Goal: Task Accomplishment & Management: Manage account settings

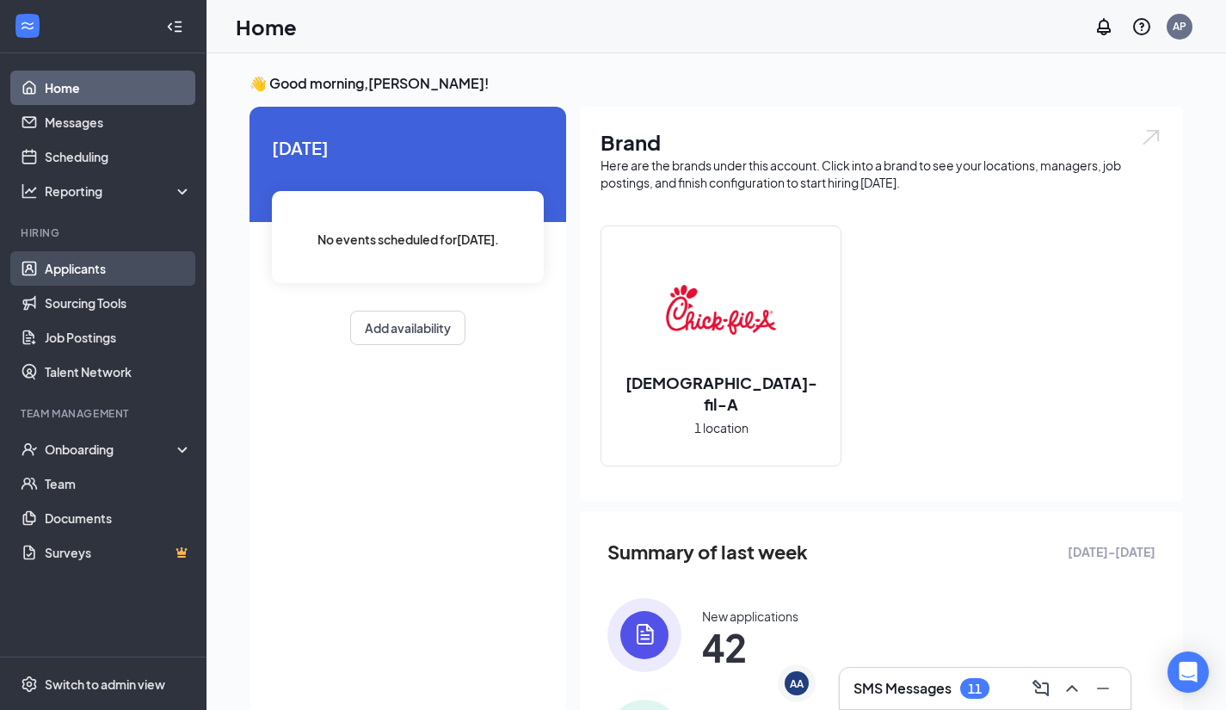
click at [102, 270] on link "Applicants" at bounding box center [118, 268] width 147 height 34
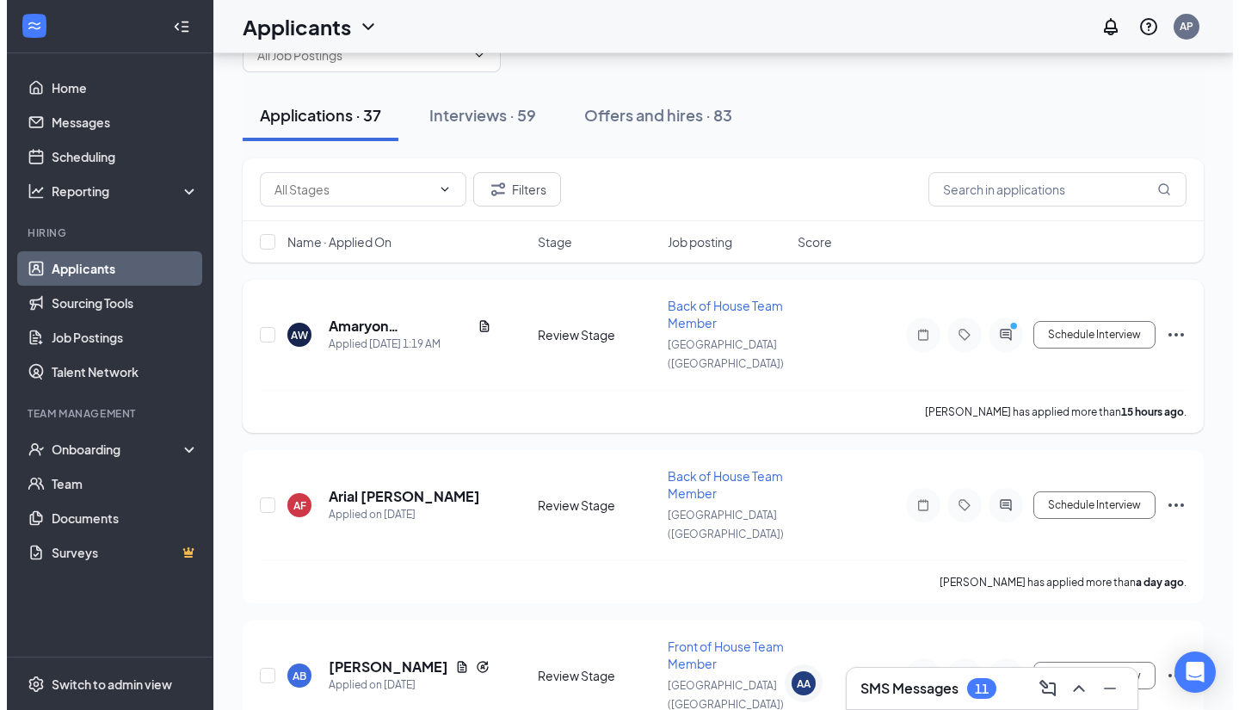
scroll to position [28, 0]
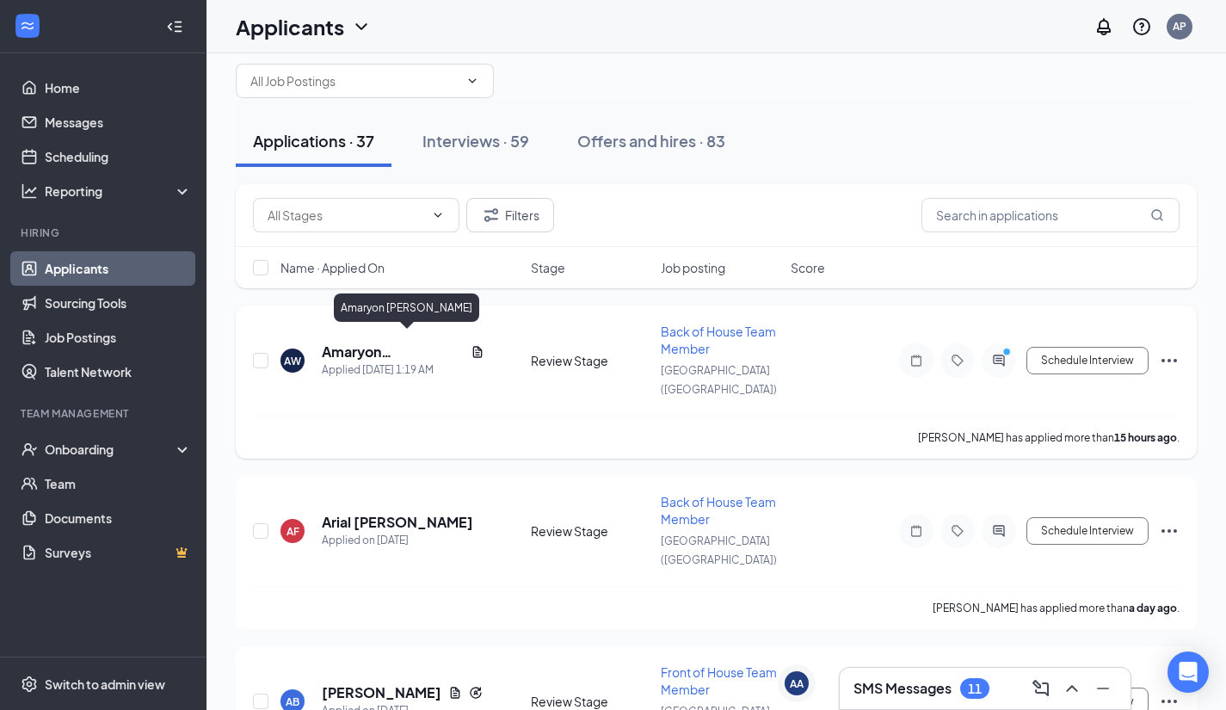
click at [413, 343] on h5 "Amaryon [PERSON_NAME]" at bounding box center [393, 352] width 142 height 19
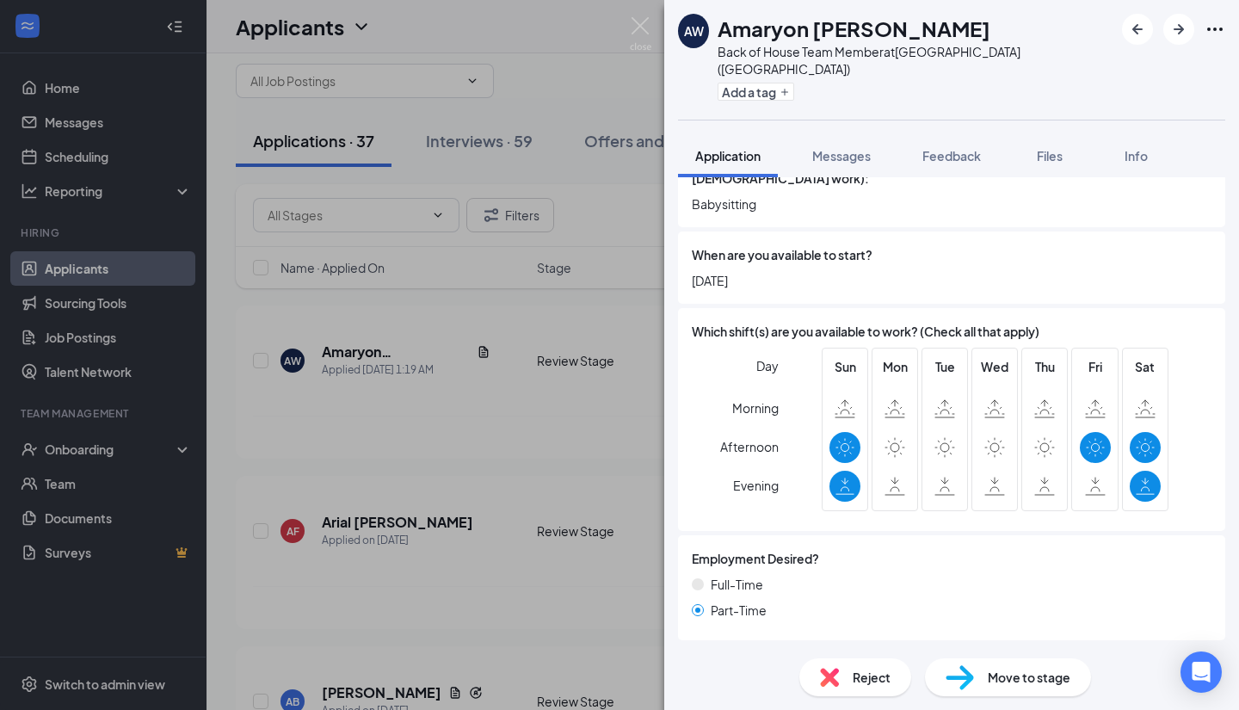
scroll to position [838, 0]
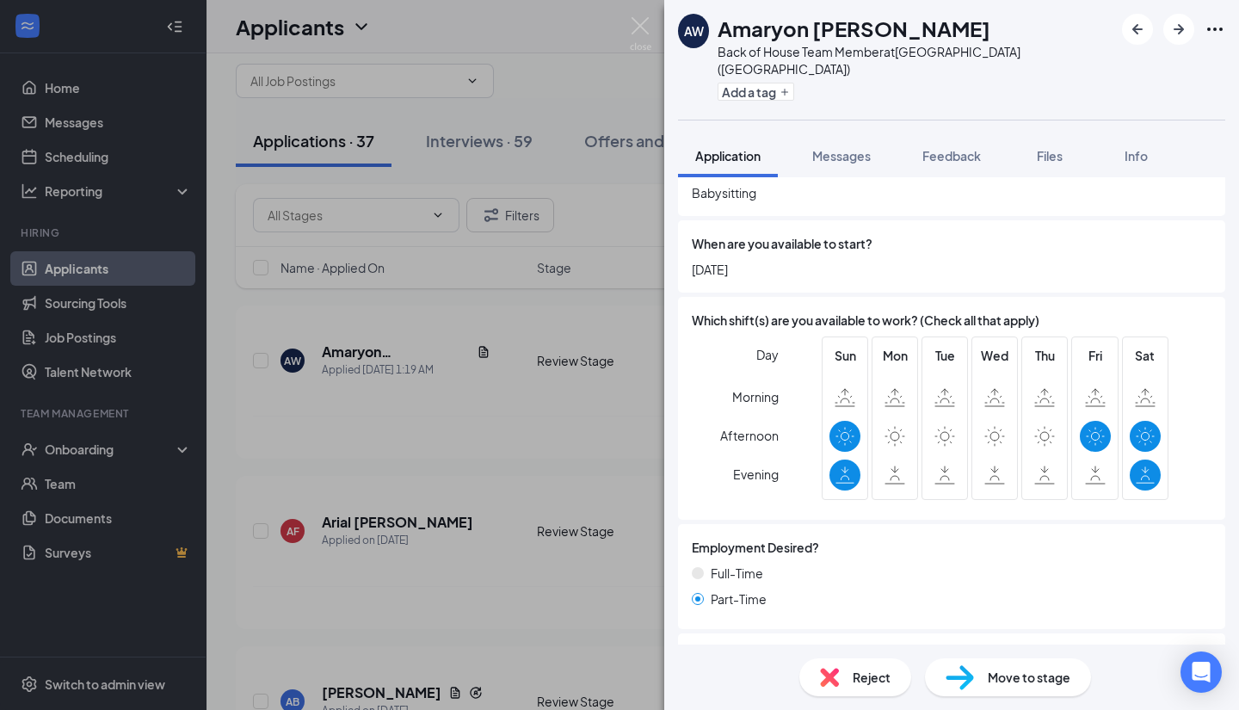
click at [845, 679] on div "Reject" at bounding box center [856, 677] width 112 height 38
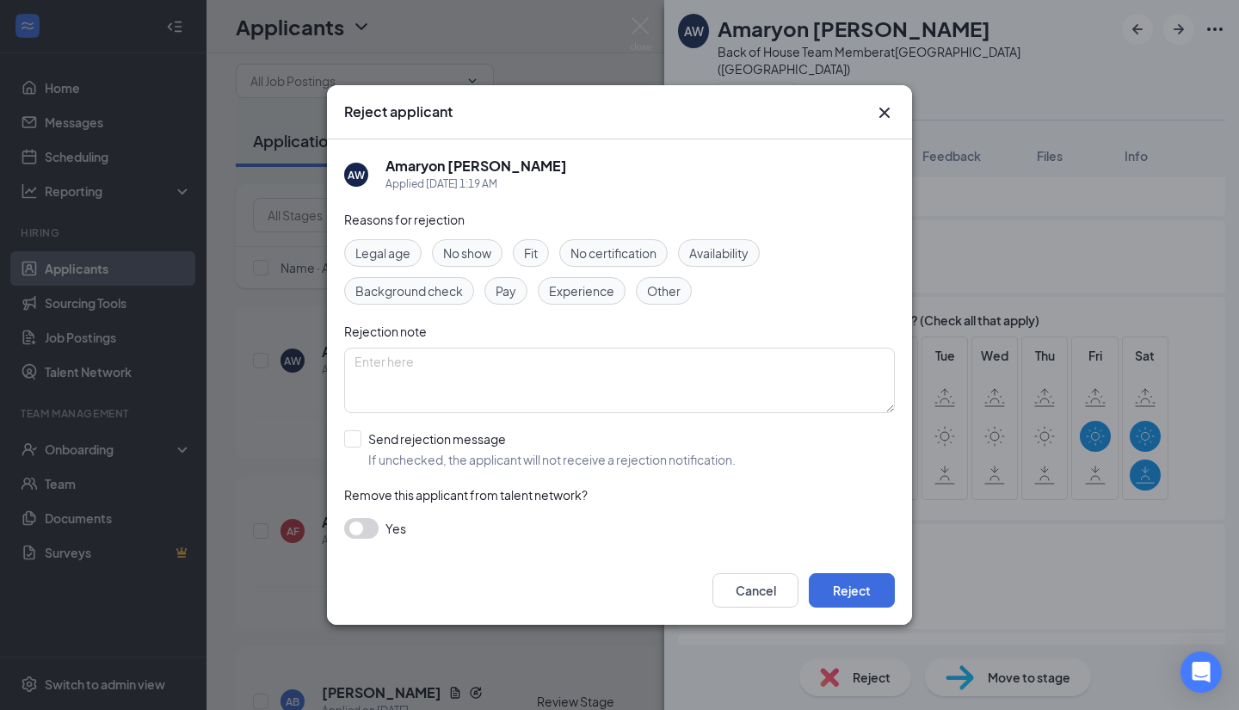
click at [722, 260] on span "Availability" at bounding box center [718, 253] width 59 height 19
click at [866, 583] on button "Reject" at bounding box center [852, 590] width 86 height 34
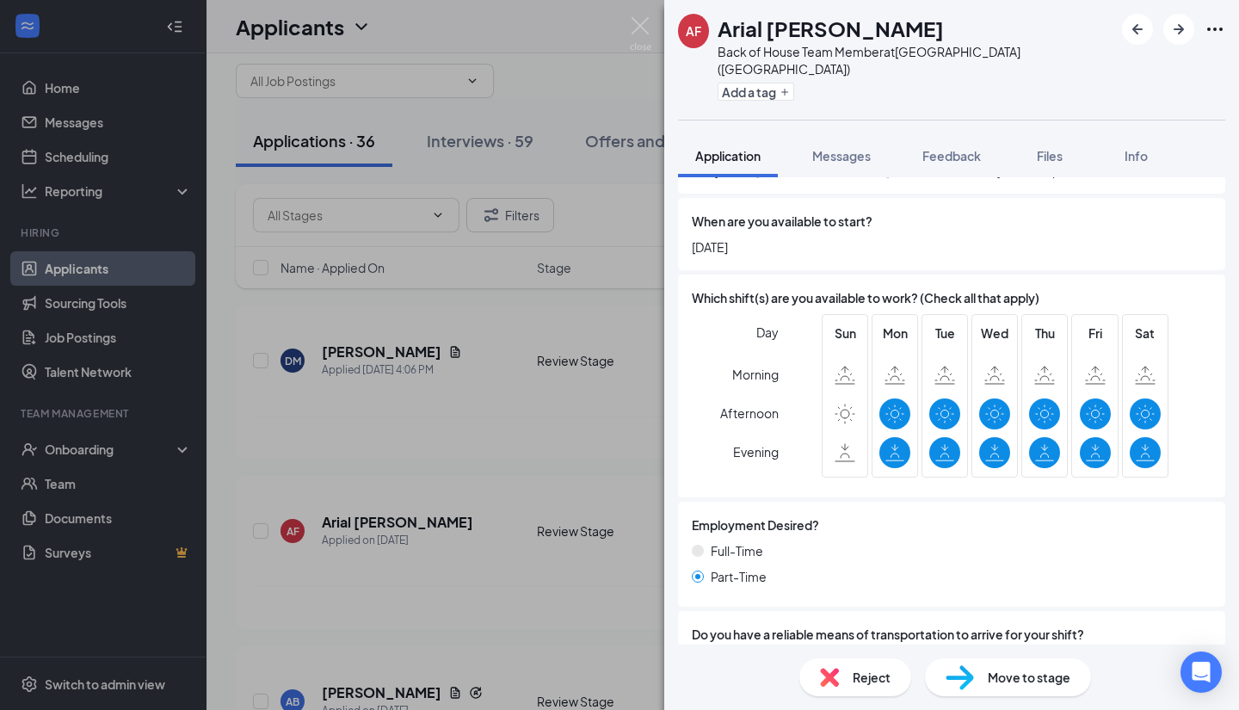
scroll to position [935, 0]
click at [875, 671] on span "Reject" at bounding box center [872, 677] width 38 height 19
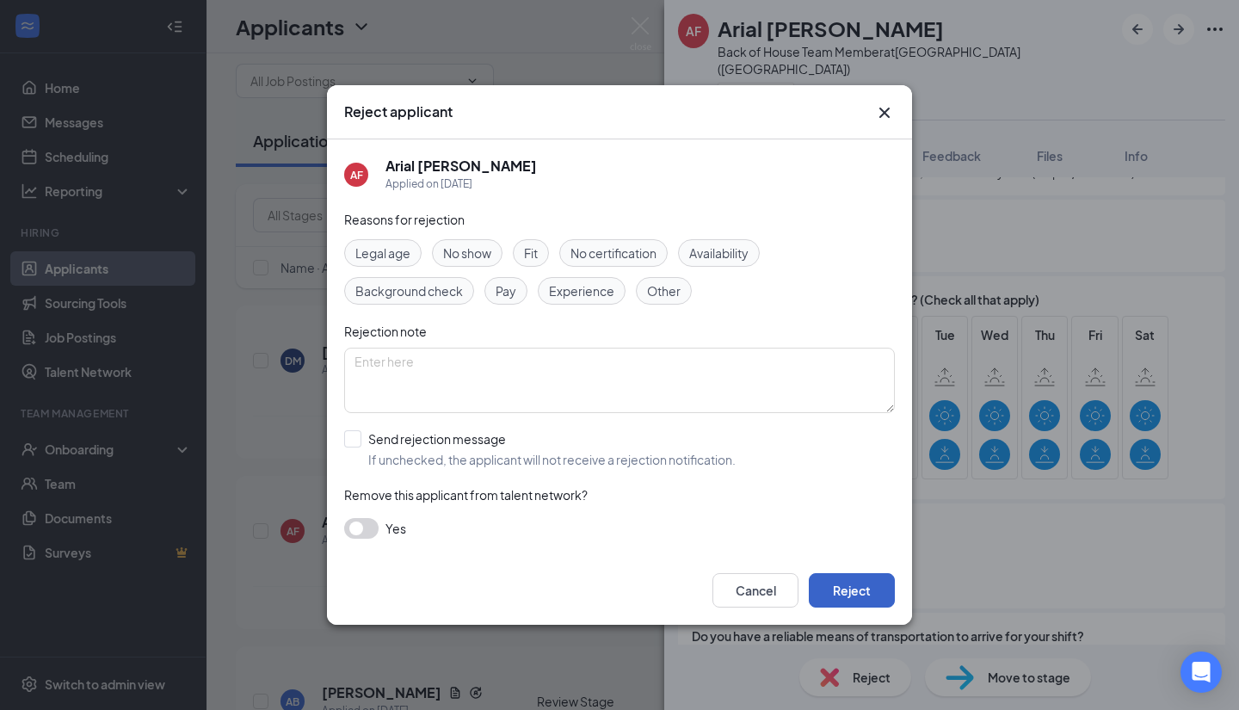
click at [861, 586] on button "Reject" at bounding box center [852, 590] width 86 height 34
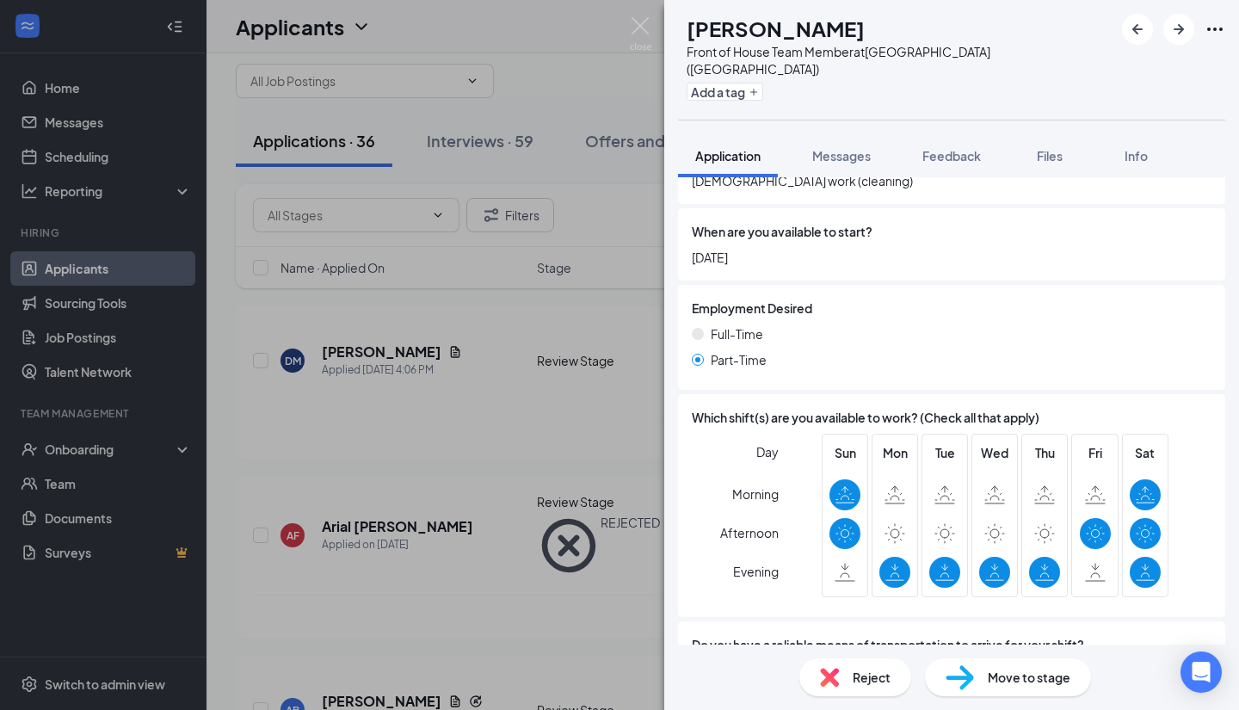
scroll to position [1027, 0]
click at [877, 676] on span "Reject" at bounding box center [872, 677] width 38 height 19
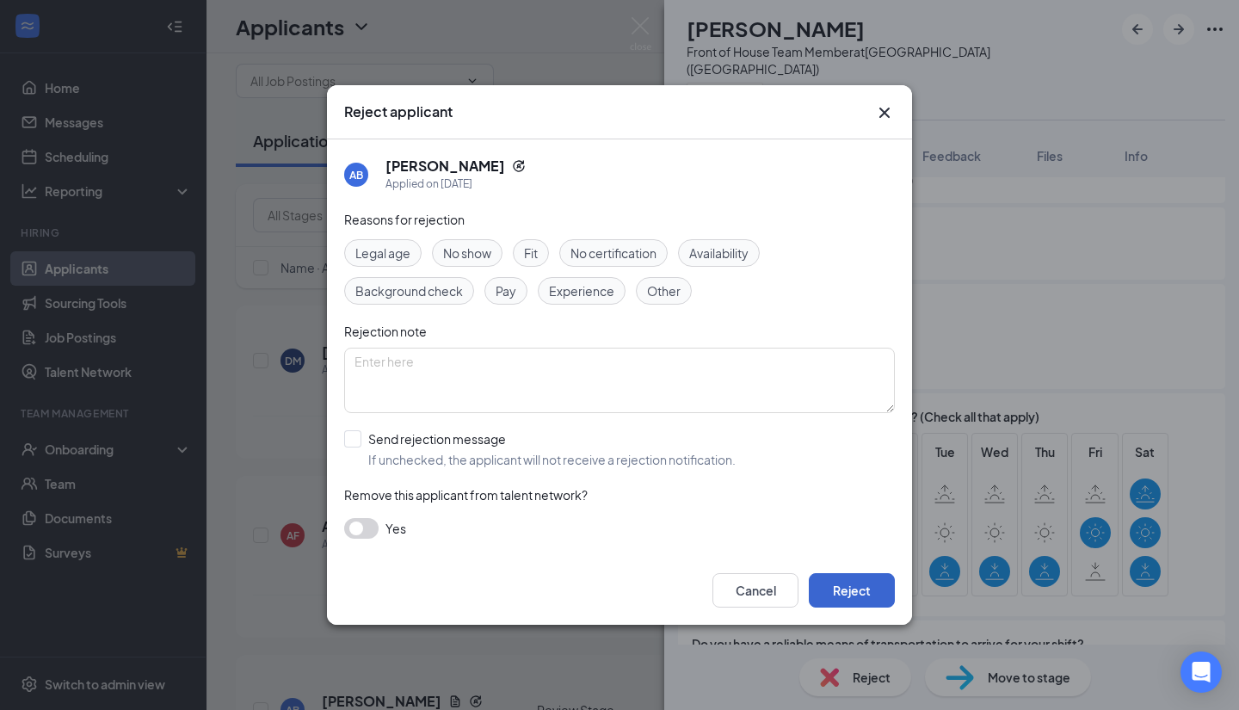
click at [861, 598] on button "Reject" at bounding box center [852, 590] width 86 height 34
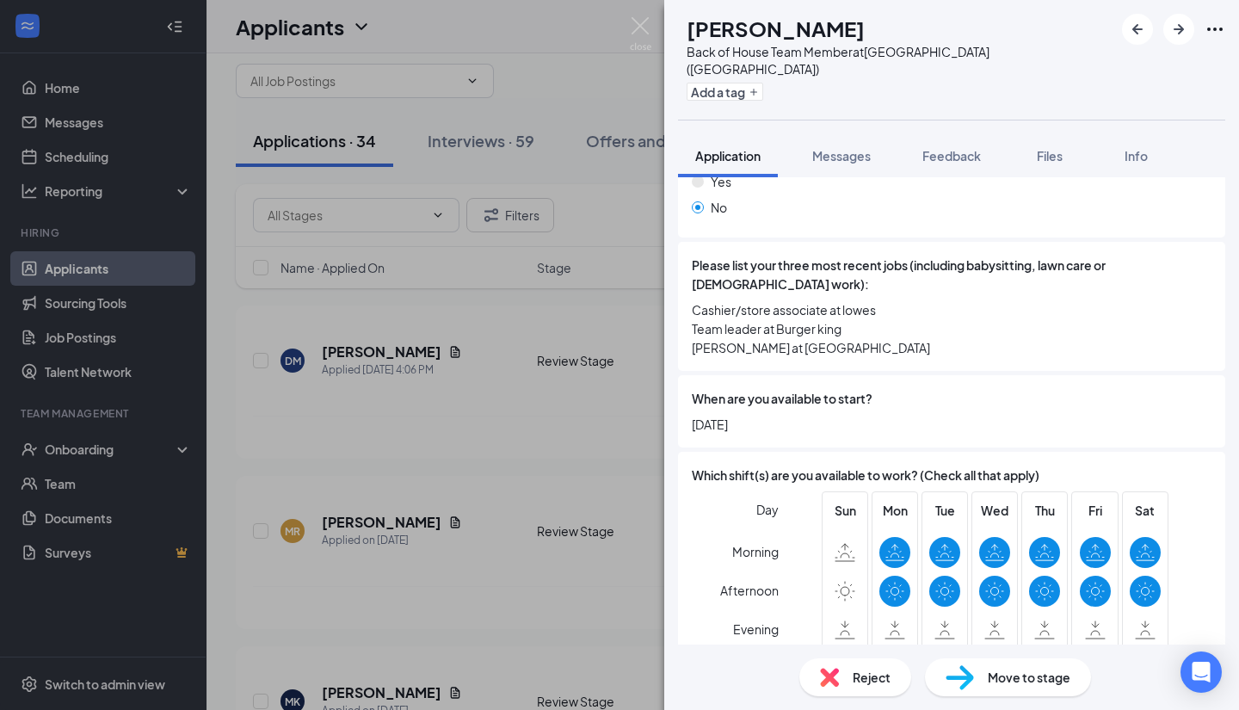
scroll to position [724, 0]
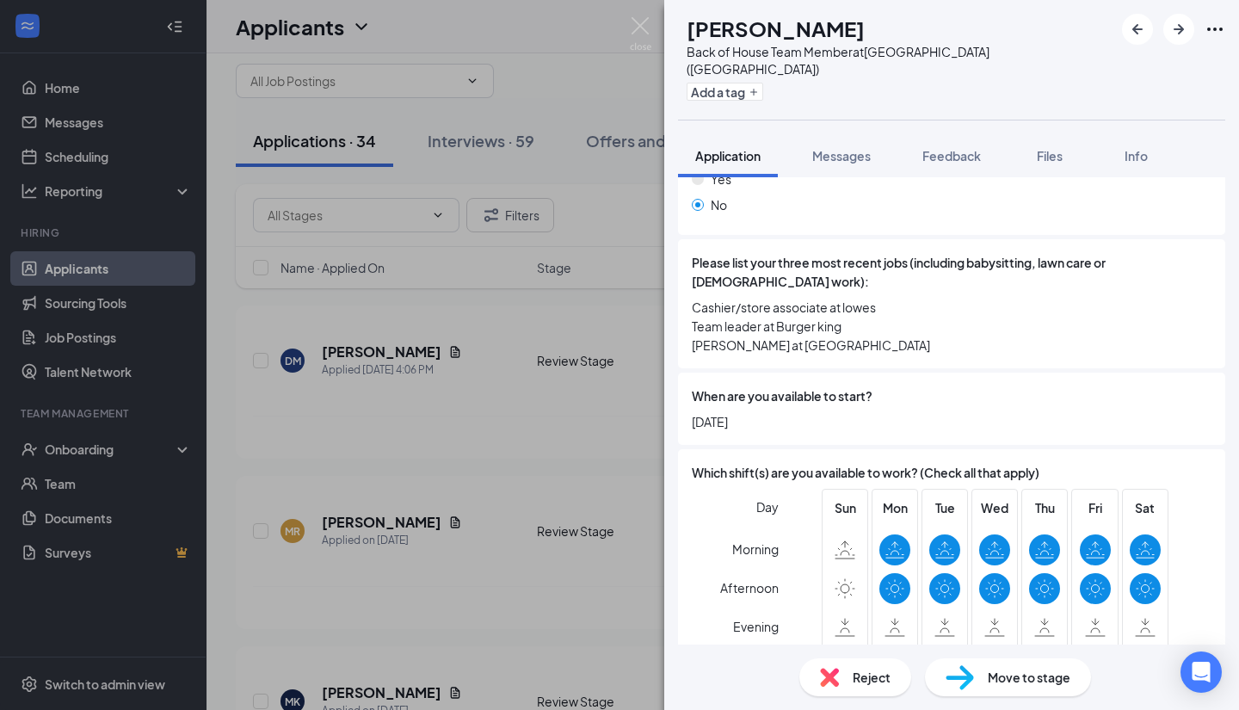
click at [1042, 676] on span "Move to stage" at bounding box center [1029, 677] width 83 height 19
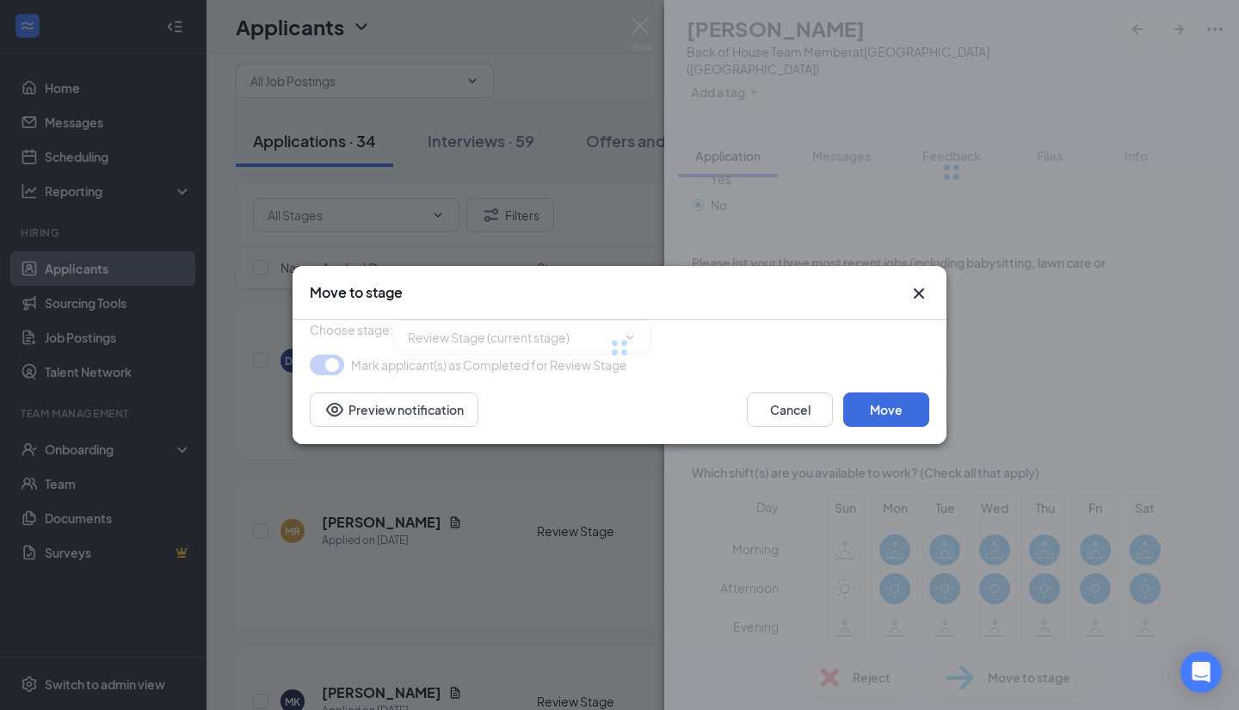
type input "Onsite Interview (next stage)"
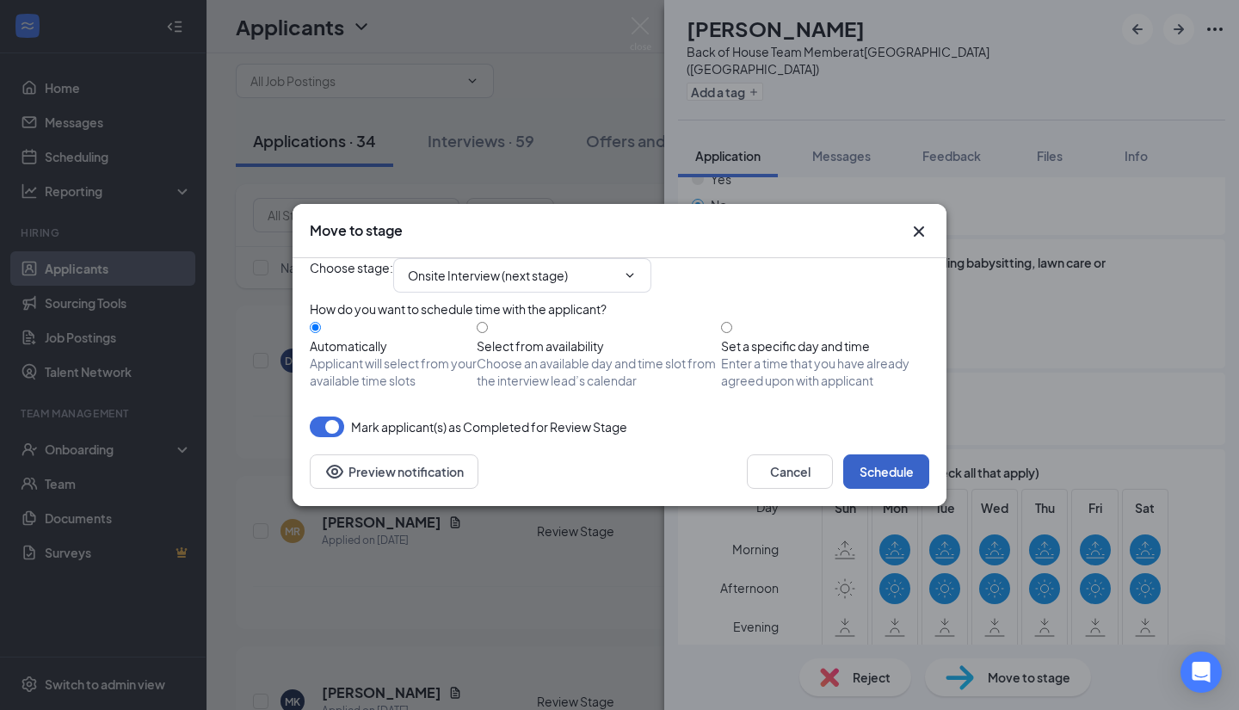
click at [915, 489] on button "Schedule" at bounding box center [886, 471] width 86 height 34
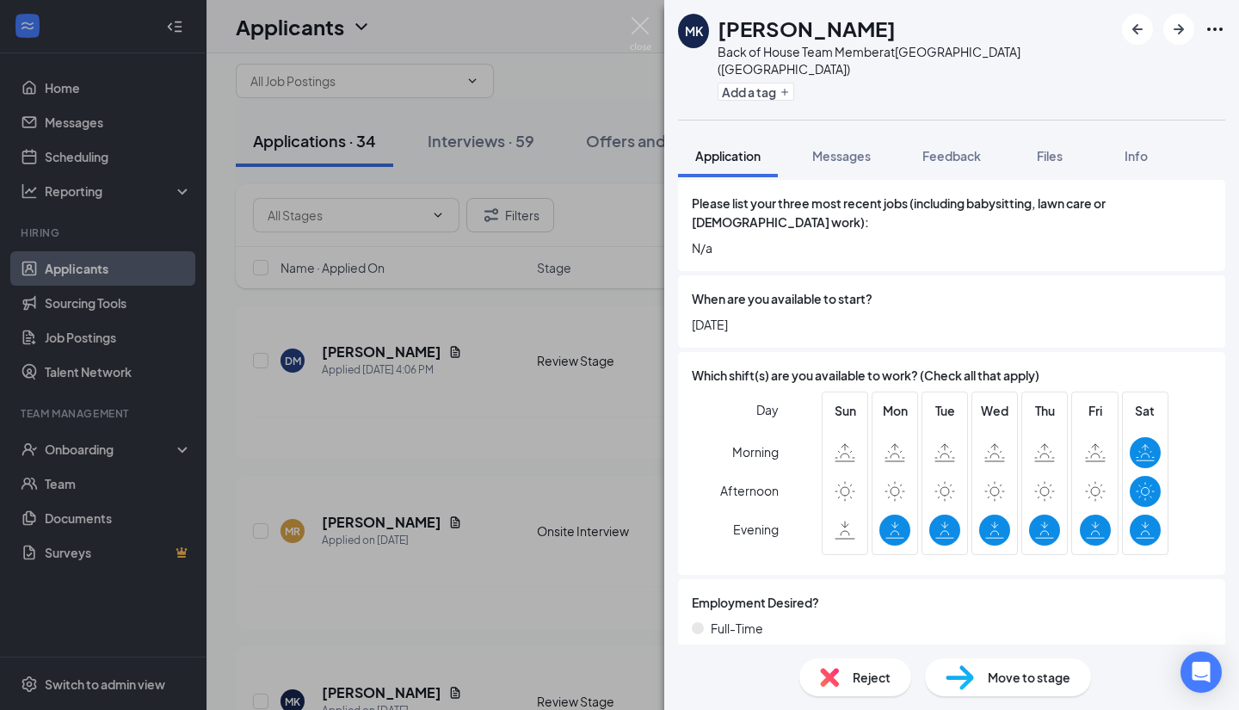
scroll to position [801, 0]
click at [886, 670] on span "Reject" at bounding box center [872, 677] width 38 height 19
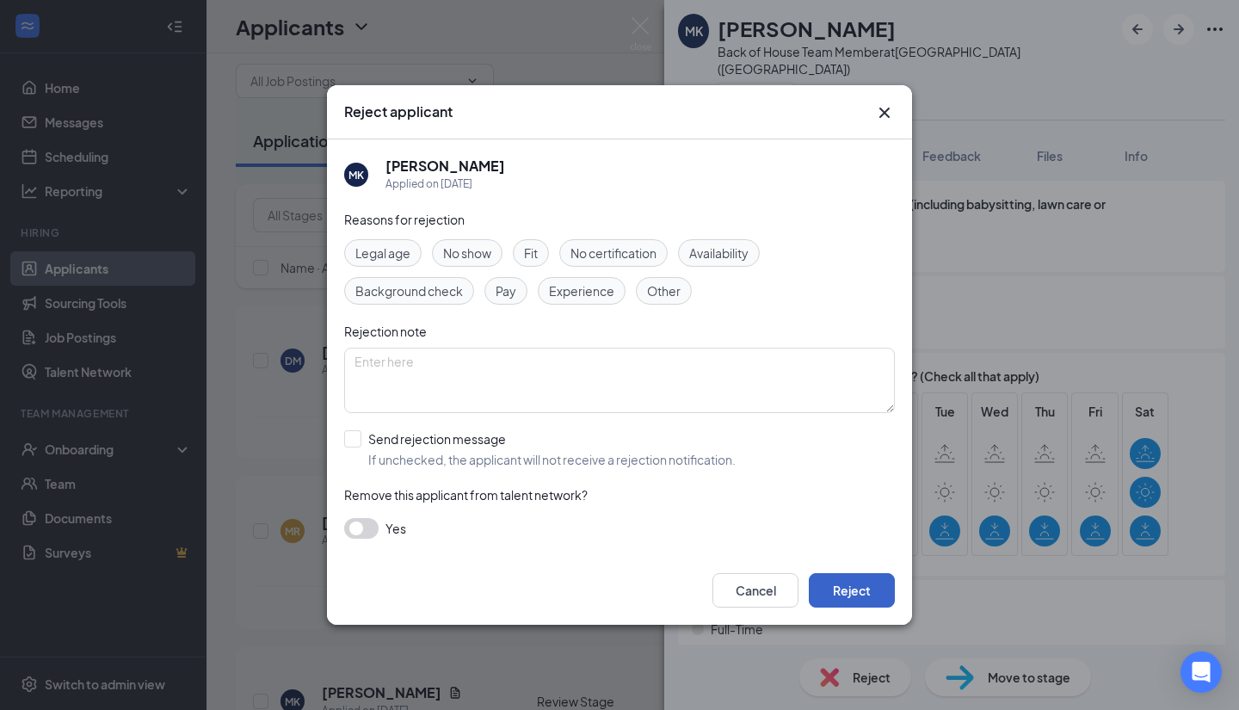
click at [844, 596] on button "Reject" at bounding box center [852, 590] width 86 height 34
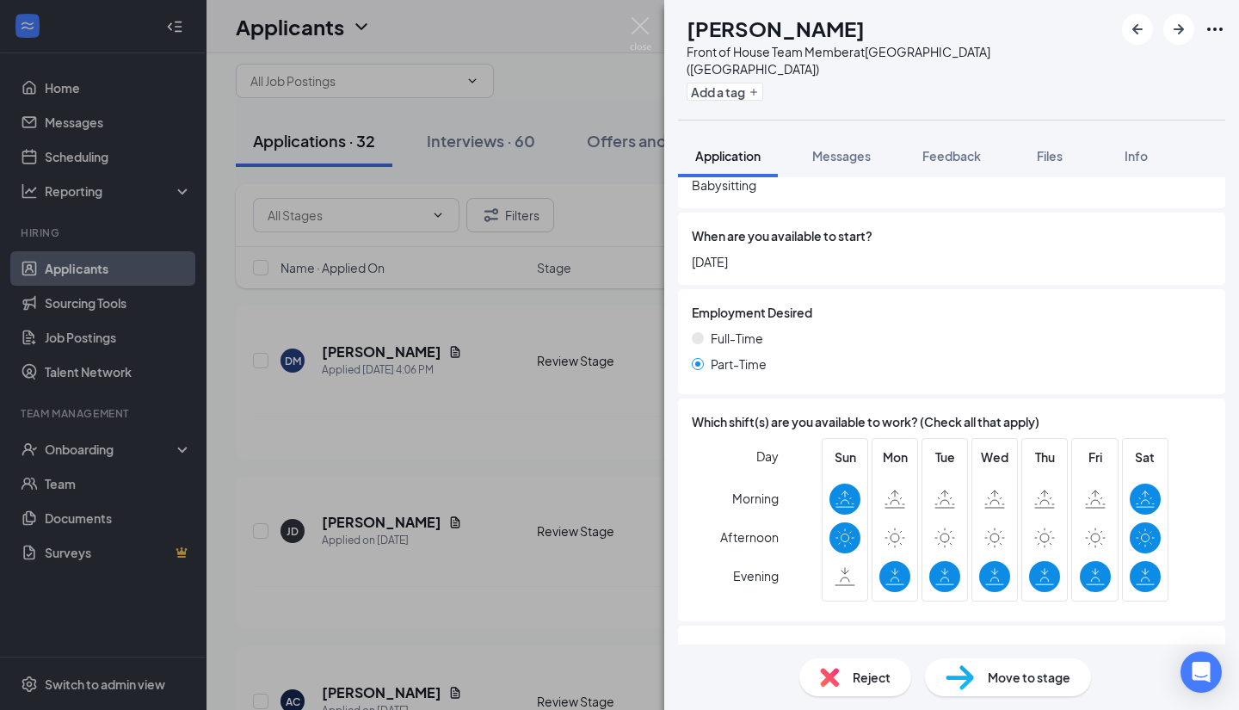
scroll to position [961, 0]
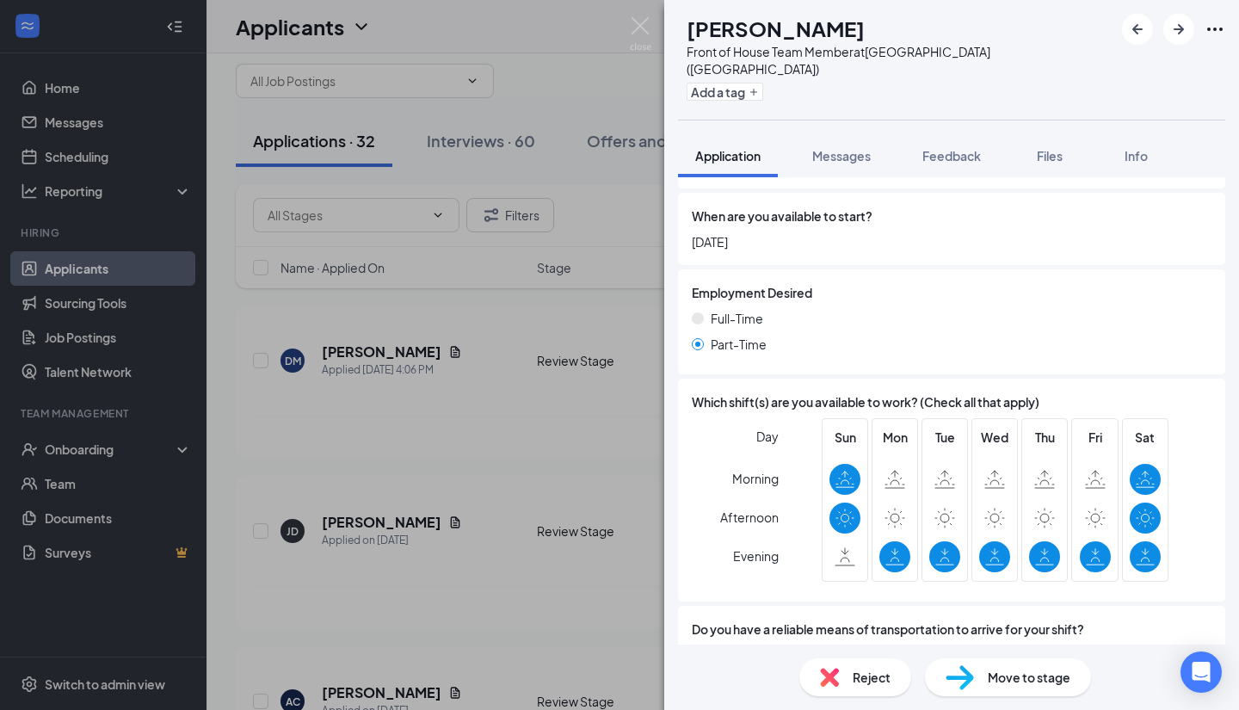
click at [865, 679] on span "Reject" at bounding box center [872, 677] width 38 height 19
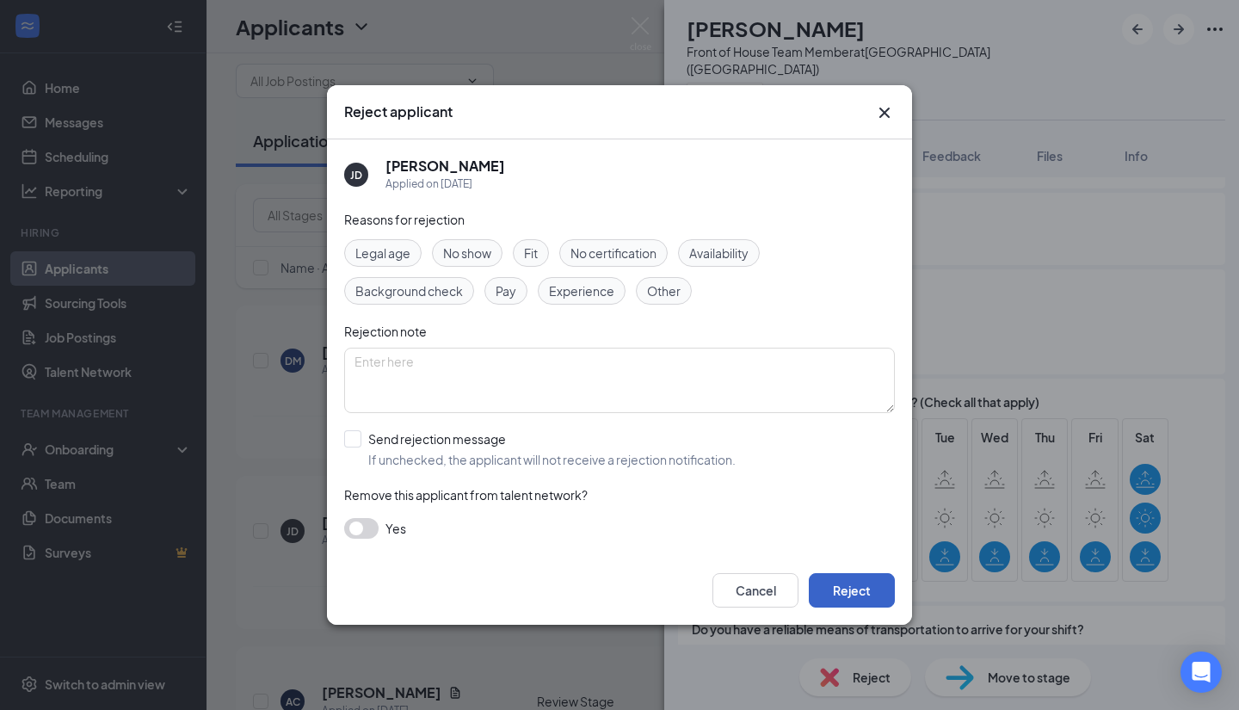
click at [862, 598] on button "Reject" at bounding box center [852, 590] width 86 height 34
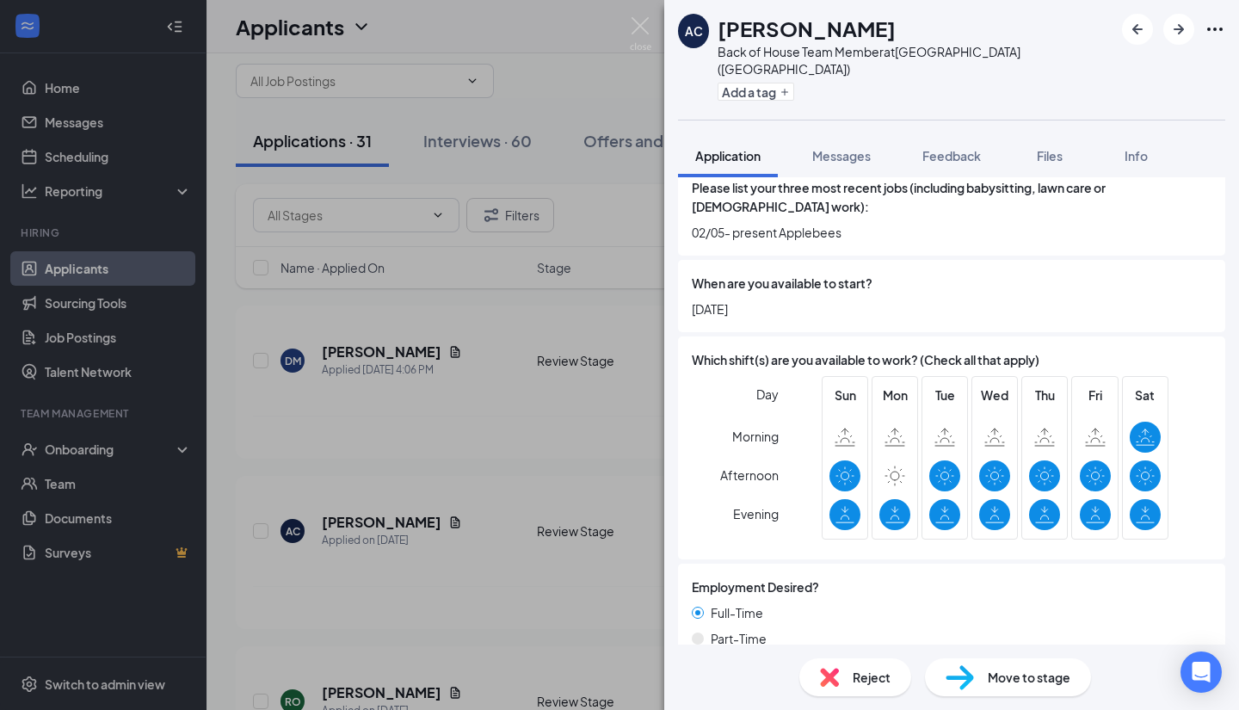
scroll to position [837, 0]
click at [1042, 699] on div "Reject Move to stage" at bounding box center [951, 677] width 575 height 65
click at [1056, 682] on span "Move to stage" at bounding box center [1029, 677] width 83 height 19
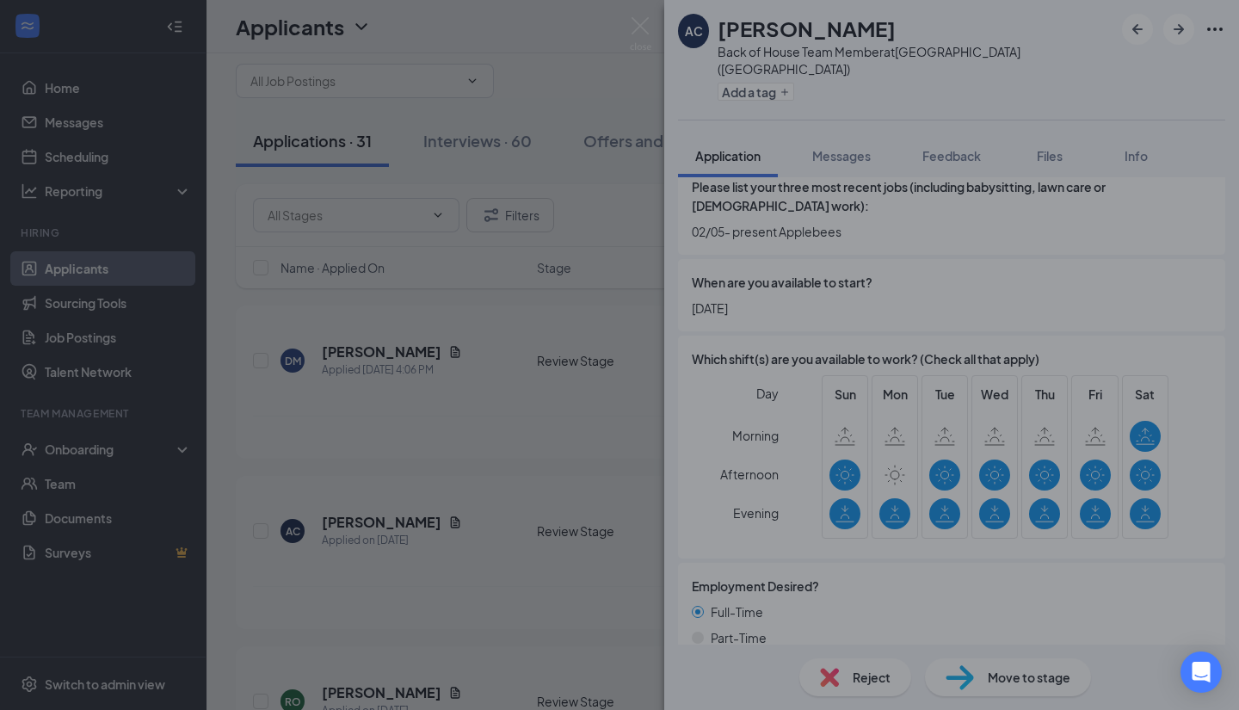
type input "Onsite Interview (next stage)"
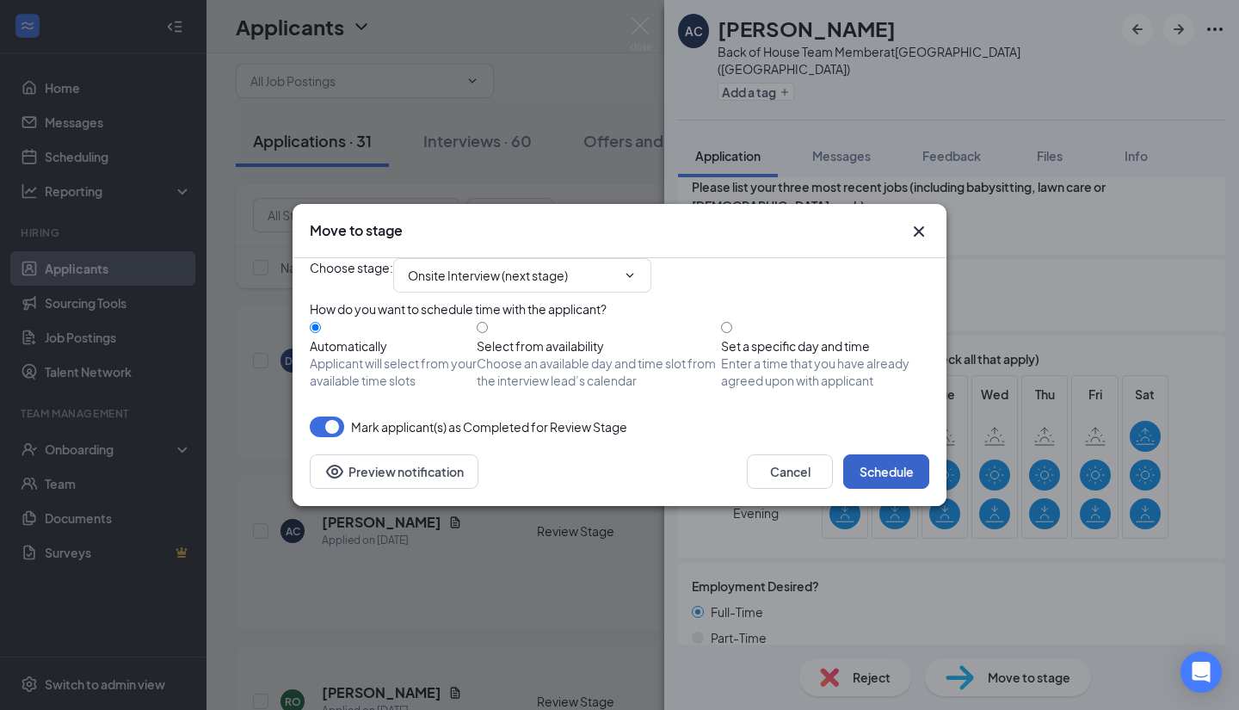
click at [897, 489] on button "Schedule" at bounding box center [886, 471] width 86 height 34
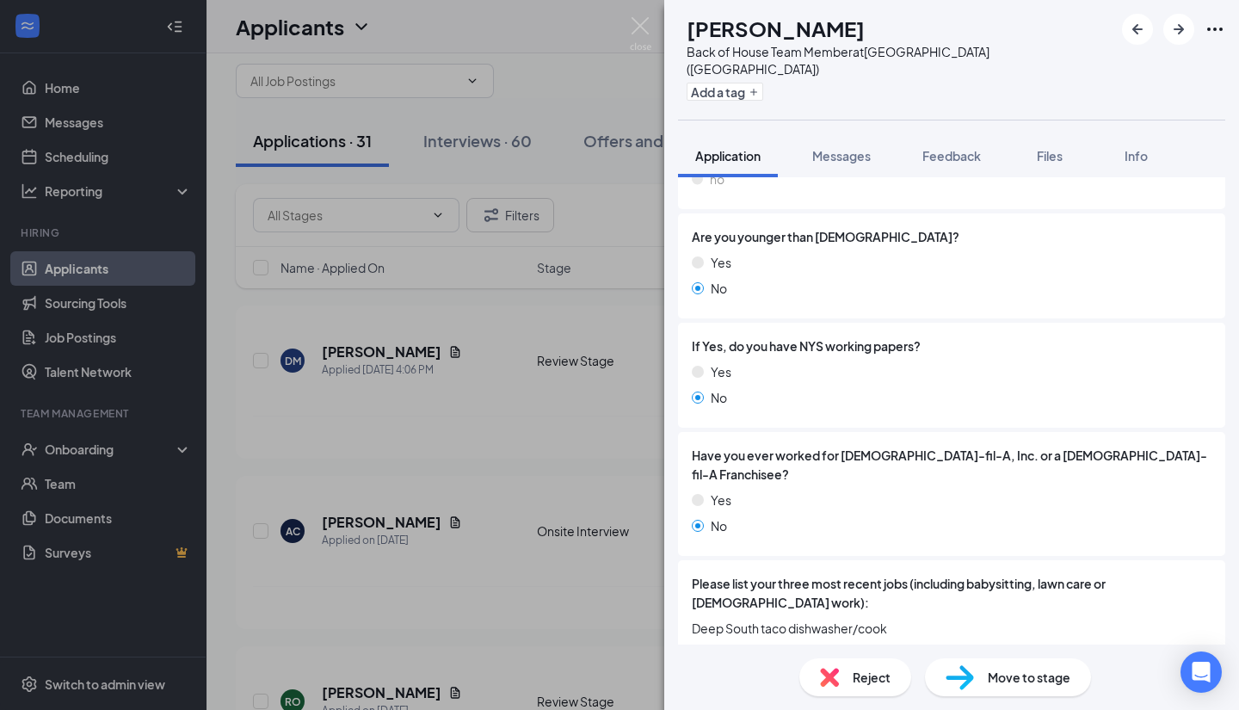
scroll to position [400, 0]
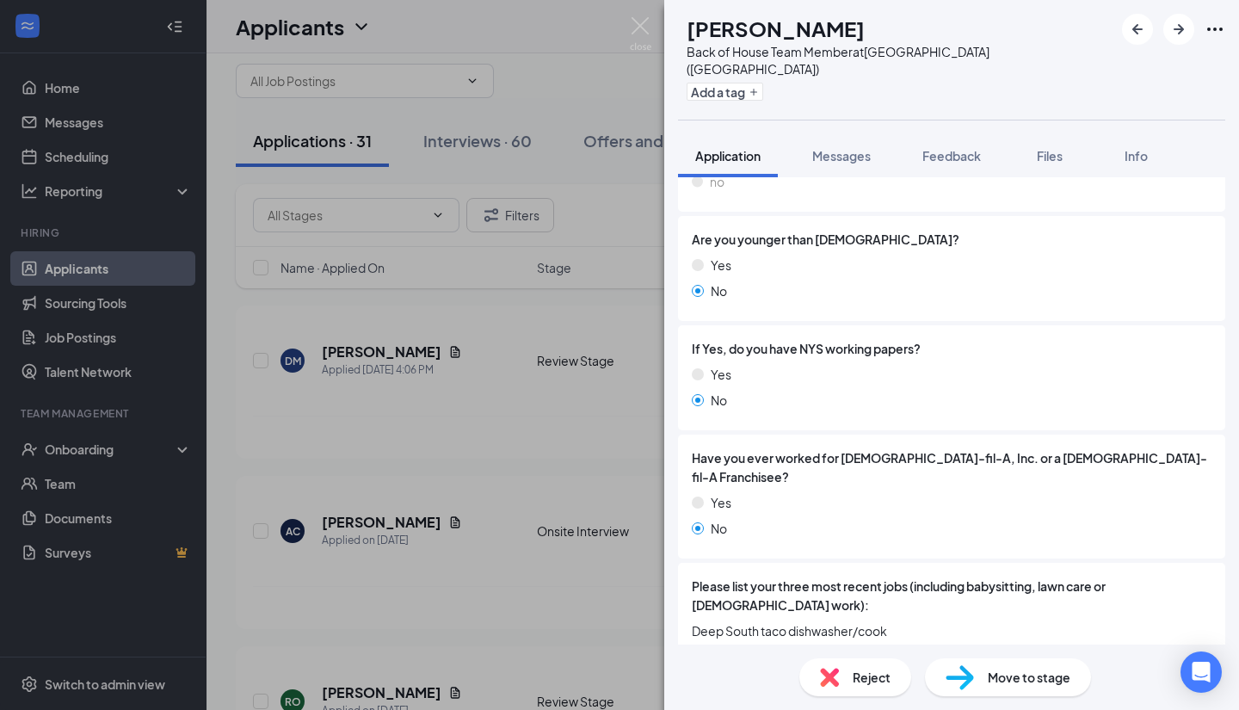
click at [1059, 680] on span "Move to stage" at bounding box center [1029, 677] width 83 height 19
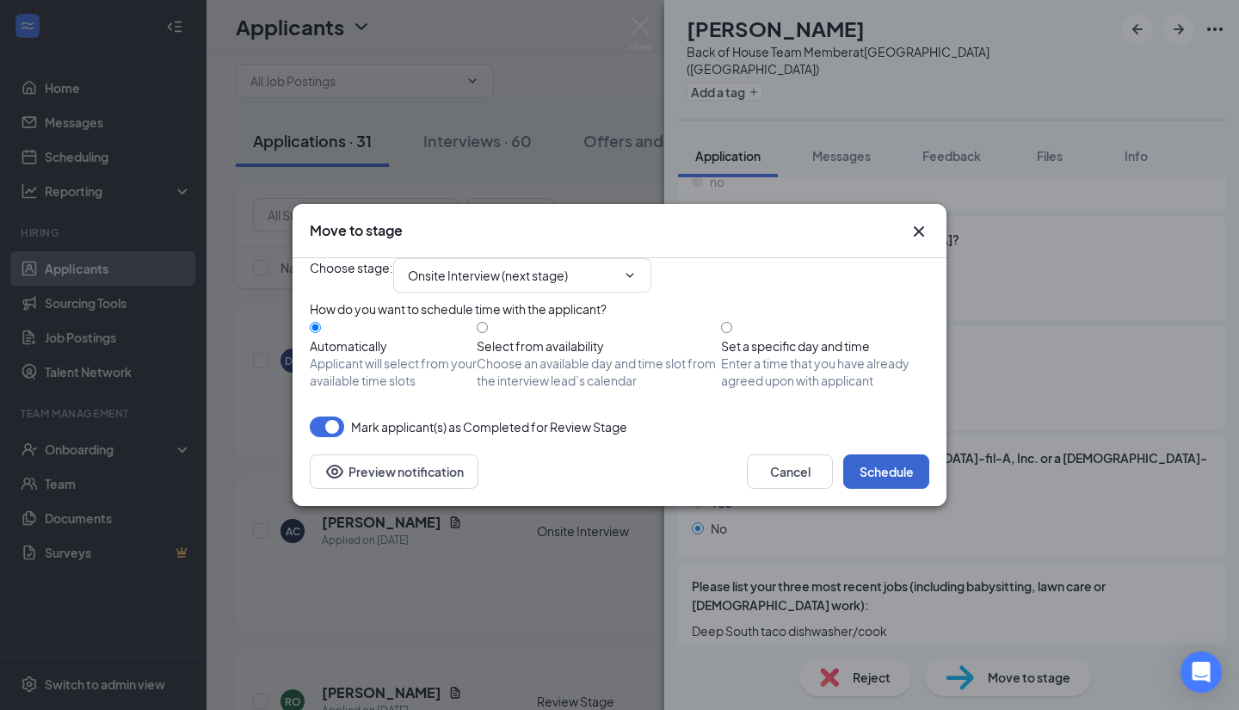
click at [903, 489] on button "Schedule" at bounding box center [886, 471] width 86 height 34
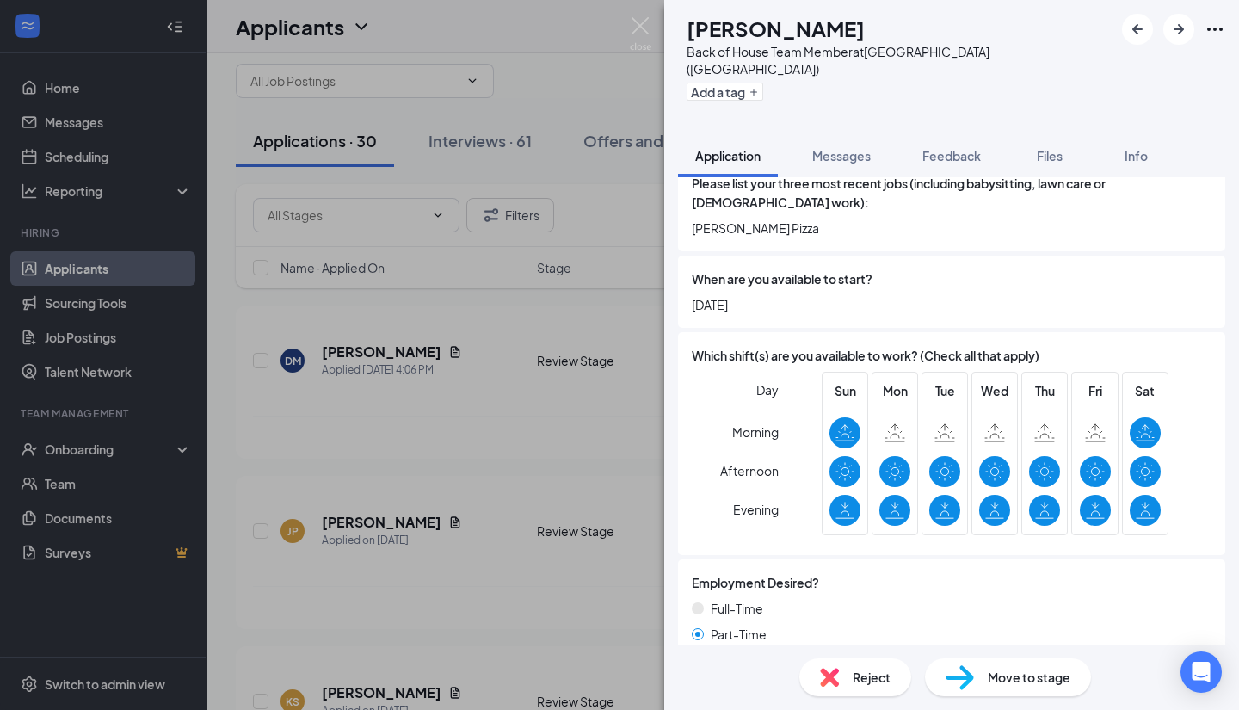
scroll to position [843, 0]
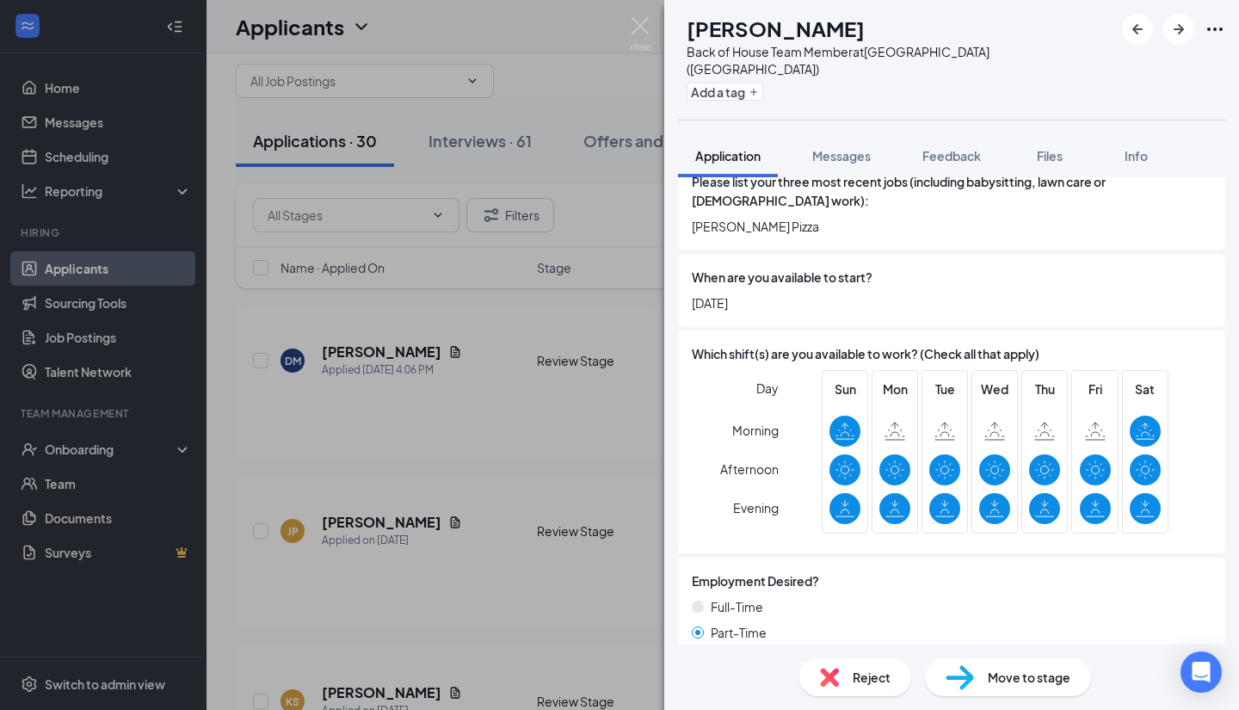
click at [861, 684] on span "Reject" at bounding box center [872, 677] width 38 height 19
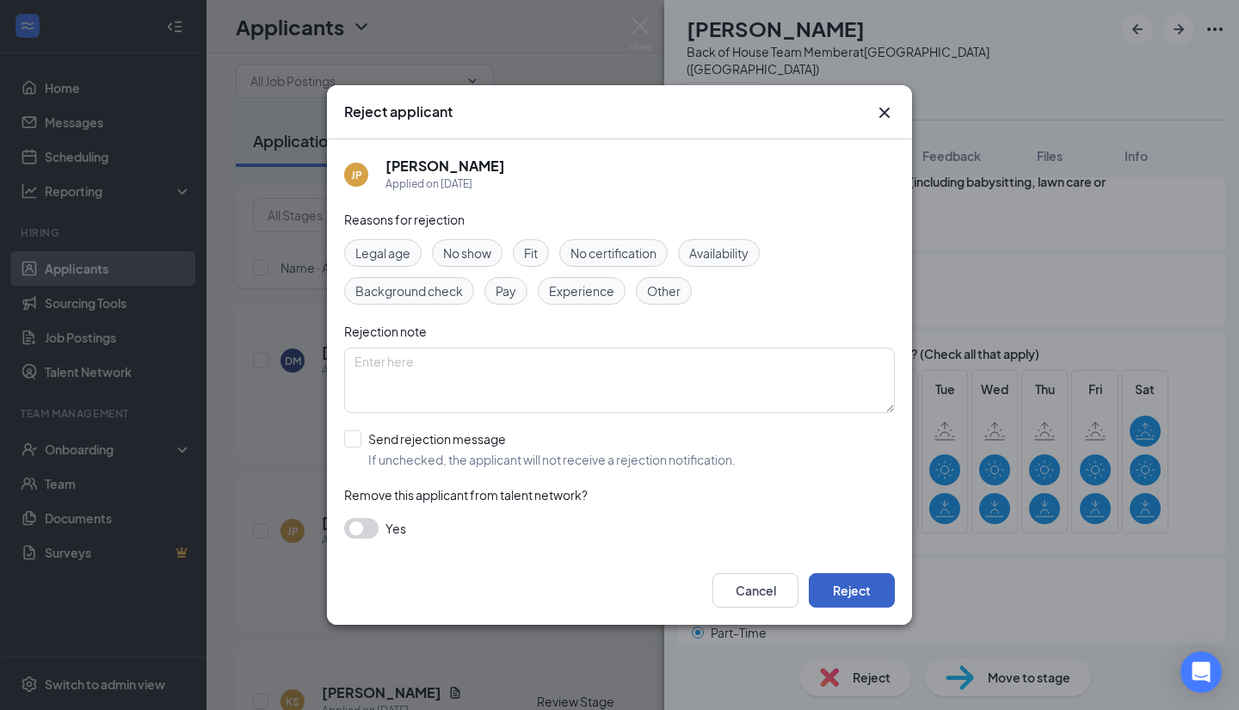
click at [850, 595] on button "Reject" at bounding box center [852, 590] width 86 height 34
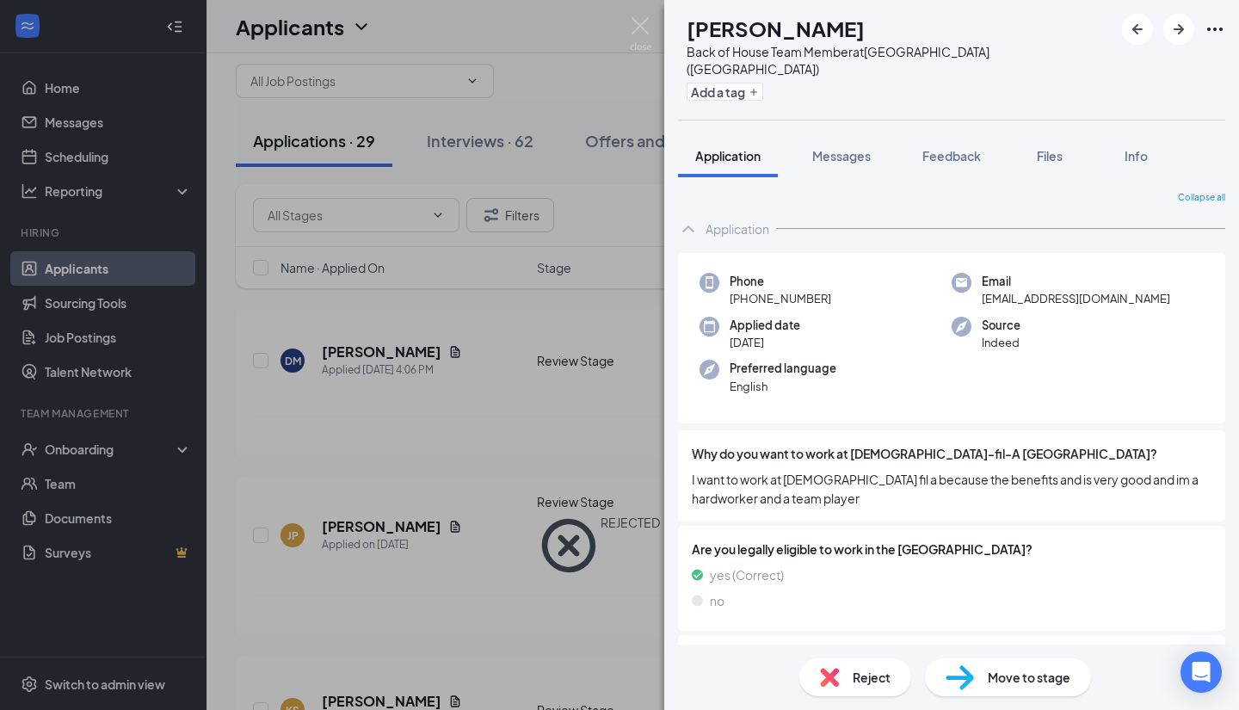
click at [596, 522] on div "KS [PERSON_NAME] Back of House Team Member at [GEOGRAPHIC_DATA] ([GEOGRAPHIC_DA…" at bounding box center [619, 355] width 1239 height 710
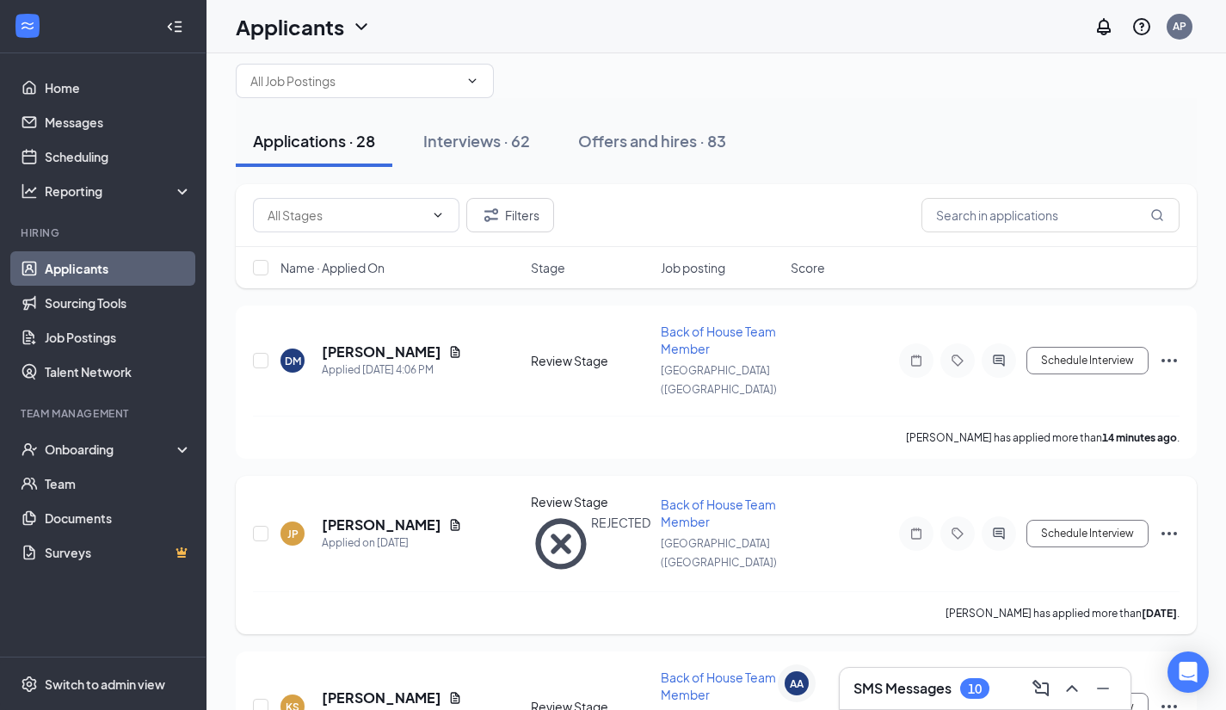
click at [580, 502] on div "Review Stage REJECTED" at bounding box center [591, 533] width 120 height 81
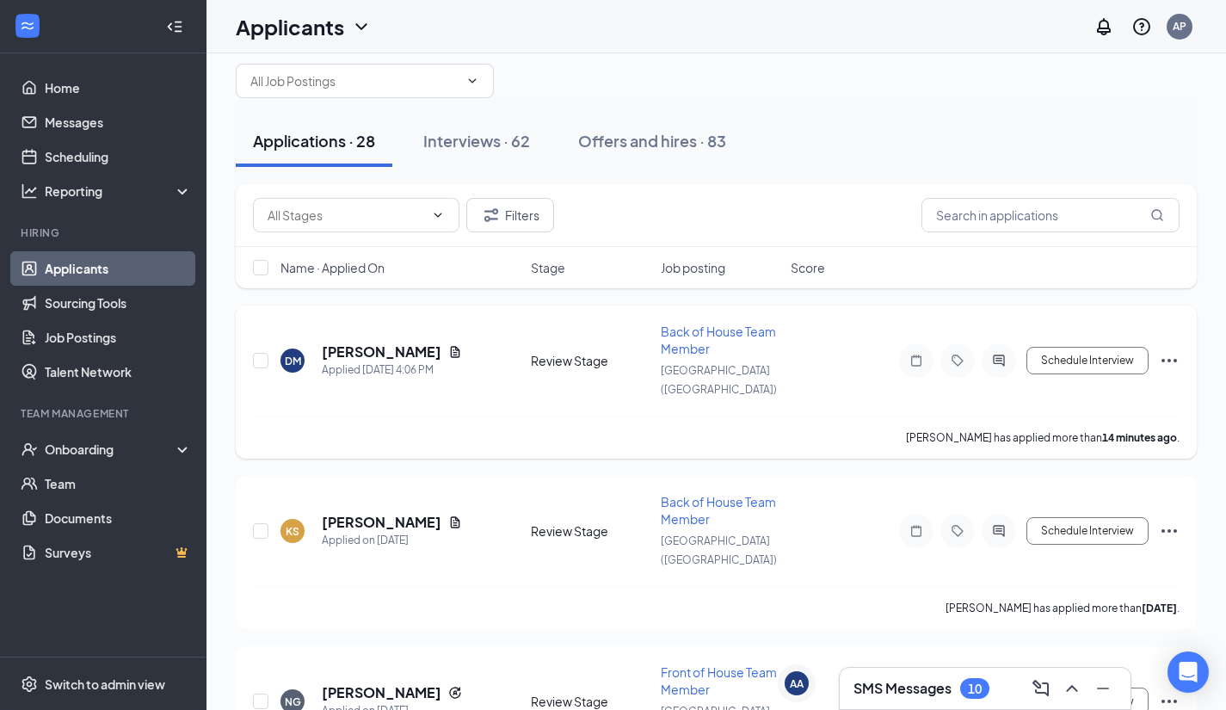
click at [375, 347] on h5 "[PERSON_NAME]" at bounding box center [382, 352] width 120 height 19
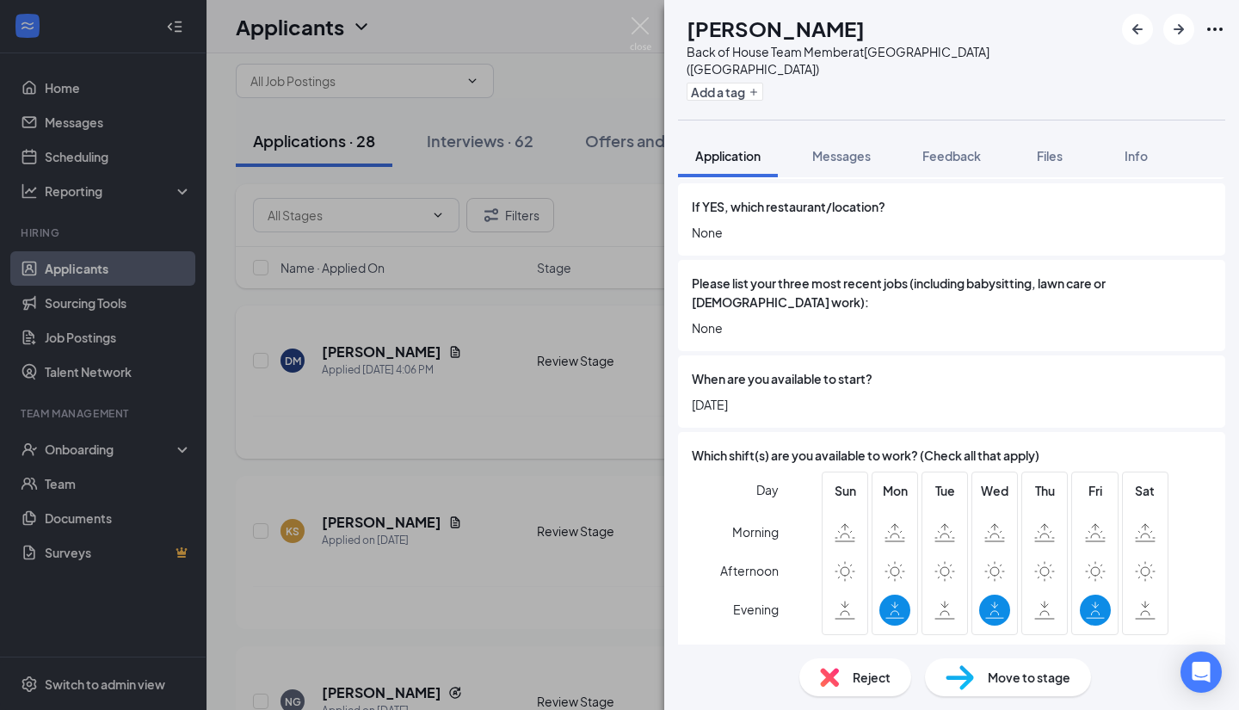
scroll to position [869, 0]
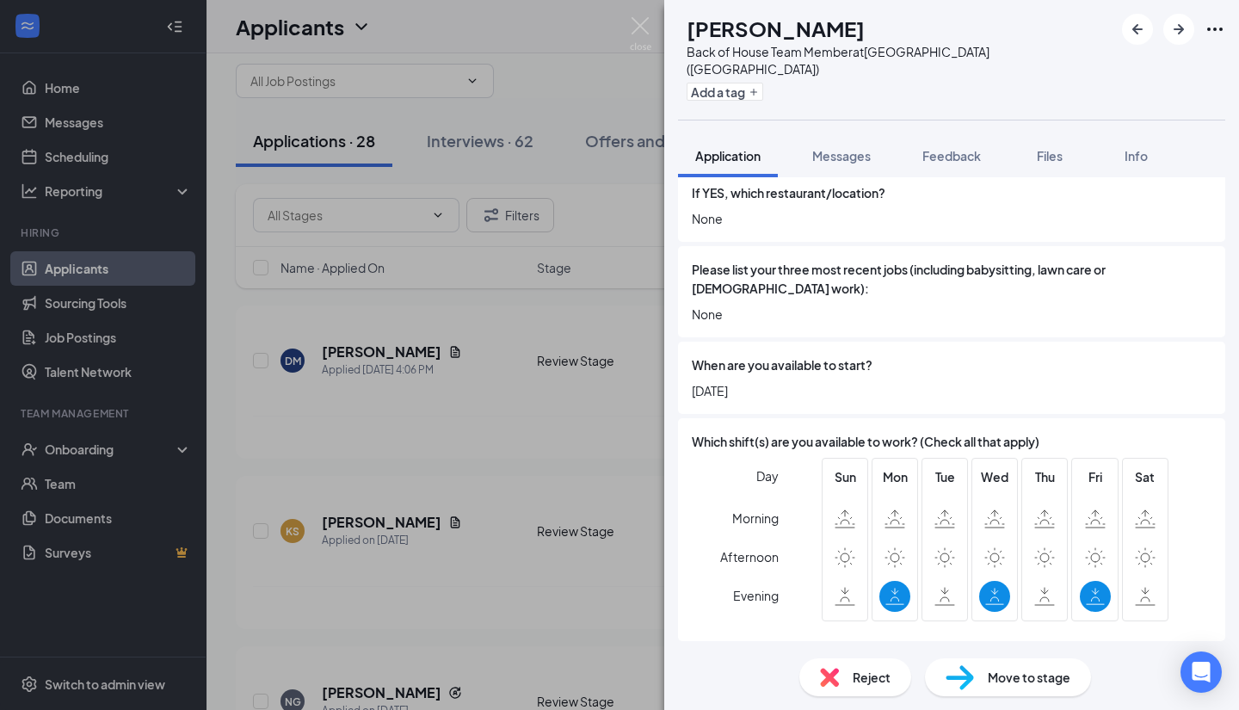
click at [861, 694] on div "Reject" at bounding box center [856, 677] width 112 height 38
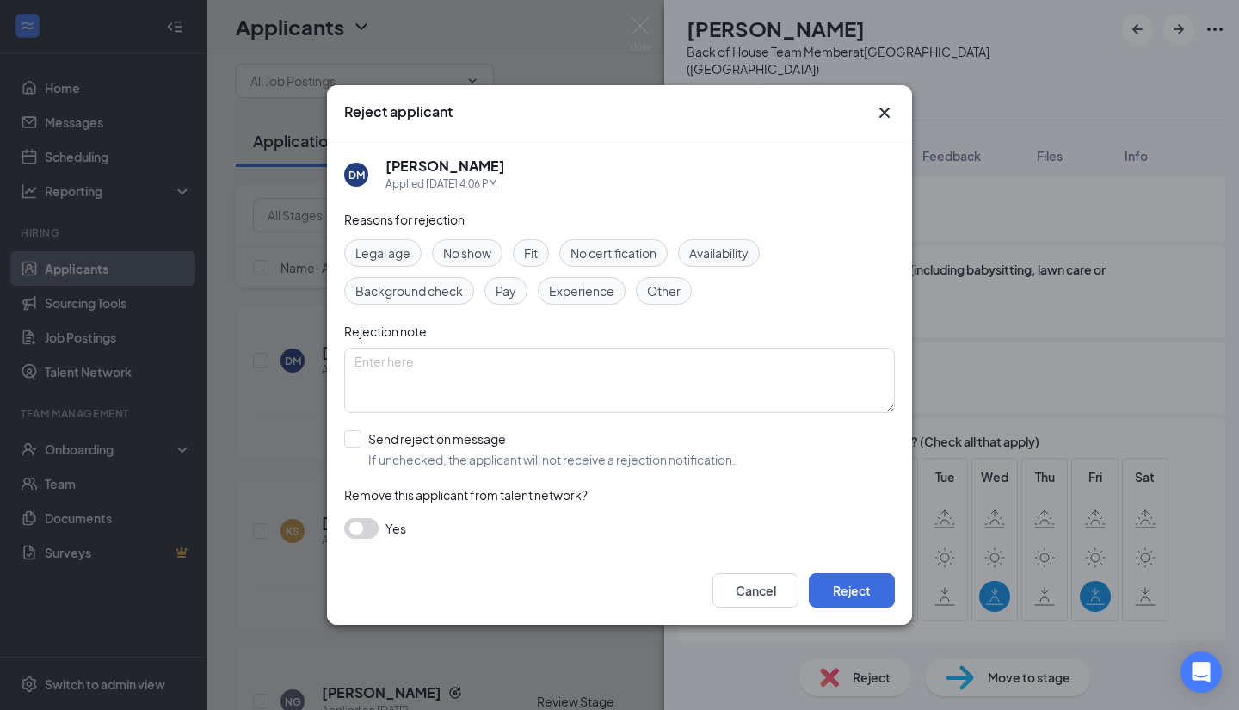
click at [746, 256] on span "Availability" at bounding box center [718, 253] width 59 height 19
click at [862, 582] on button "Reject" at bounding box center [852, 590] width 86 height 34
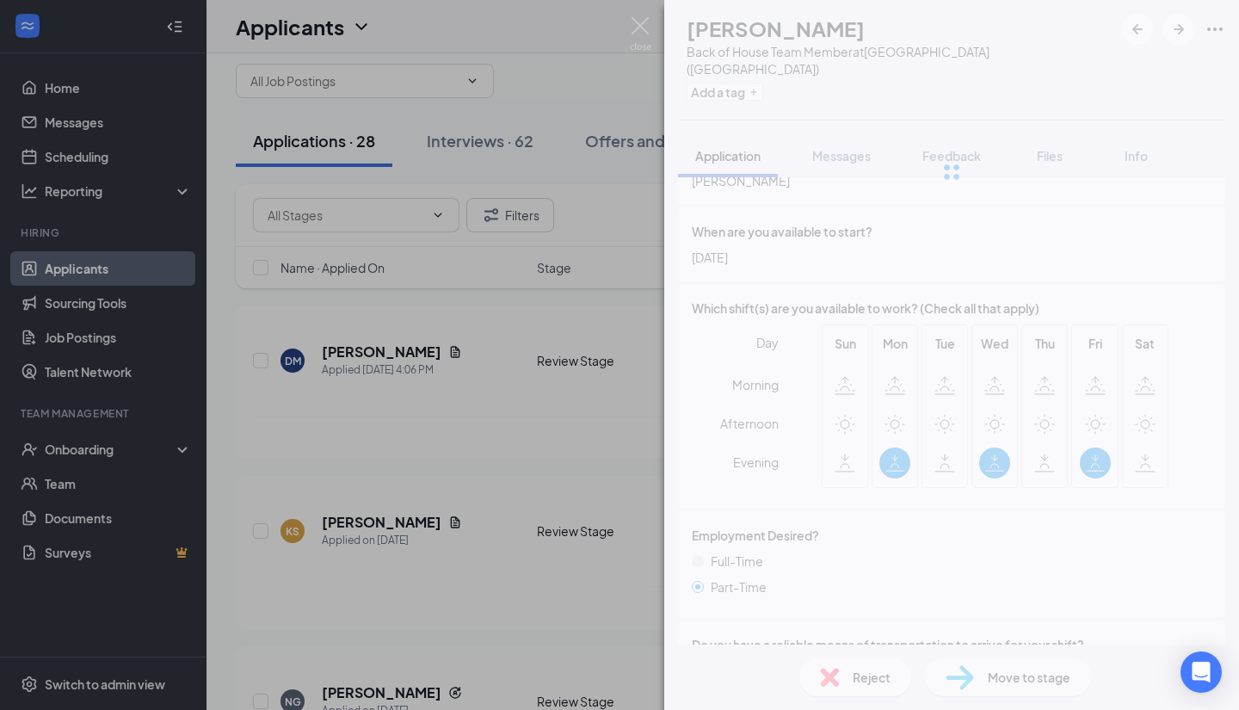
scroll to position [812, 0]
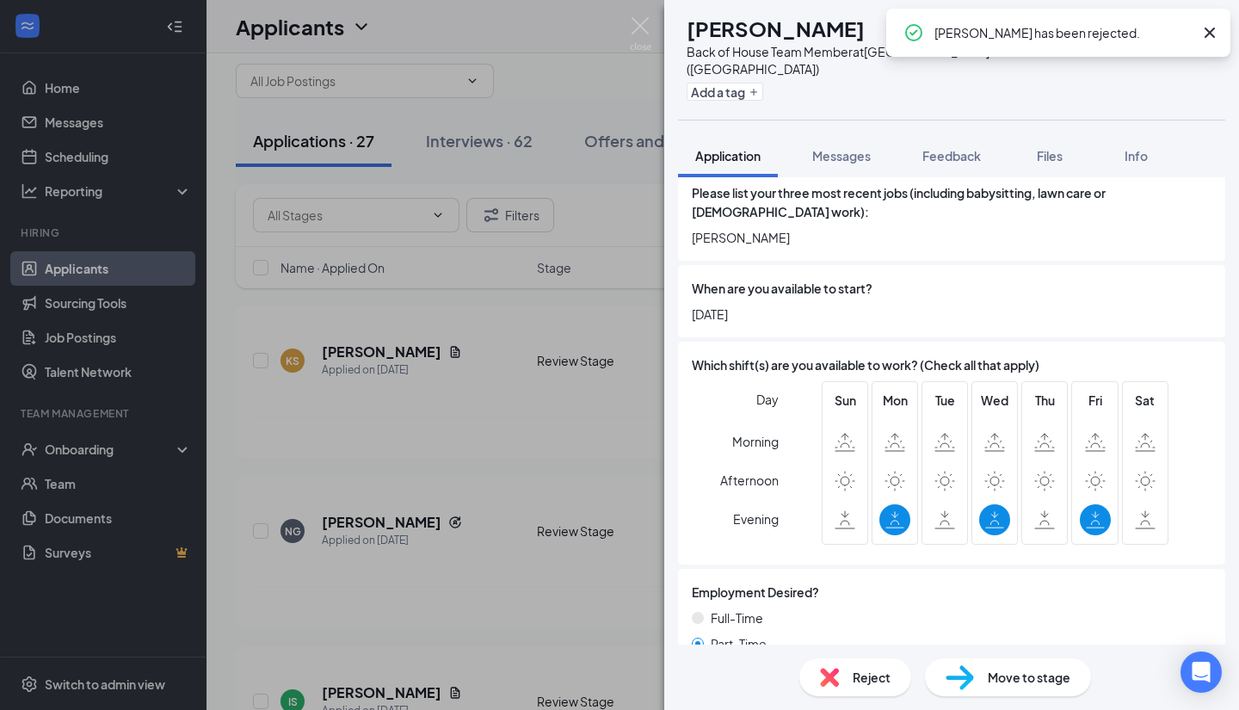
click at [855, 687] on div "Reject" at bounding box center [856, 677] width 112 height 38
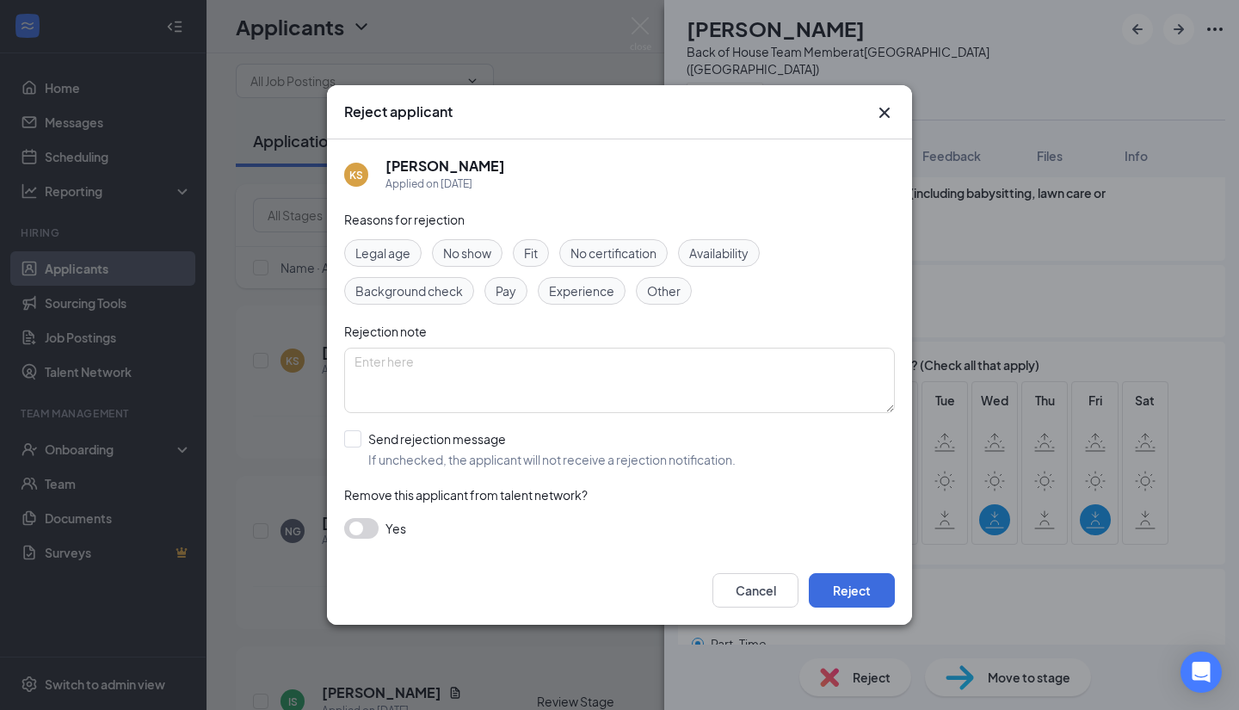
click at [729, 245] on span "Availability" at bounding box center [718, 253] width 59 height 19
click at [875, 587] on button "Reject" at bounding box center [852, 590] width 86 height 34
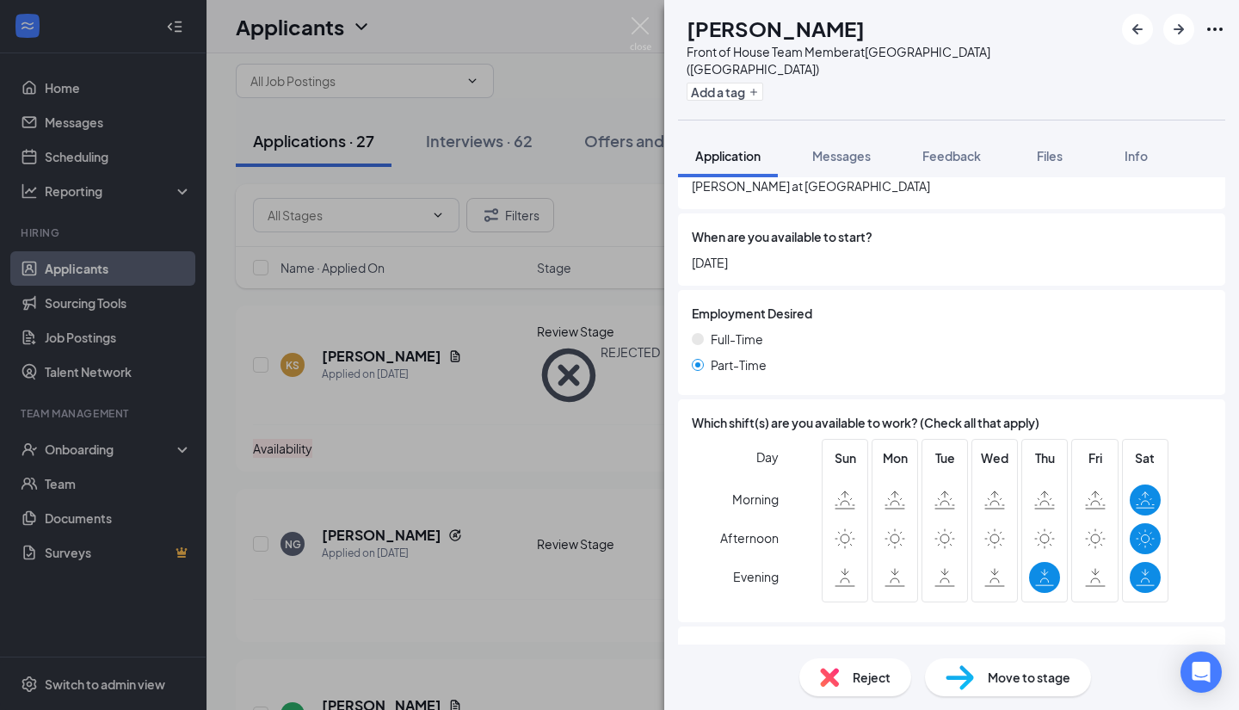
scroll to position [986, 0]
click at [868, 688] on div "Reject" at bounding box center [856, 677] width 112 height 38
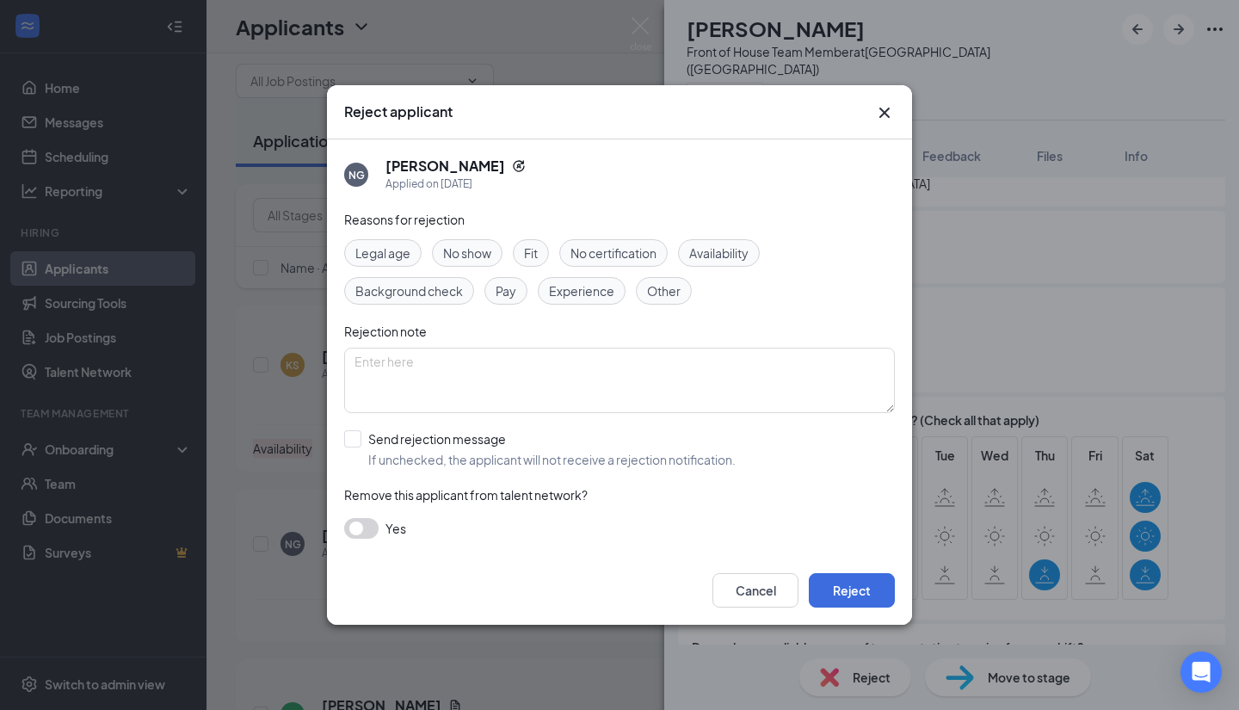
click at [728, 255] on span "Availability" at bounding box center [718, 253] width 59 height 19
click at [871, 573] on button "Reject" at bounding box center [852, 590] width 86 height 34
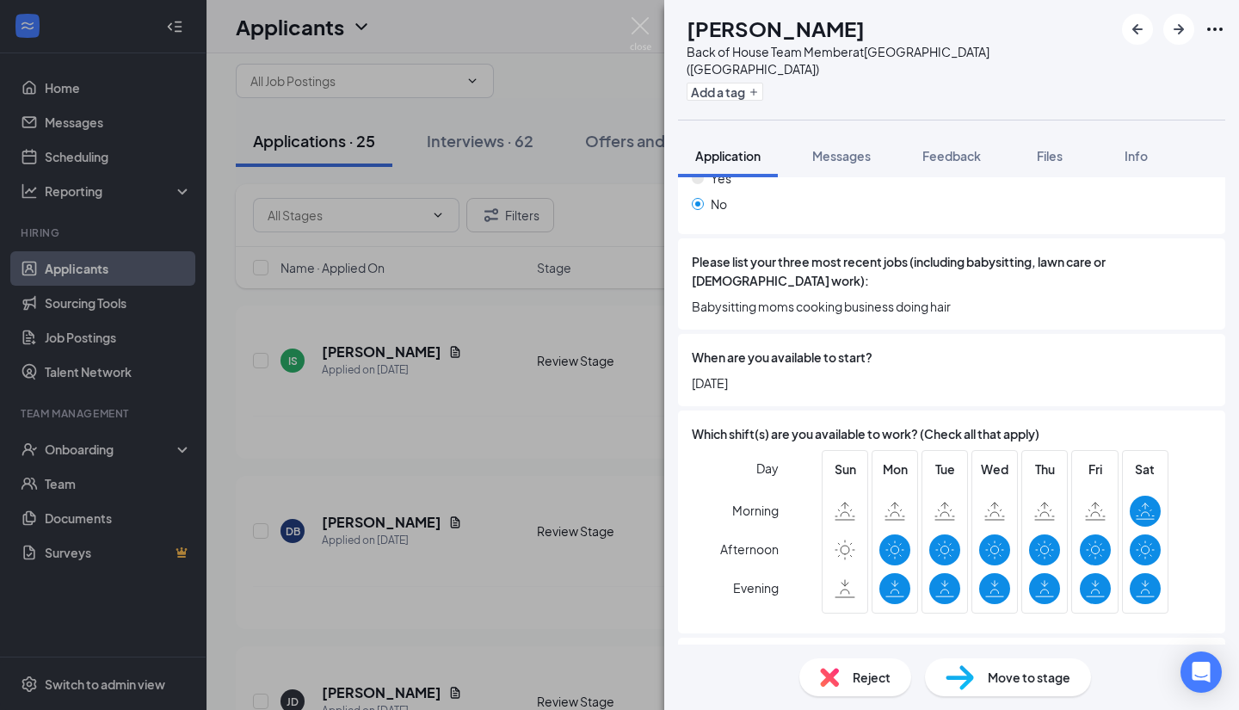
scroll to position [725, 0]
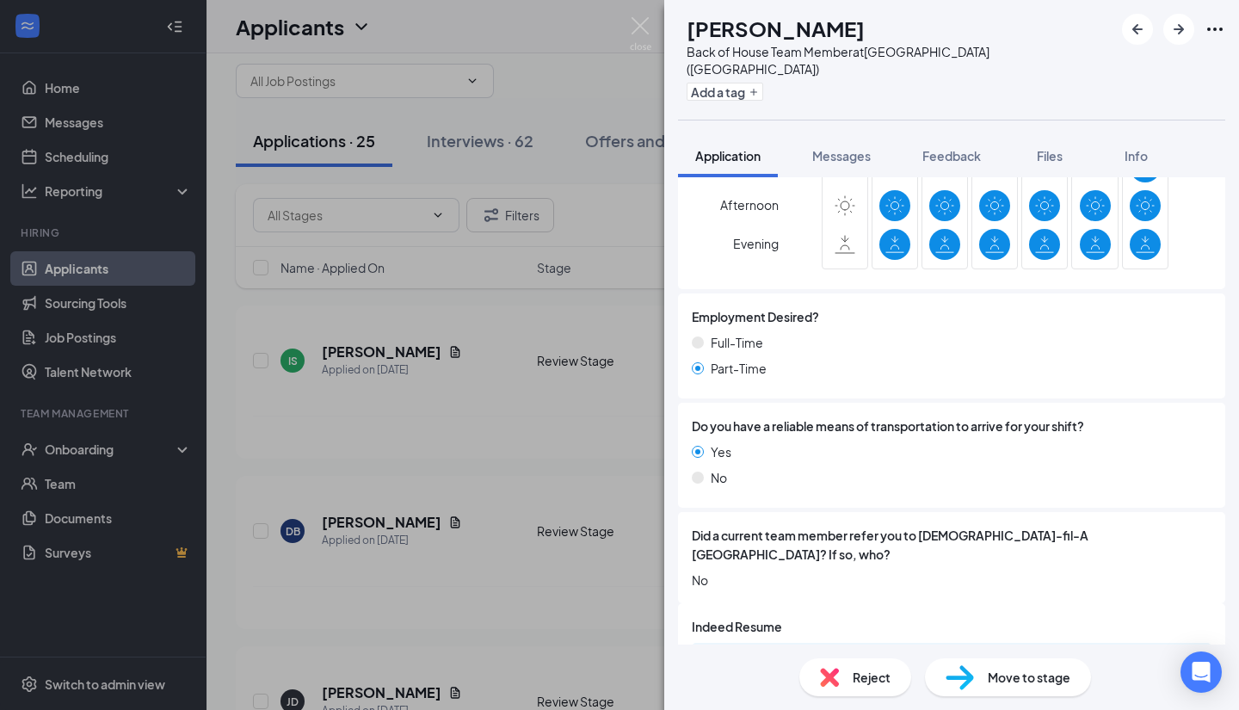
click at [1049, 689] on div "Move to stage" at bounding box center [1008, 677] width 166 height 38
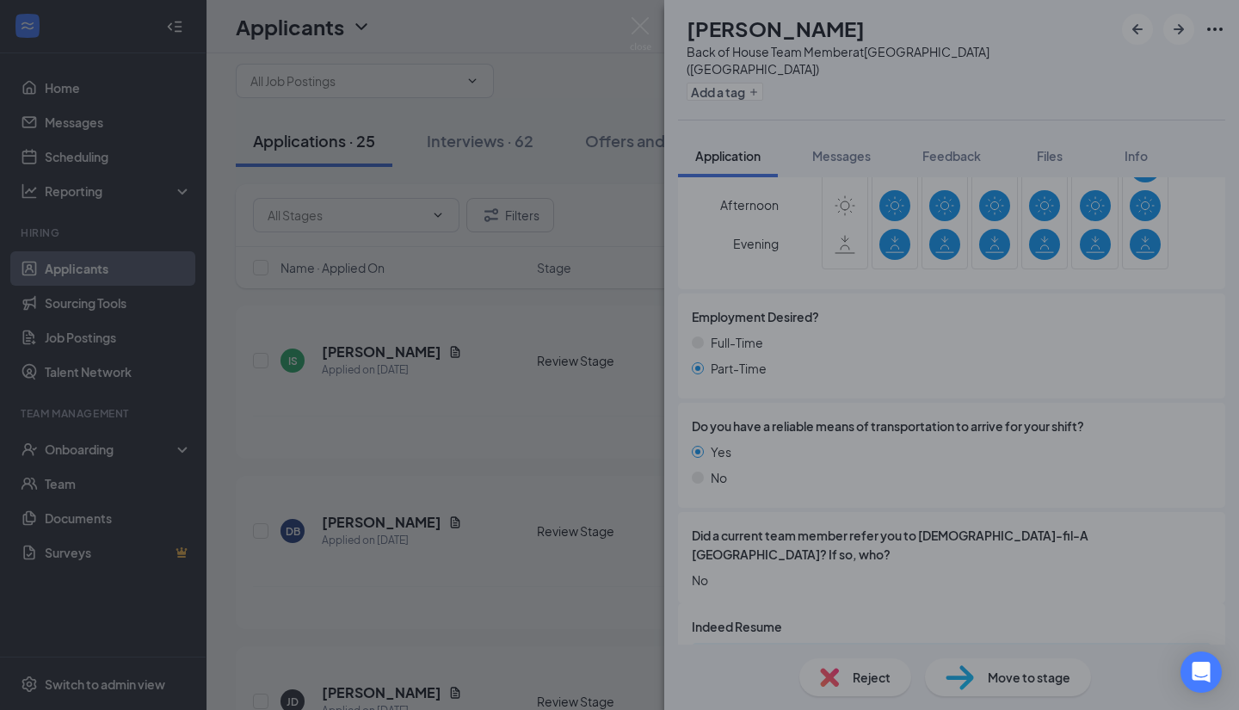
type input "Onsite Interview (next stage)"
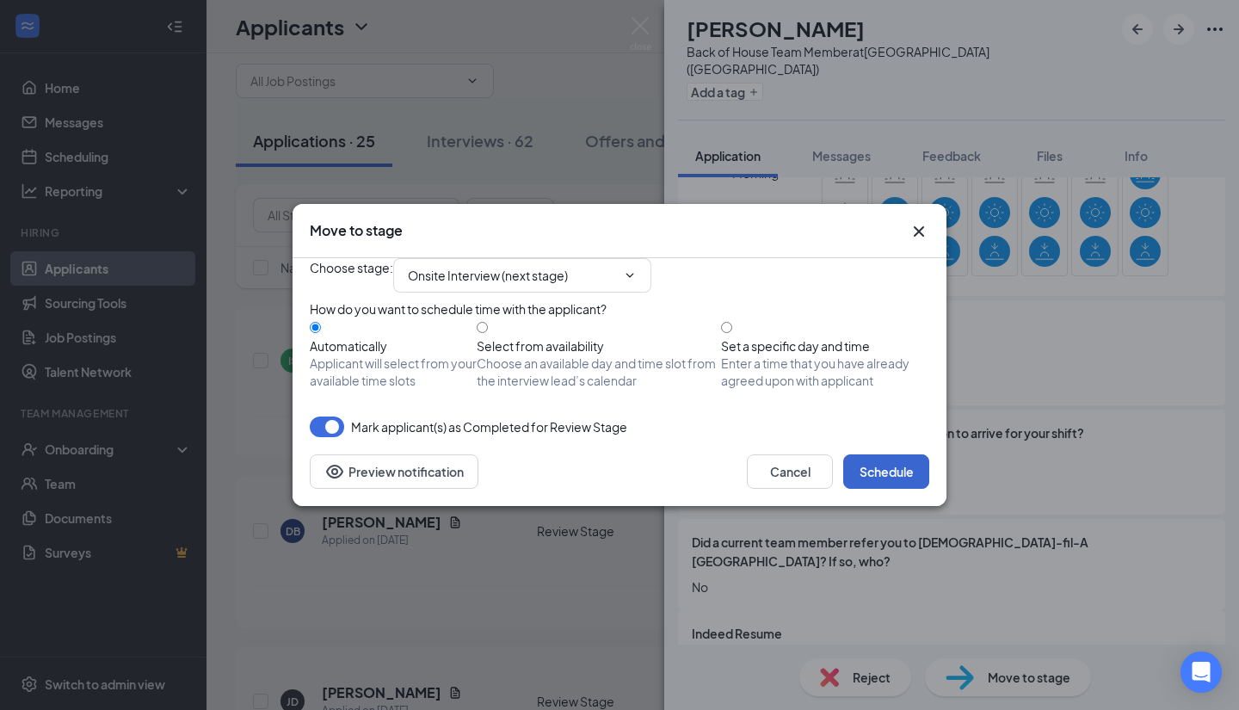
click at [895, 489] on button "Schedule" at bounding box center [886, 471] width 86 height 34
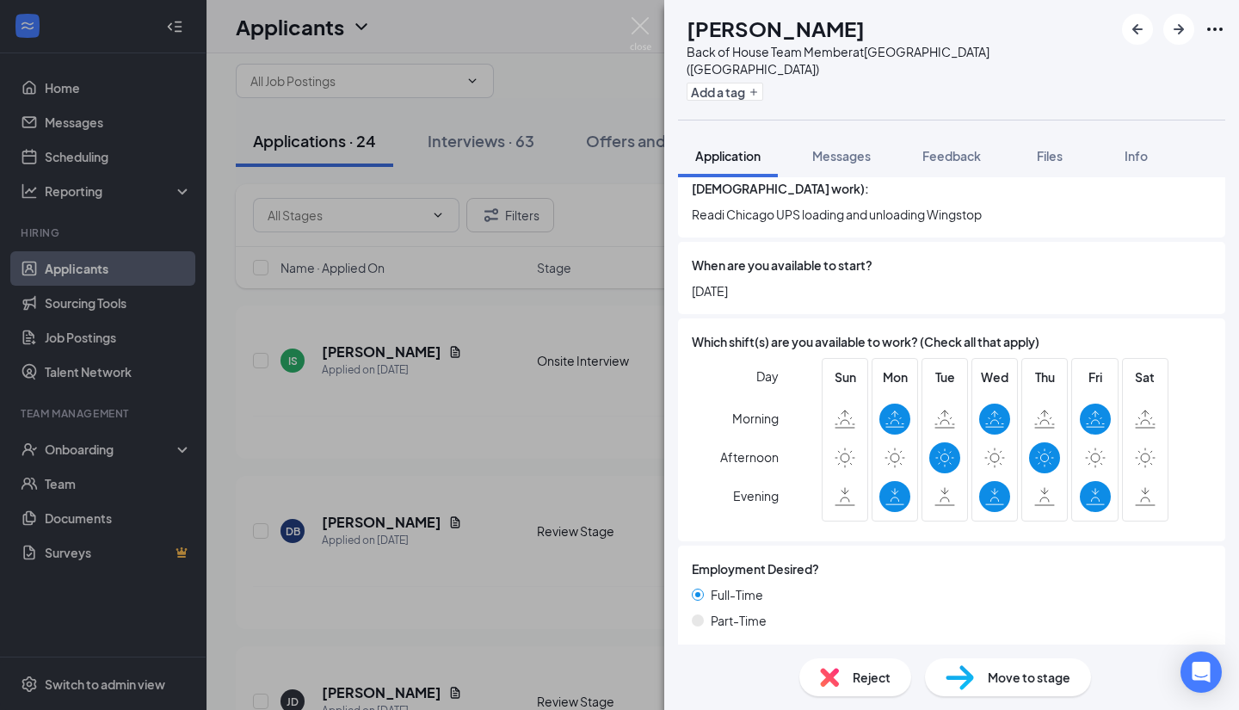
scroll to position [818, 0]
click at [853, 679] on span "Reject" at bounding box center [872, 677] width 38 height 19
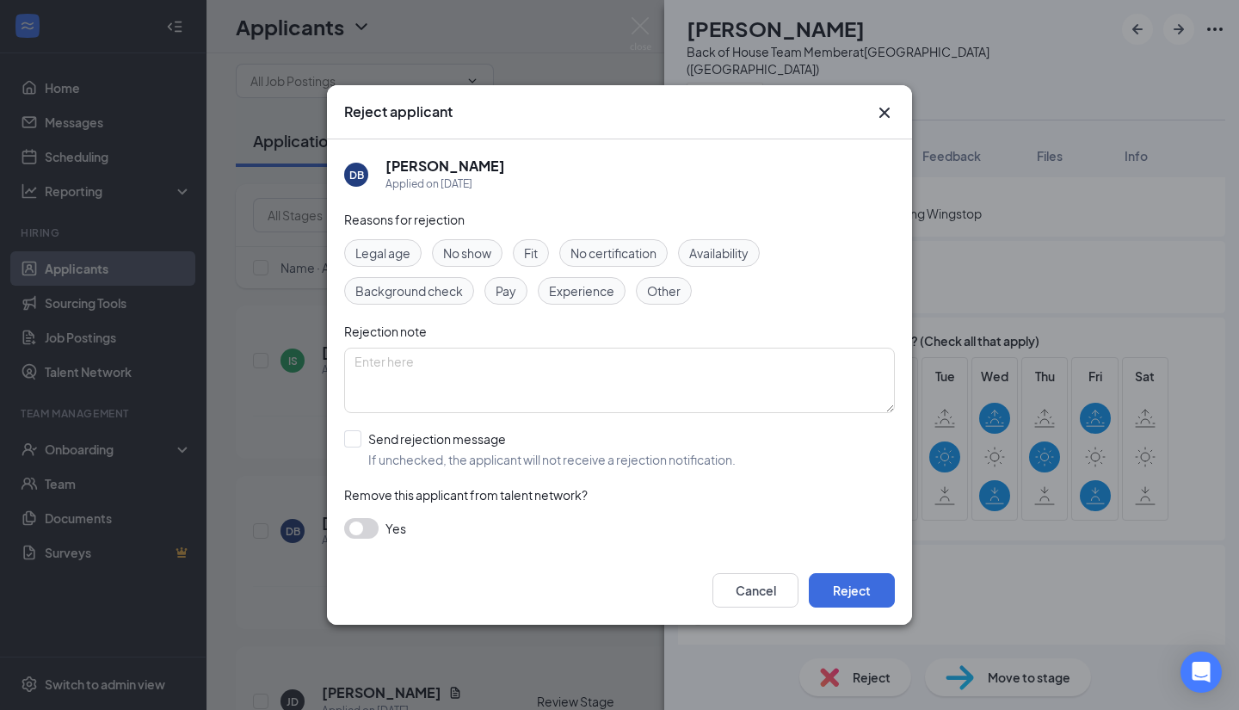
click at [713, 253] on span "Availability" at bounding box center [718, 253] width 59 height 19
click at [855, 590] on button "Reject" at bounding box center [852, 590] width 86 height 34
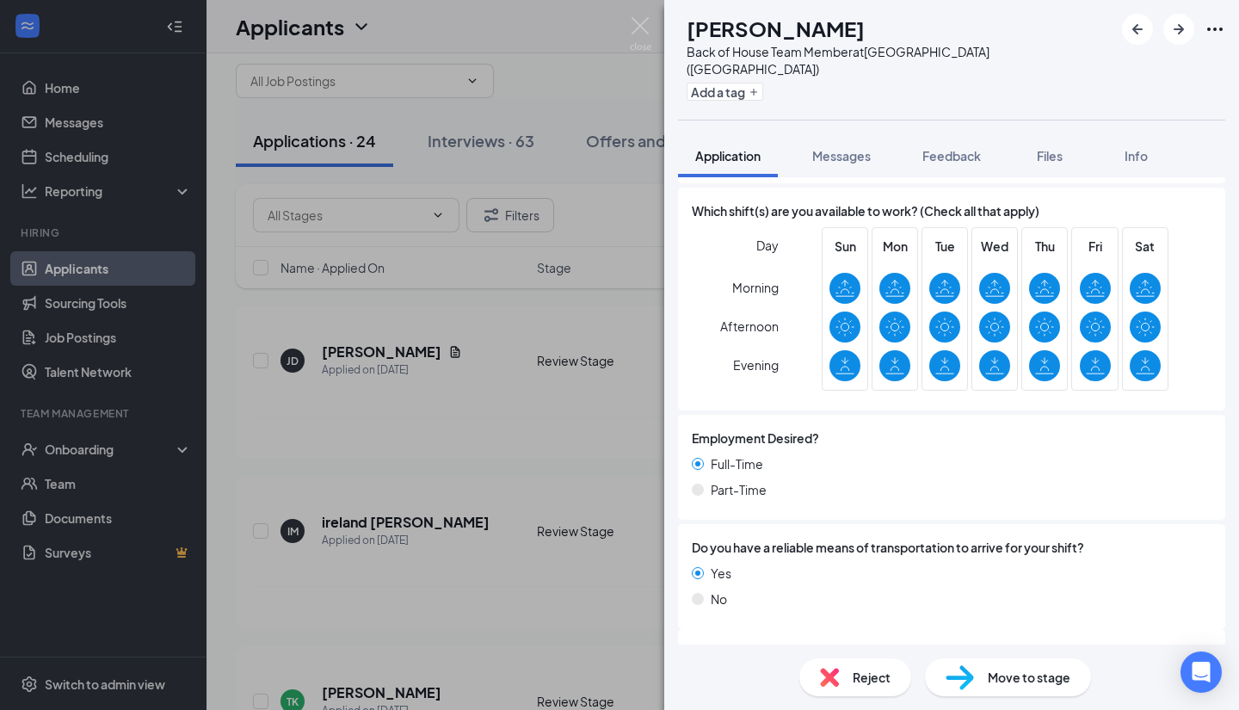
scroll to position [1002, 0]
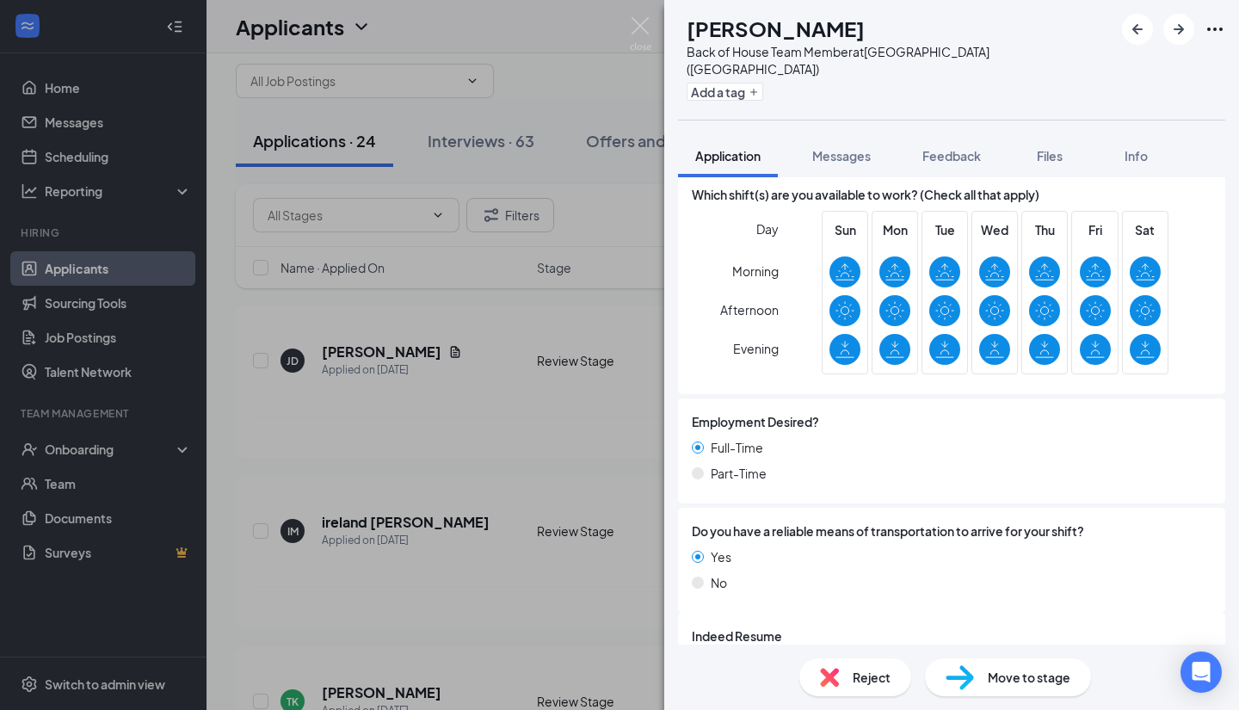
click at [1038, 675] on span "Move to stage" at bounding box center [1029, 677] width 83 height 19
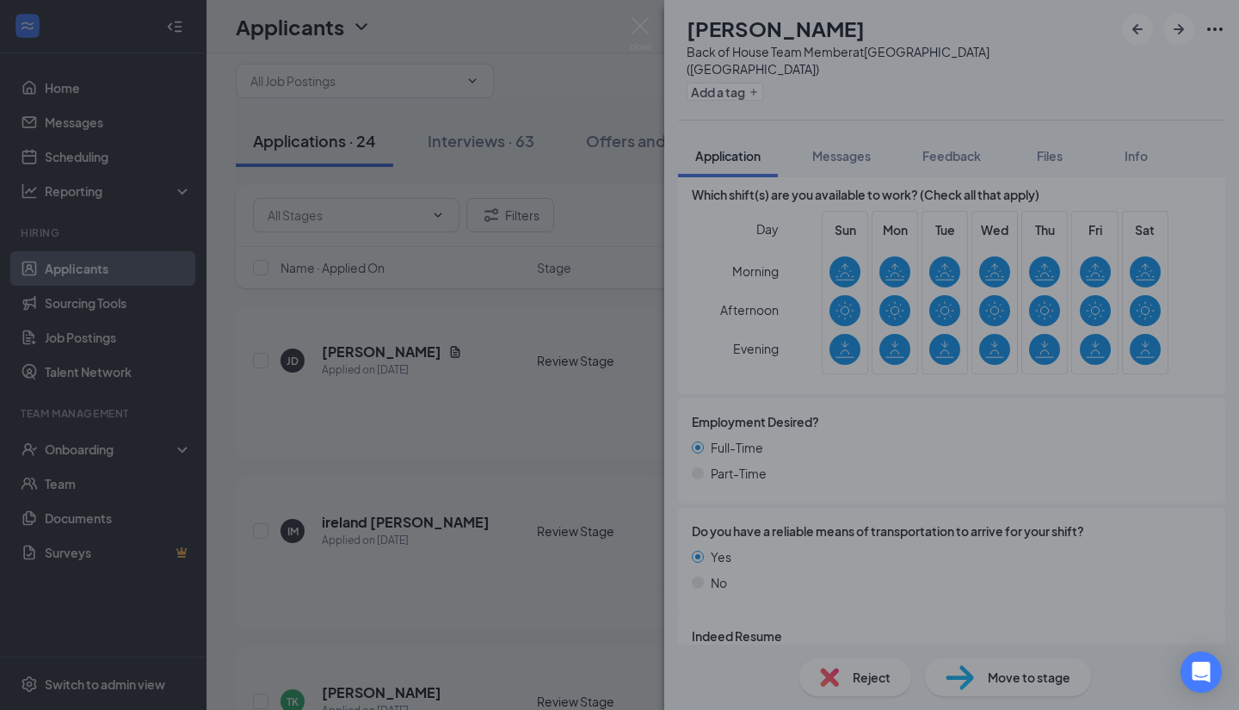
type input "Onsite Interview (next stage)"
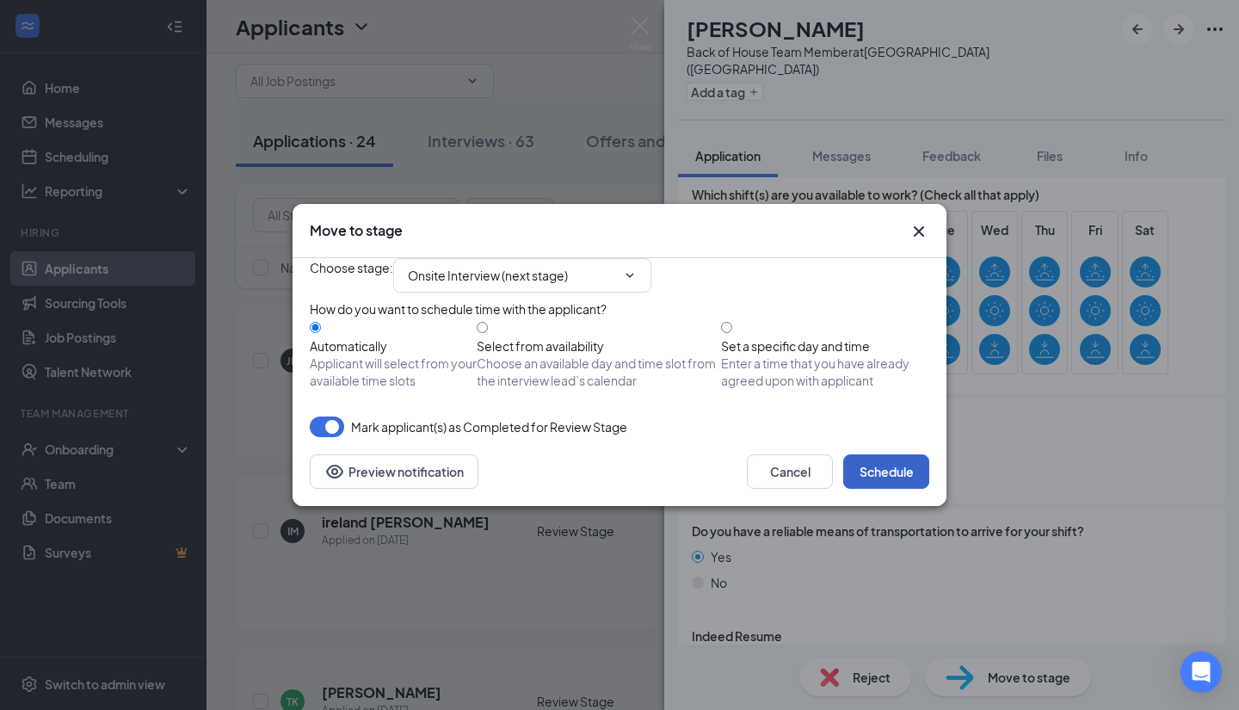
click at [896, 489] on button "Schedule" at bounding box center [886, 471] width 86 height 34
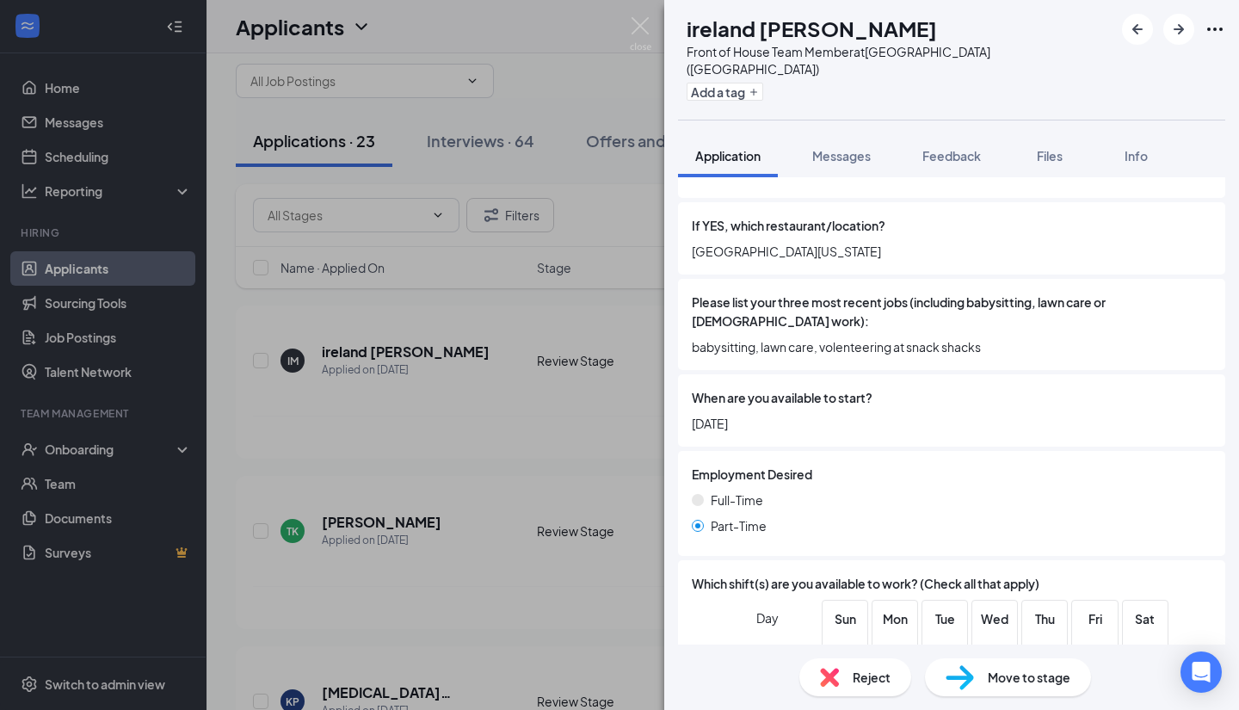
scroll to position [972, 0]
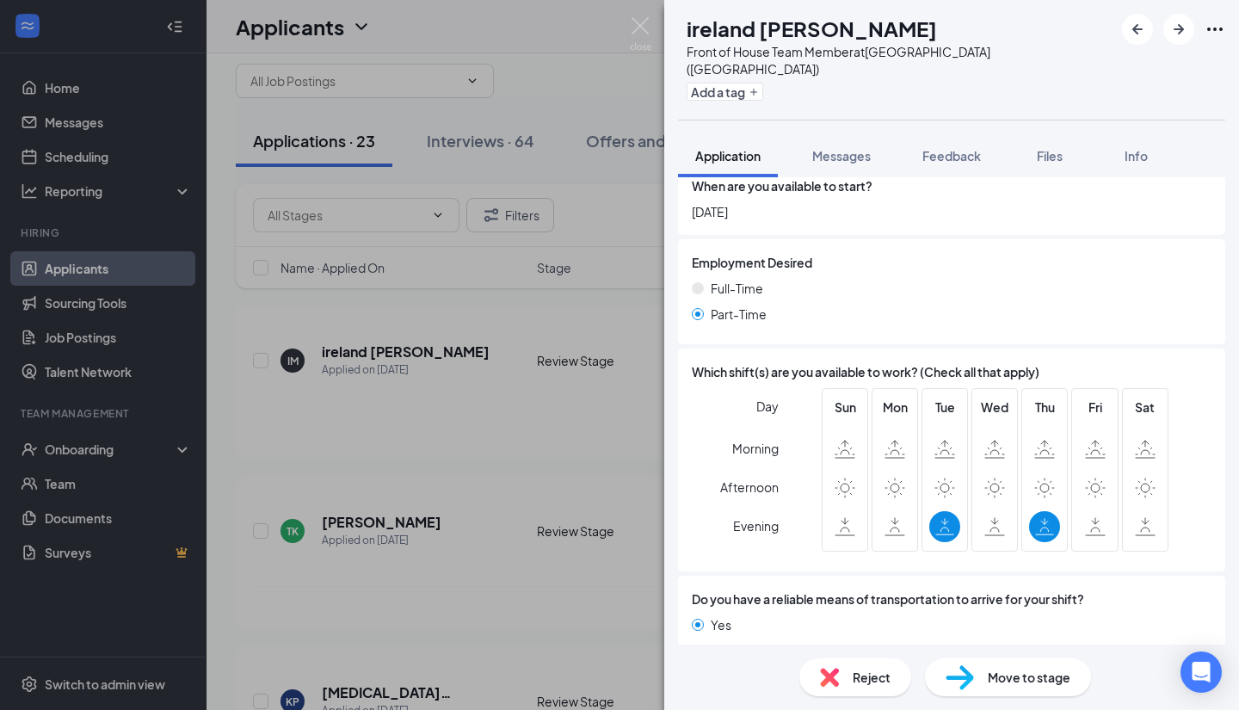
click at [875, 695] on div "Reject" at bounding box center [856, 677] width 112 height 38
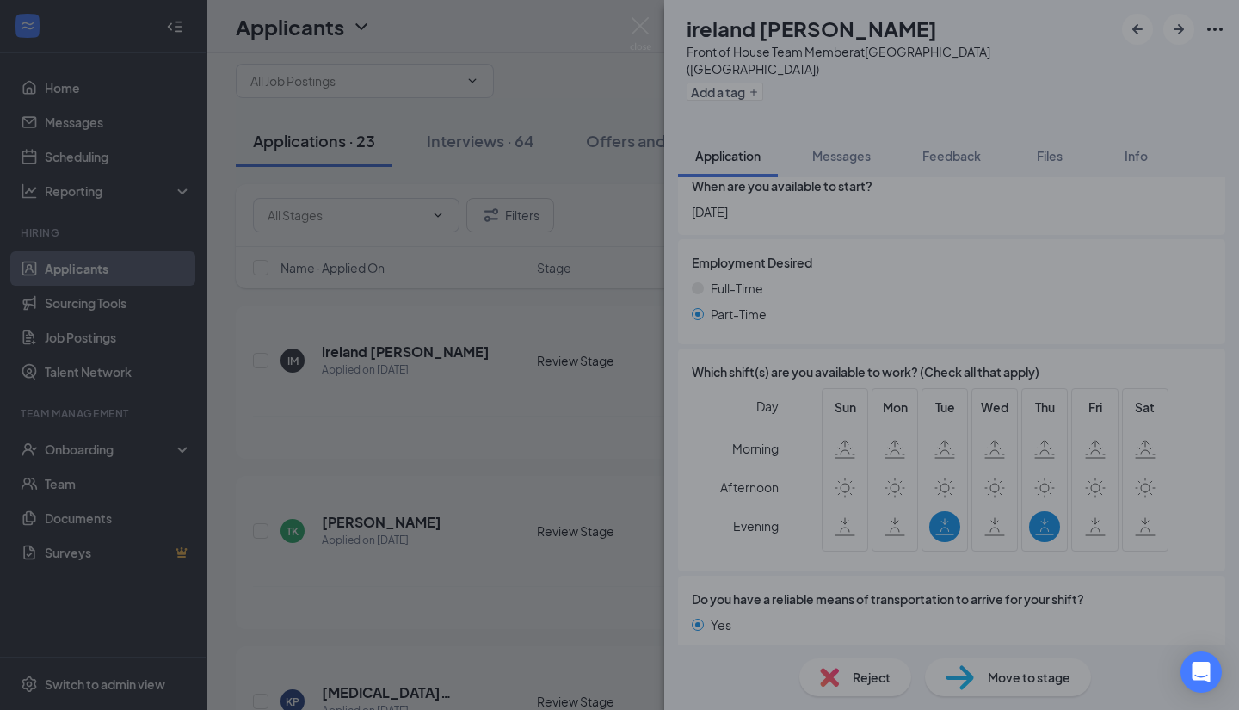
scroll to position [966, 0]
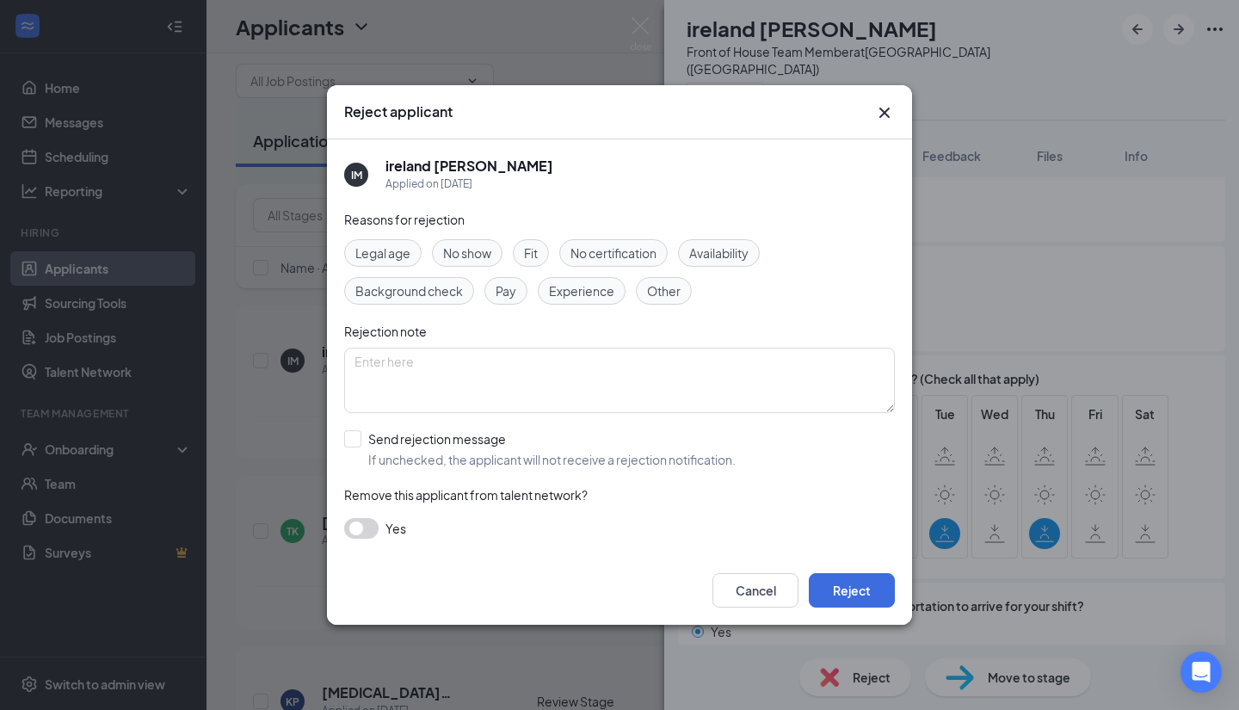
click at [722, 240] on div "Availability" at bounding box center [719, 253] width 82 height 28
click at [885, 585] on button "Reject" at bounding box center [852, 590] width 86 height 34
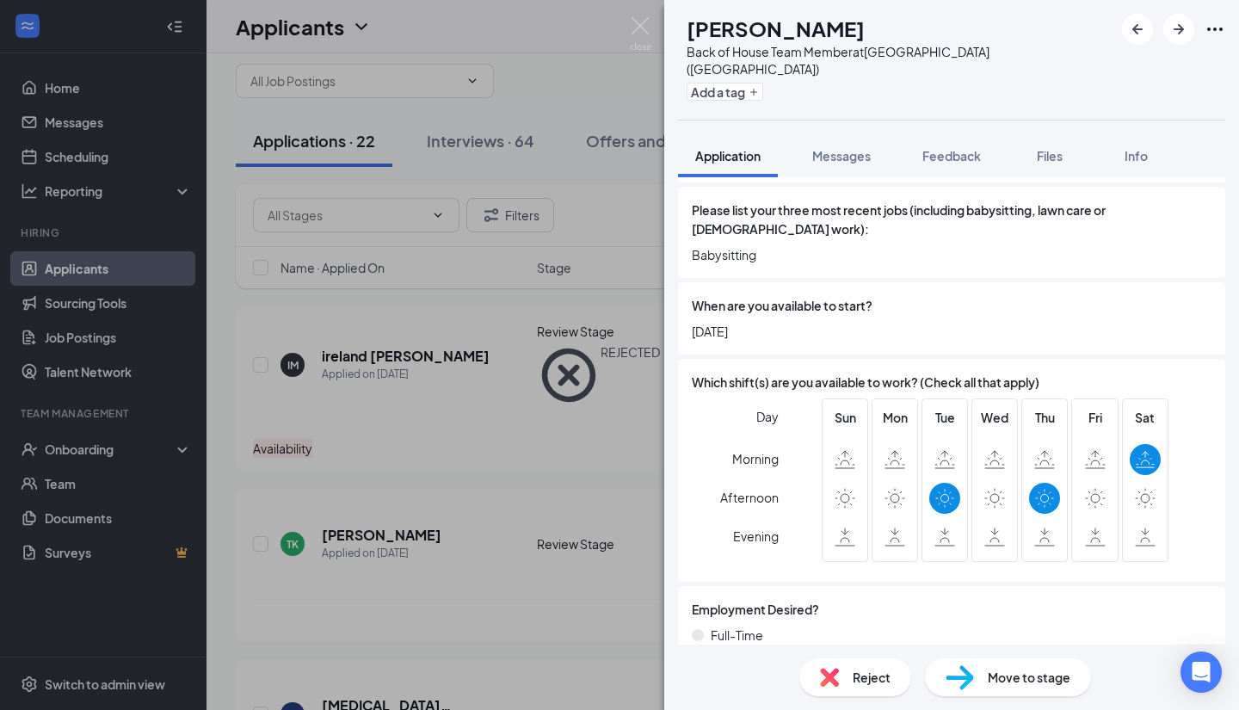
scroll to position [918, 0]
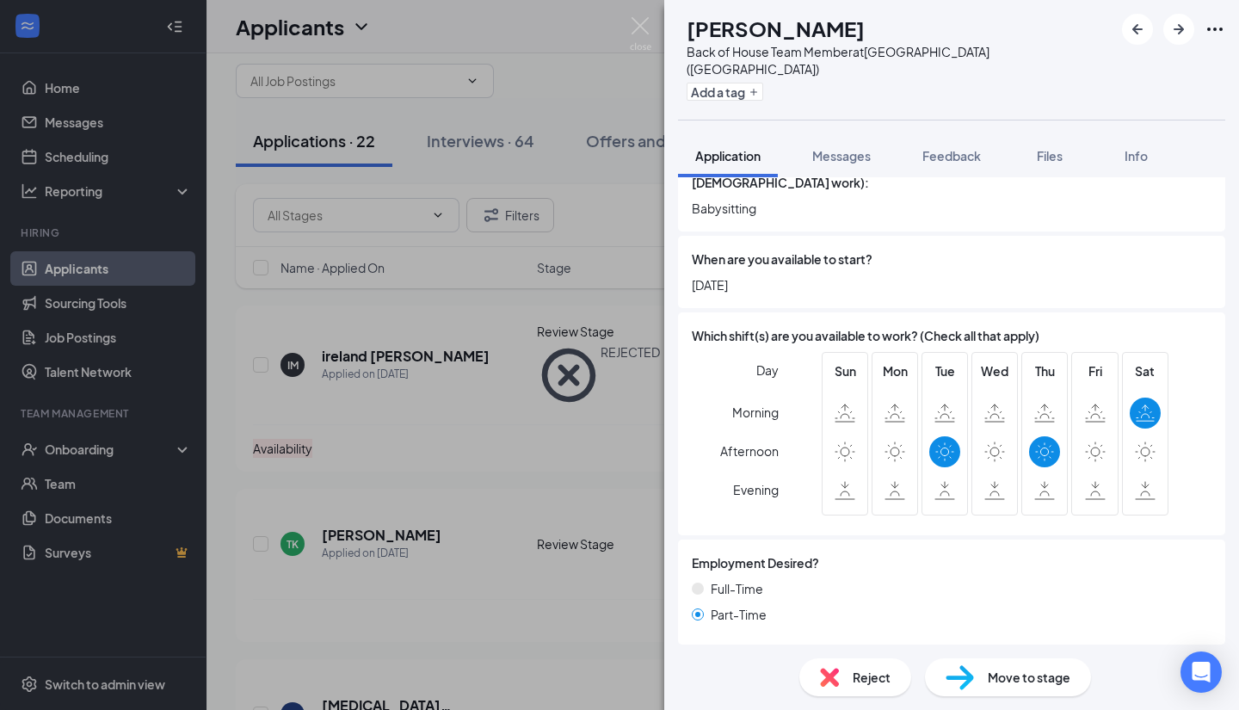
click at [877, 689] on div "Reject" at bounding box center [856, 677] width 112 height 38
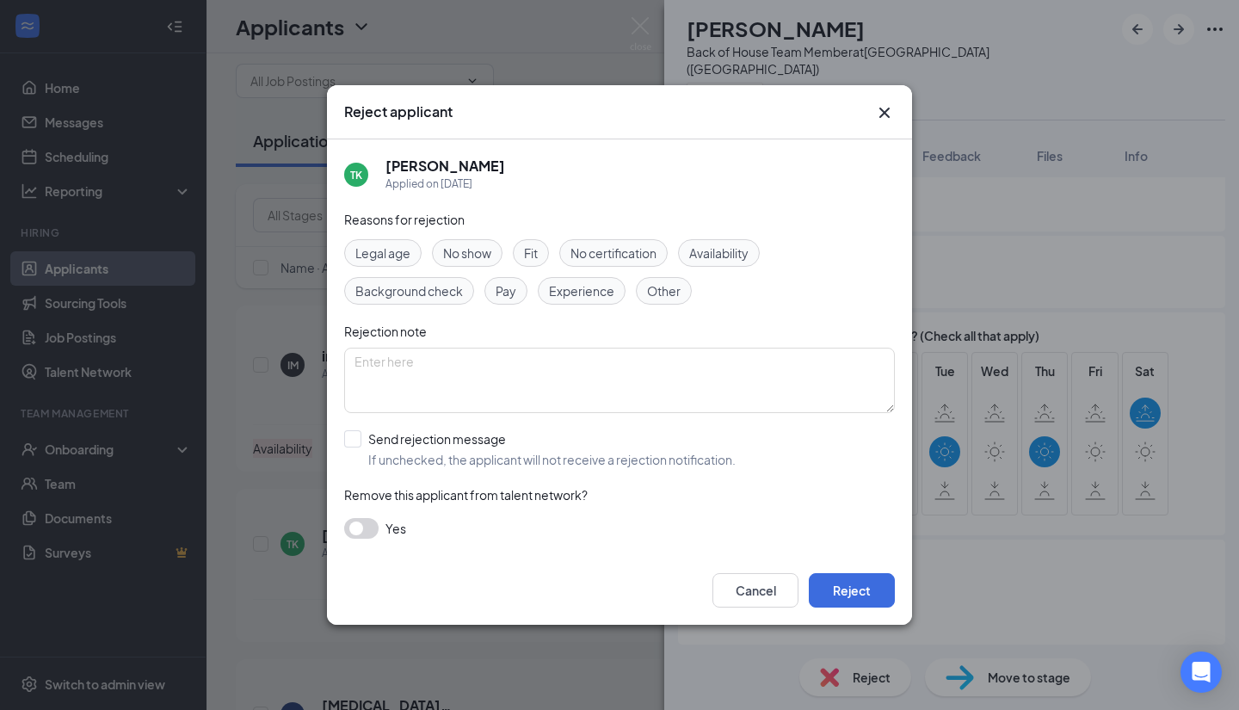
click at [747, 251] on span "Availability" at bounding box center [718, 253] width 59 height 19
click at [861, 596] on button "Reject" at bounding box center [852, 590] width 86 height 34
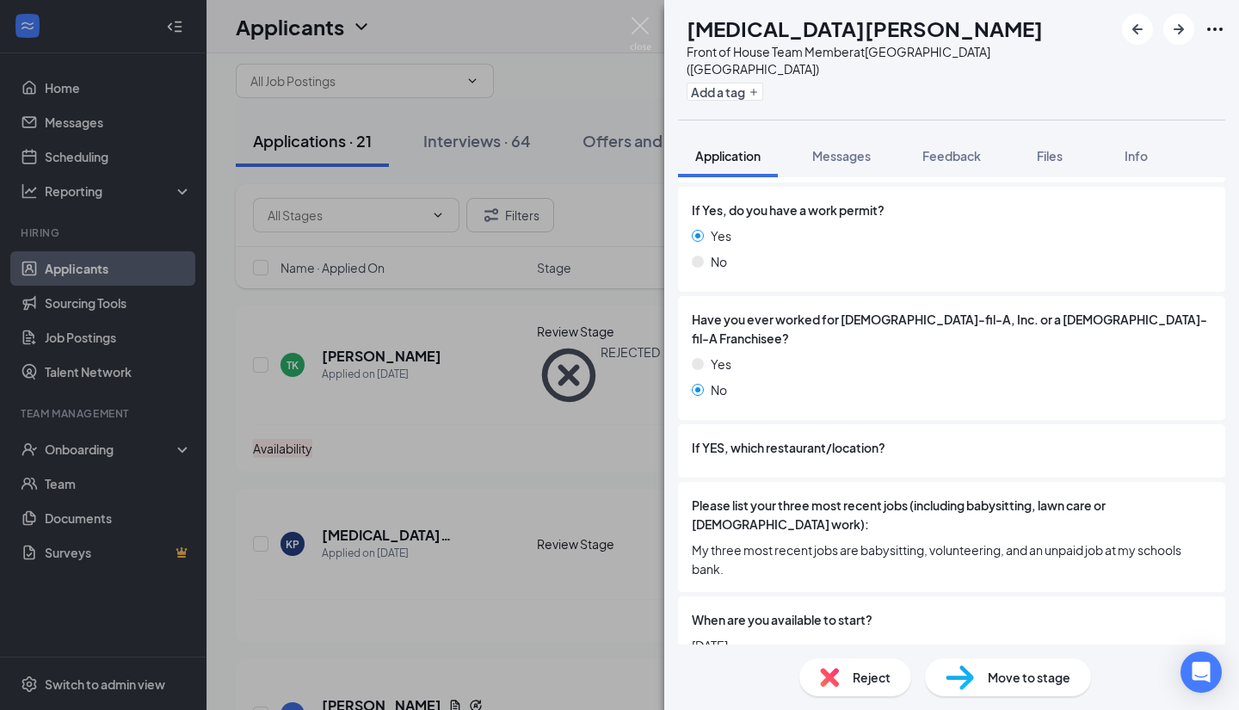
scroll to position [1029, 0]
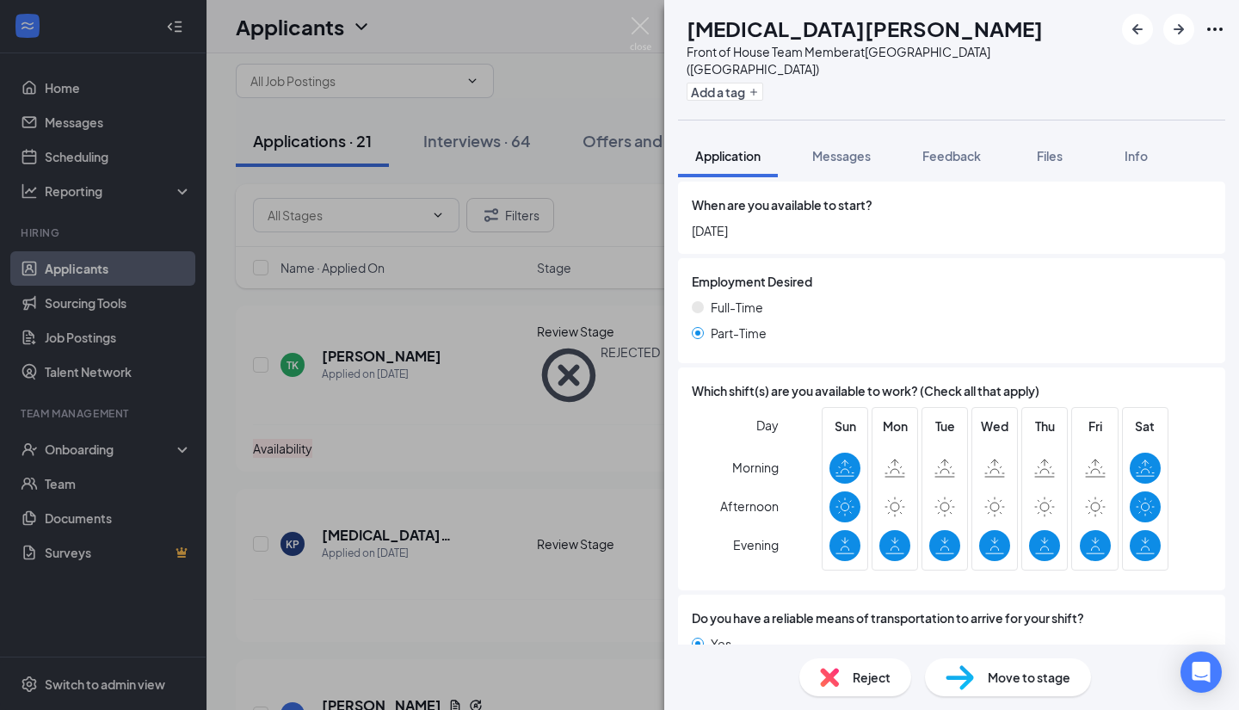
click at [864, 684] on span "Reject" at bounding box center [872, 677] width 38 height 19
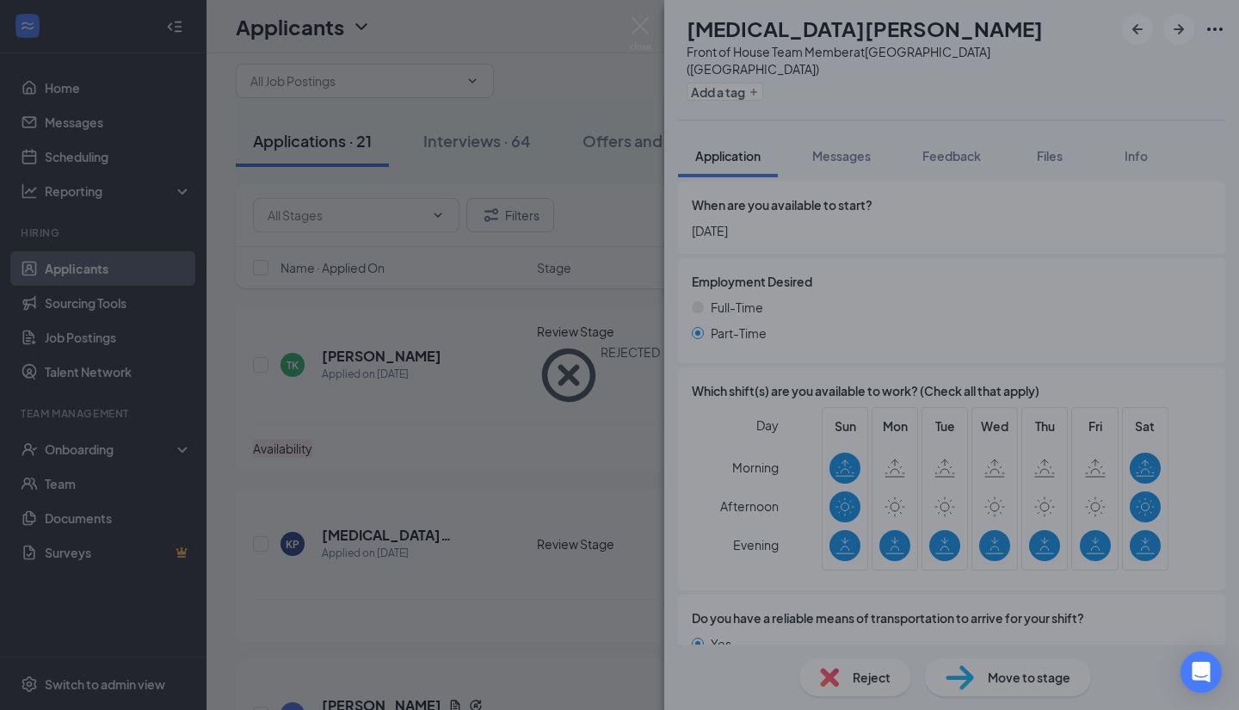
scroll to position [1022, 0]
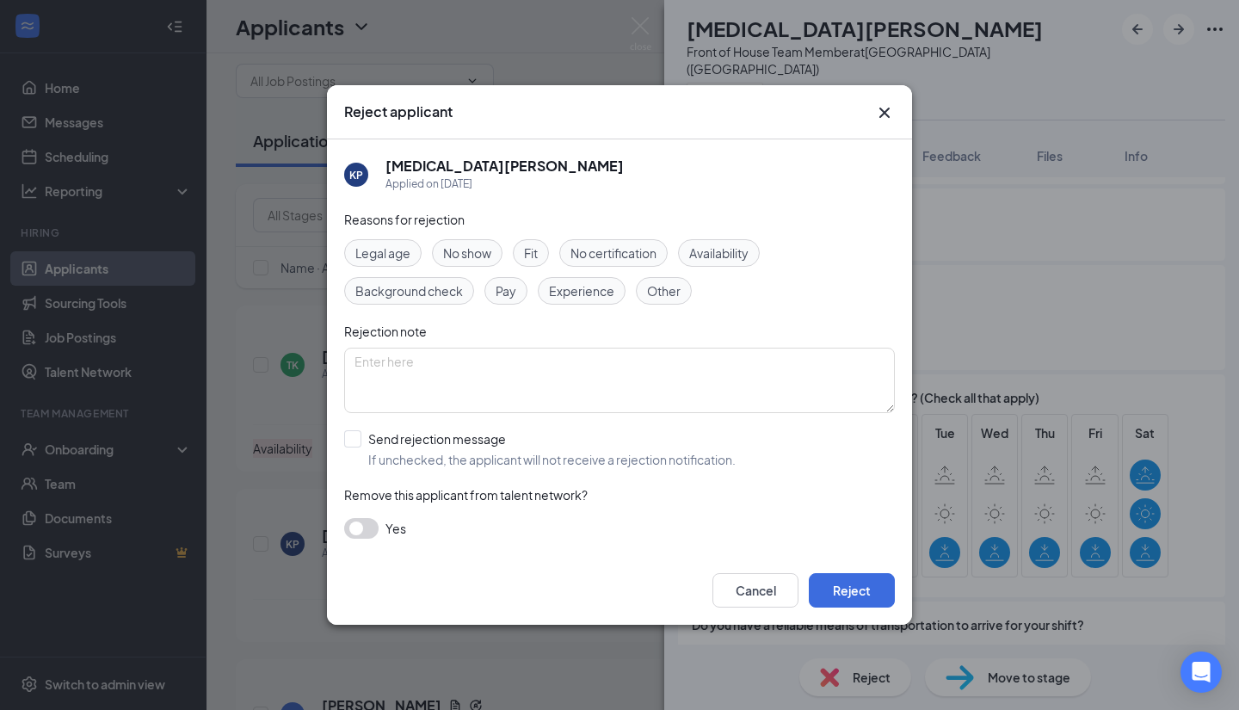
click at [745, 263] on div "Availability" at bounding box center [719, 253] width 82 height 28
click at [858, 593] on button "Reject" at bounding box center [852, 590] width 86 height 34
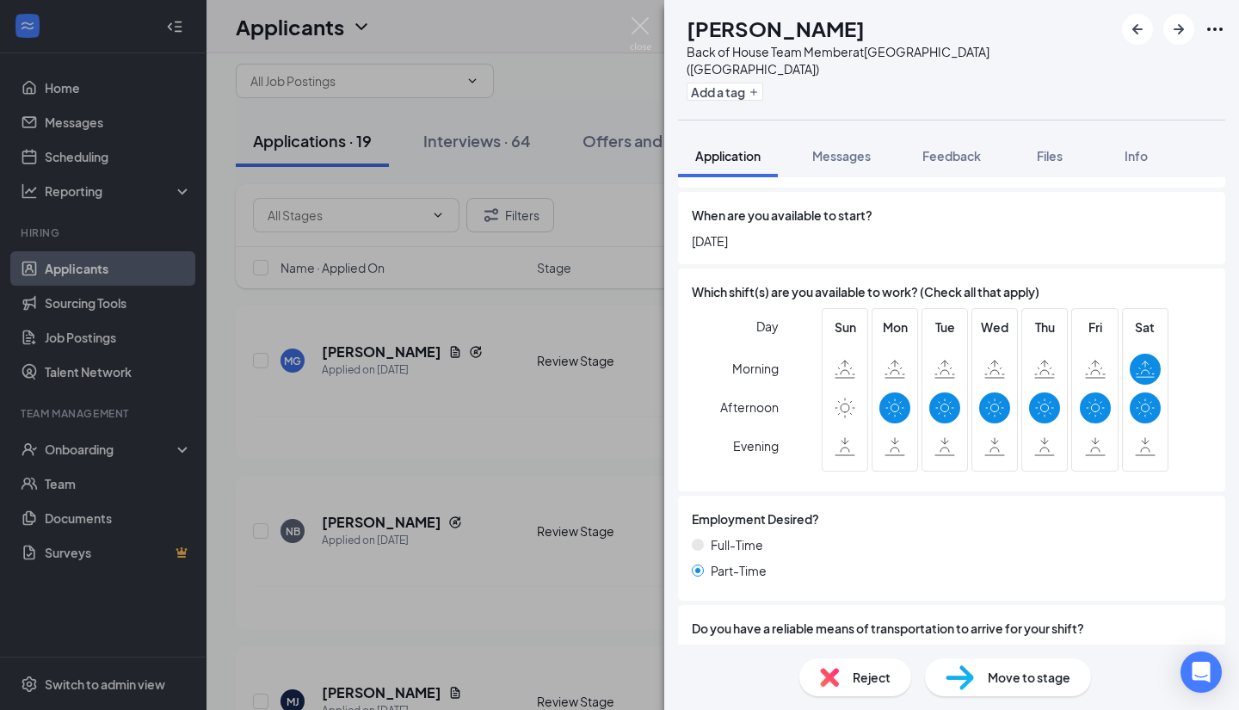
scroll to position [1269, 0]
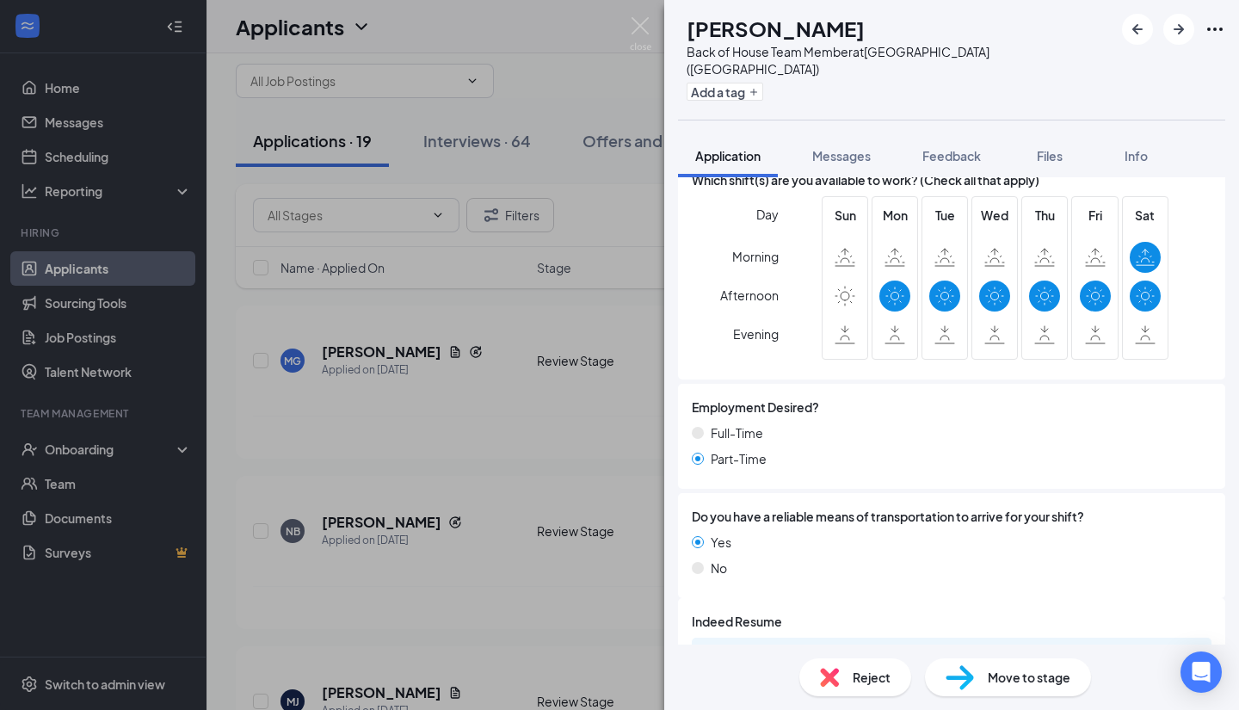
click at [874, 695] on div "Reject" at bounding box center [856, 677] width 112 height 38
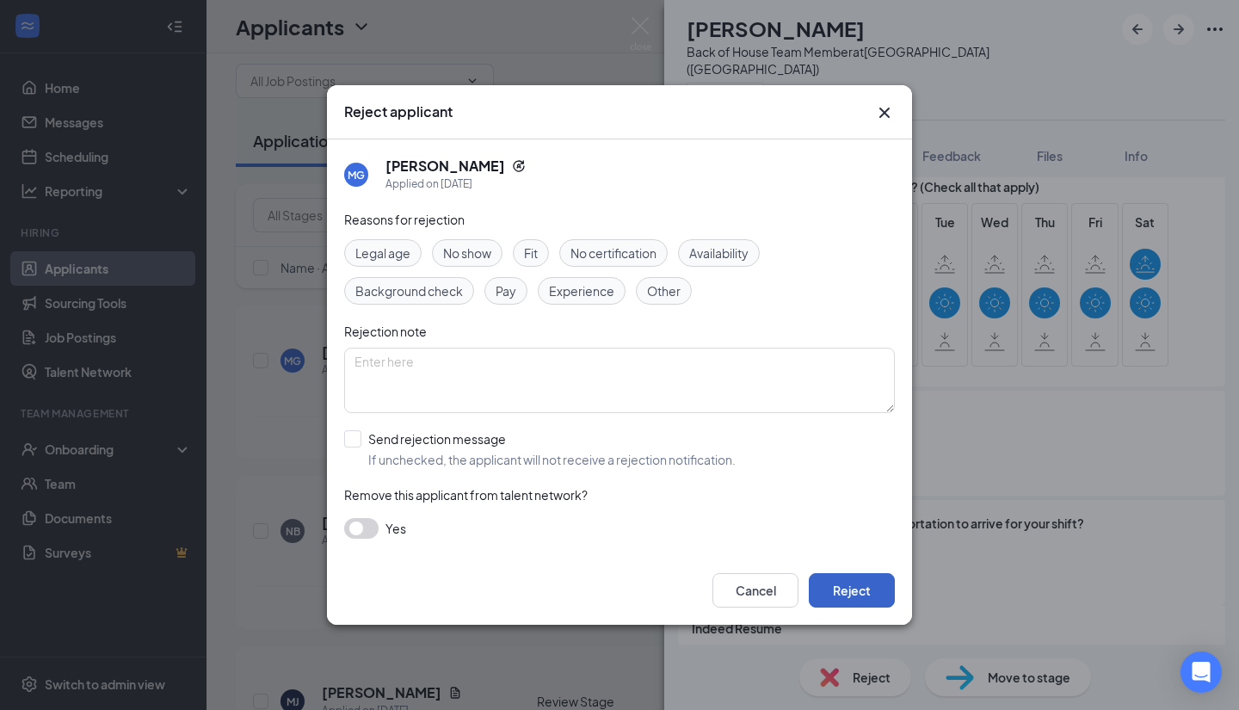
click at [850, 594] on button "Reject" at bounding box center [852, 590] width 86 height 34
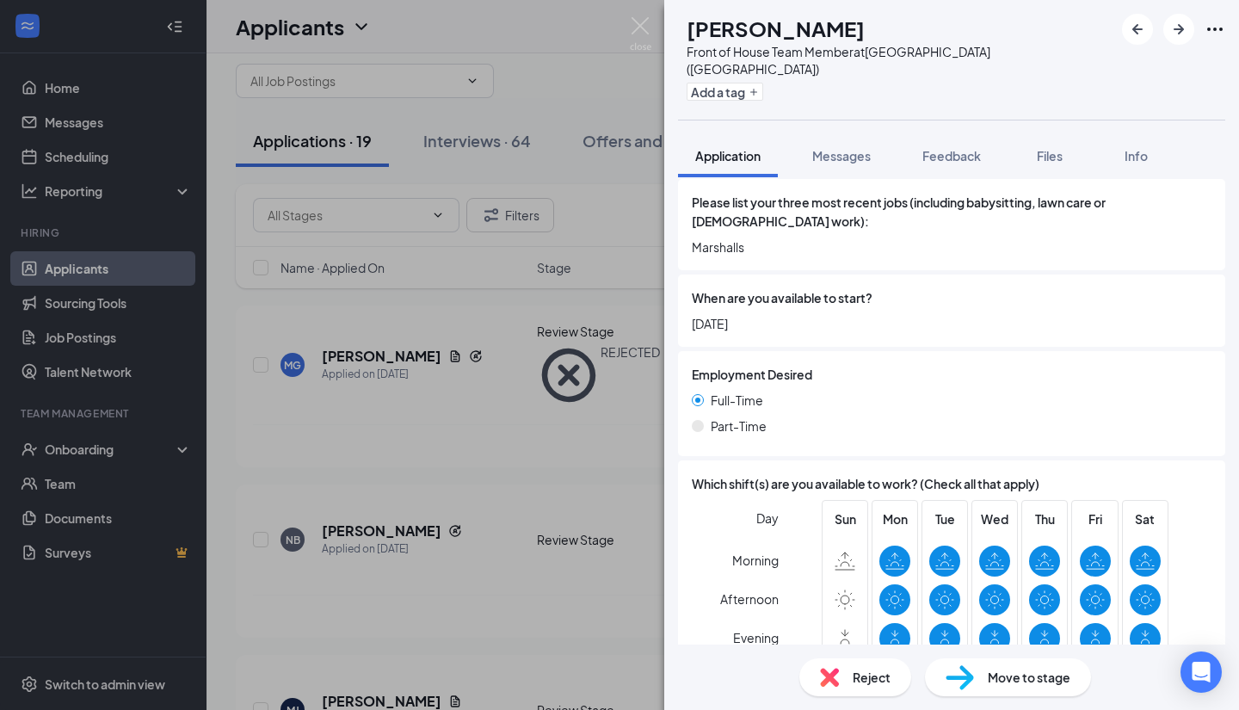
scroll to position [1021, 0]
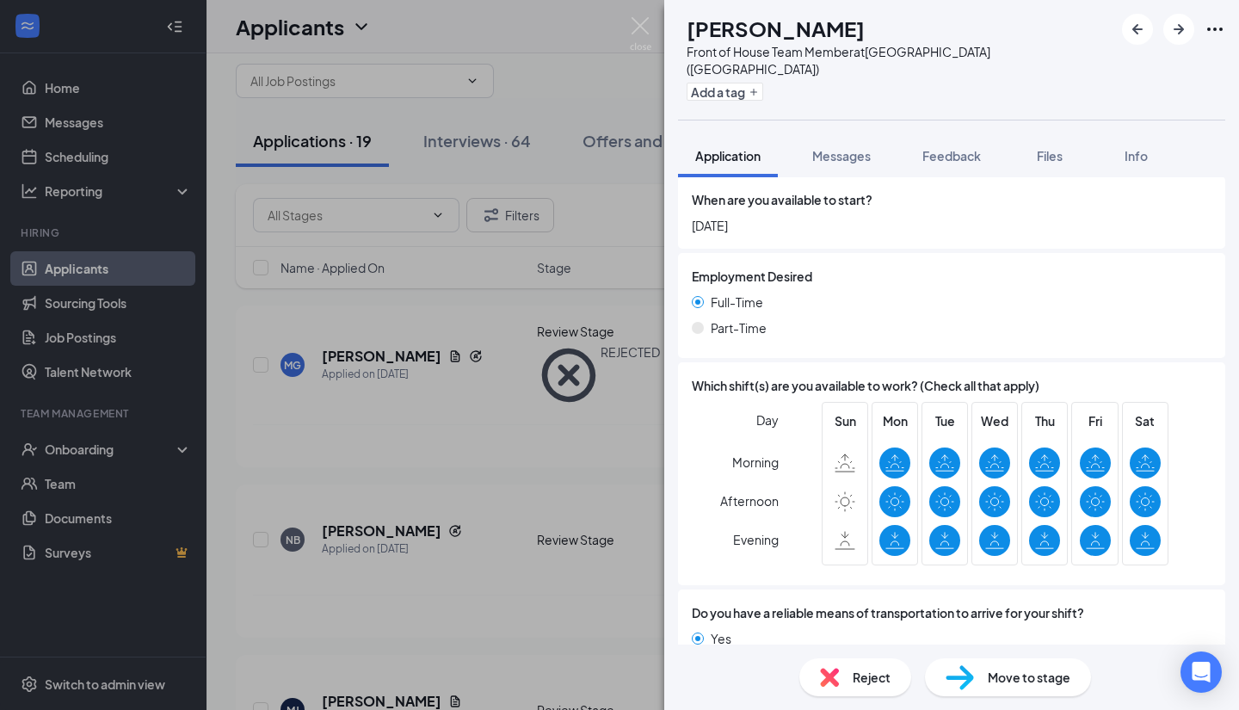
click at [1031, 683] on span "Move to stage" at bounding box center [1029, 677] width 83 height 19
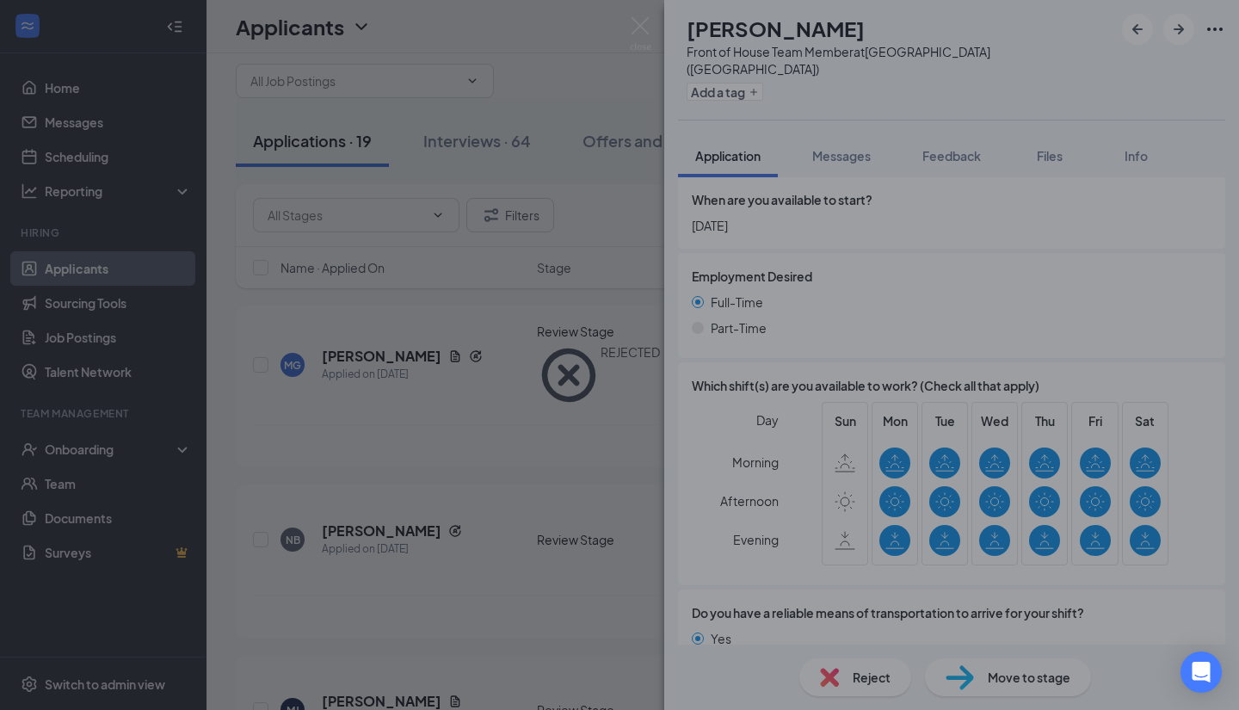
scroll to position [1014, 0]
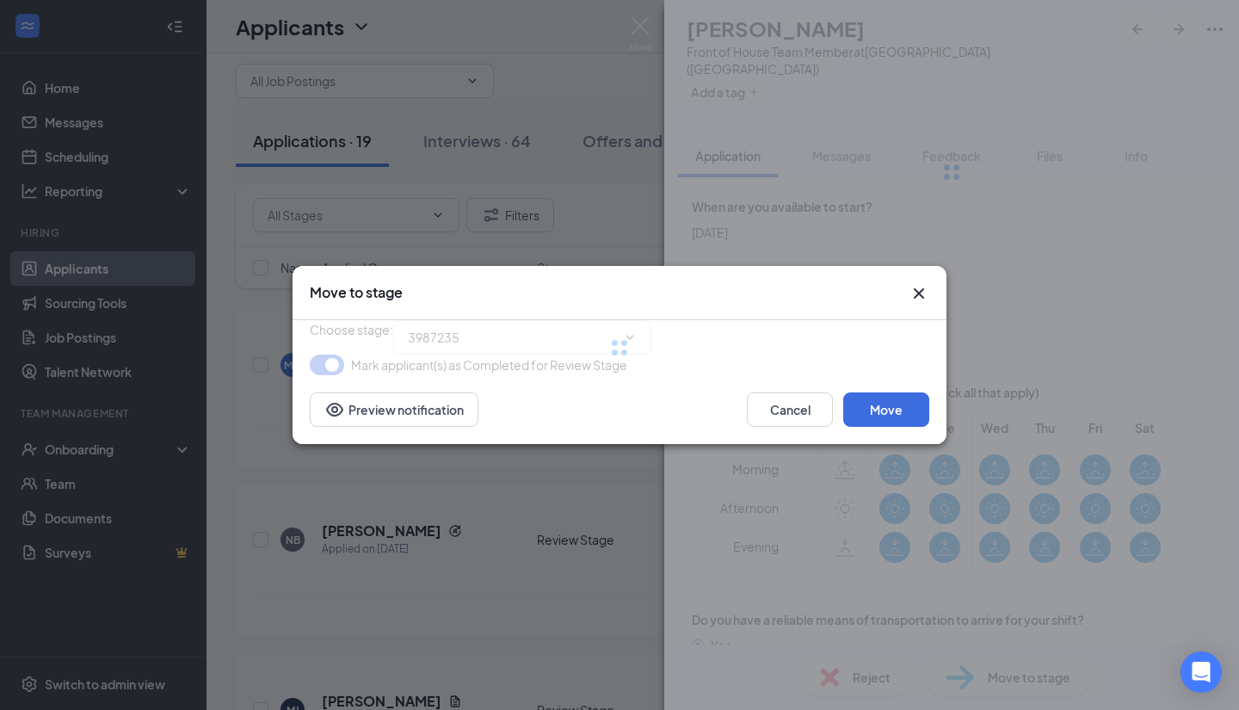
type input "Onsite Interview (next stage)"
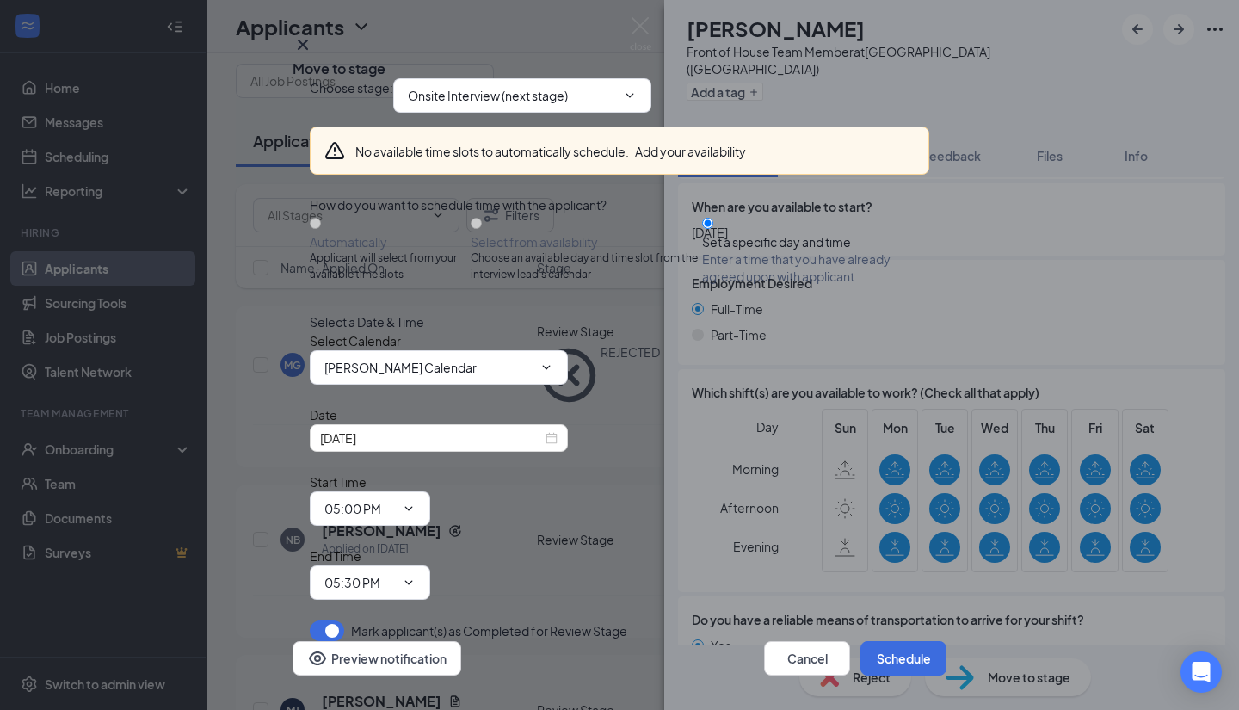
scroll to position [29, 0]
click at [800, 641] on button "Cancel" at bounding box center [807, 658] width 86 height 34
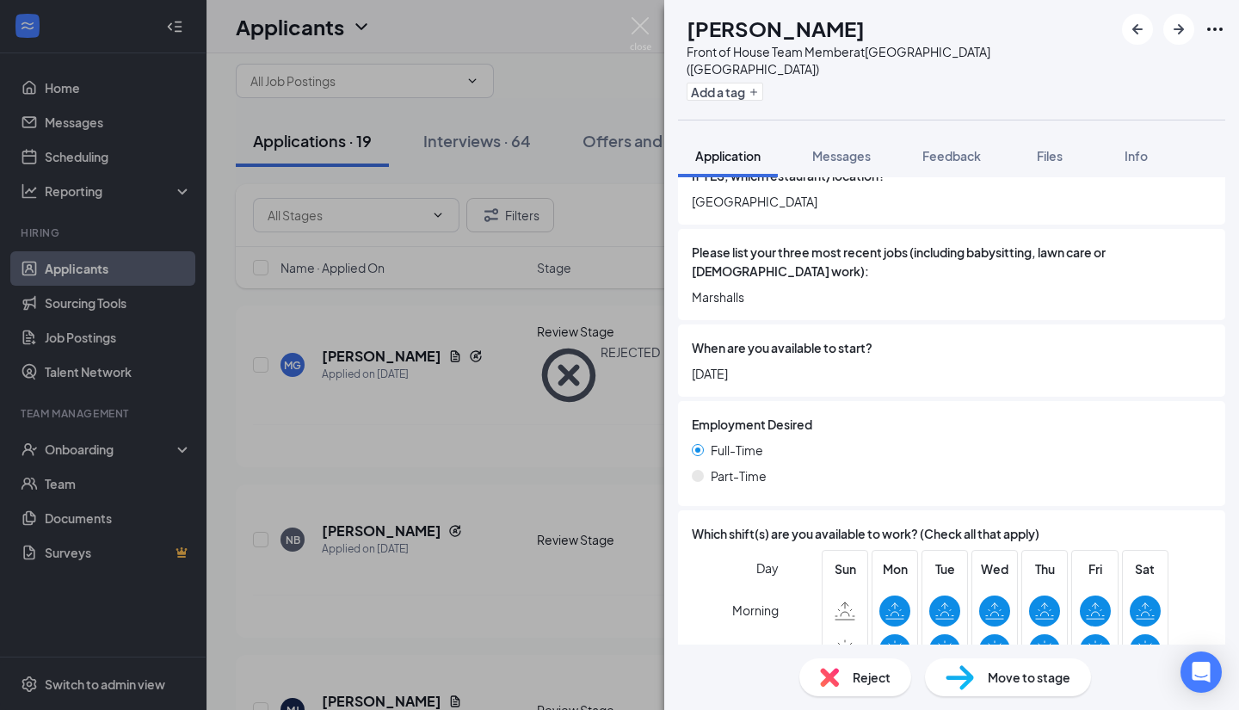
scroll to position [1021, 0]
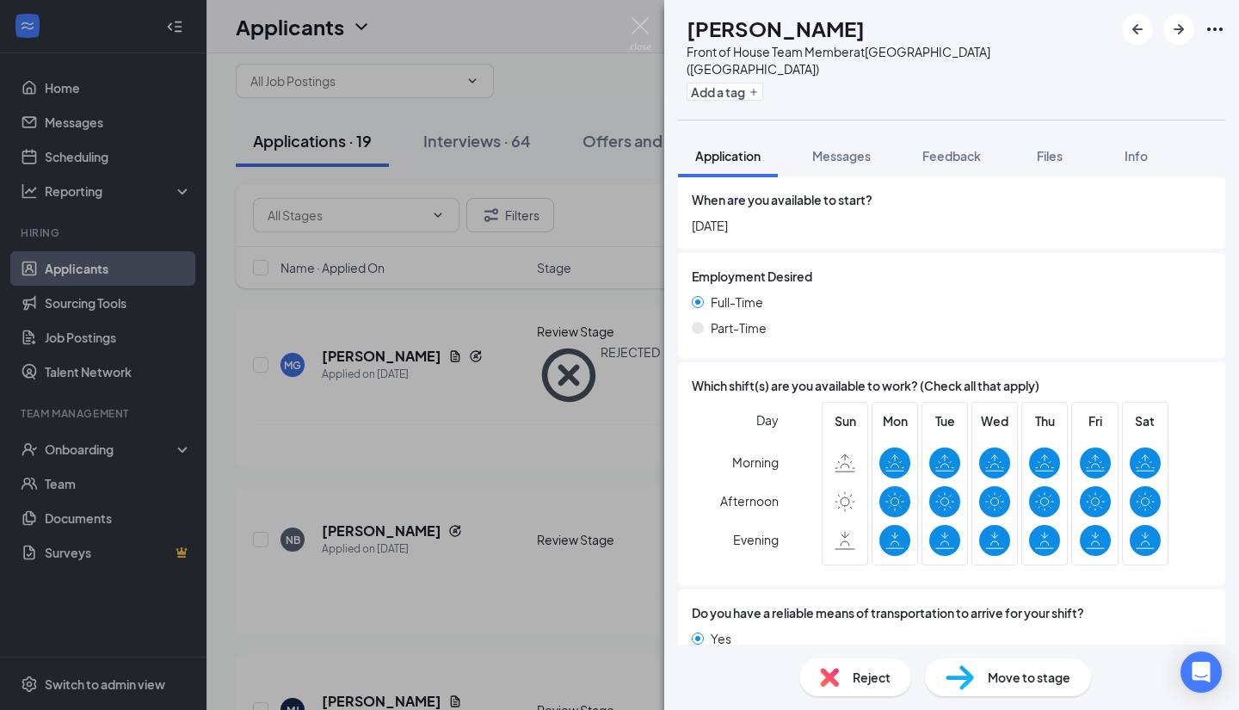
click at [1042, 679] on span "Move to stage" at bounding box center [1029, 677] width 83 height 19
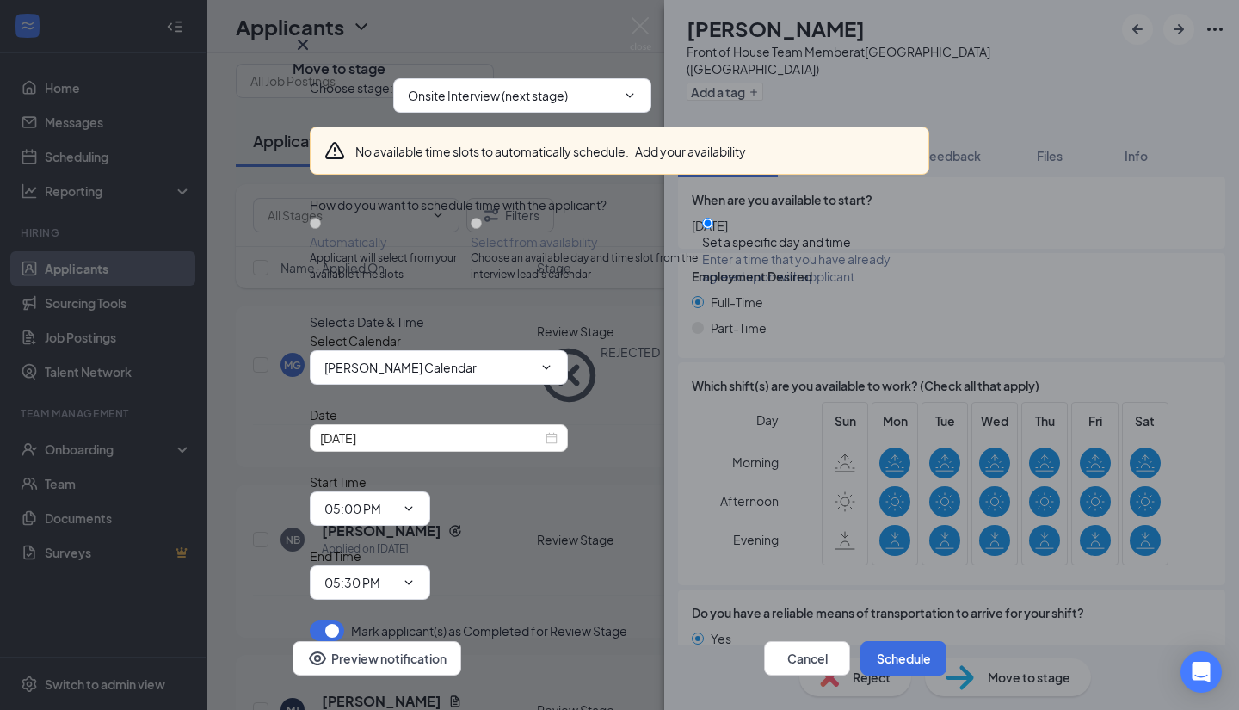
scroll to position [1014, 0]
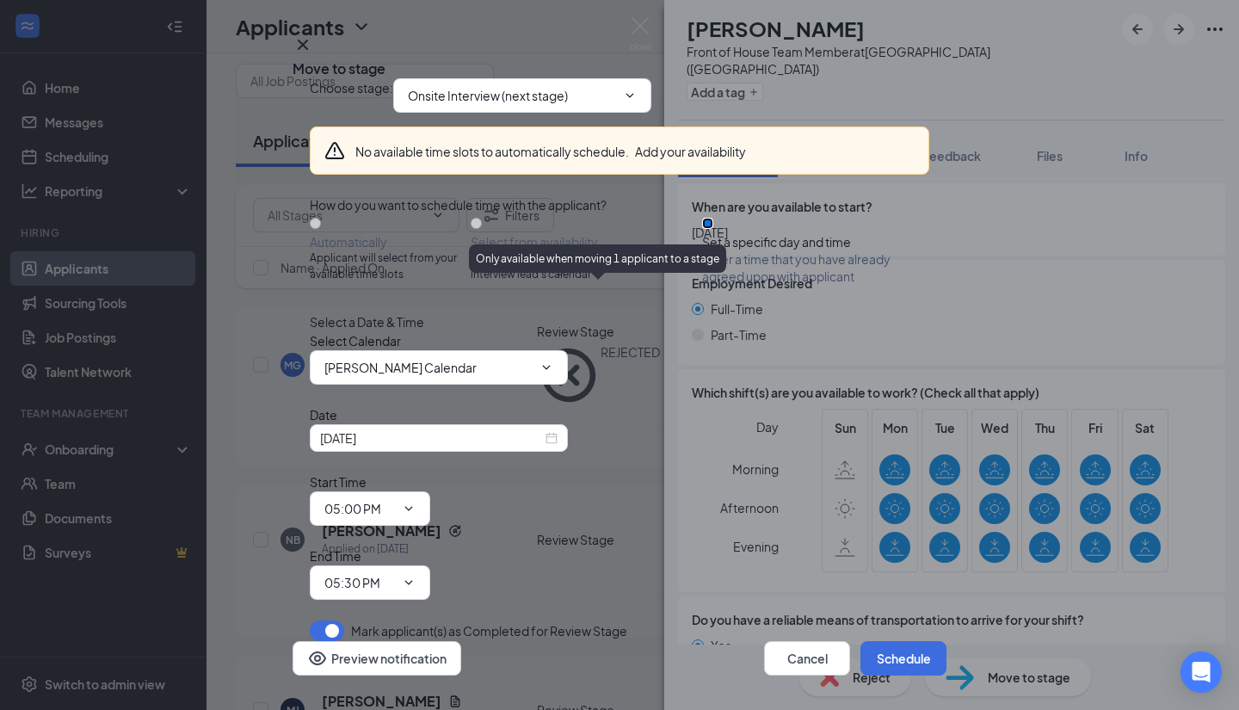
click at [713, 229] on input "Set a specific day and time Enter a time that you have already agreed upon with…" at bounding box center [707, 223] width 11 height 11
click at [313, 55] on icon "Cross" at bounding box center [303, 44] width 21 height 21
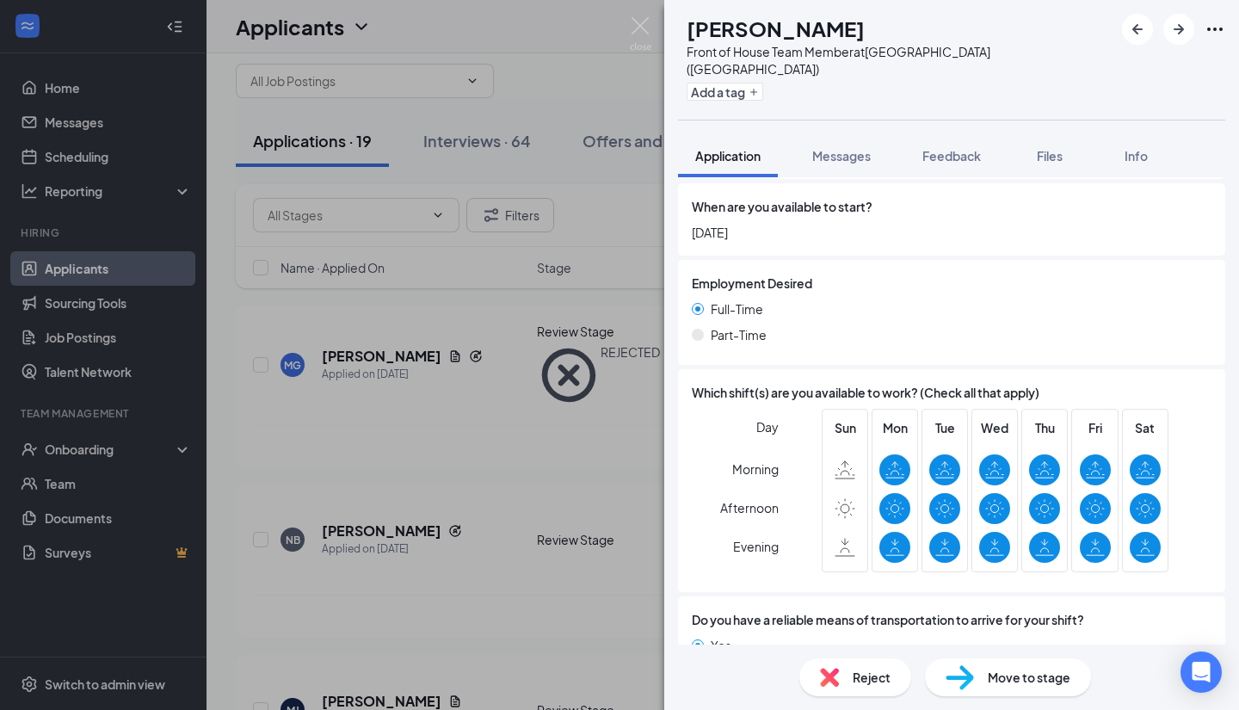
click at [1024, 673] on span "Move to stage" at bounding box center [1029, 677] width 83 height 19
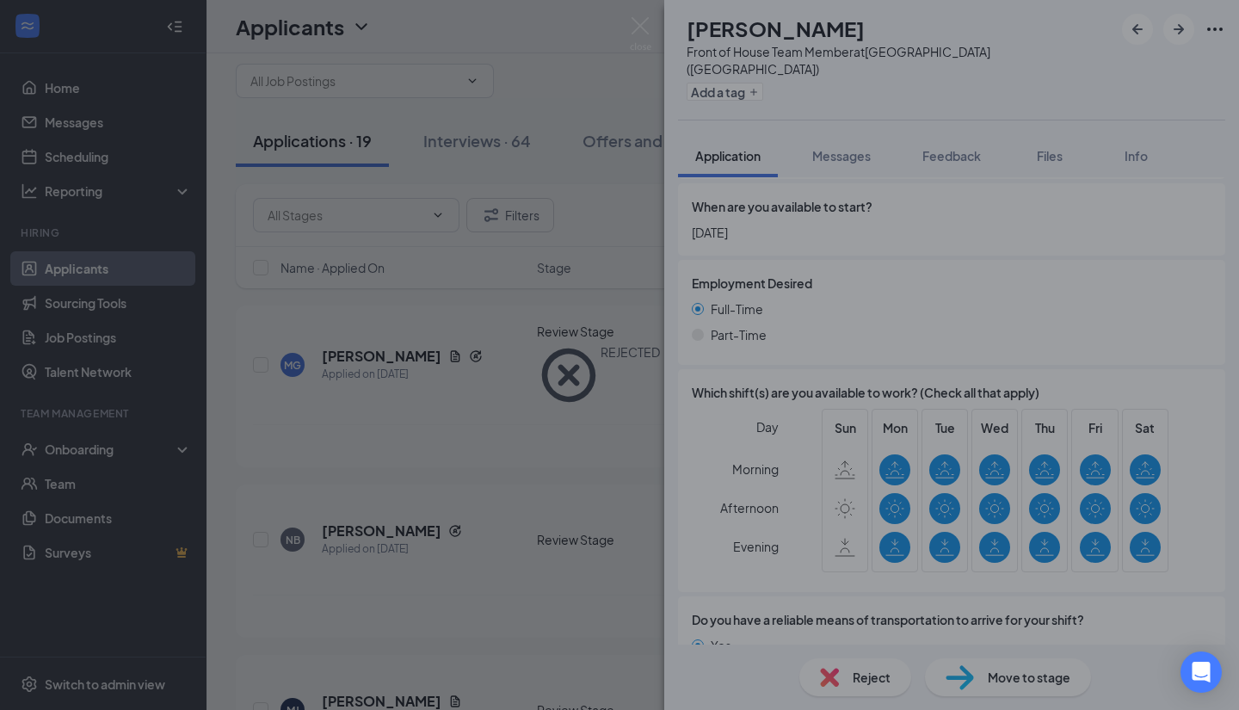
type input "Onsite Interview (next stage)"
type input "[PERSON_NAME] Calendar"
type input "[DATE]"
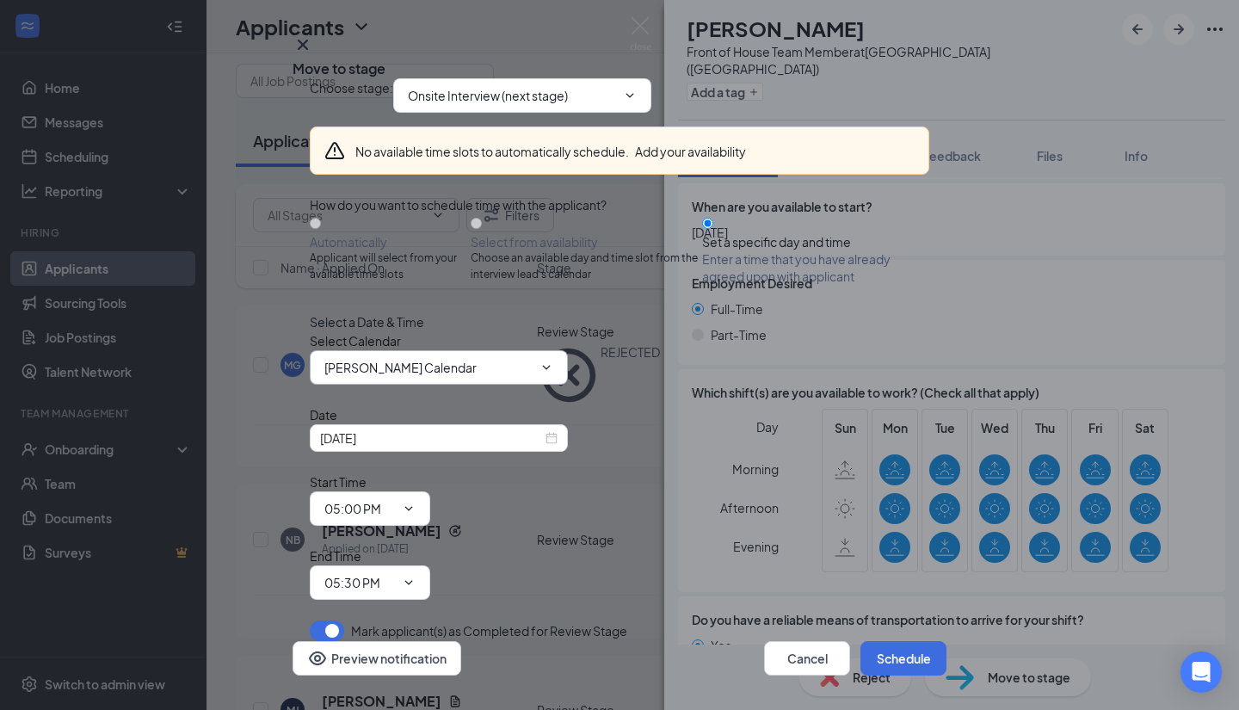
click at [528, 377] on input "[PERSON_NAME] Calendar" at bounding box center [428, 367] width 208 height 19
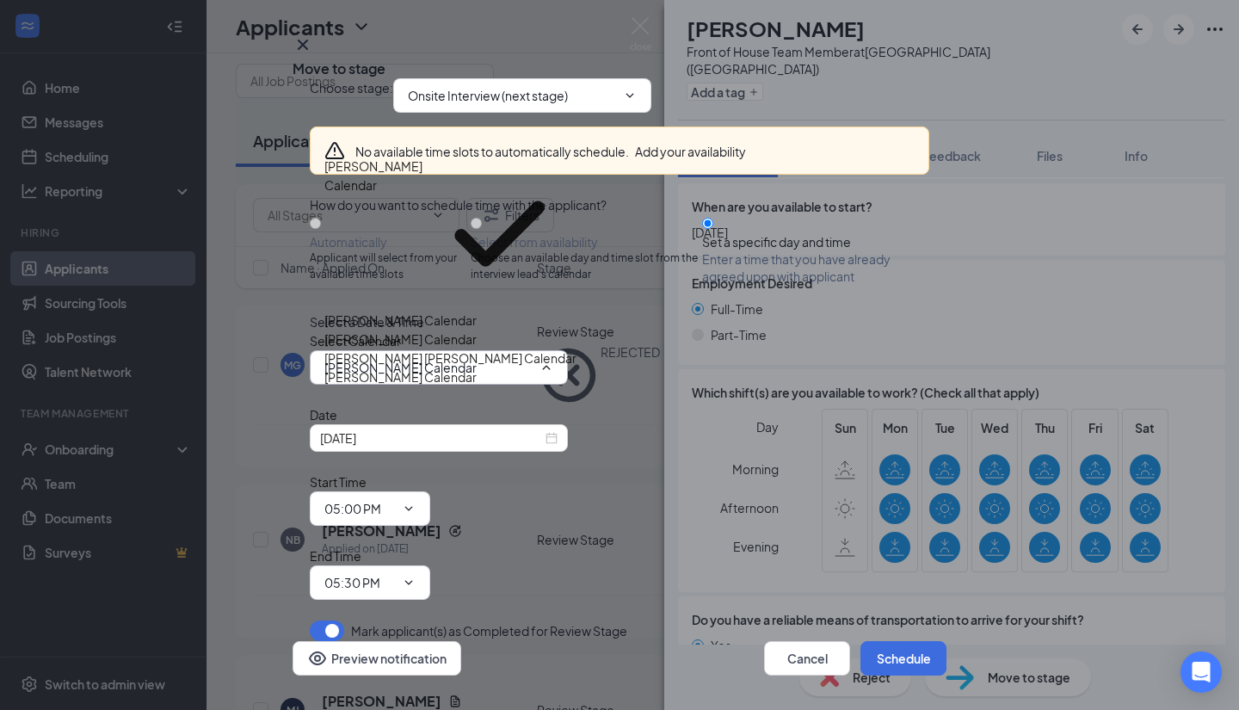
click at [465, 367] on div "[PERSON_NAME] [PERSON_NAME] Calendar" at bounding box center [450, 358] width 252 height 19
type input "[PERSON_NAME] [PERSON_NAME] Calendar"
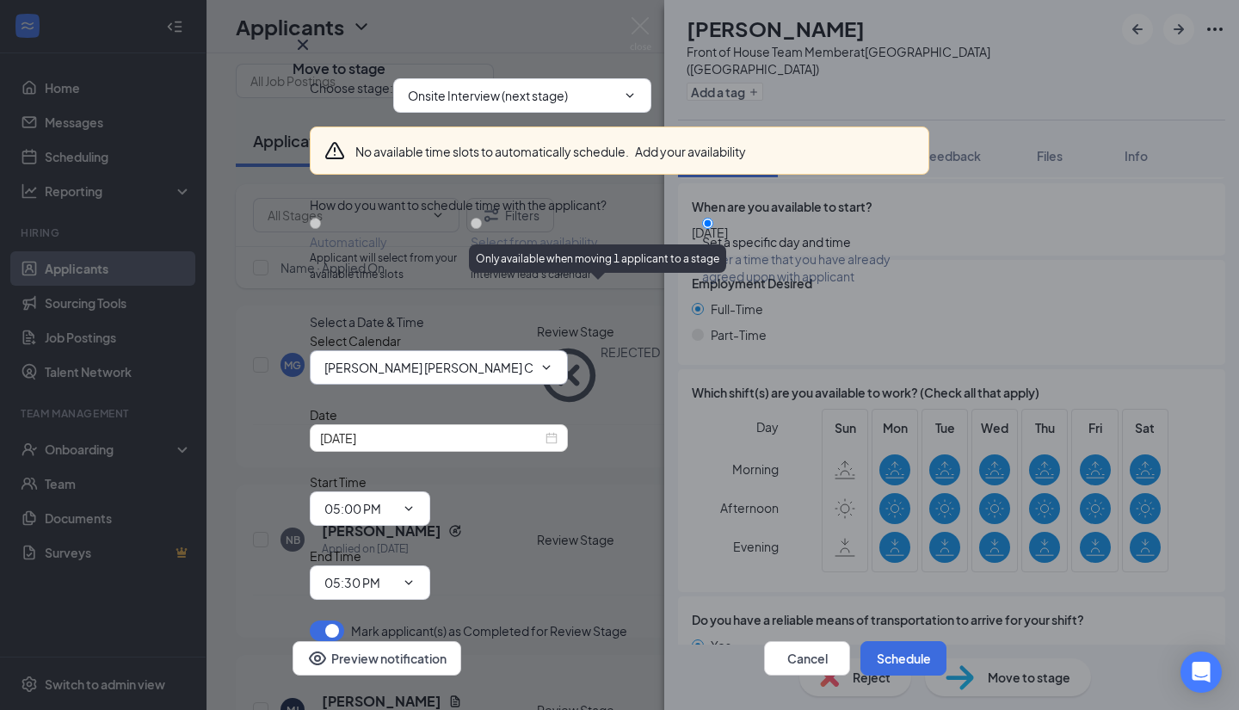
click at [546, 374] on icon "ChevronDown" at bounding box center [547, 368] width 14 height 14
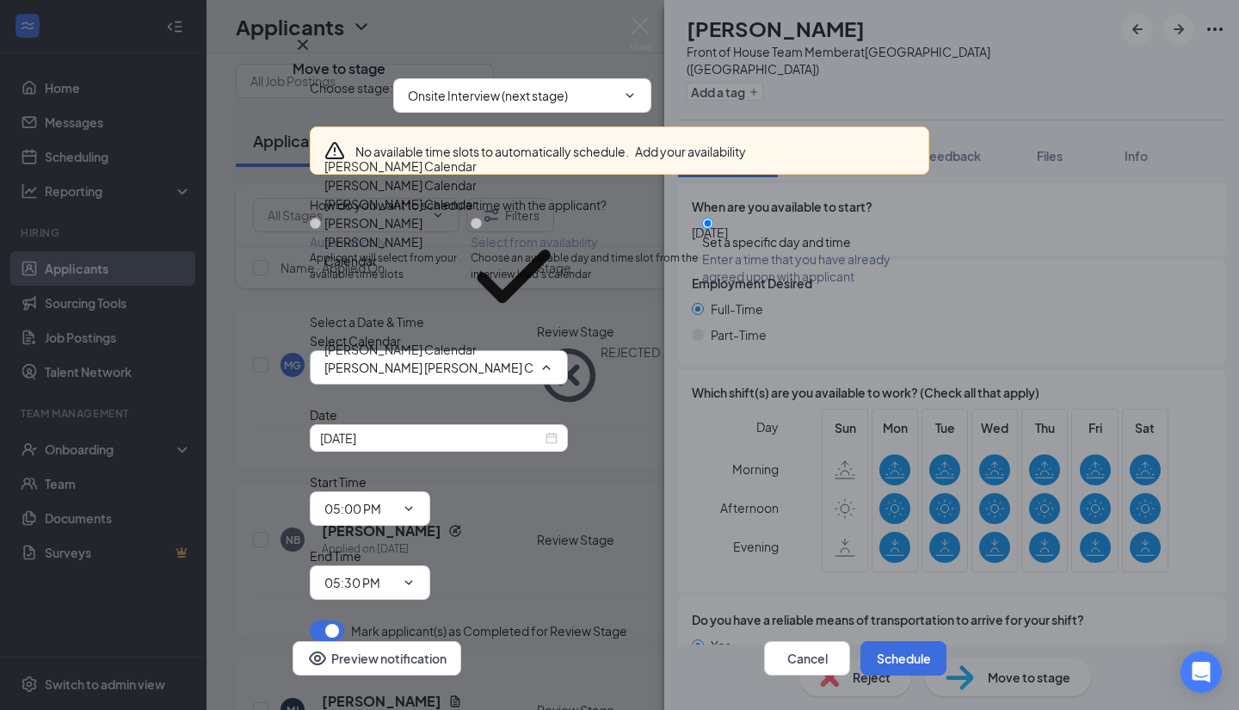
click at [308, 50] on icon "Cross" at bounding box center [303, 45] width 10 height 10
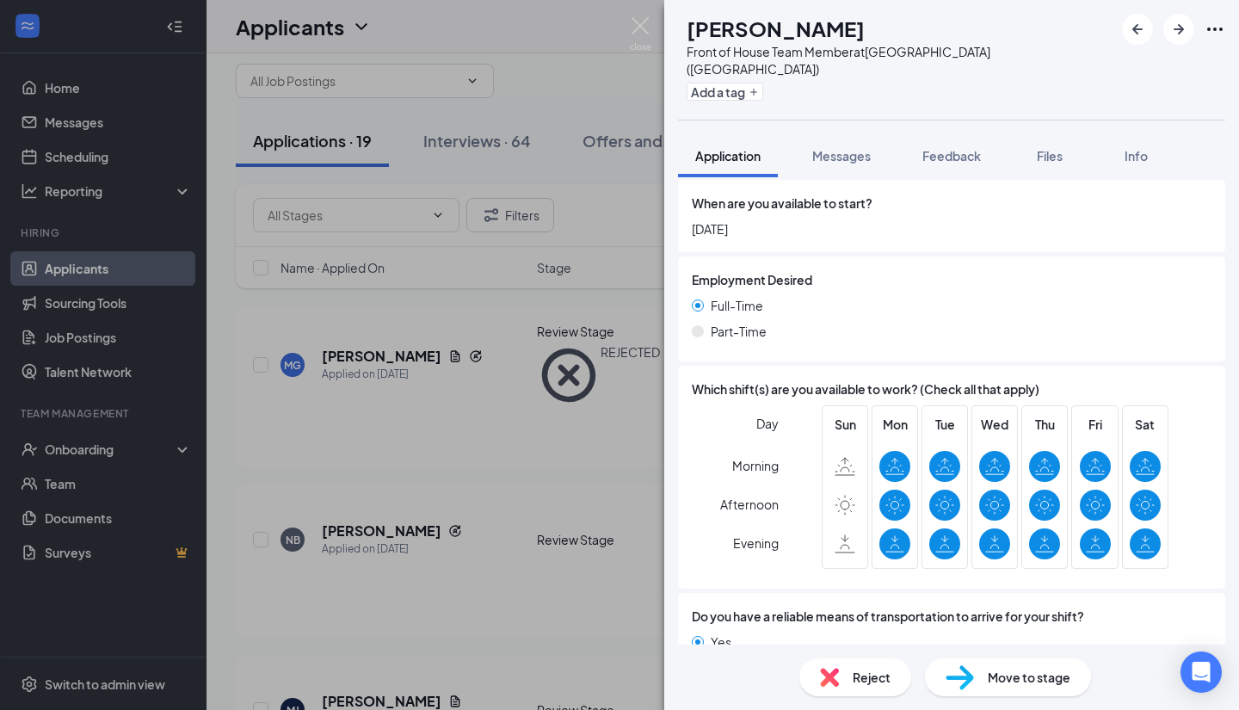
scroll to position [1021, 0]
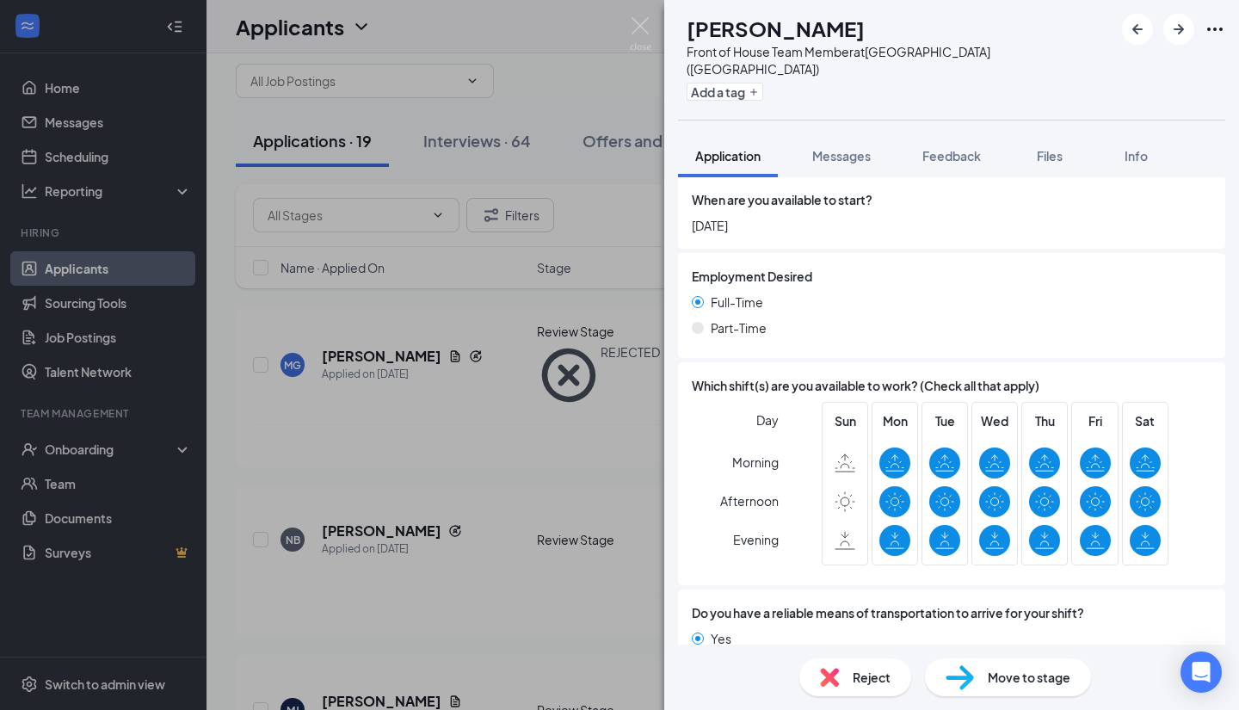
click at [1022, 688] on div "Move to stage" at bounding box center [1008, 677] width 166 height 38
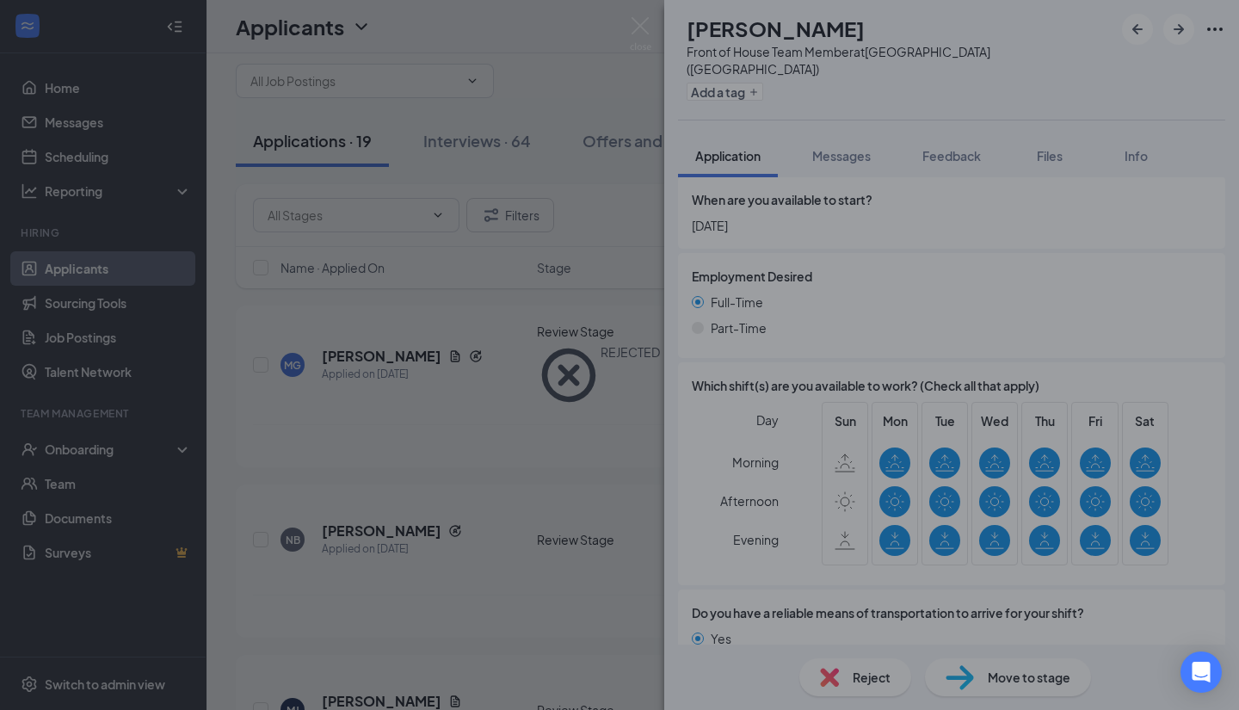
type input "Onsite Interview (next stage)"
type input "[PERSON_NAME] Calendar"
type input "[DATE]"
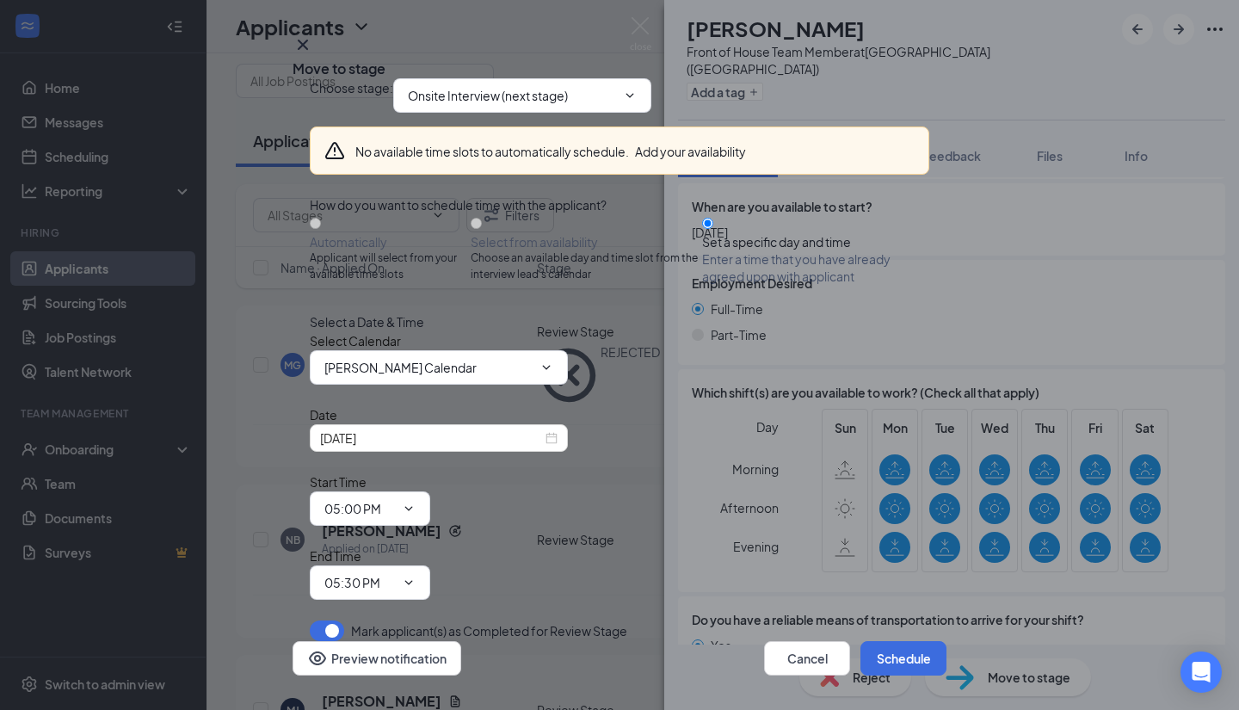
scroll to position [26, 0]
click at [531, 377] on input "[PERSON_NAME] Calendar" at bounding box center [428, 367] width 208 height 19
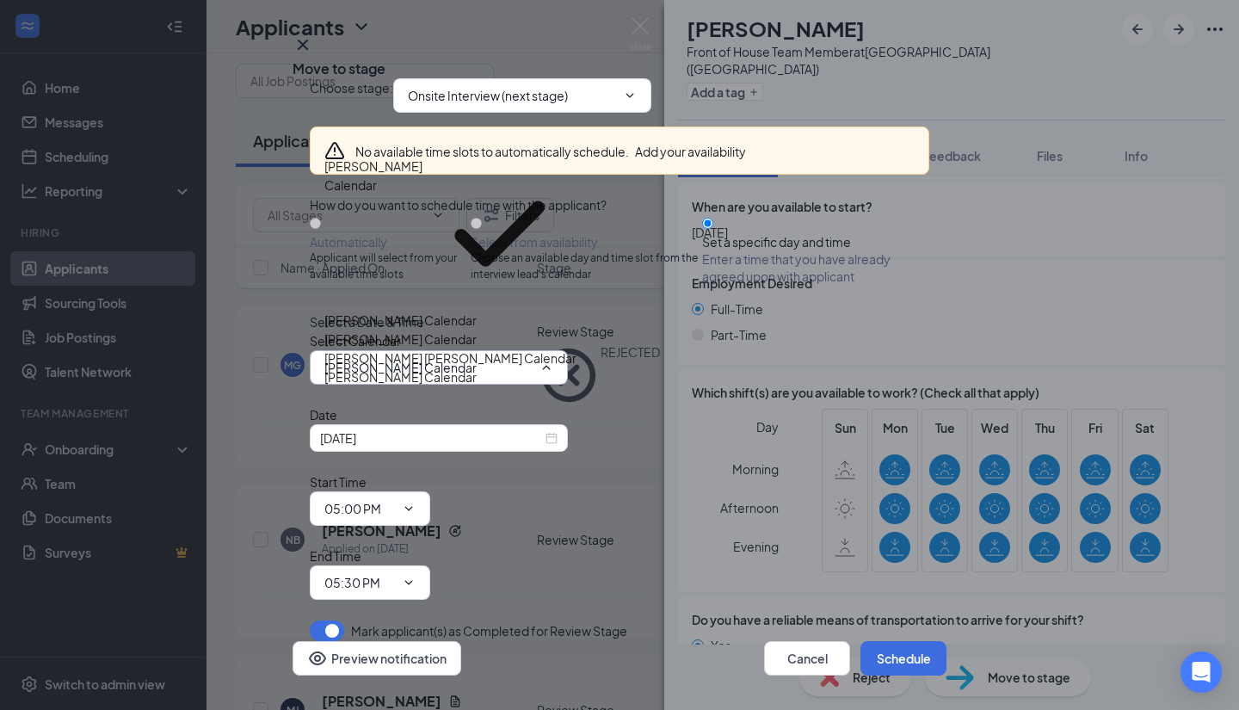
click at [689, 331] on div "Select a Date & Time" at bounding box center [620, 321] width 620 height 19
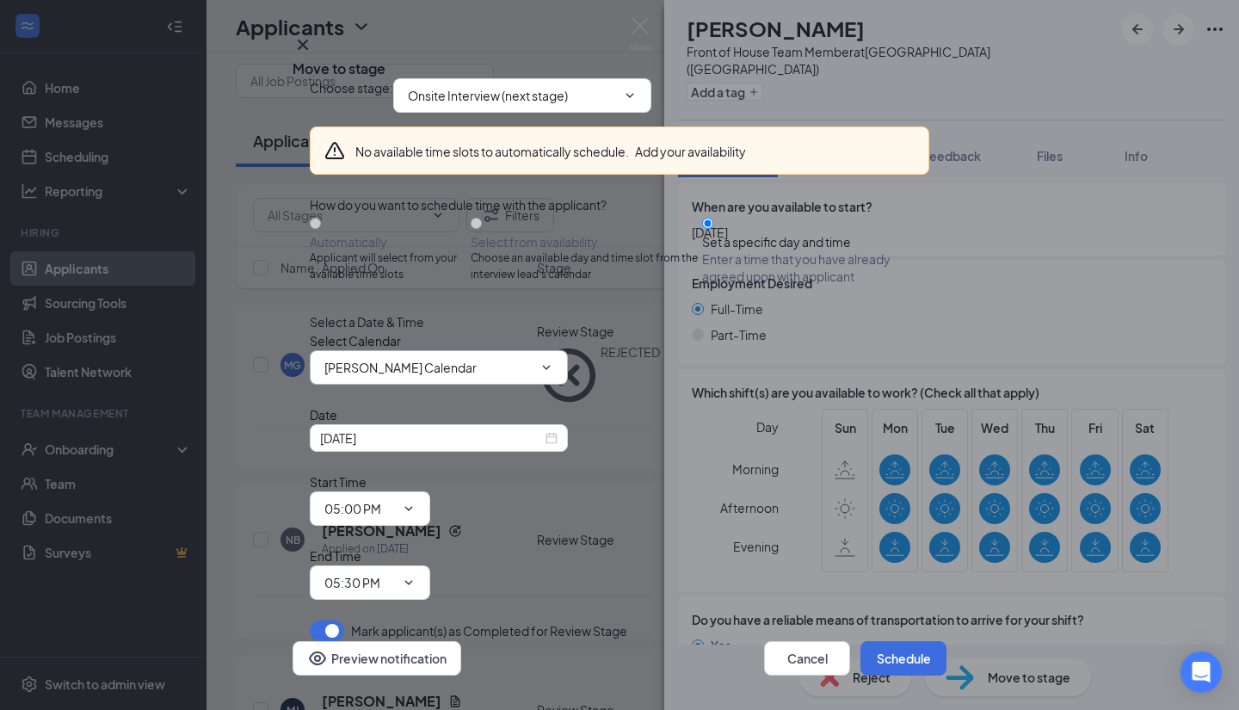
click at [497, 377] on input "[PERSON_NAME] Calendar" at bounding box center [428, 367] width 208 height 19
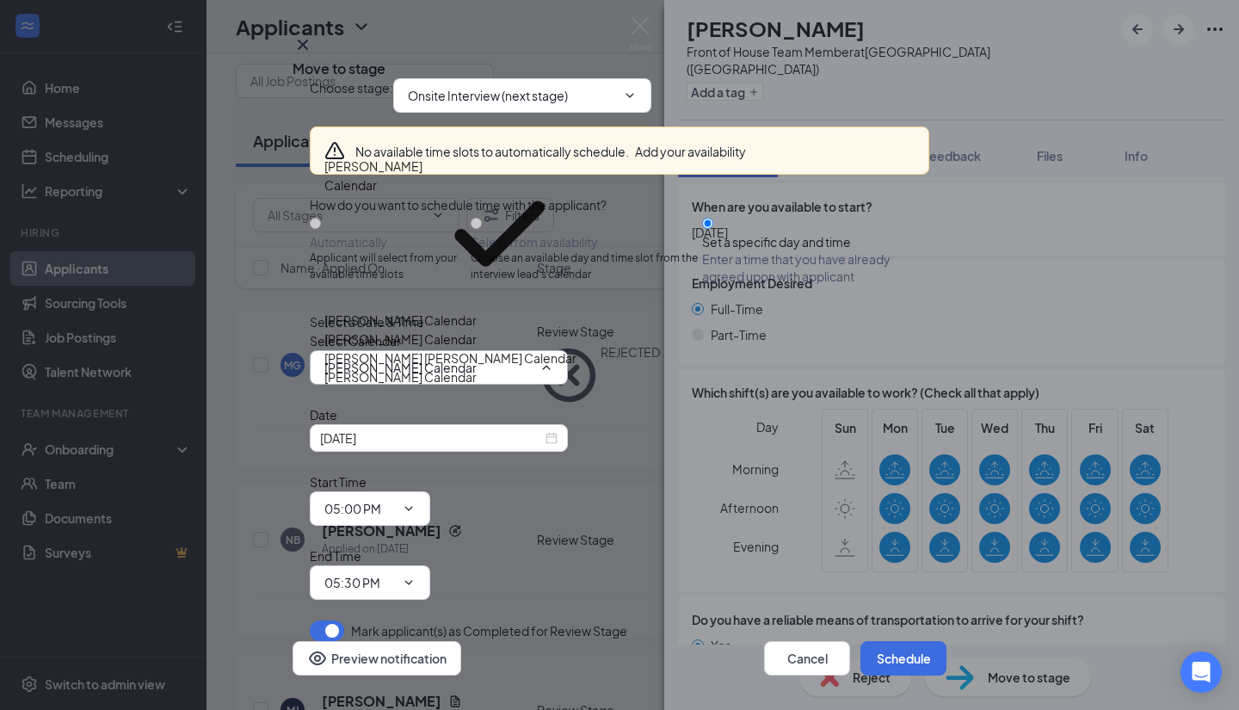
click at [506, 365] on div "[PERSON_NAME] [PERSON_NAME] Calendar" at bounding box center [450, 358] width 252 height 19
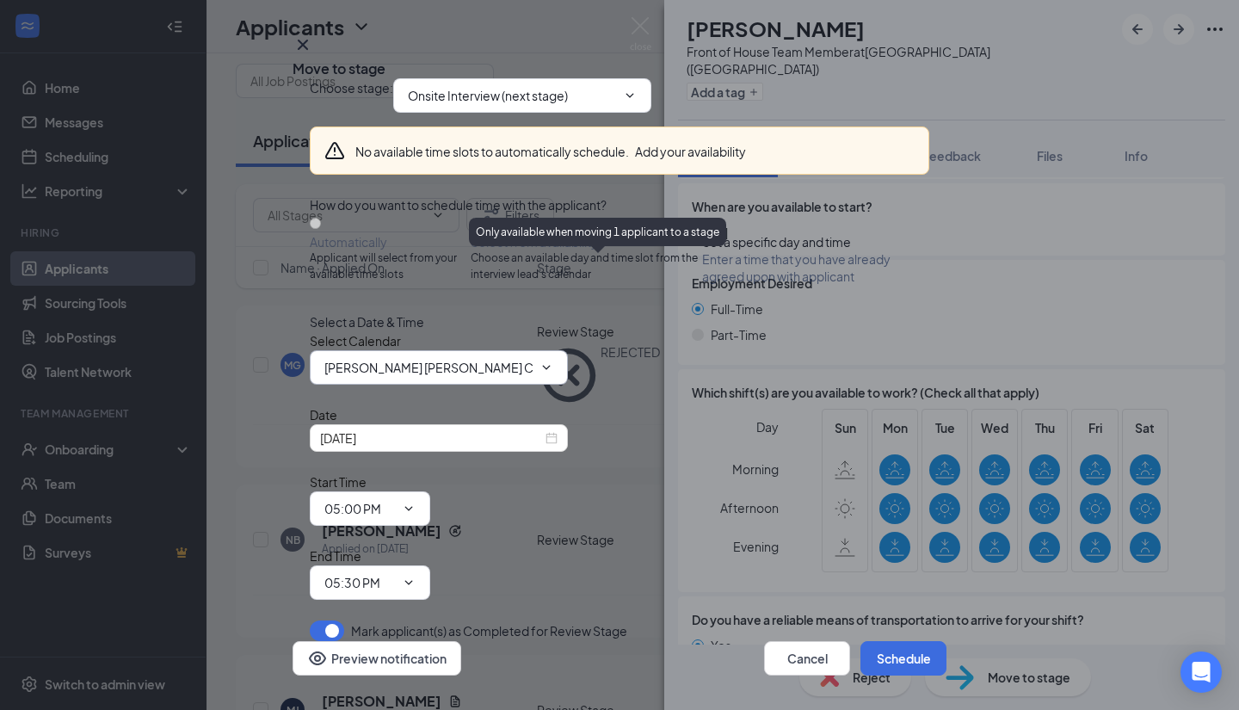
click at [546, 374] on icon "ChevronDown" at bounding box center [547, 368] width 14 height 14
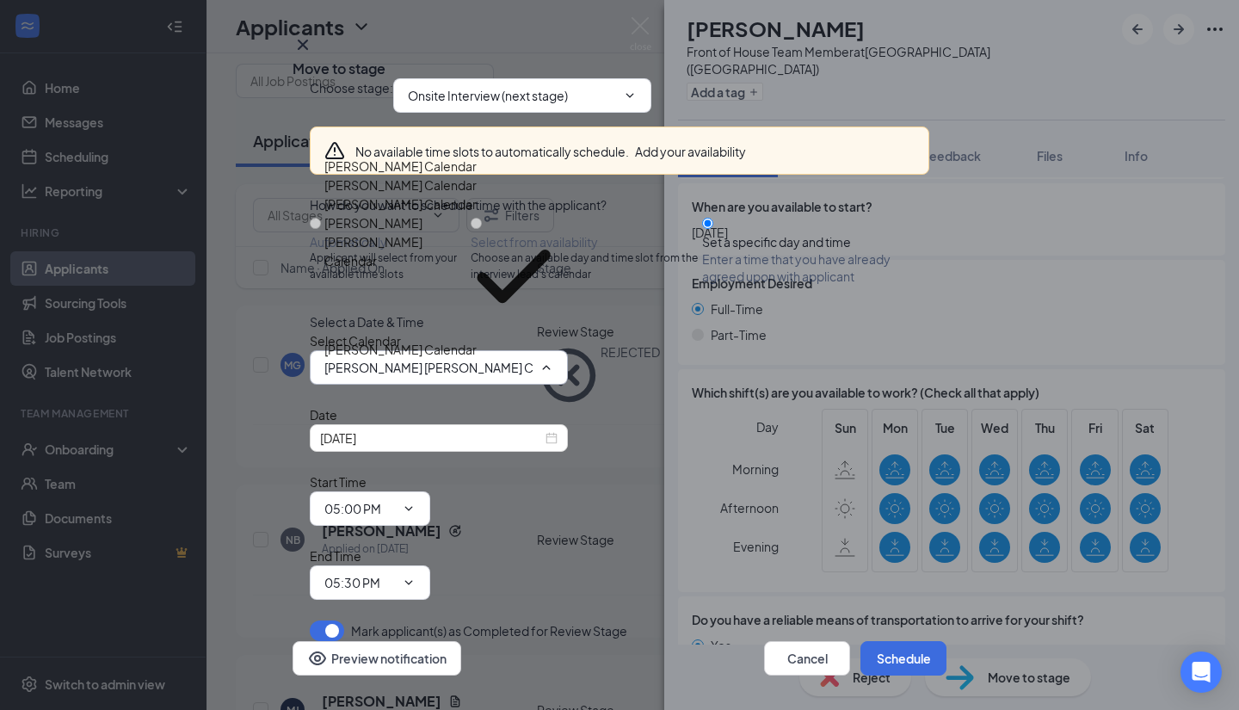
click at [485, 213] on div "[PERSON_NAME] Calendar" at bounding box center [450, 203] width 252 height 19
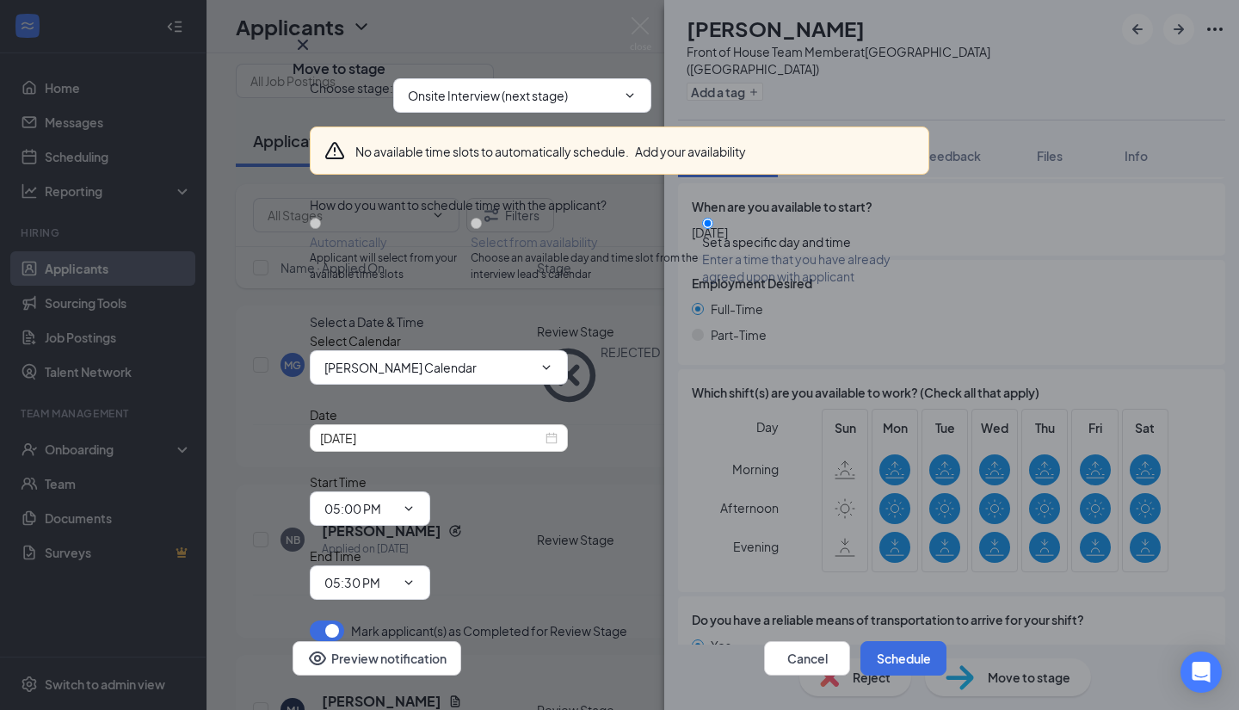
click at [625, 385] on div "Select Calendar [PERSON_NAME] Calendar [PERSON_NAME] Calendar [PERSON_NAME] Cal…" at bounding box center [620, 357] width 620 height 53
click at [522, 377] on input "[PERSON_NAME] Calendar" at bounding box center [428, 367] width 208 height 19
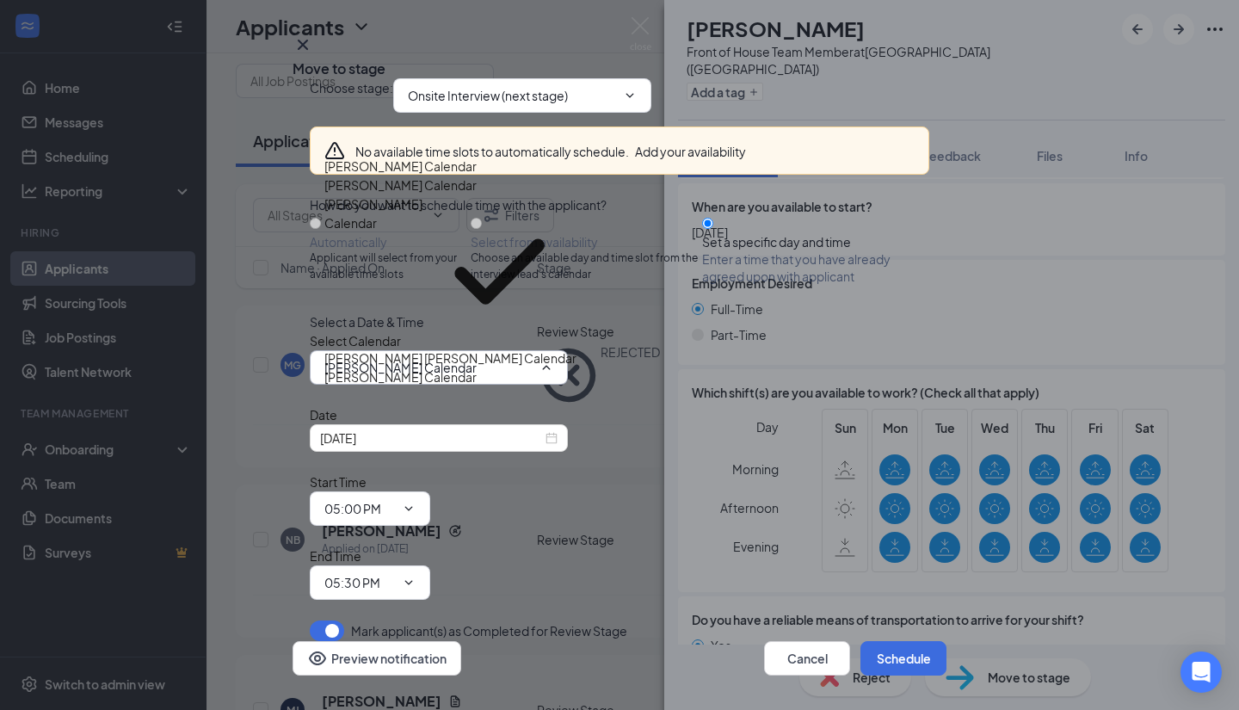
click at [505, 355] on div "[PERSON_NAME] [PERSON_NAME] Calendar" at bounding box center [450, 358] width 252 height 19
type input "[PERSON_NAME] [PERSON_NAME] Calendar"
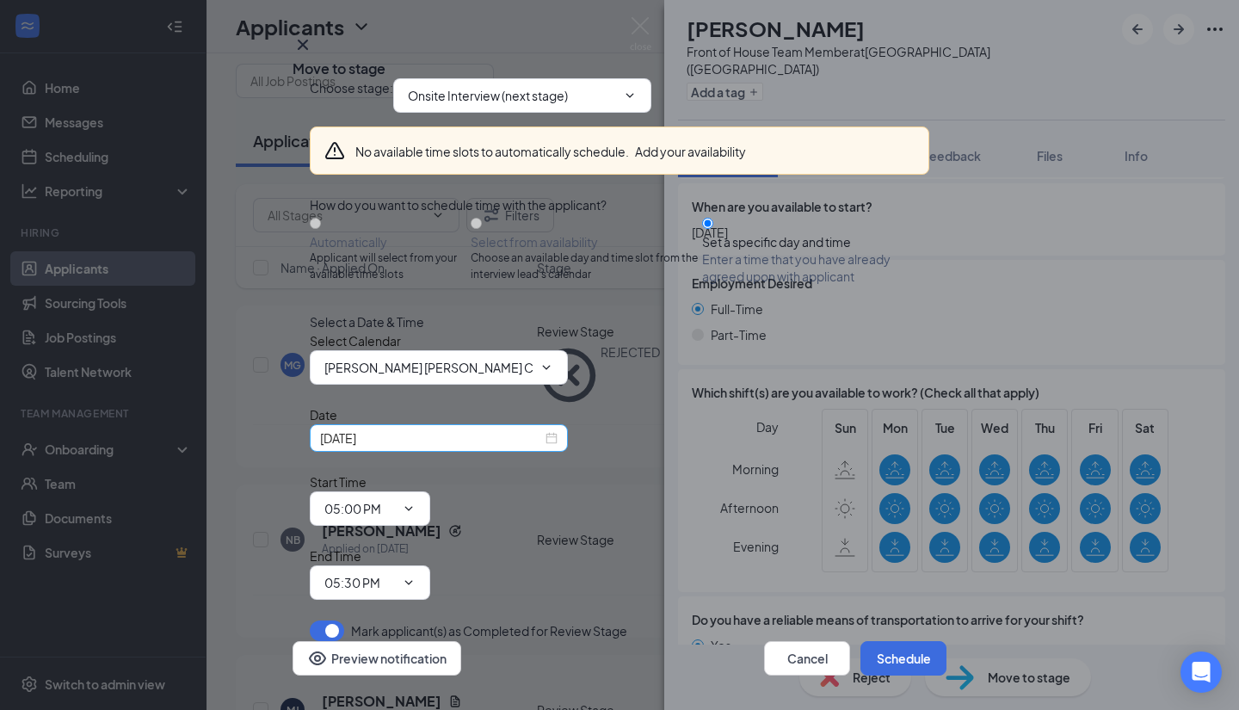
click at [528, 448] on input "[DATE]" at bounding box center [431, 438] width 222 height 19
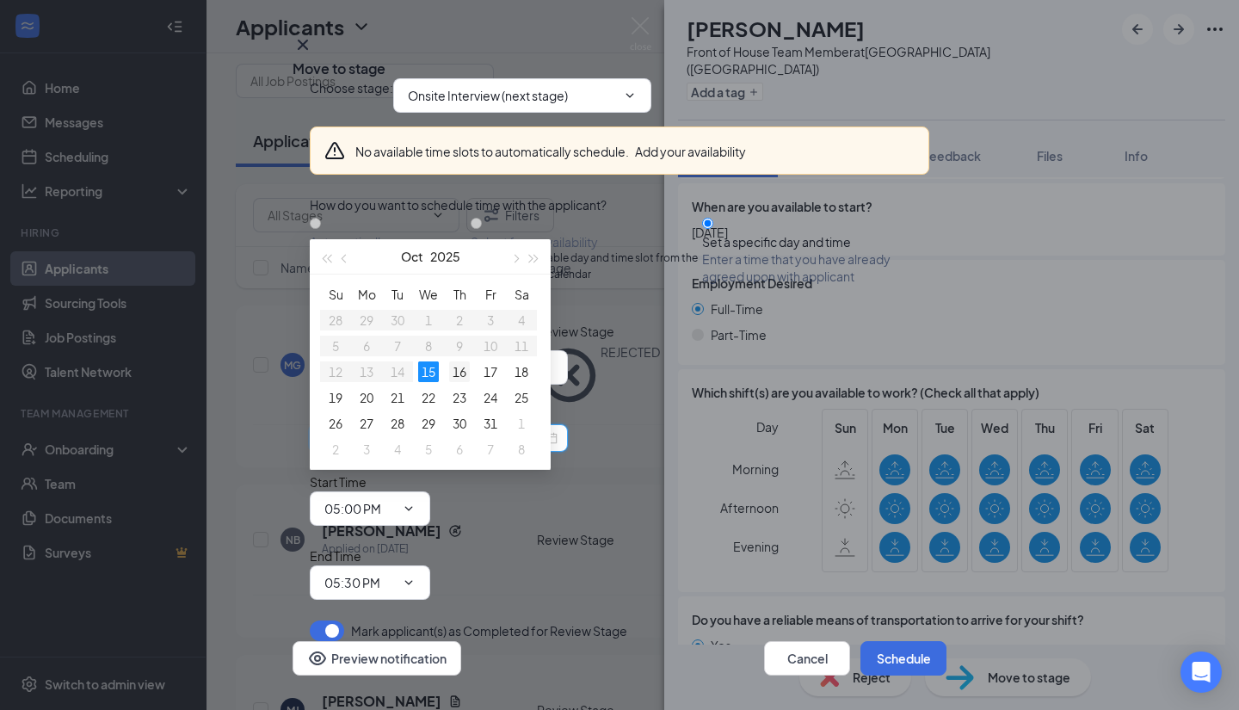
click at [460, 372] on div "16" at bounding box center [459, 371] width 21 height 21
type input "[DATE]"
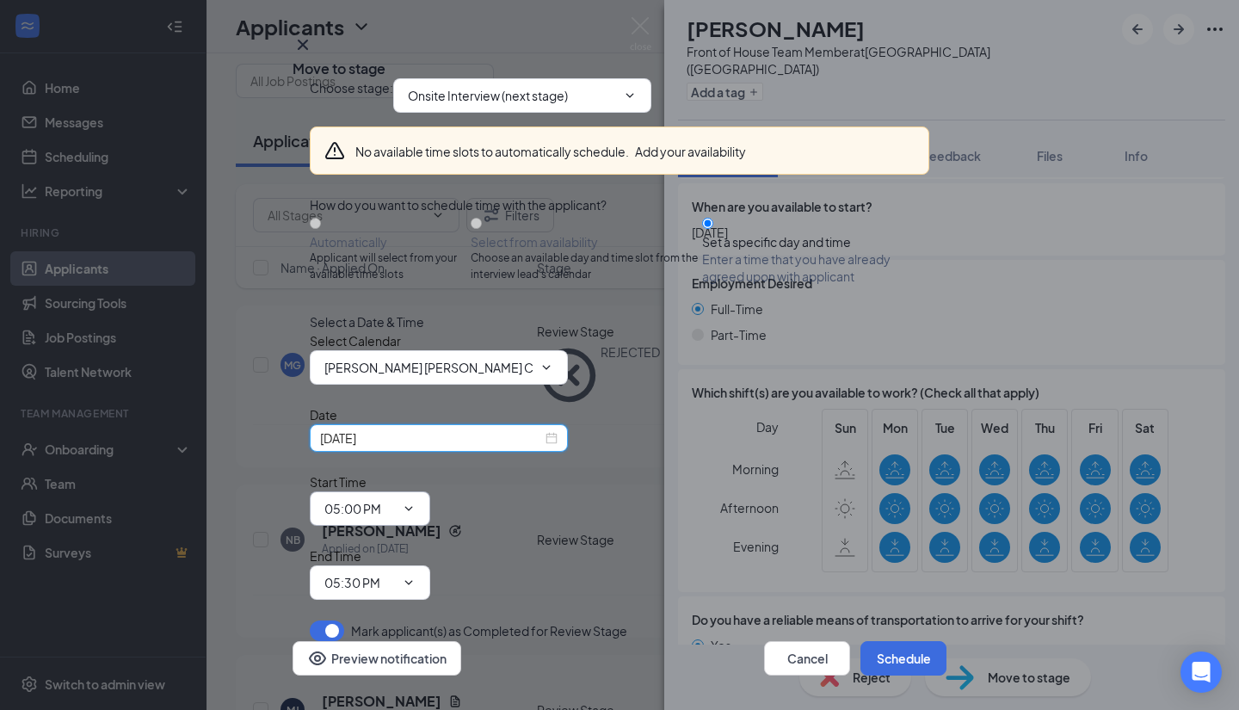
click at [416, 502] on icon "ChevronDown" at bounding box center [409, 509] width 14 height 14
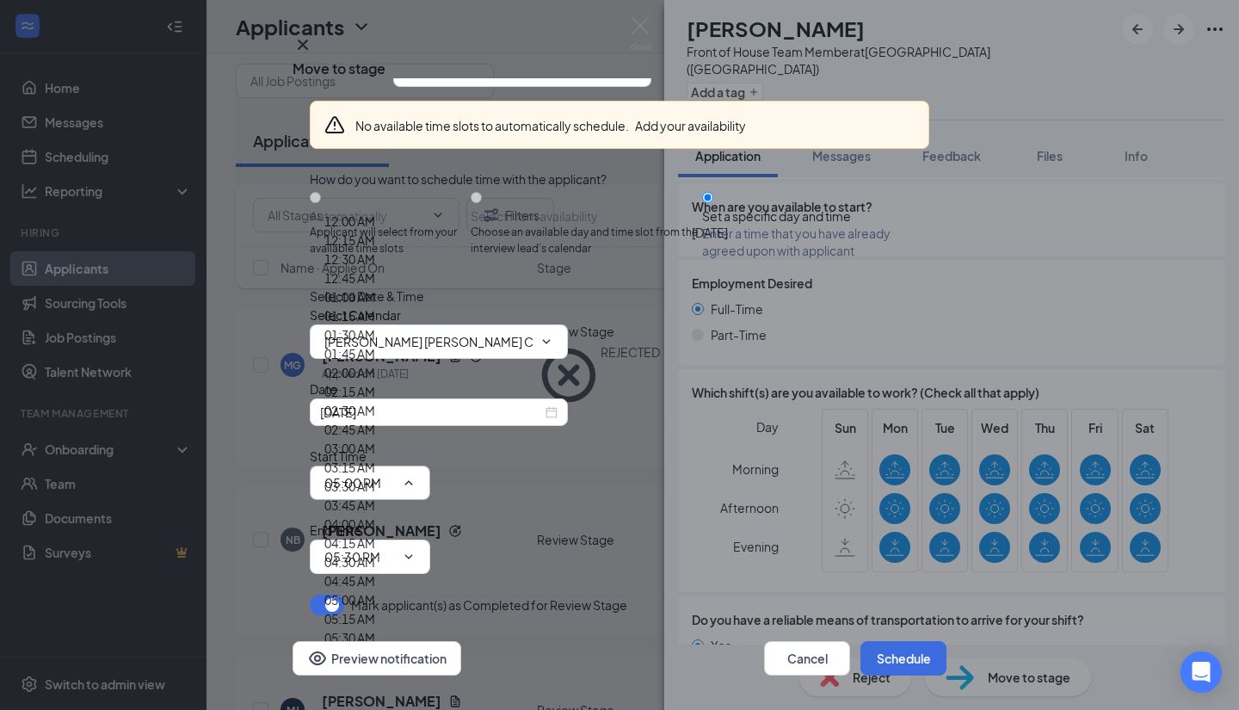
scroll to position [2168, 0]
type input "02:15 PM"
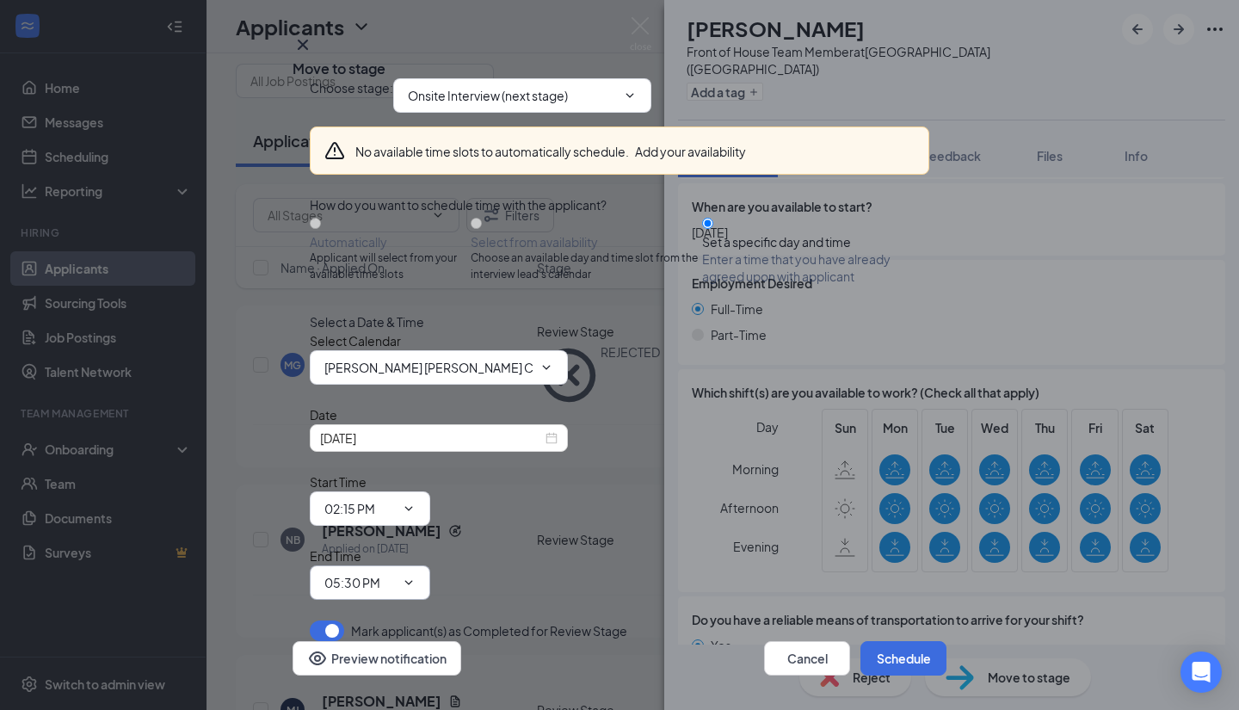
click at [395, 573] on input "05:30 PM" at bounding box center [359, 582] width 71 height 19
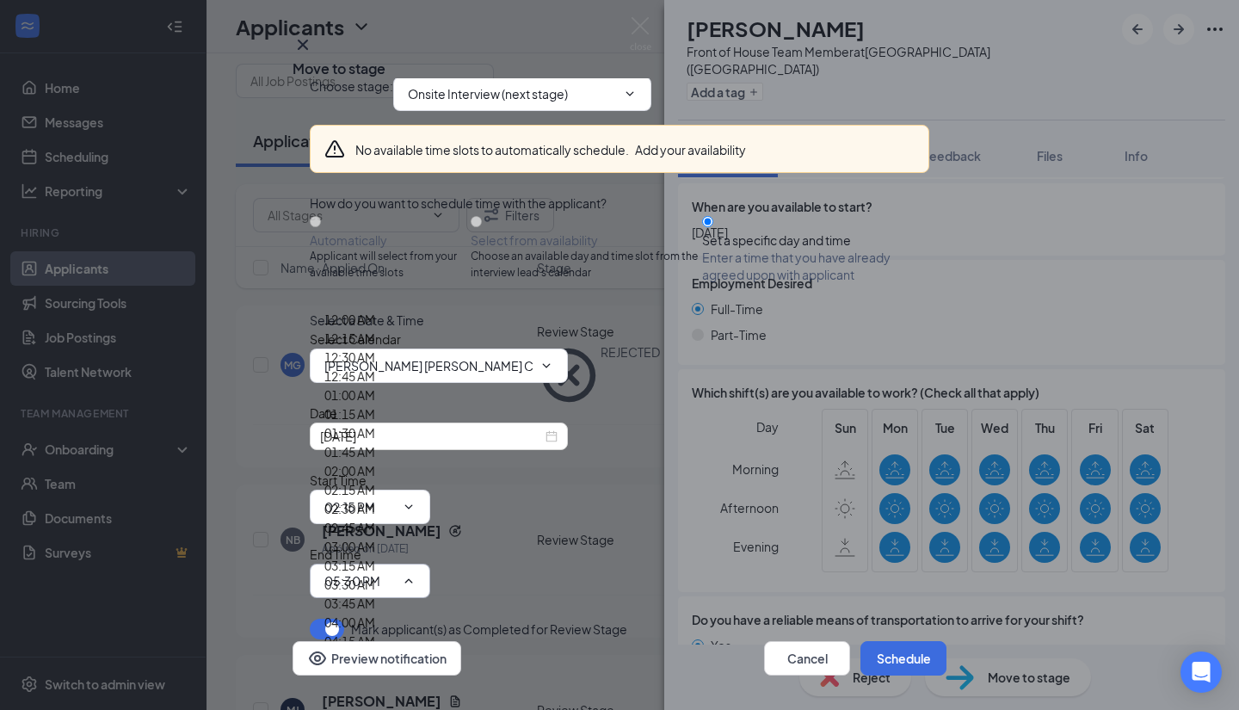
scroll to position [2195, 0]
type input "02:30 PM"
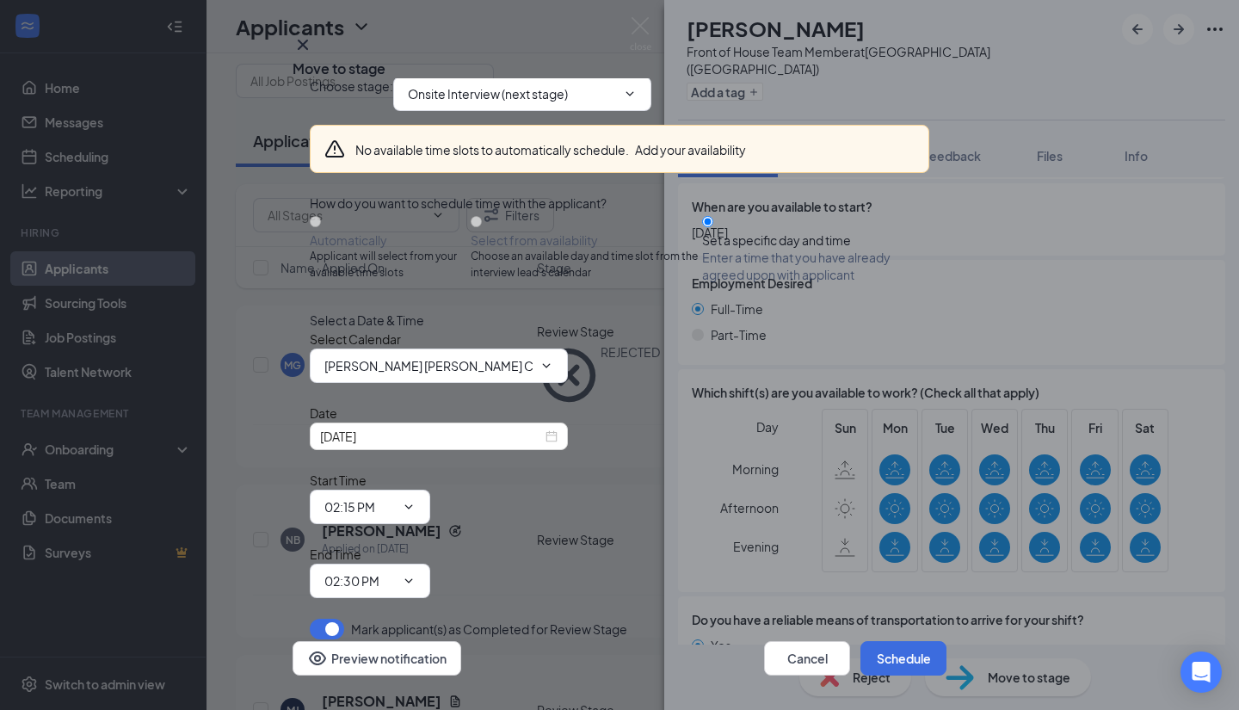
click at [898, 501] on div "Date [DATE] Start Time 02:15 PM 12:00 AM 12:15 AM 12:30 AM 12:45 AM 01:00 AM 01…" at bounding box center [620, 501] width 620 height 194
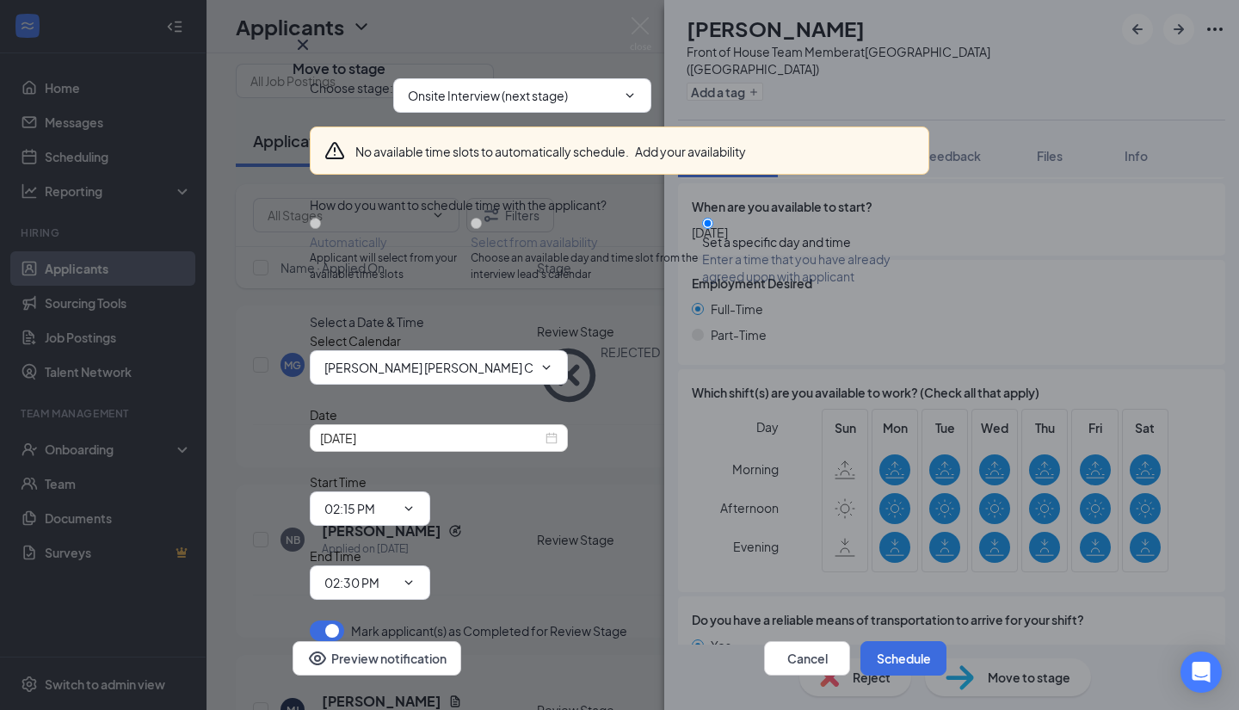
scroll to position [29, 0]
click at [889, 641] on button "Schedule" at bounding box center [904, 658] width 86 height 34
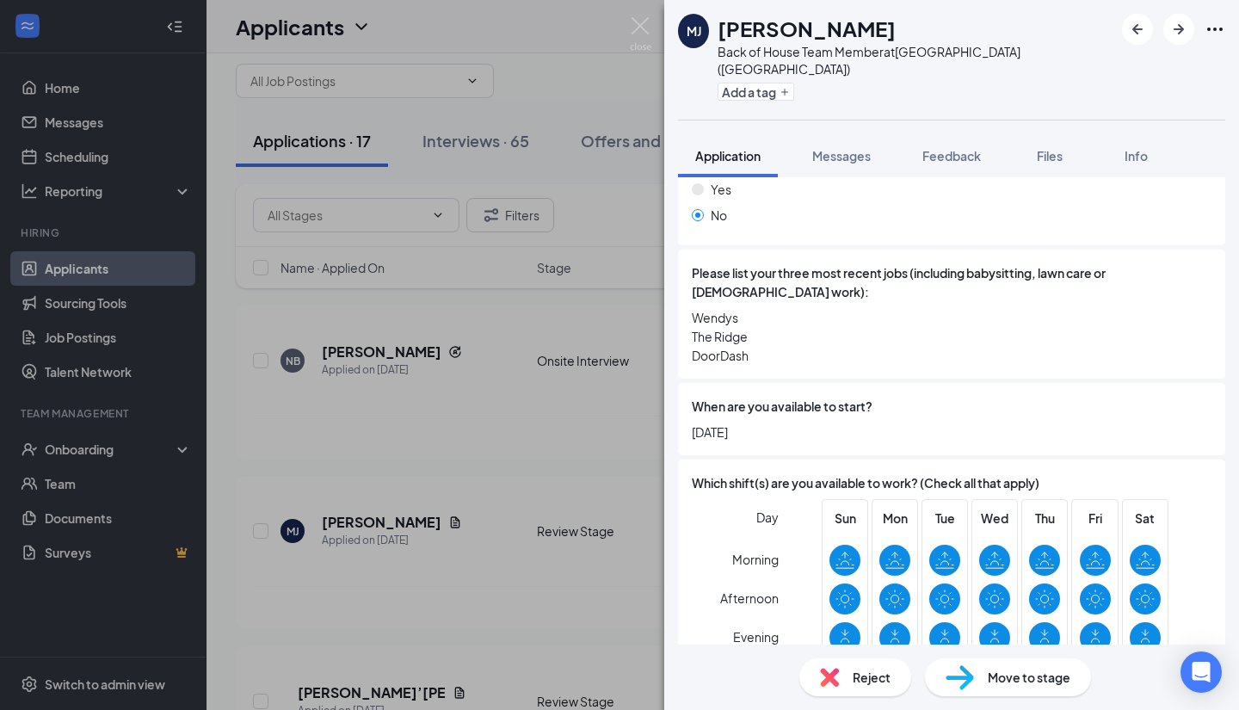
scroll to position [757, 0]
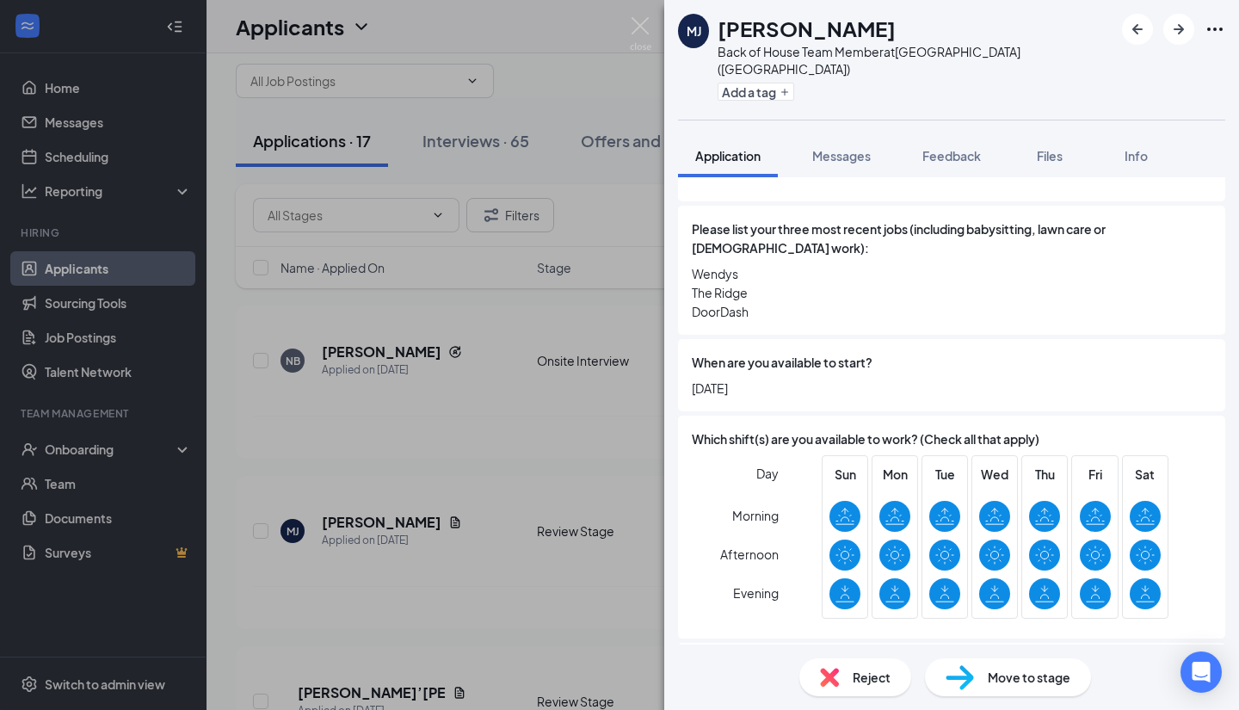
click at [997, 669] on span "Move to stage" at bounding box center [1029, 677] width 83 height 19
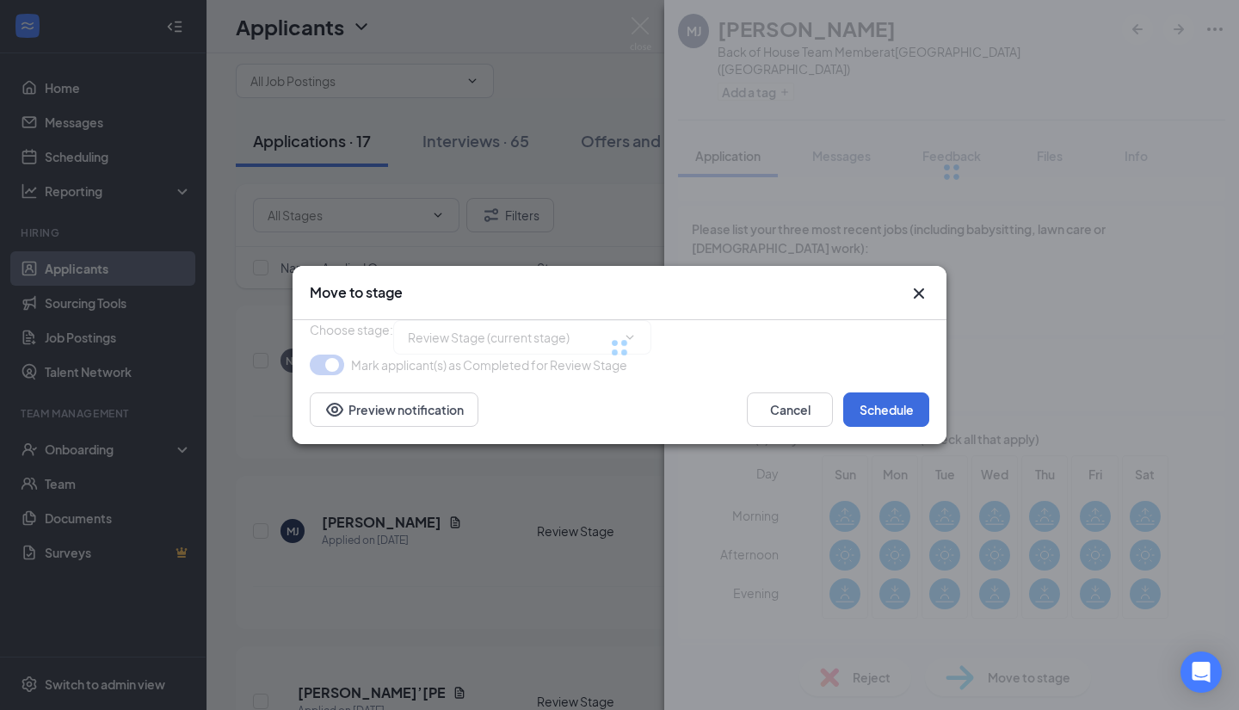
type input "Onsite Interview (next stage)"
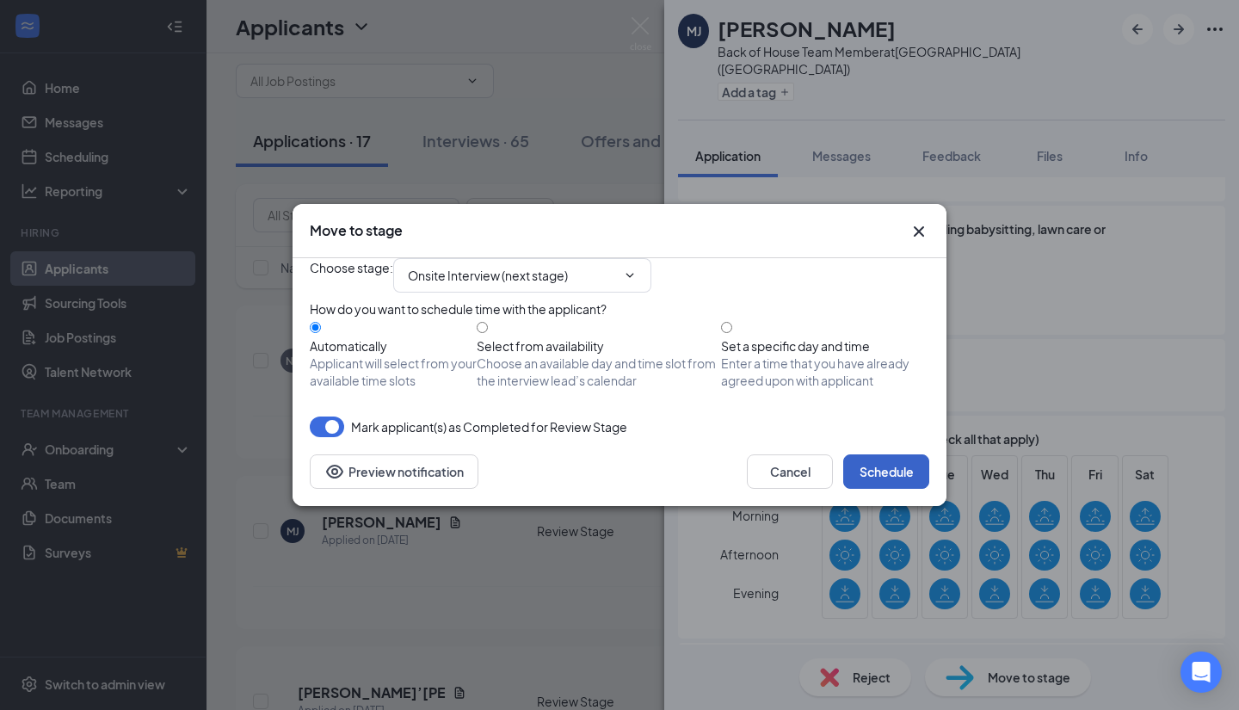
click at [895, 489] on button "Schedule" at bounding box center [886, 471] width 86 height 34
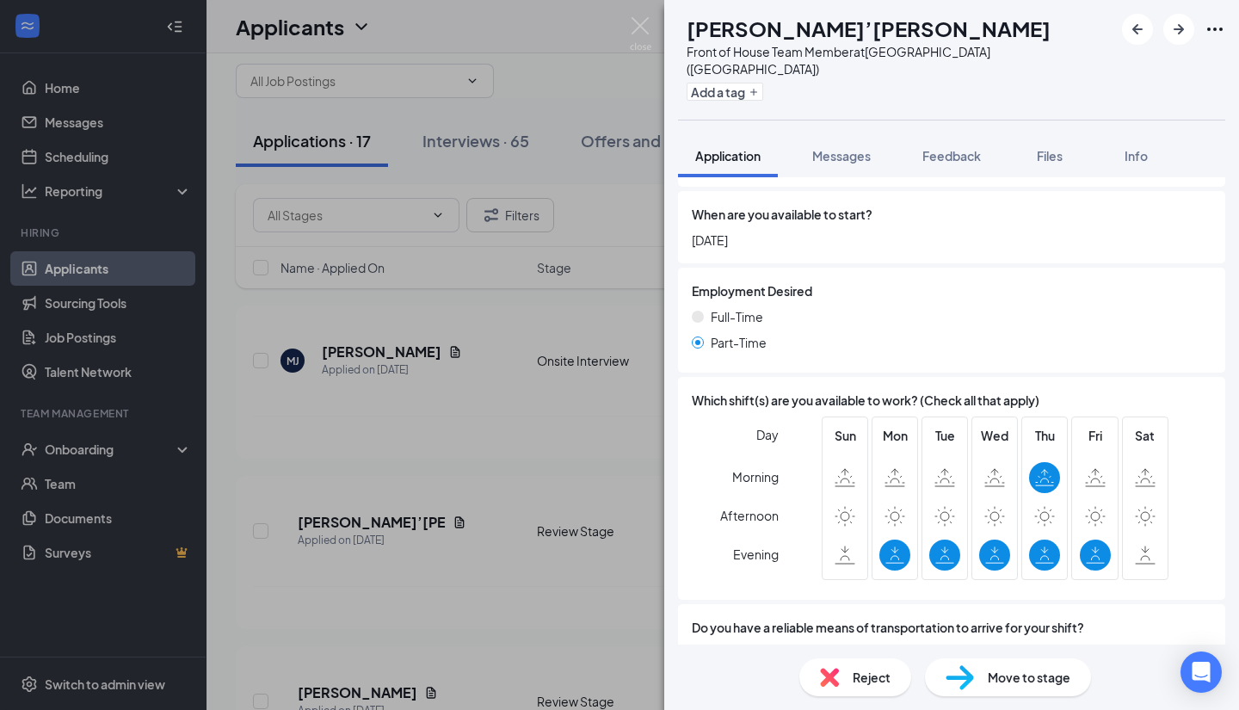
scroll to position [868, 0]
click at [880, 684] on span "Reject" at bounding box center [872, 677] width 38 height 19
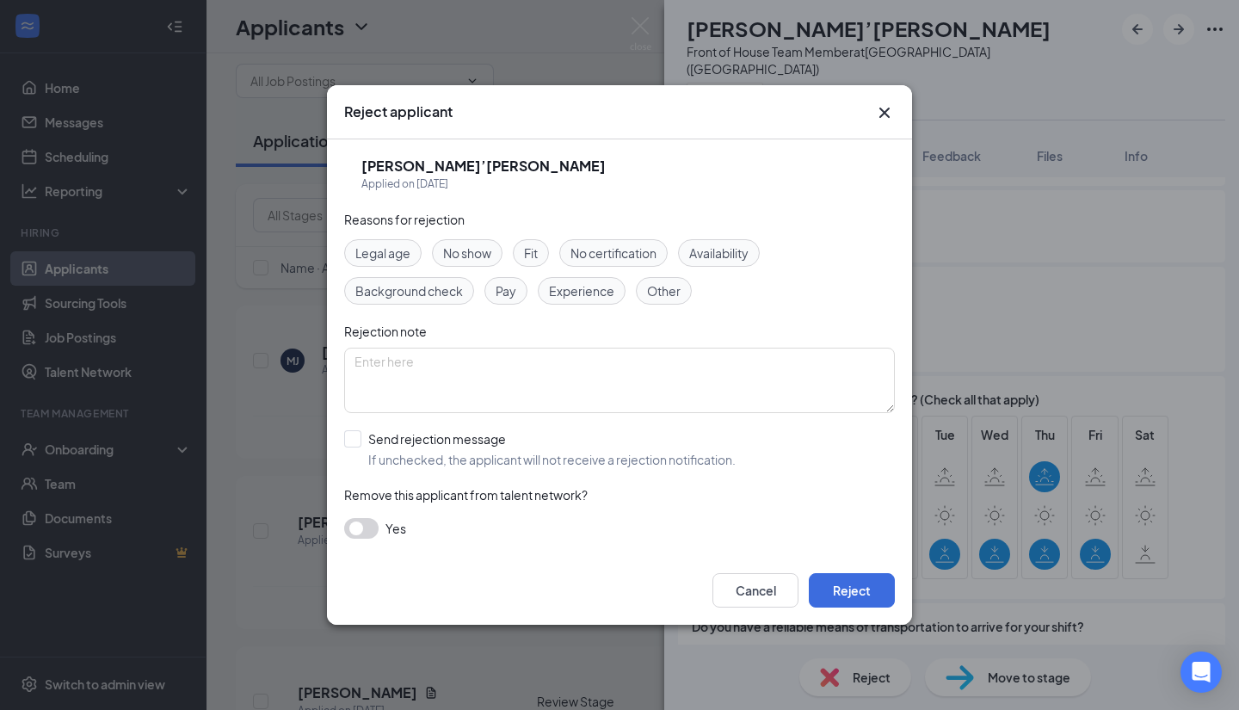
click at [738, 258] on span "Availability" at bounding box center [718, 253] width 59 height 19
click at [867, 592] on button "Reject" at bounding box center [852, 590] width 86 height 34
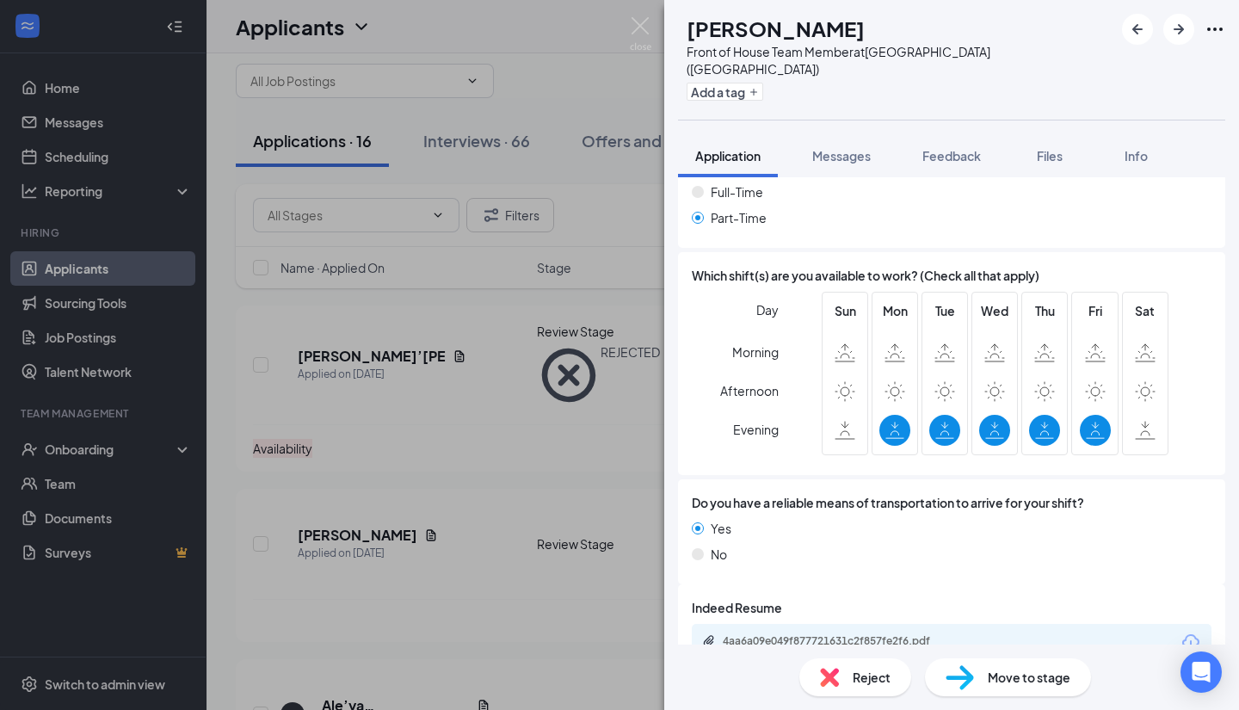
click at [868, 687] on div "Reject" at bounding box center [856, 677] width 112 height 38
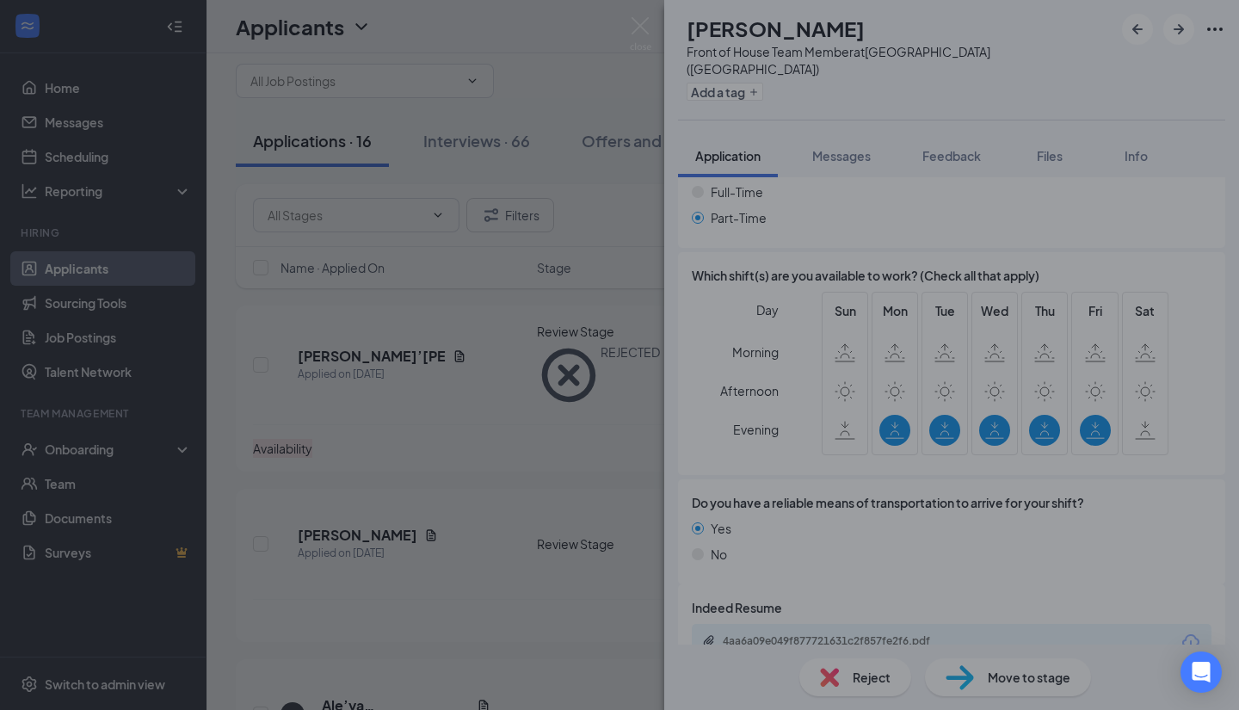
scroll to position [1138, 0]
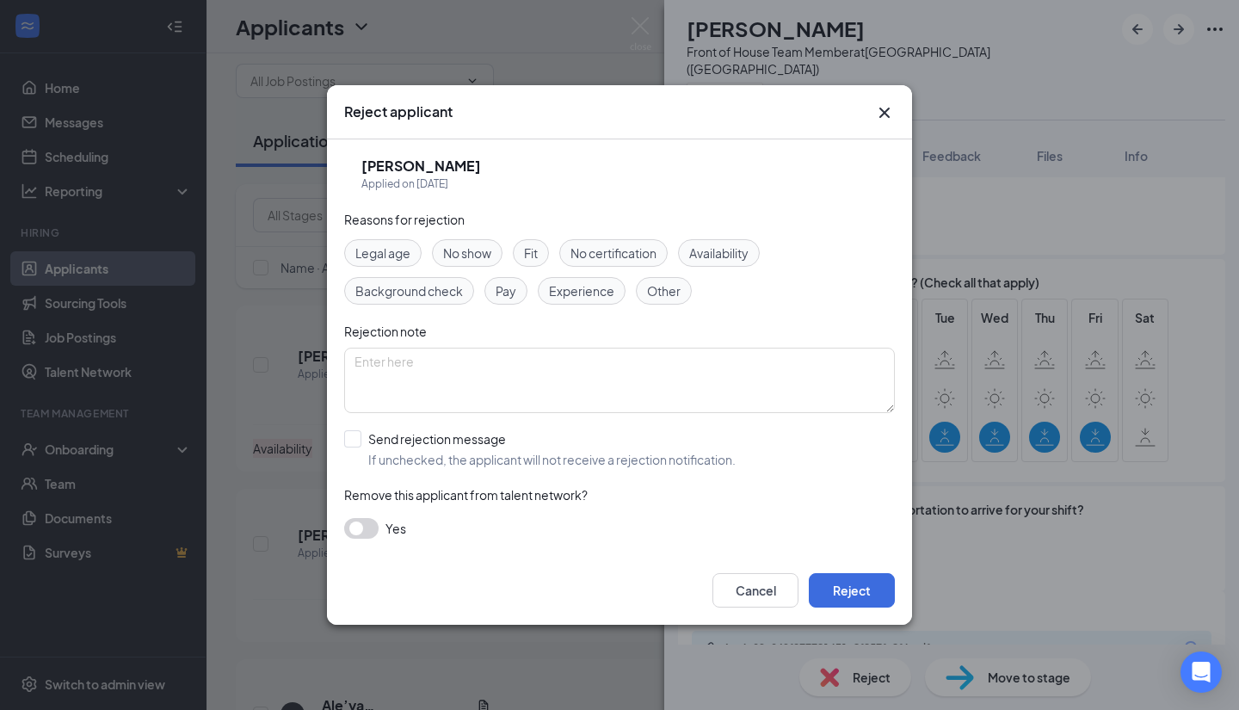
click at [730, 250] on span "Availability" at bounding box center [718, 253] width 59 height 19
click at [864, 590] on button "Reject" at bounding box center [852, 590] width 86 height 34
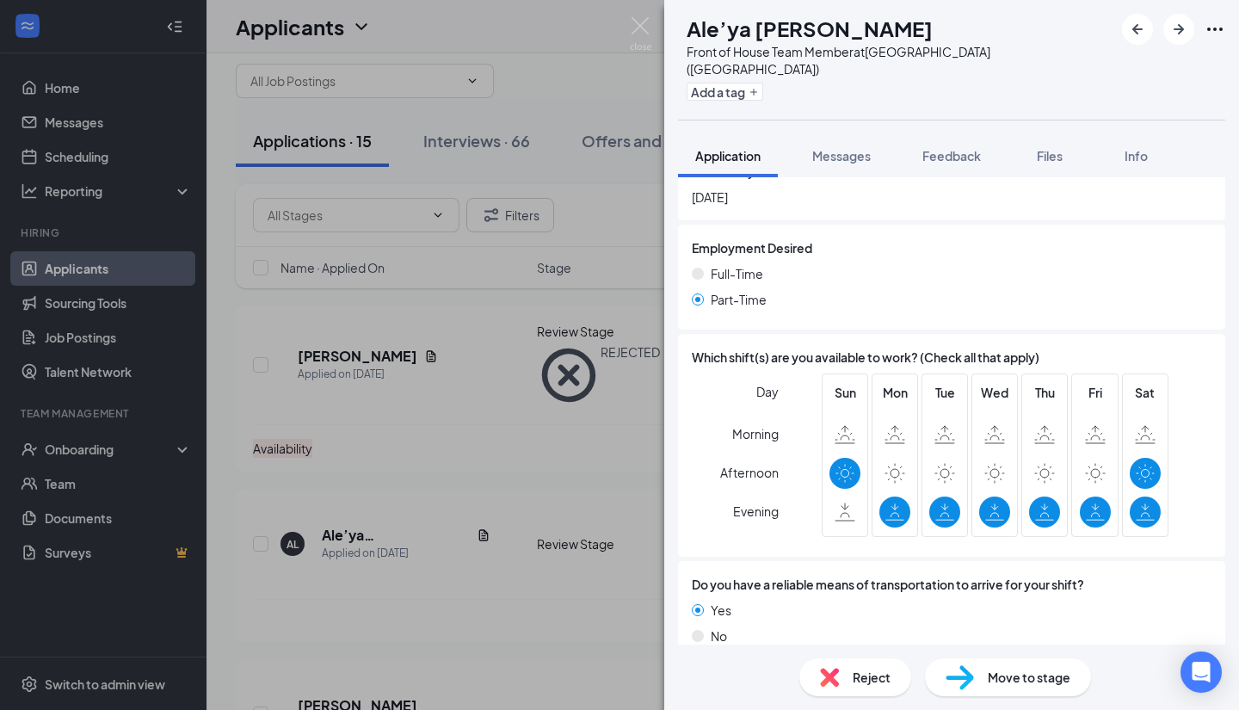
scroll to position [1013, 0]
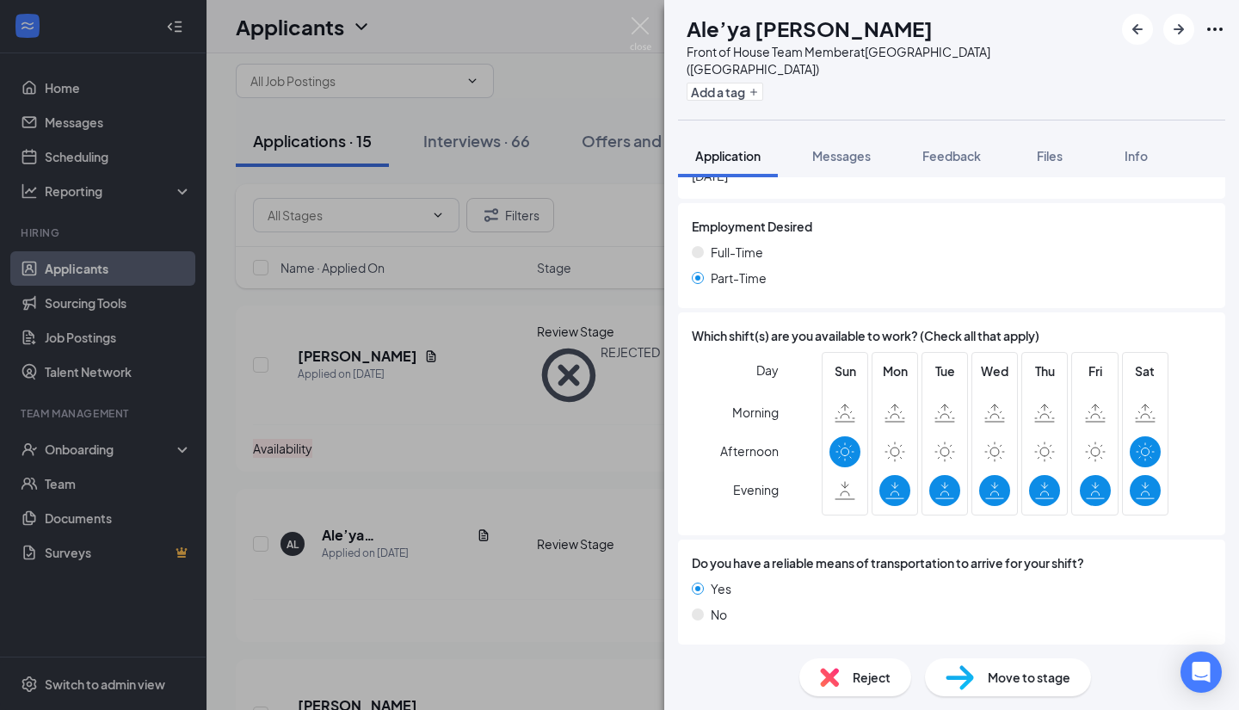
click at [862, 680] on span "Reject" at bounding box center [872, 677] width 38 height 19
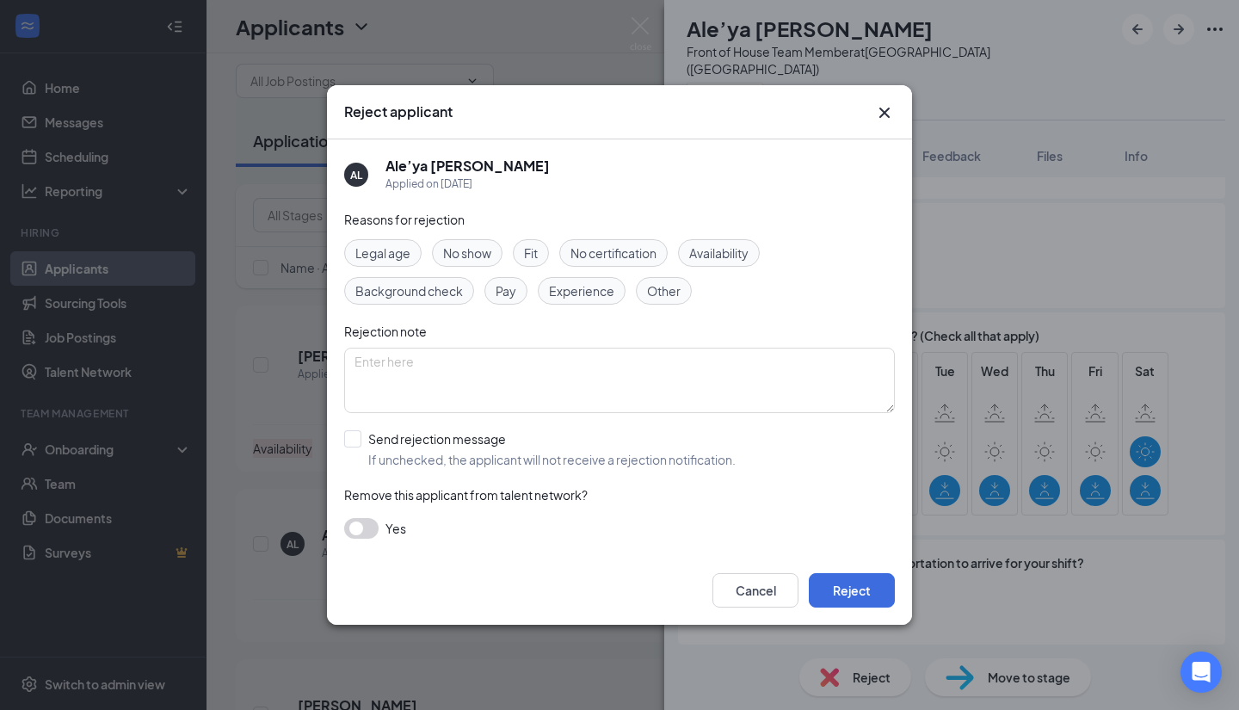
click at [728, 246] on span "Availability" at bounding box center [718, 253] width 59 height 19
click at [848, 585] on button "Reject" at bounding box center [852, 590] width 86 height 34
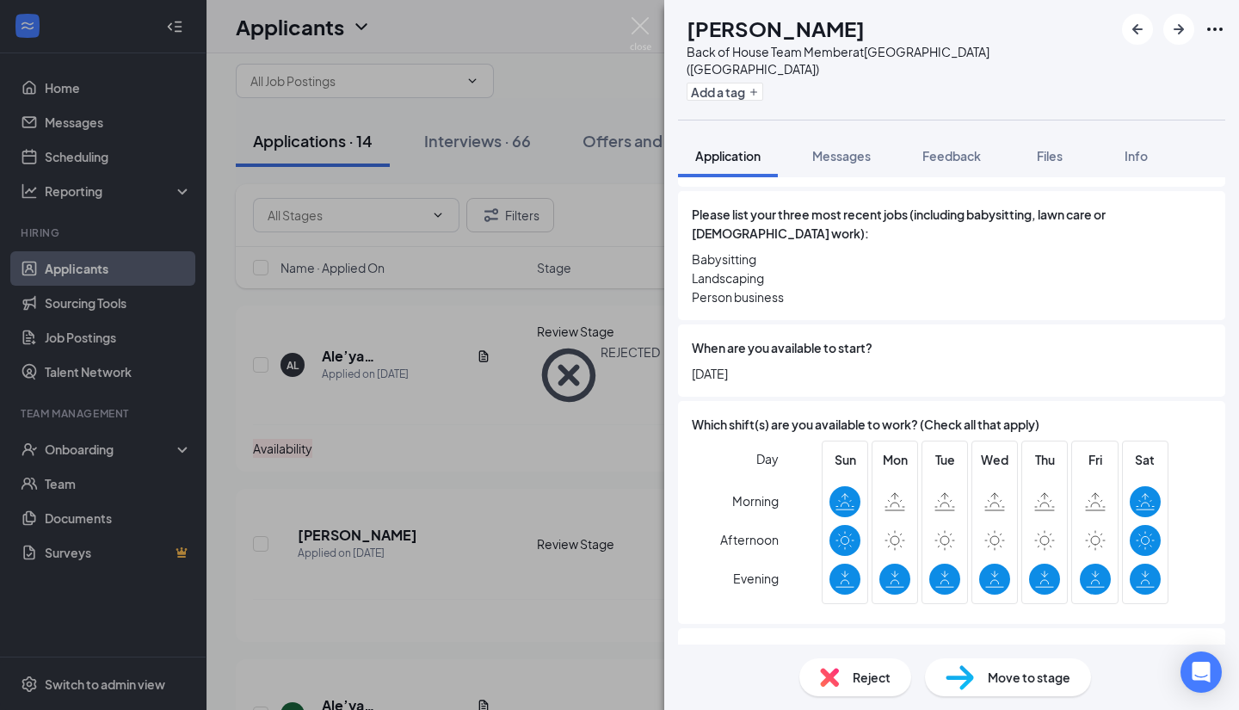
scroll to position [792, 0]
click at [854, 687] on div "Reject" at bounding box center [856, 677] width 112 height 38
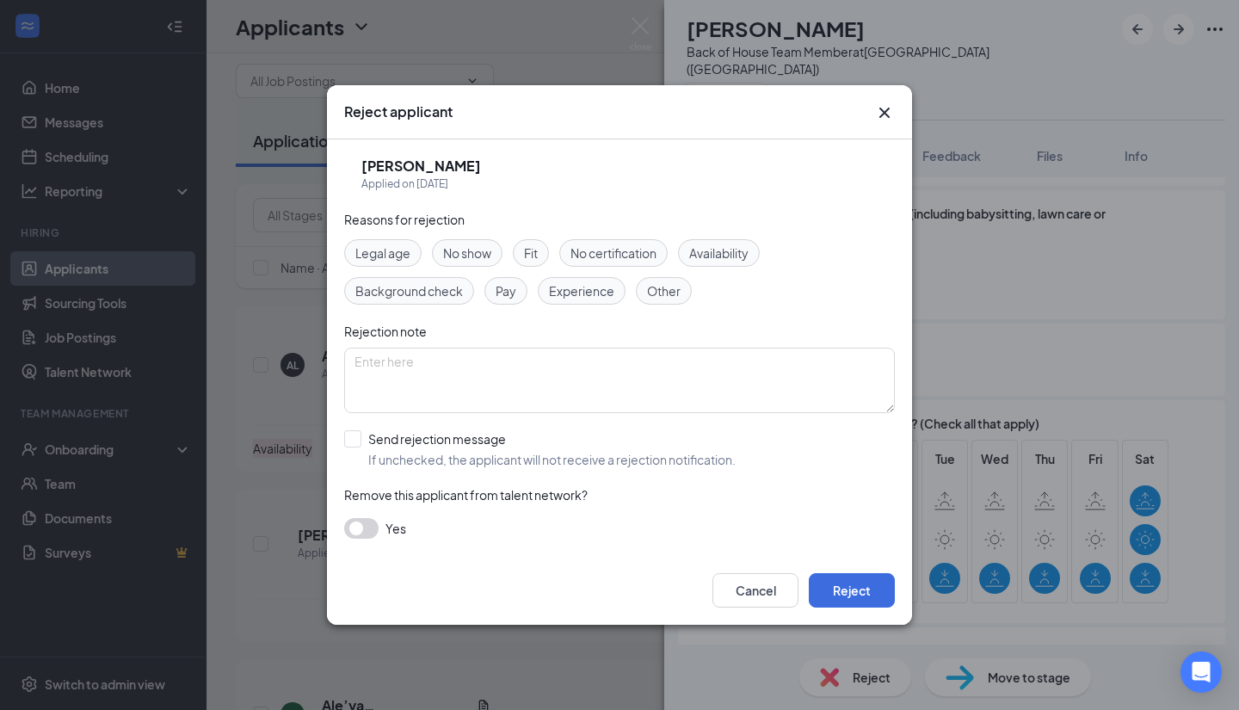
click at [757, 262] on div "Availability" at bounding box center [719, 253] width 82 height 28
click at [847, 602] on button "Reject" at bounding box center [852, 590] width 86 height 34
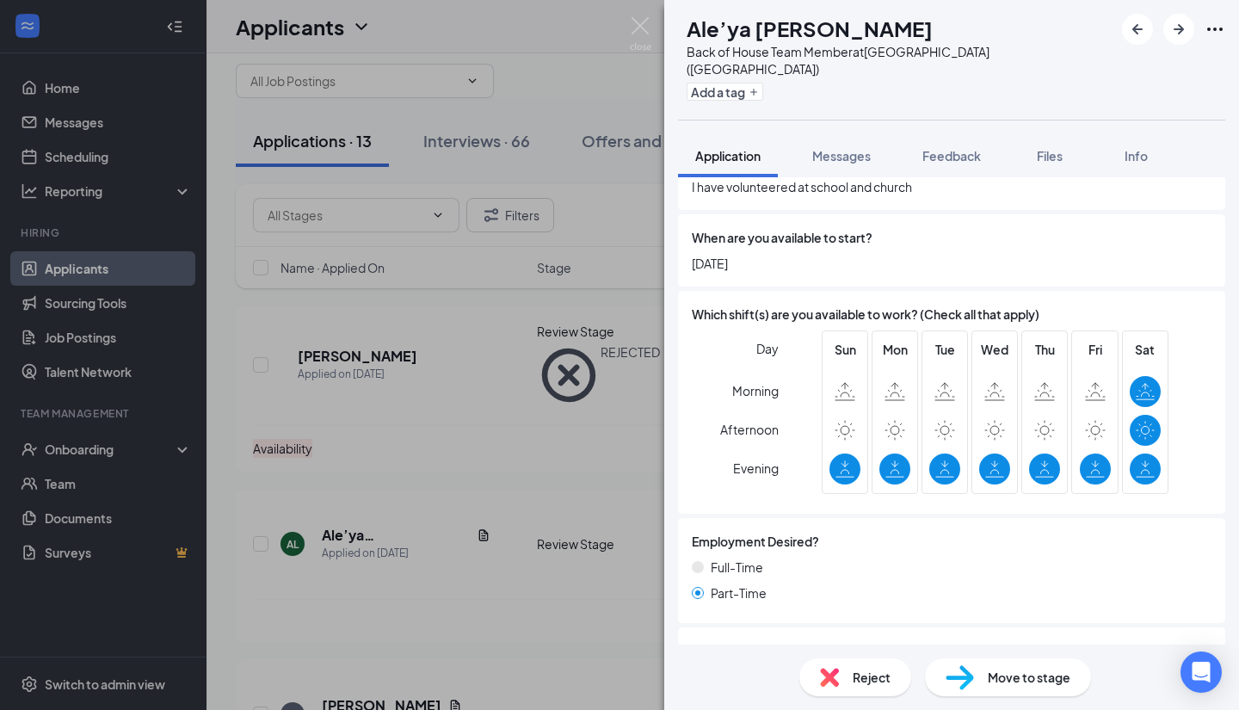
scroll to position [922, 0]
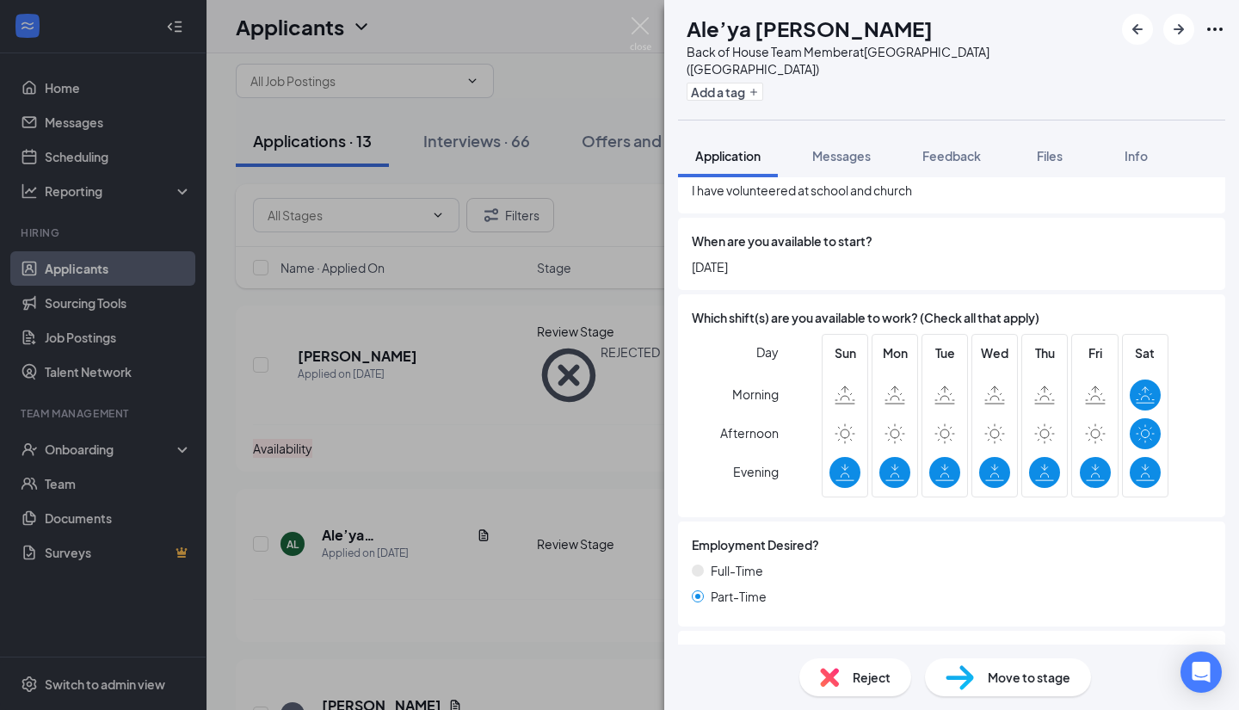
click at [874, 685] on span "Reject" at bounding box center [872, 677] width 38 height 19
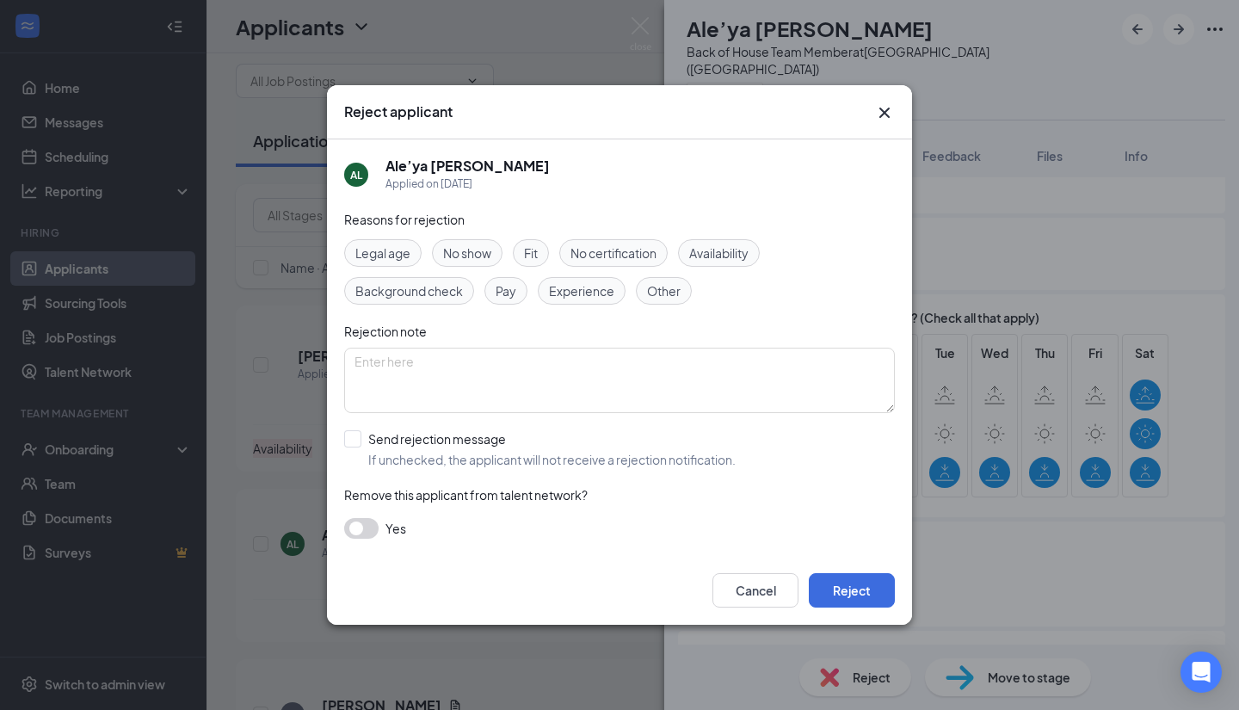
click at [721, 253] on span "Availability" at bounding box center [718, 253] width 59 height 19
click at [861, 594] on button "Reject" at bounding box center [852, 590] width 86 height 34
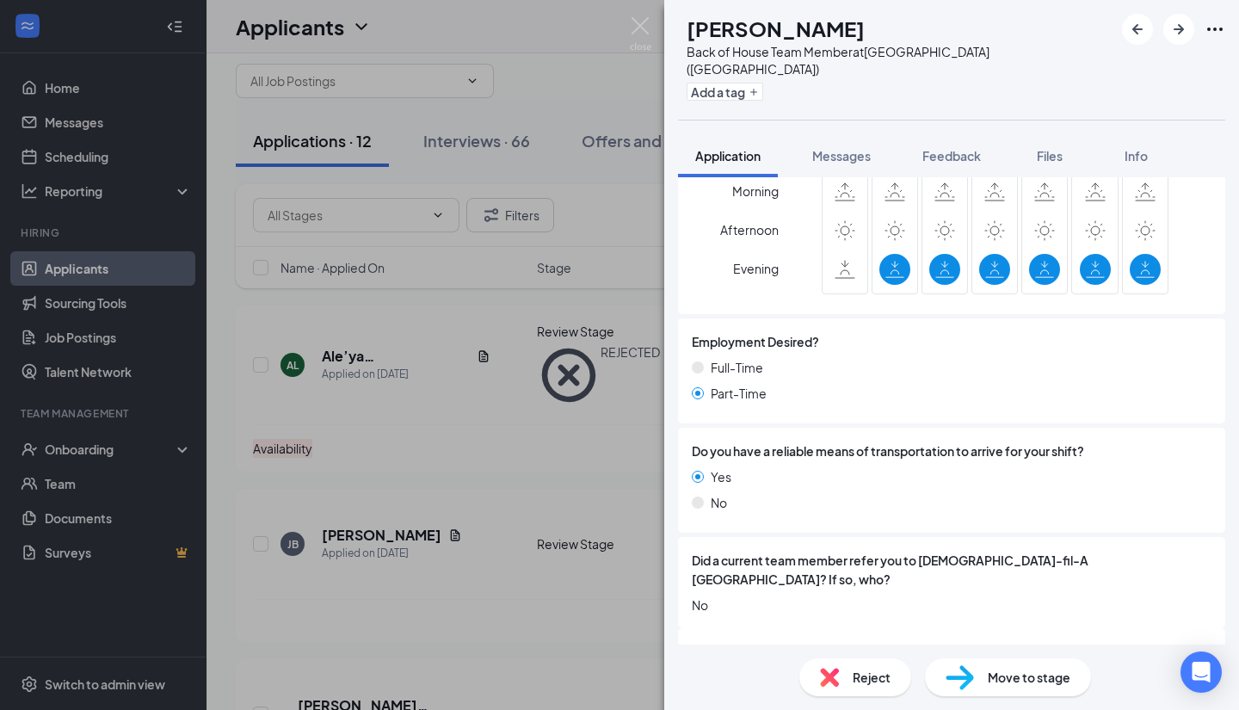
scroll to position [1050, 0]
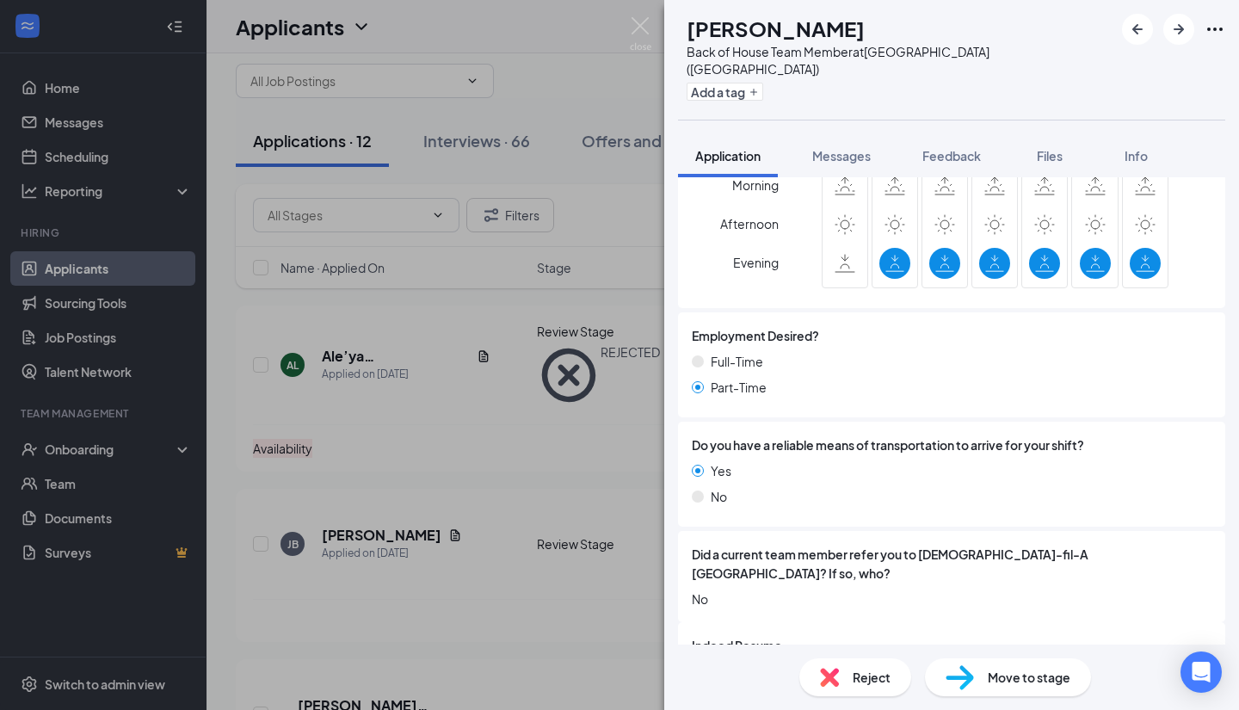
click at [880, 681] on span "Reject" at bounding box center [872, 677] width 38 height 19
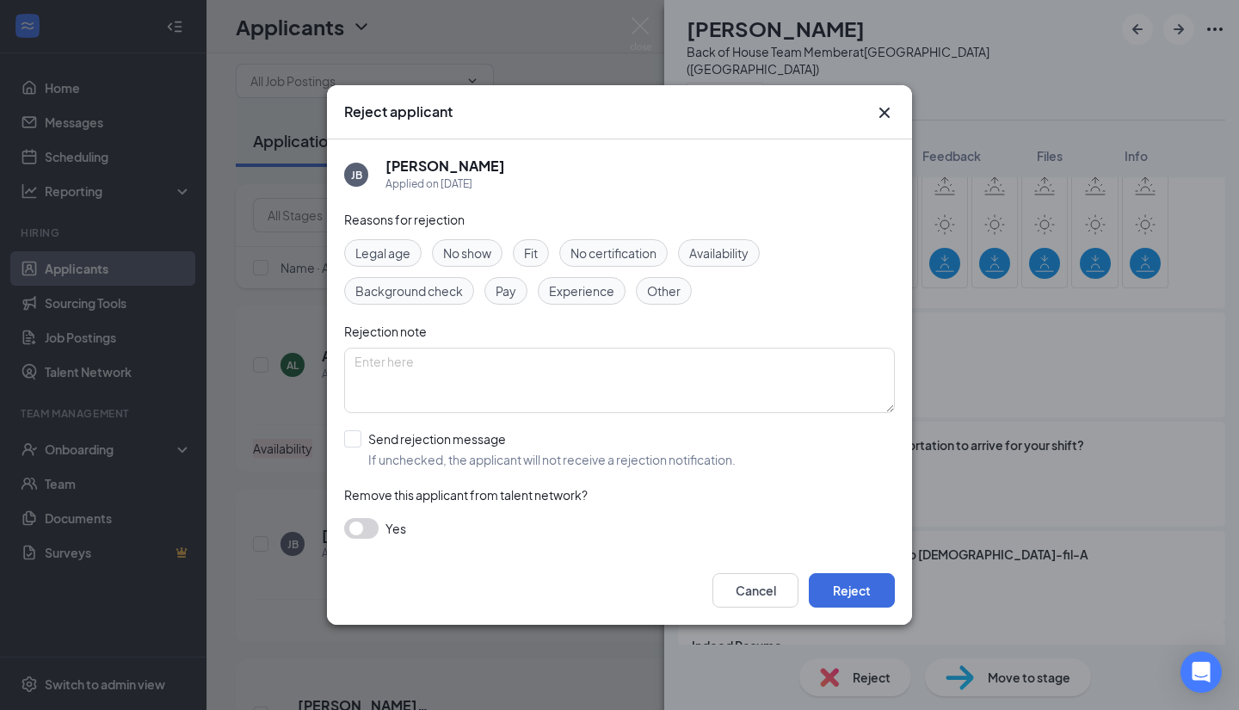
click at [738, 250] on span "Availability" at bounding box center [718, 253] width 59 height 19
click at [850, 590] on button "Reject" at bounding box center [852, 590] width 86 height 34
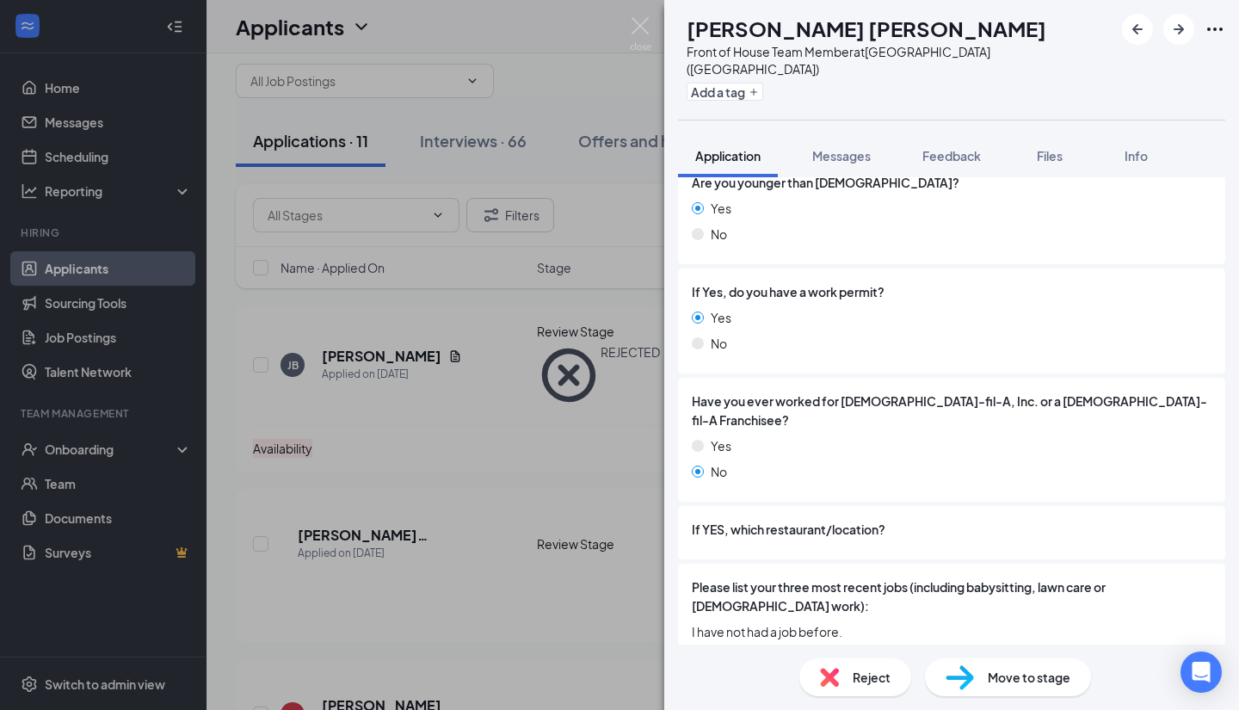
scroll to position [972, 0]
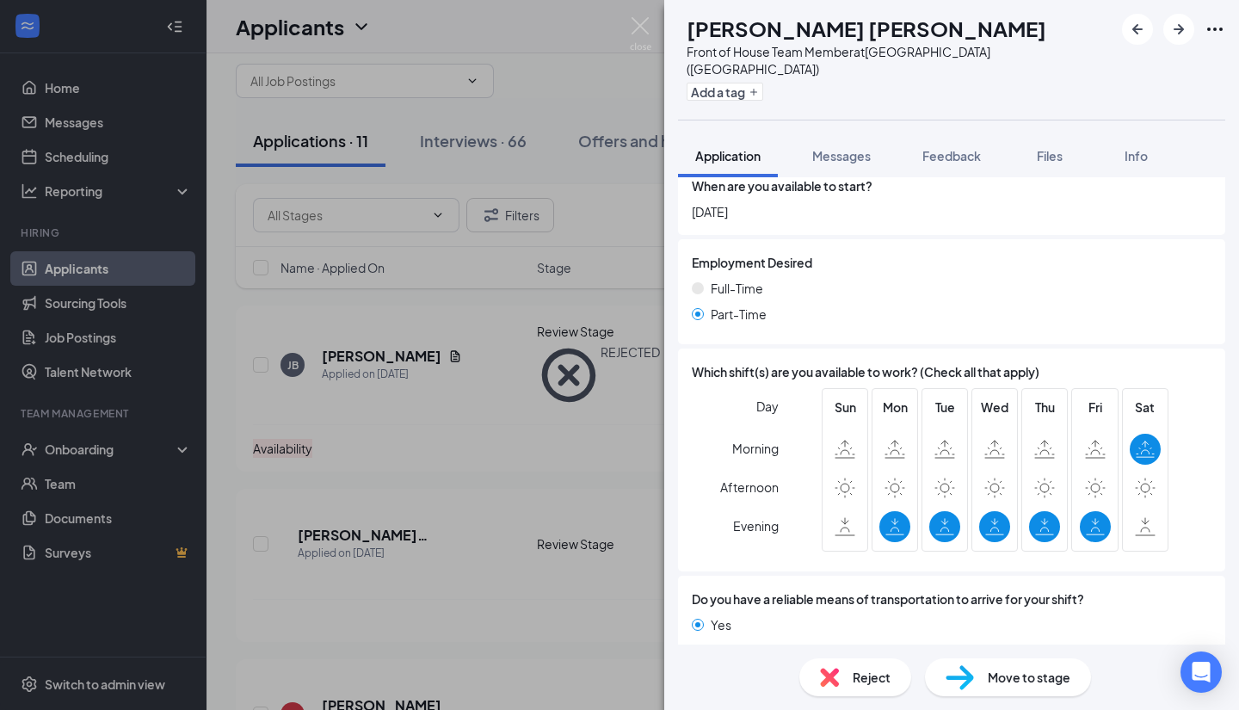
click at [843, 693] on div "Reject" at bounding box center [856, 677] width 112 height 38
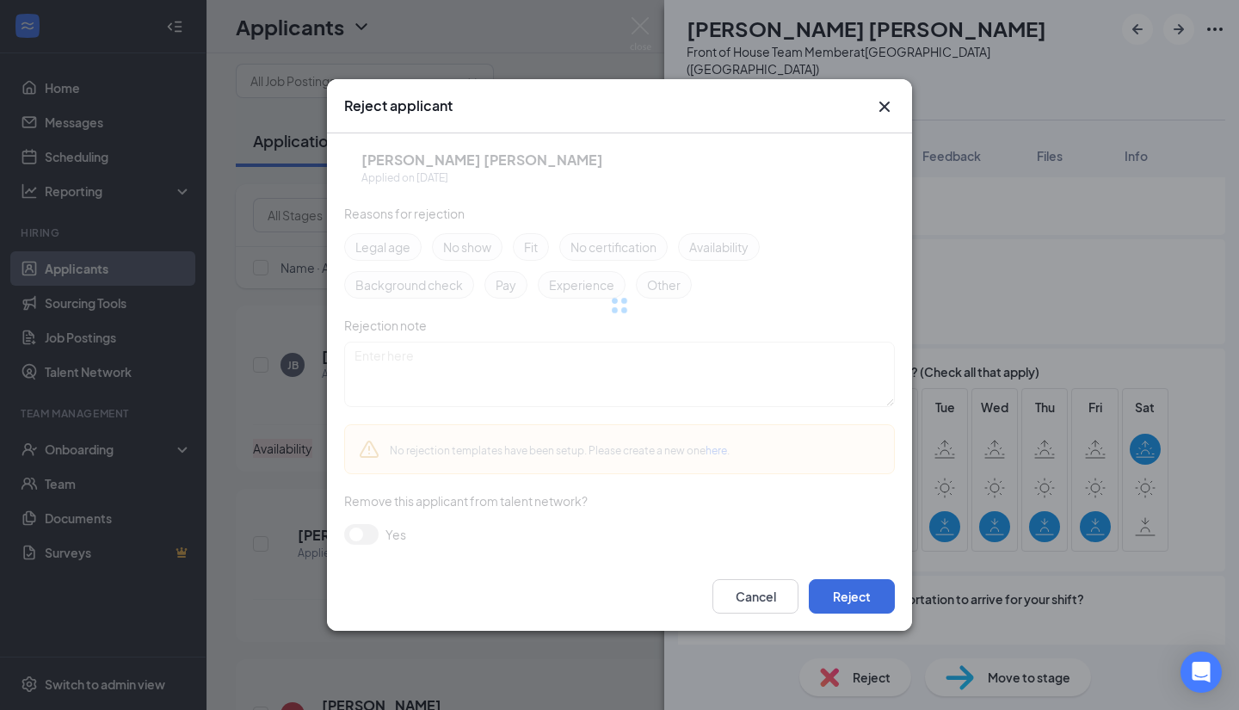
scroll to position [966, 0]
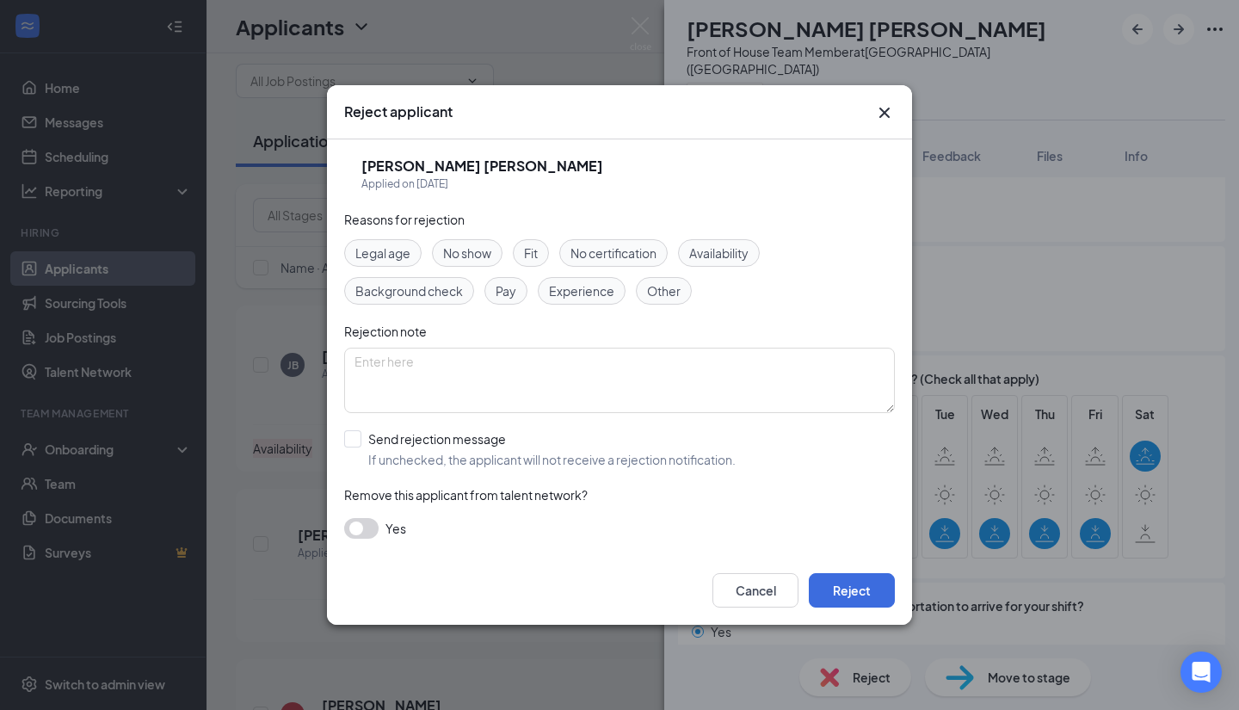
click at [725, 249] on span "Availability" at bounding box center [718, 253] width 59 height 19
click at [857, 590] on button "Reject" at bounding box center [852, 590] width 86 height 34
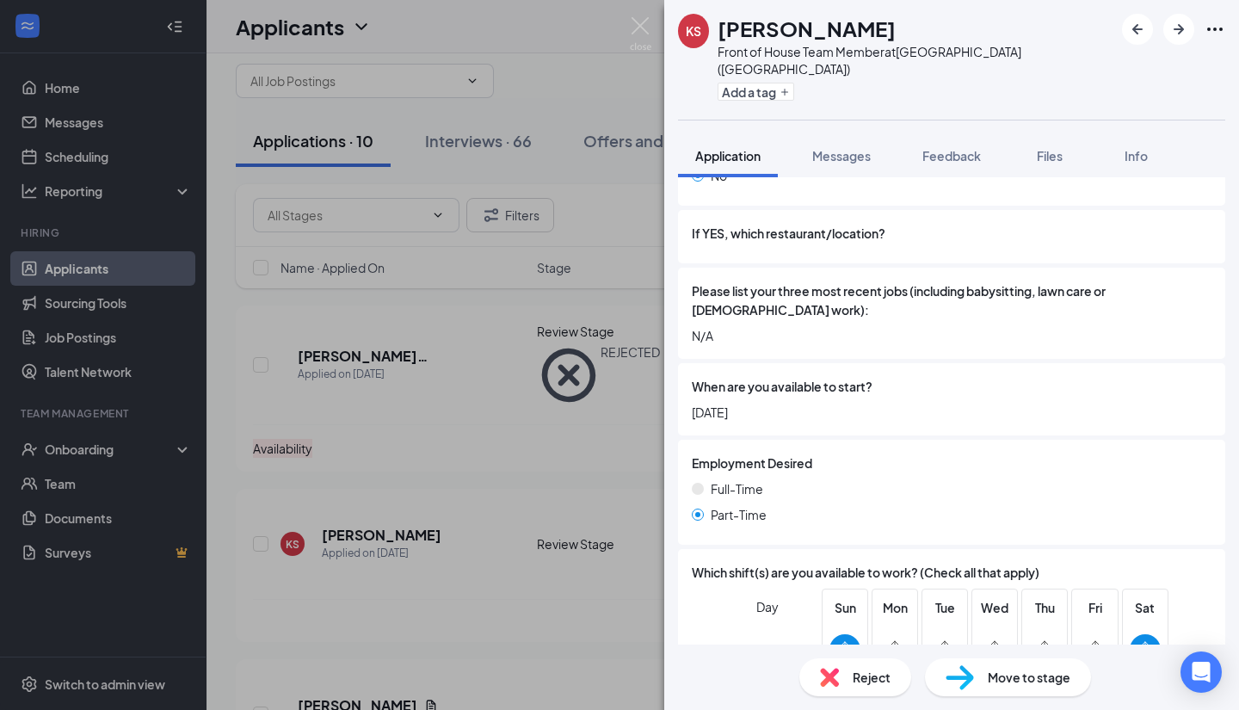
scroll to position [954, 0]
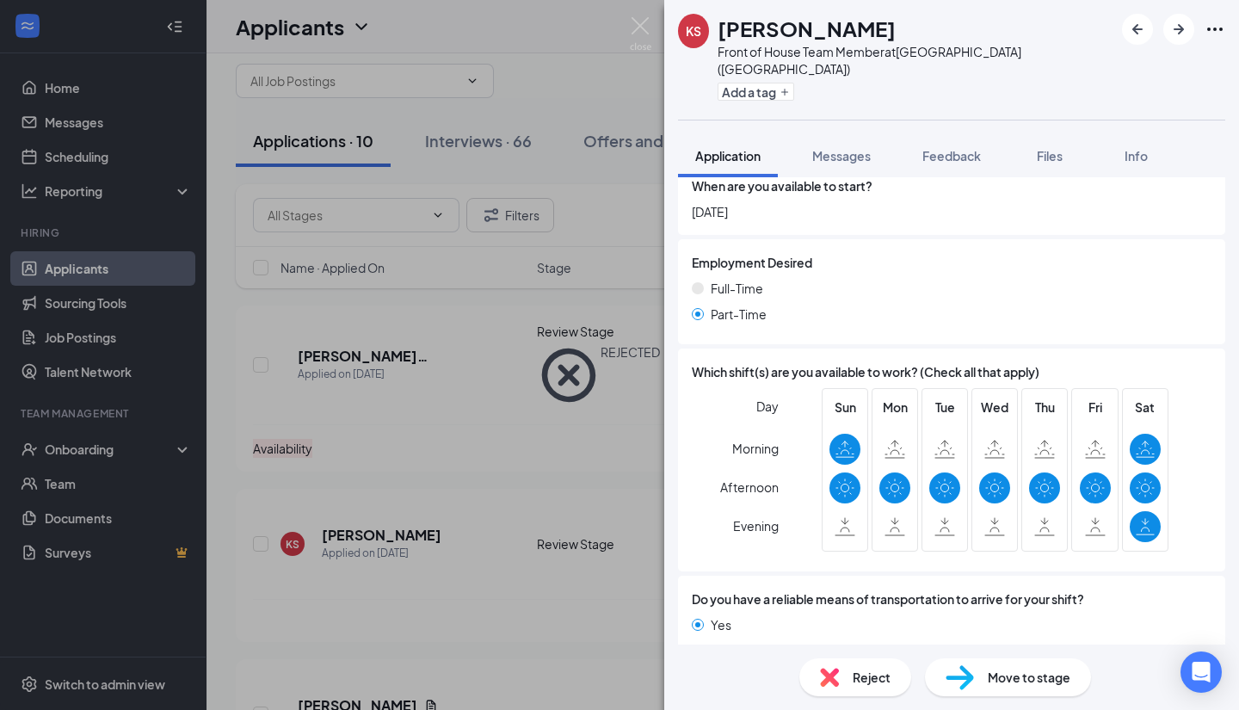
click at [877, 700] on div "Reject Move to stage" at bounding box center [951, 677] width 575 height 65
click at [867, 676] on span "Reject" at bounding box center [872, 677] width 38 height 19
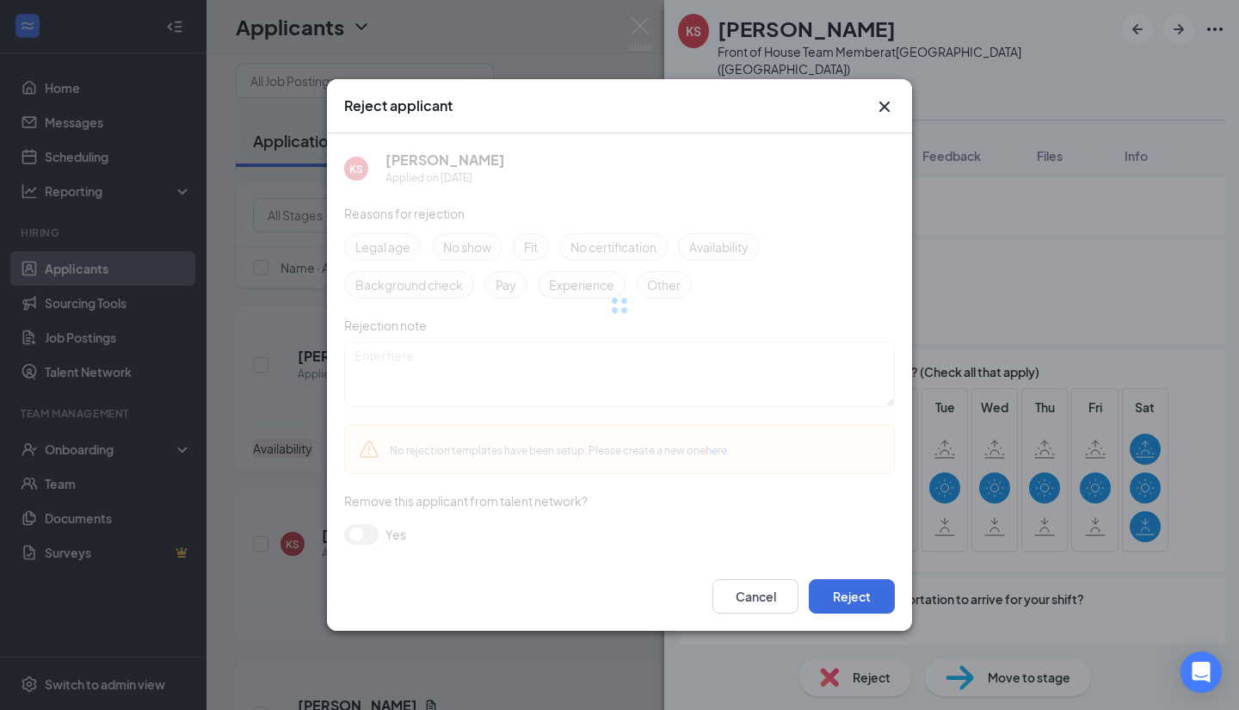
scroll to position [947, 0]
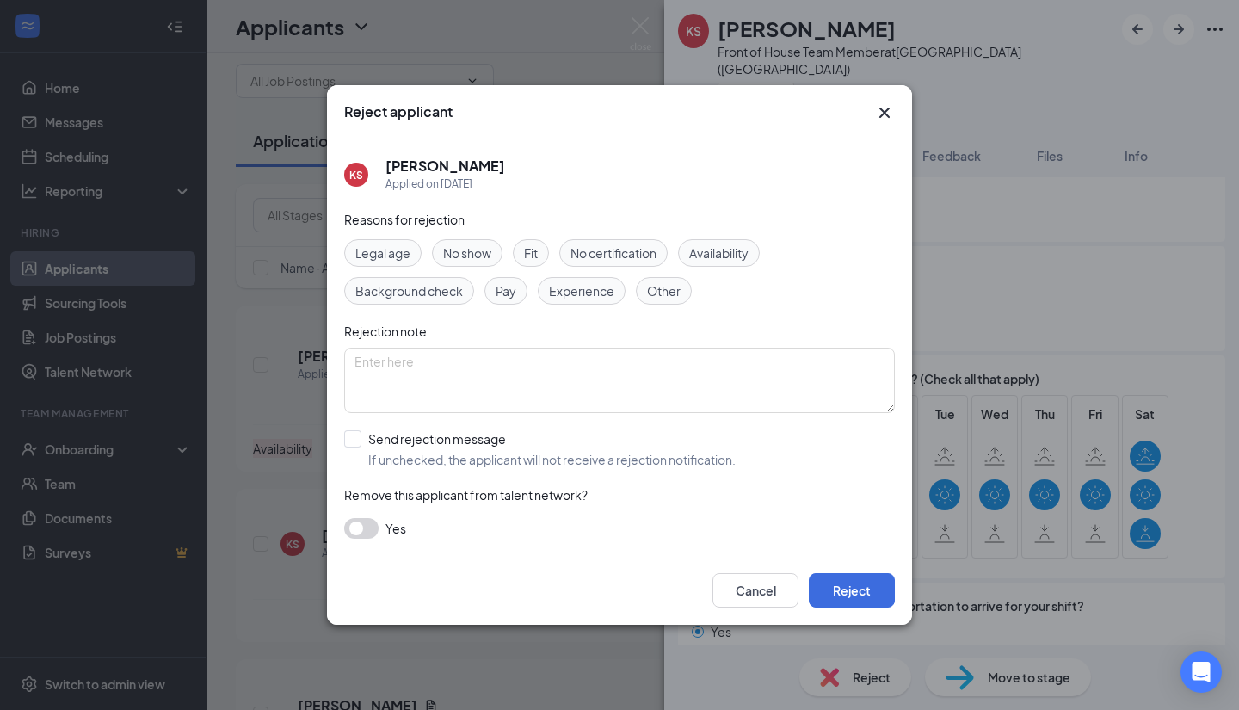
click at [739, 249] on span "Availability" at bounding box center [718, 253] width 59 height 19
click at [849, 588] on button "Reject" at bounding box center [852, 590] width 86 height 34
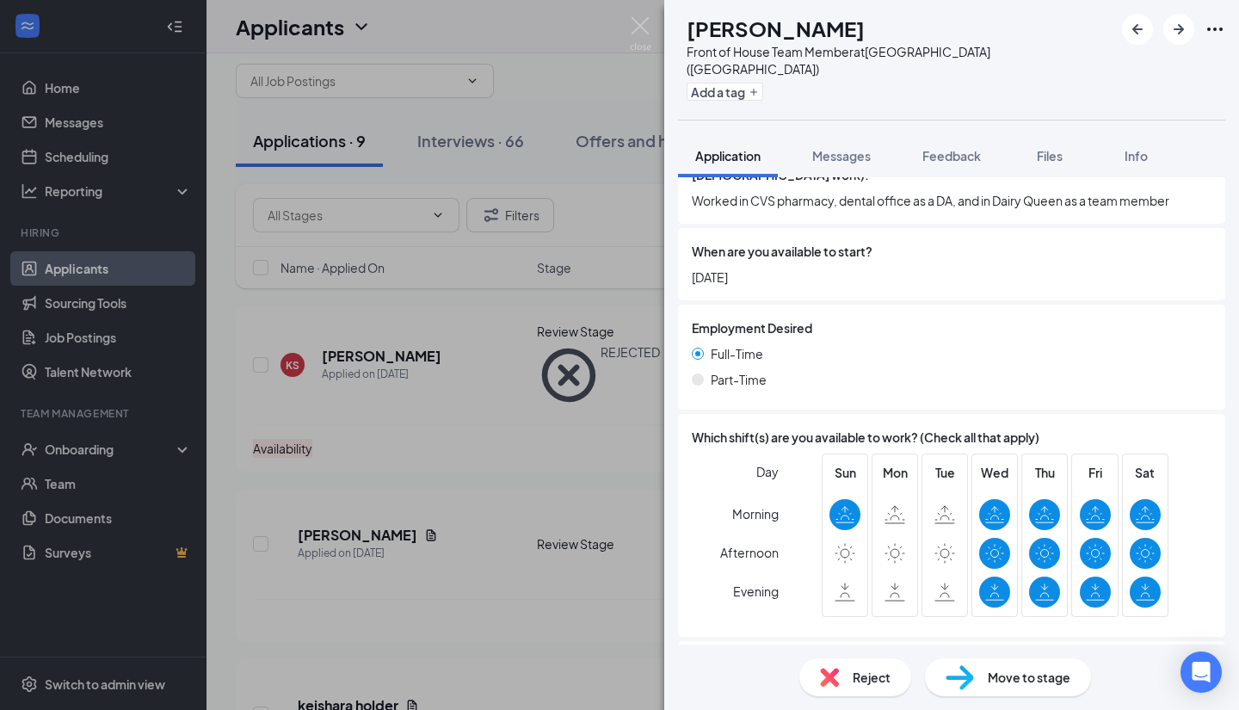
click at [863, 670] on span "Reject" at bounding box center [872, 677] width 38 height 19
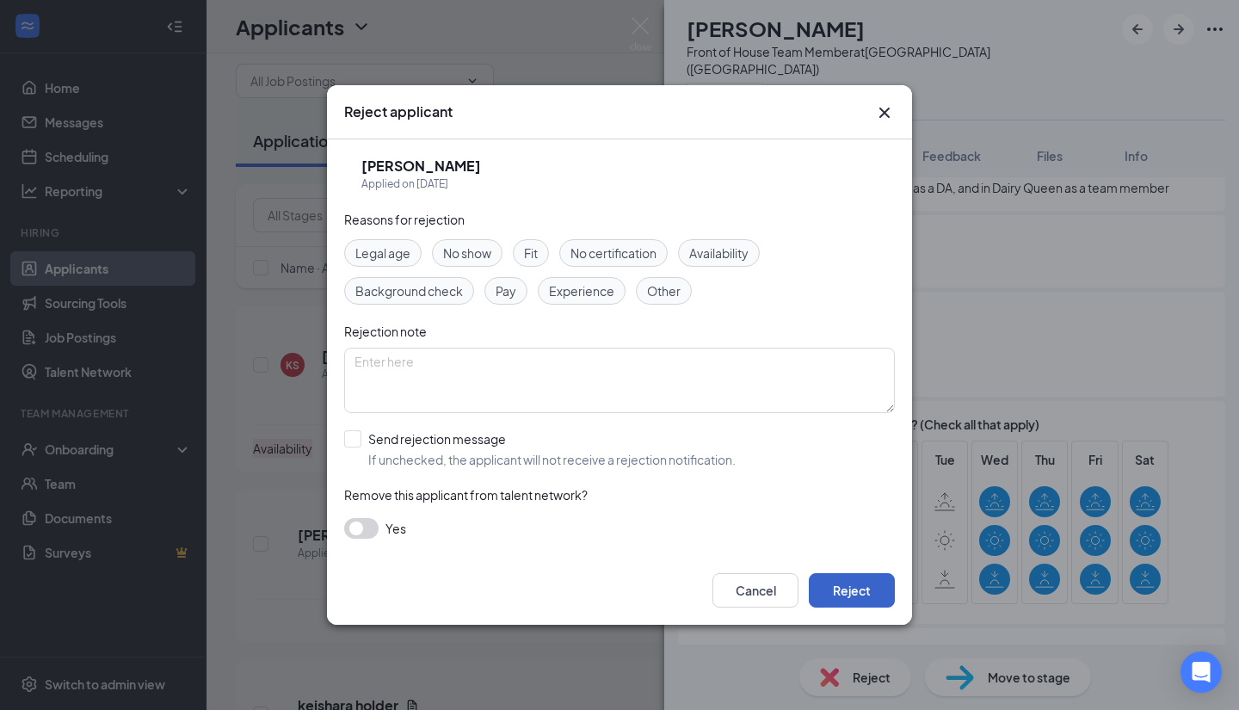
click at [851, 596] on button "Reject" at bounding box center [852, 590] width 86 height 34
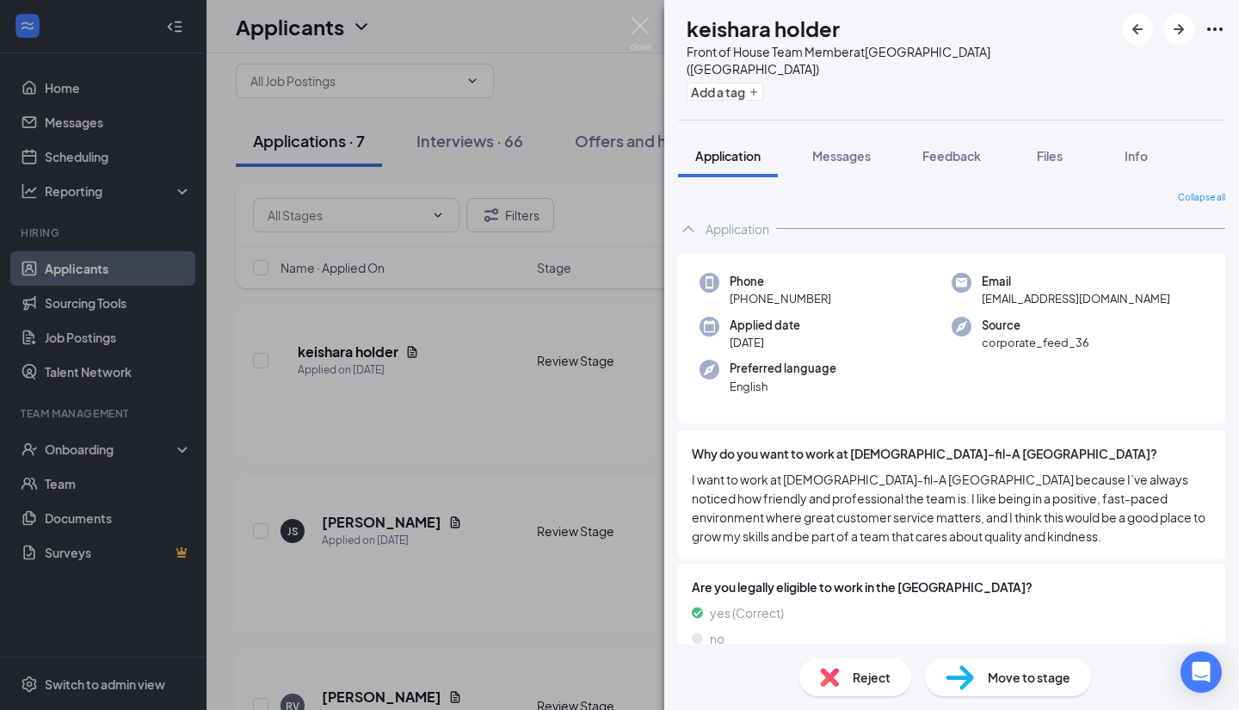
click at [869, 686] on span "Reject" at bounding box center [872, 677] width 38 height 19
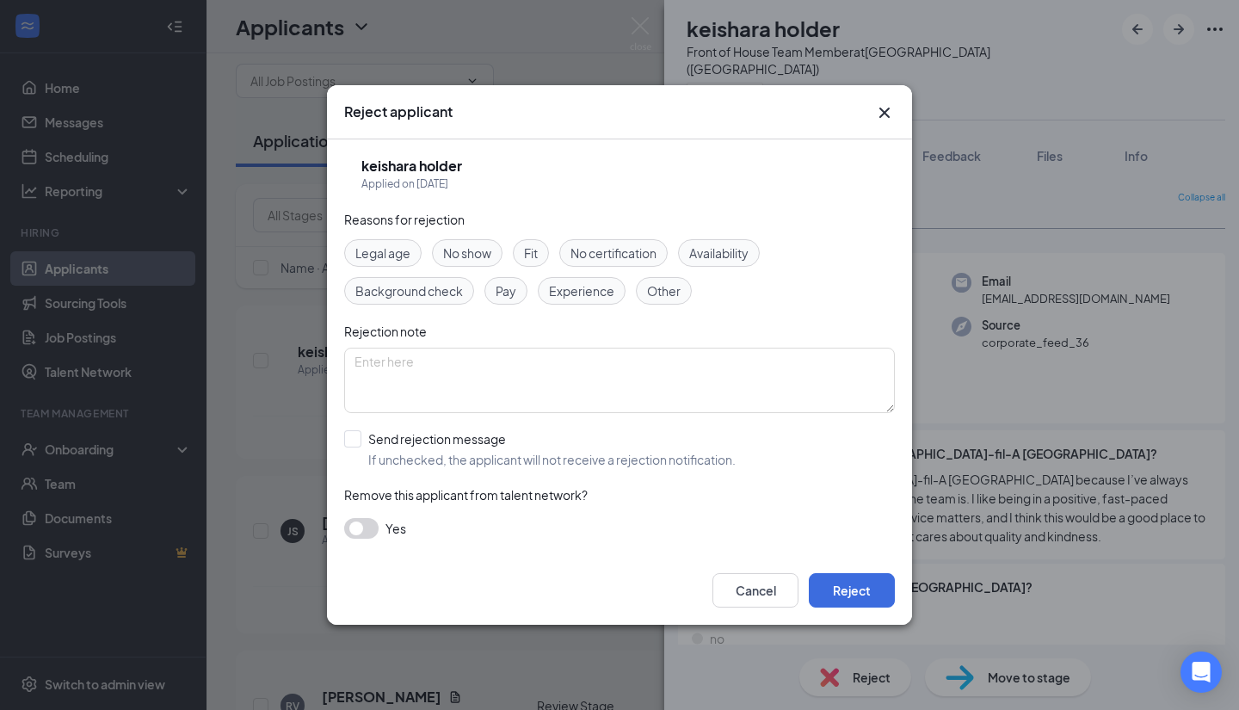
click at [740, 253] on span "Availability" at bounding box center [718, 253] width 59 height 19
click at [848, 590] on button "Reject" at bounding box center [852, 590] width 86 height 34
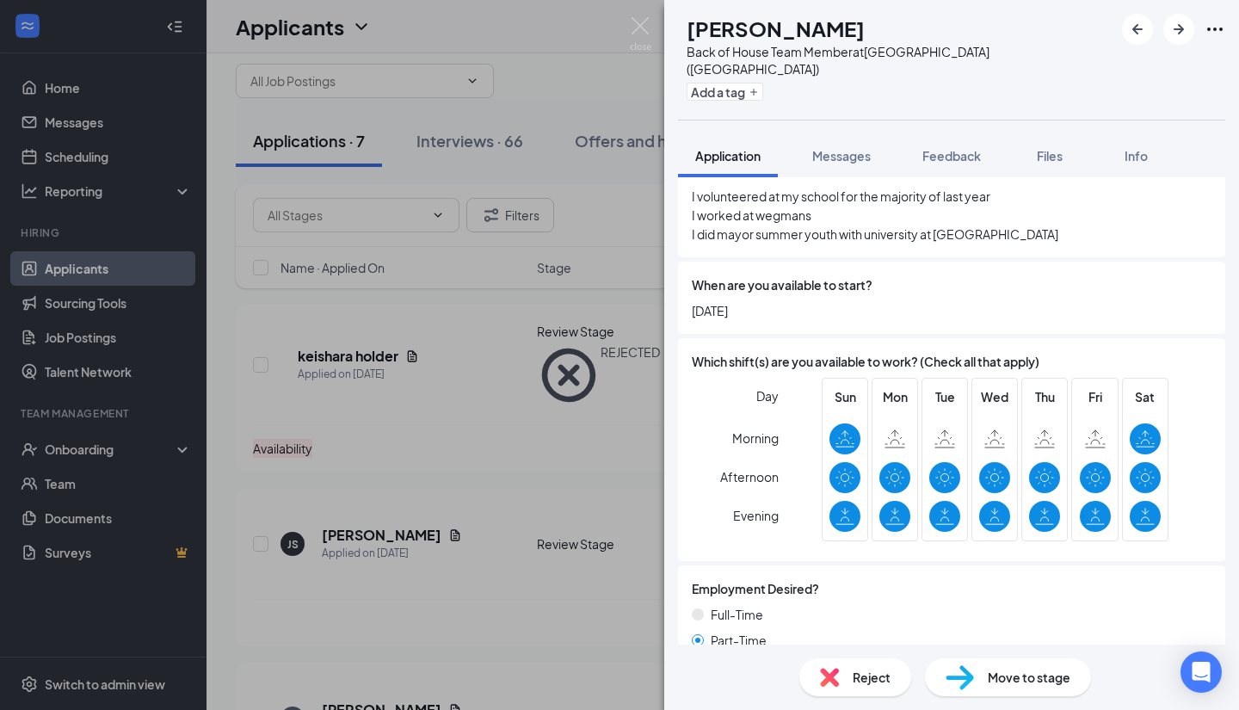
scroll to position [1049, 0]
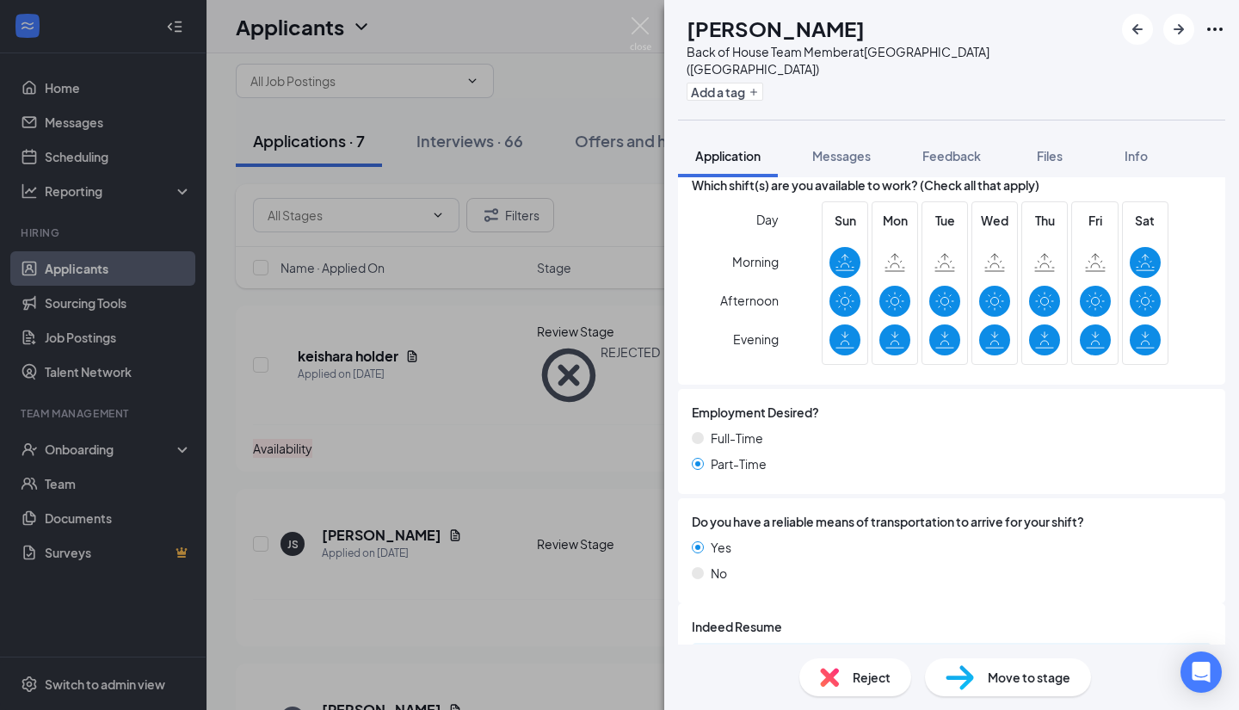
click at [1027, 690] on div "Move to stage" at bounding box center [1008, 677] width 166 height 38
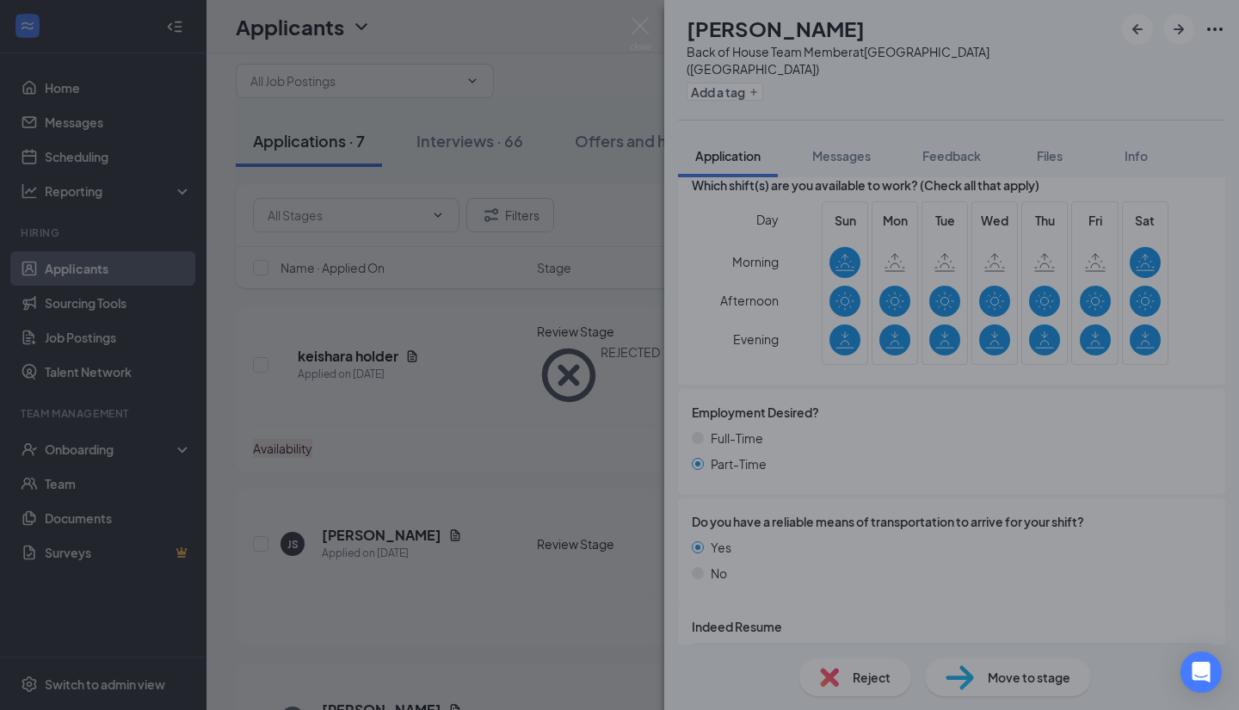
type input "Onsite Interview (next stage)"
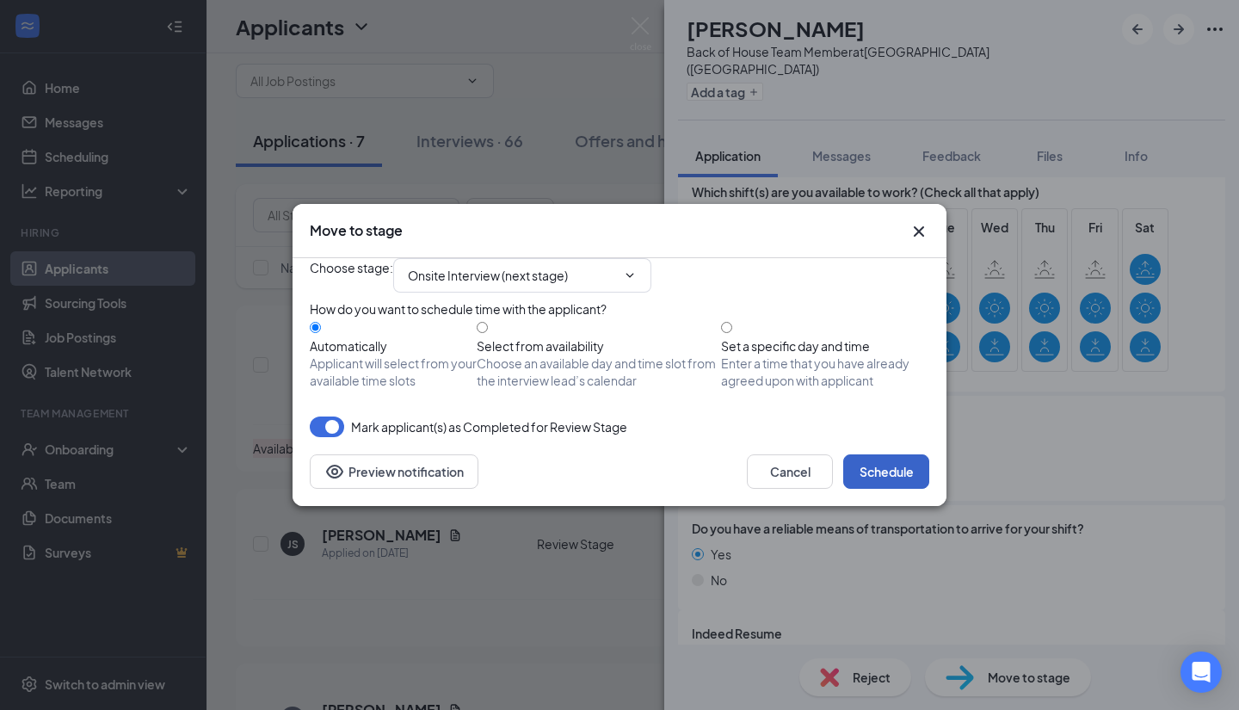
click at [883, 489] on button "Schedule" at bounding box center [886, 471] width 86 height 34
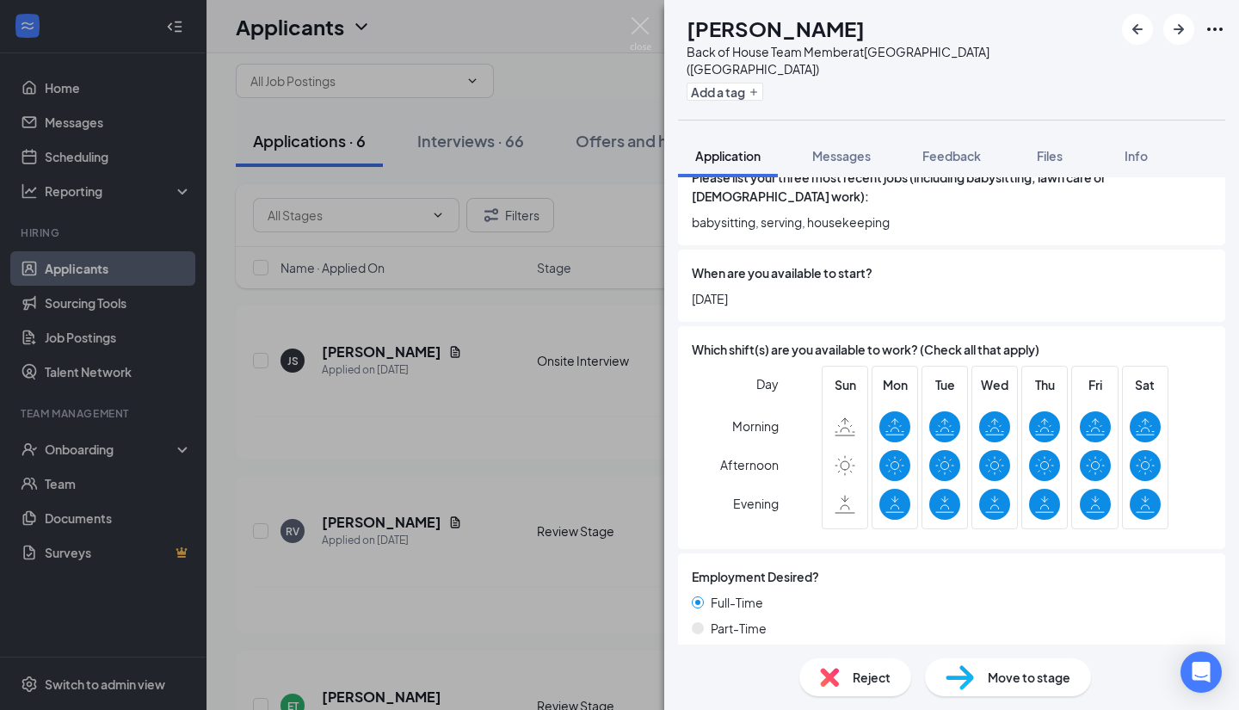
scroll to position [858, 0]
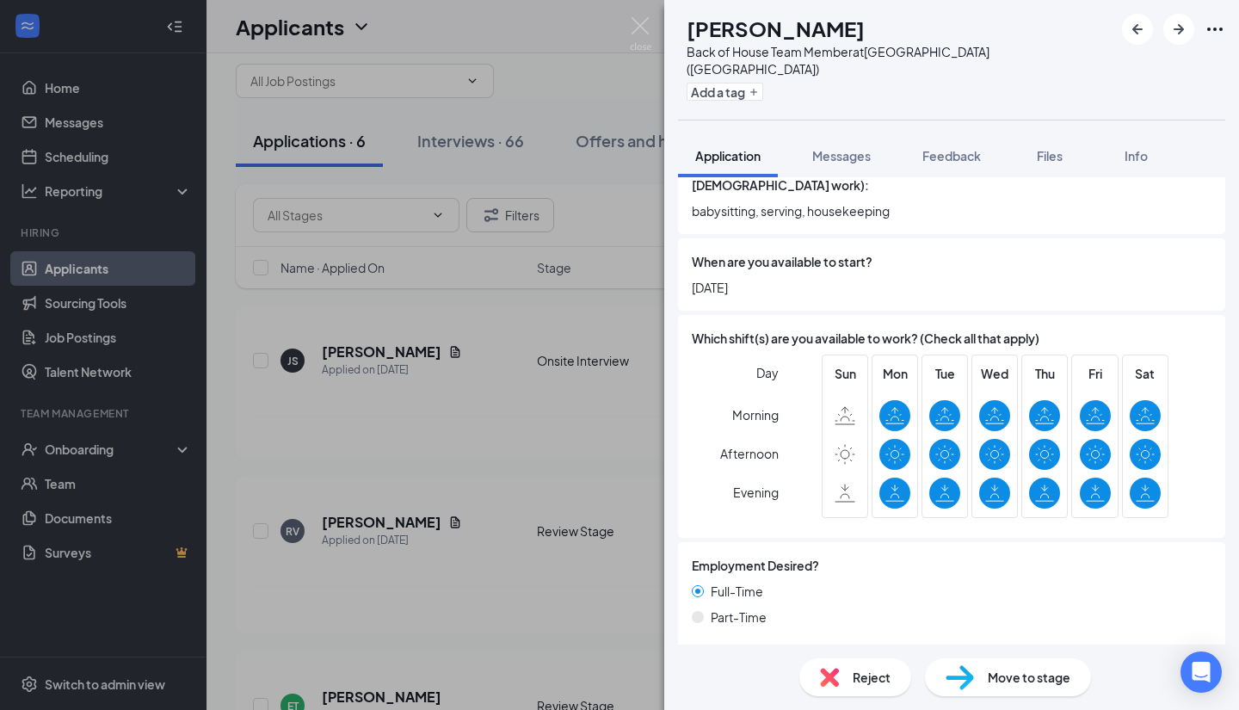
click at [1034, 676] on span "Move to stage" at bounding box center [1029, 677] width 83 height 19
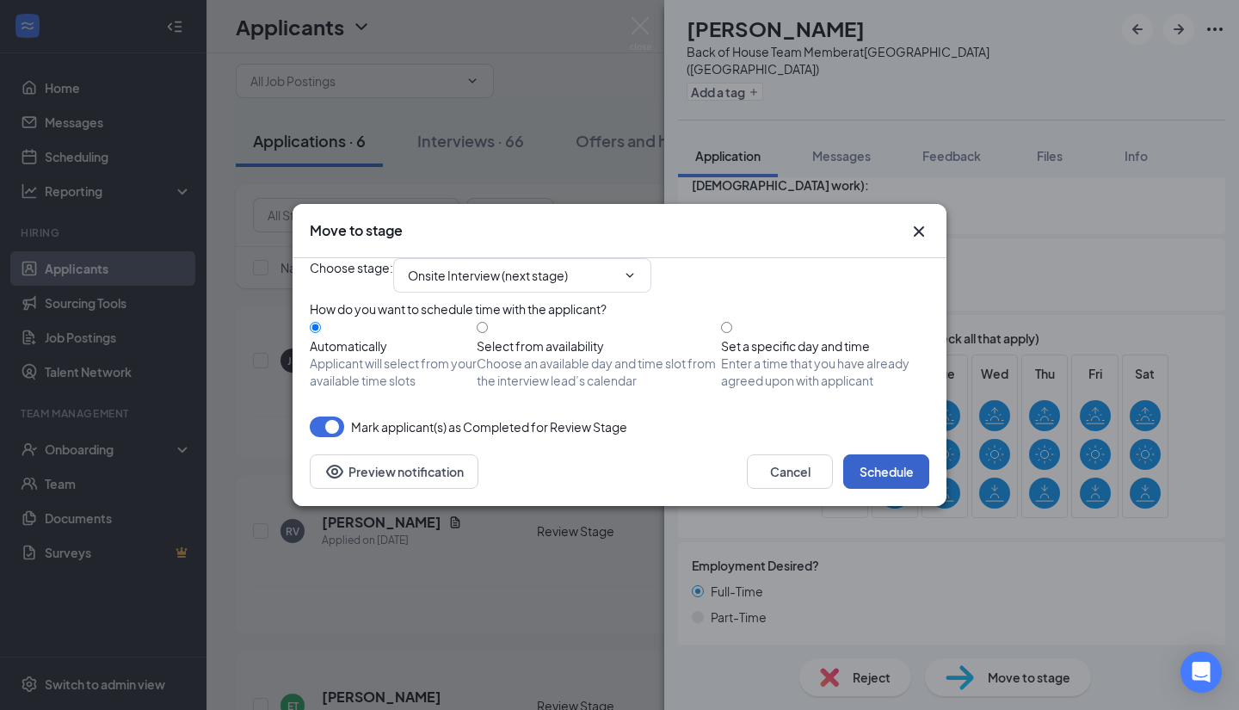
click at [898, 489] on button "Schedule" at bounding box center [886, 471] width 86 height 34
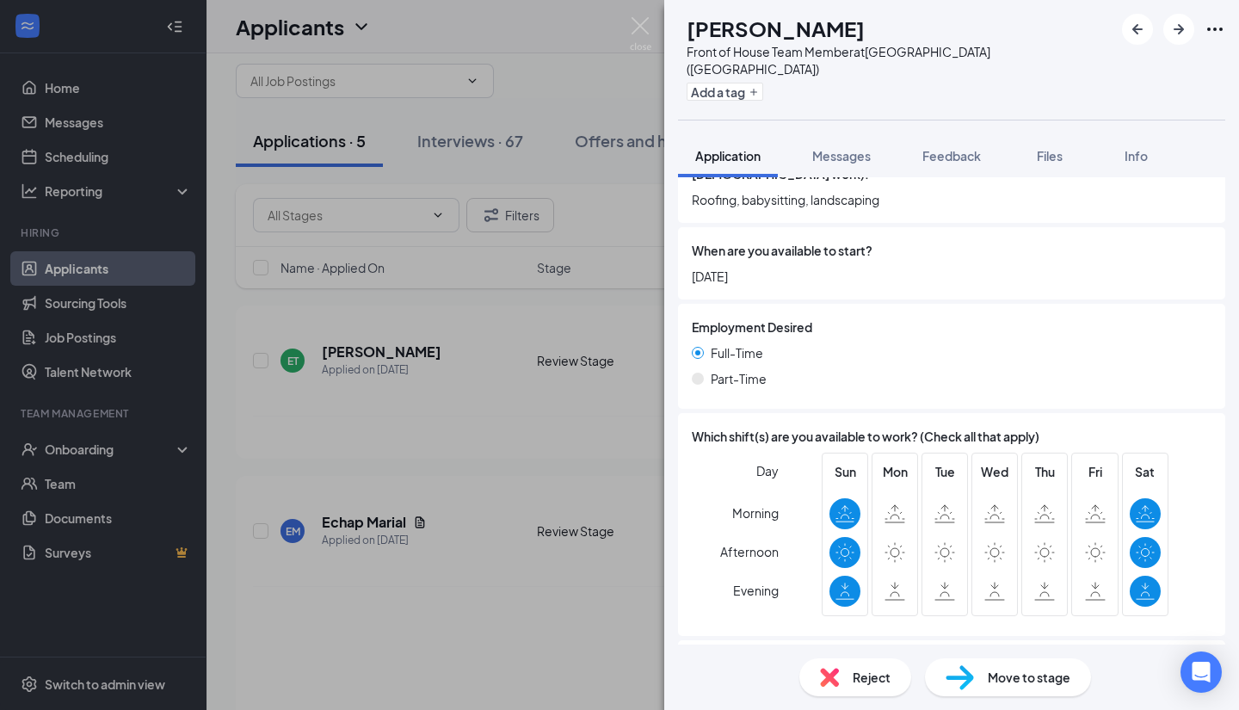
scroll to position [1006, 0]
click at [881, 685] on span "Reject" at bounding box center [872, 677] width 38 height 19
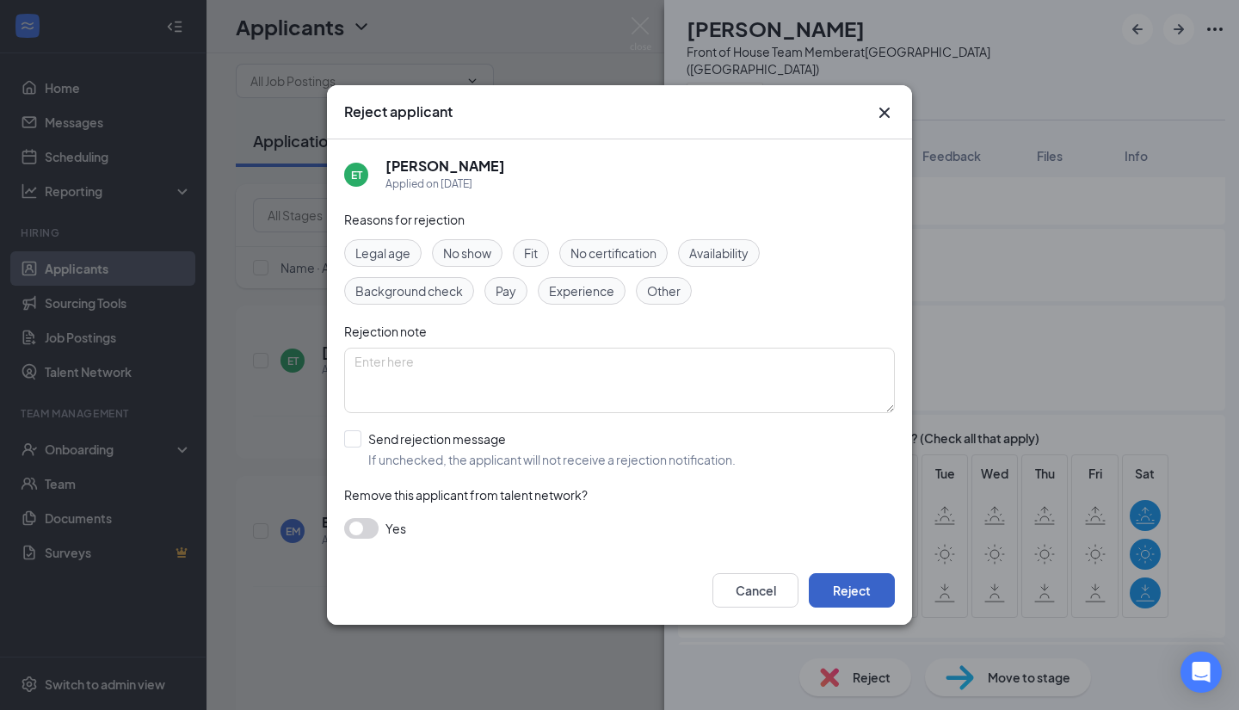
click at [864, 589] on button "Reject" at bounding box center [852, 590] width 86 height 34
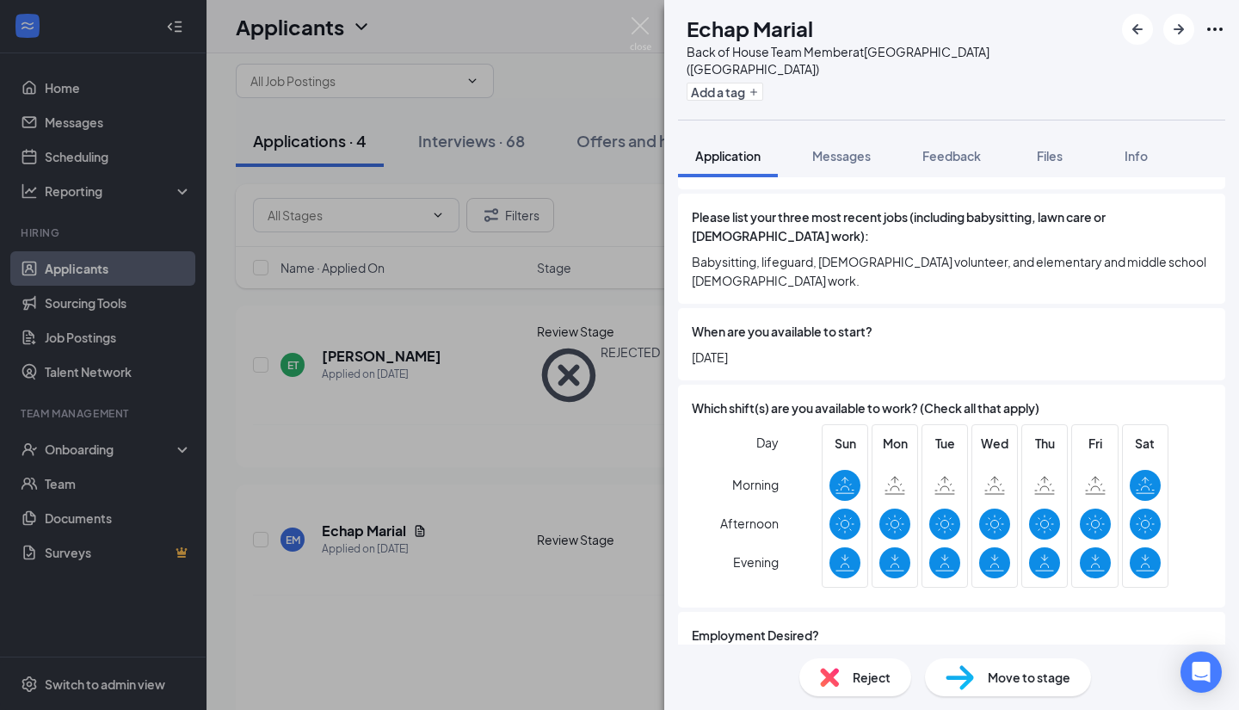
scroll to position [825, 0]
click at [1037, 683] on span "Move to stage" at bounding box center [1029, 677] width 83 height 19
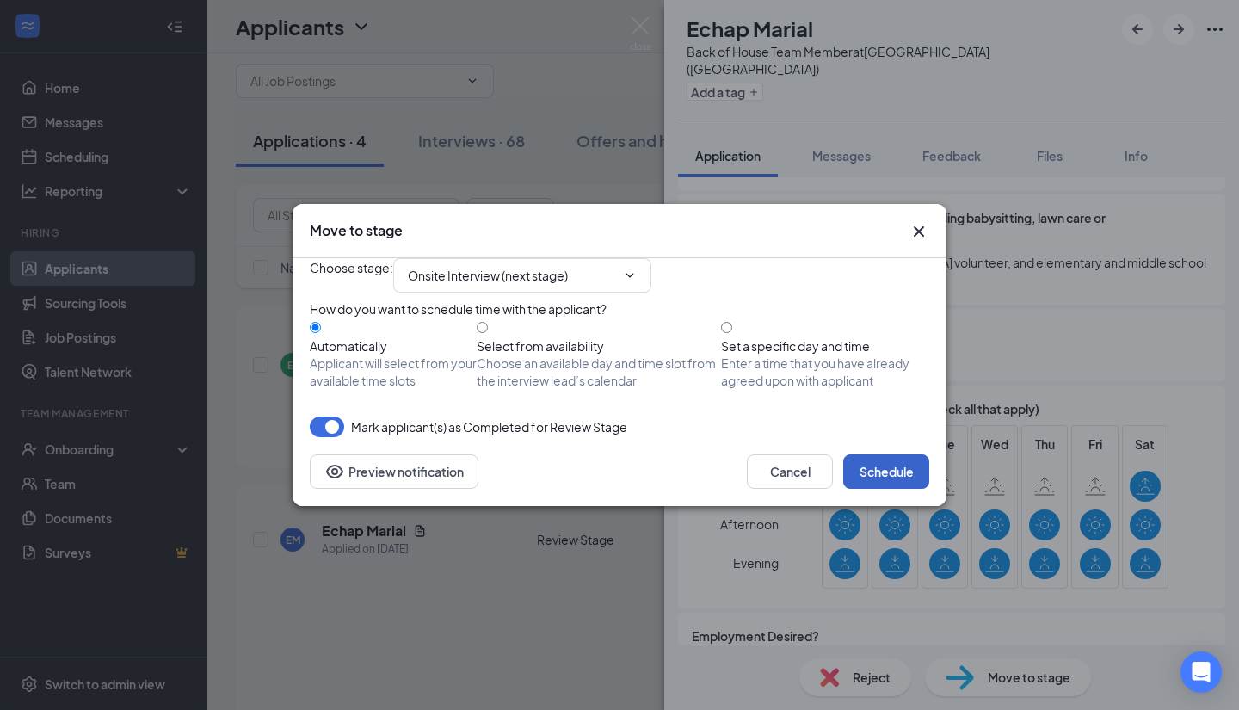
click at [909, 489] on button "Schedule" at bounding box center [886, 471] width 86 height 34
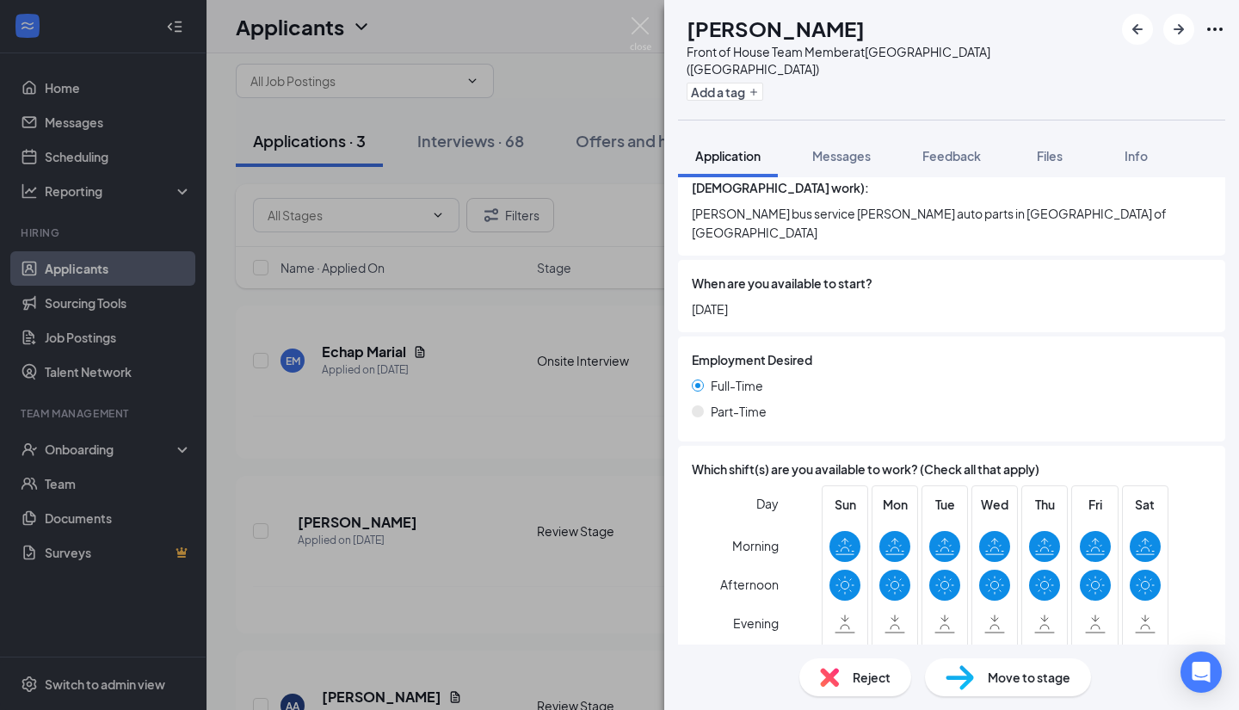
scroll to position [909, 0]
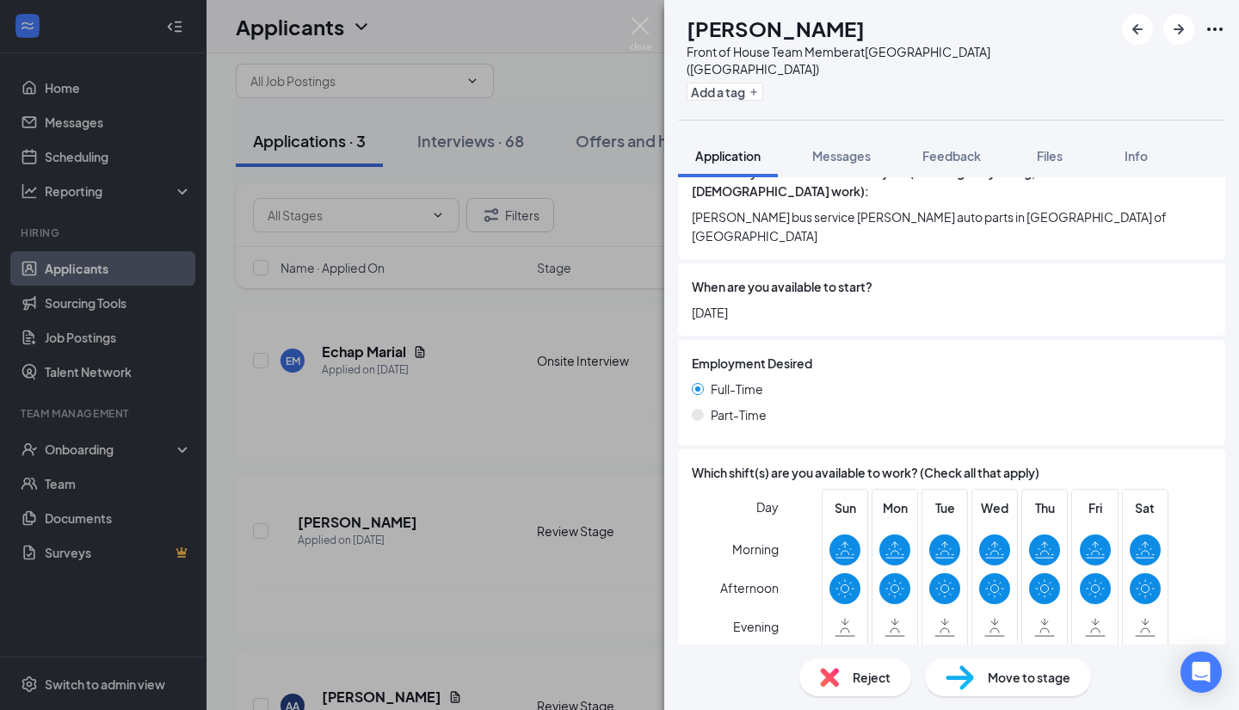
click at [1041, 677] on span "Move to stage" at bounding box center [1029, 677] width 83 height 19
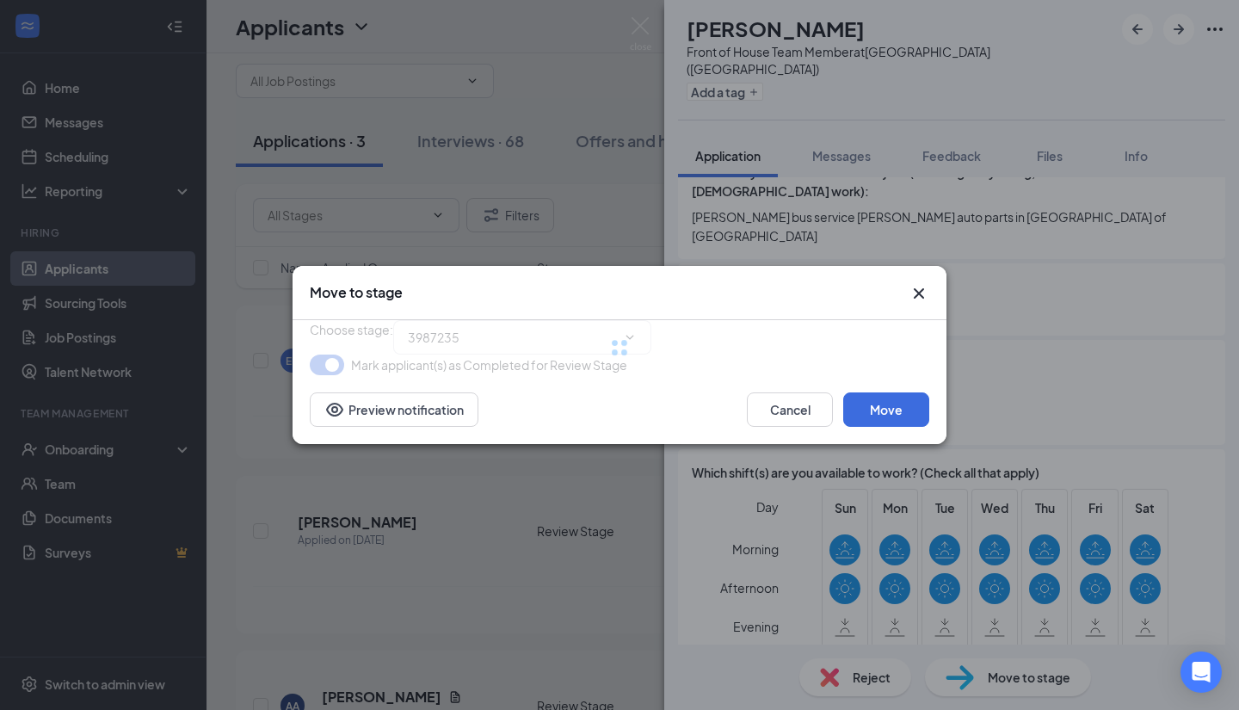
type input "Onsite Interview (next stage)"
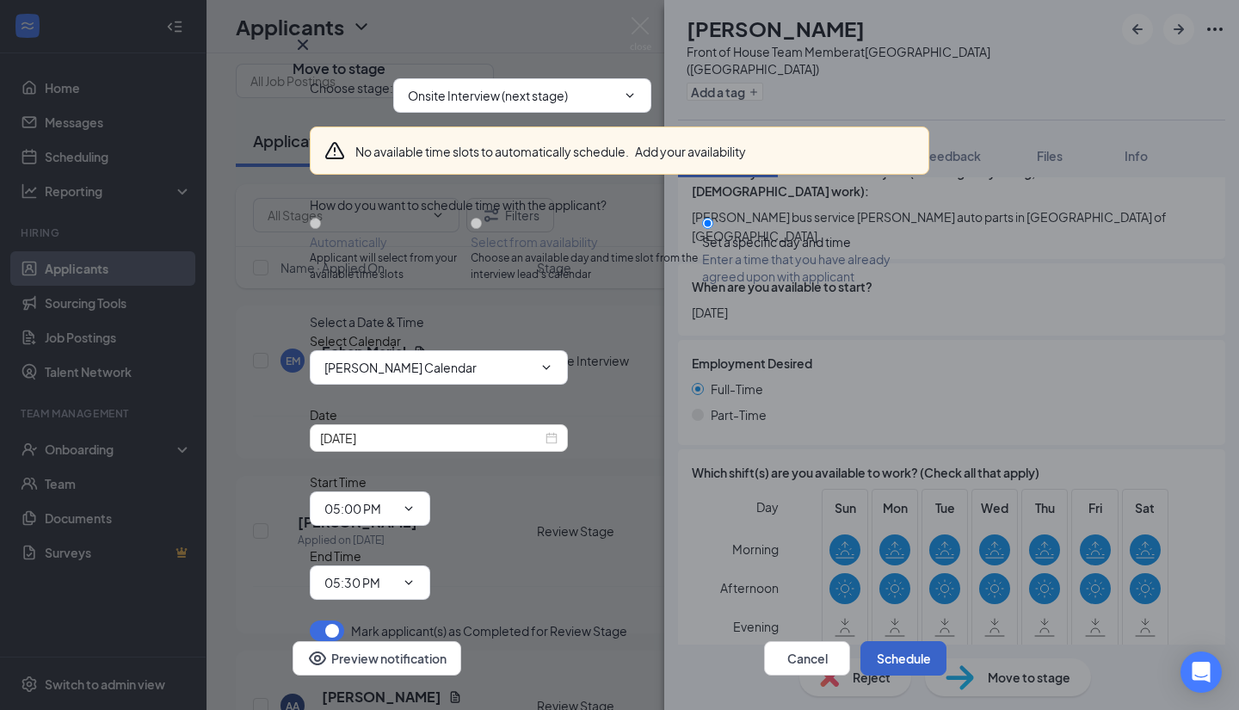
click at [891, 641] on button "Schedule" at bounding box center [904, 658] width 86 height 34
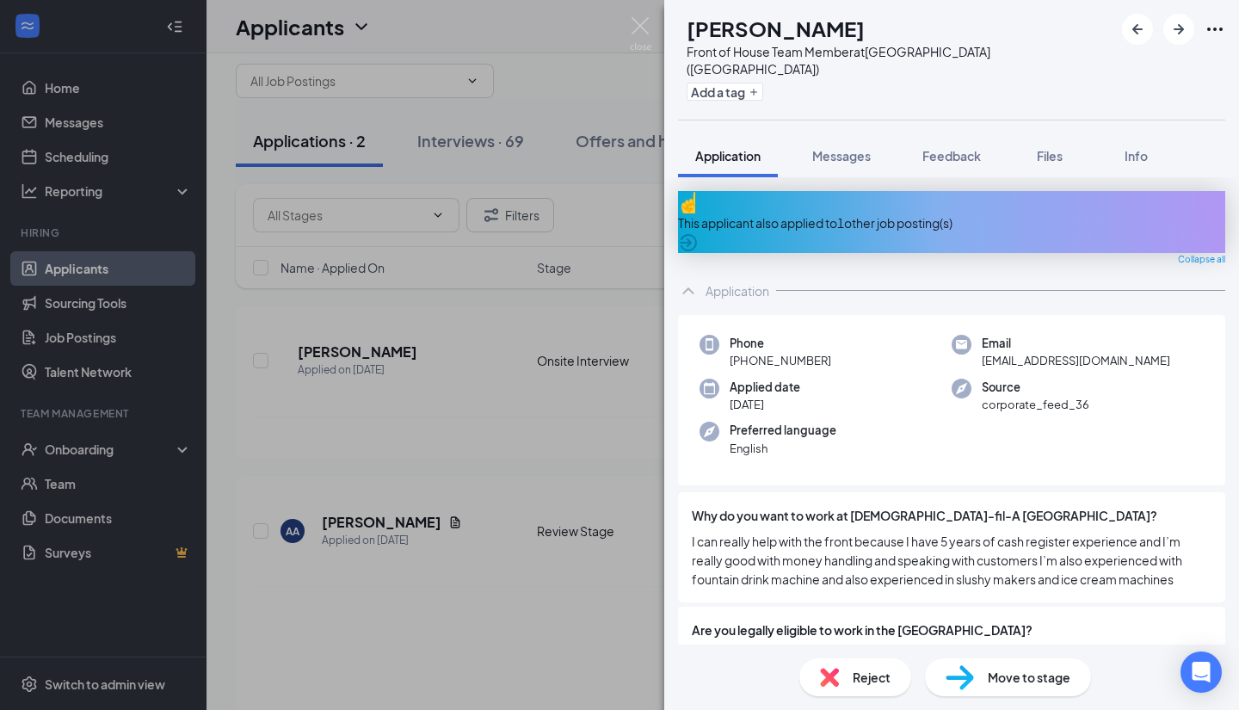
click at [636, 23] on img at bounding box center [641, 34] width 22 height 34
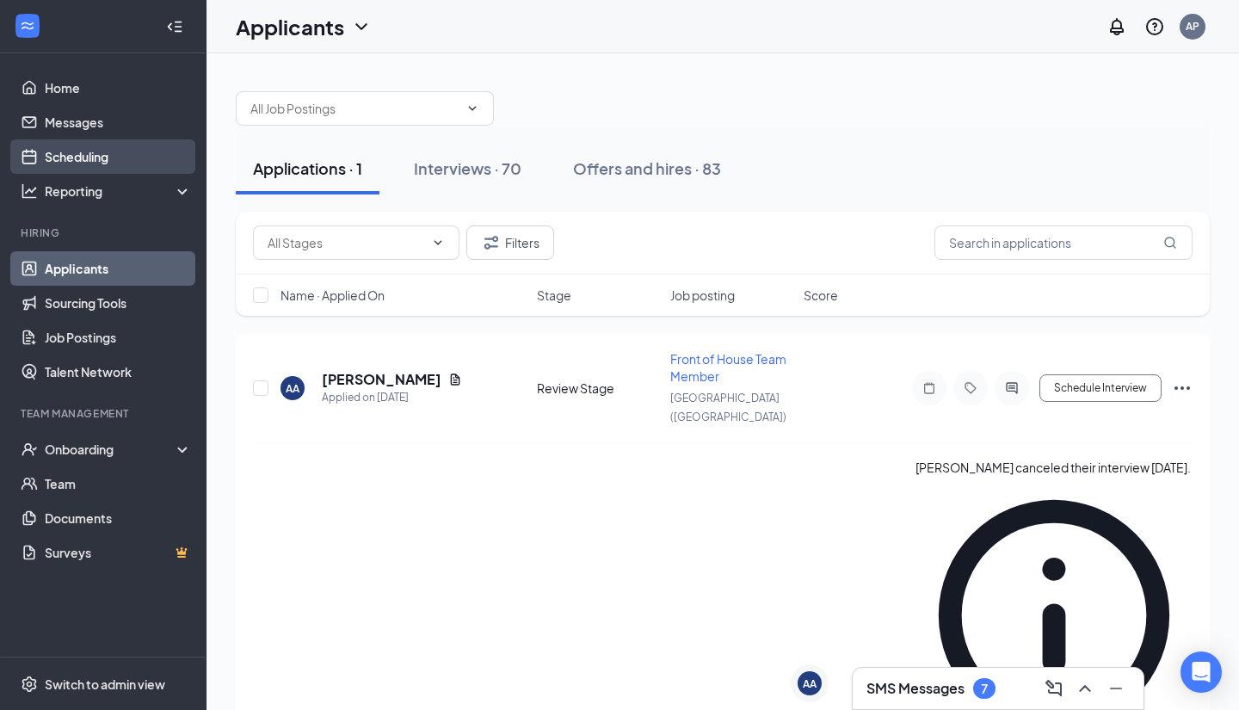
click at [120, 157] on link "Scheduling" at bounding box center [118, 156] width 147 height 34
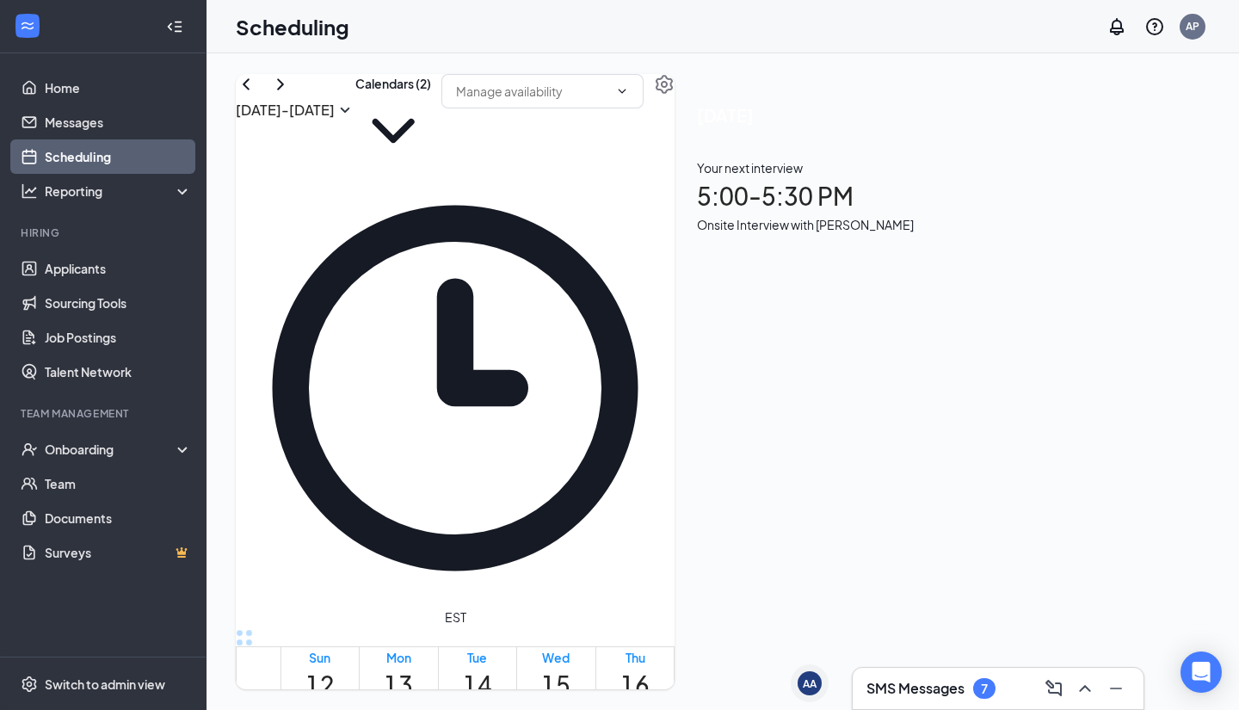
scroll to position [846, 0]
click at [914, 231] on div "Your next interview 5:00 - 5:30 PM Onsite Interview with [PERSON_NAME]" at bounding box center [805, 196] width 217 height 76
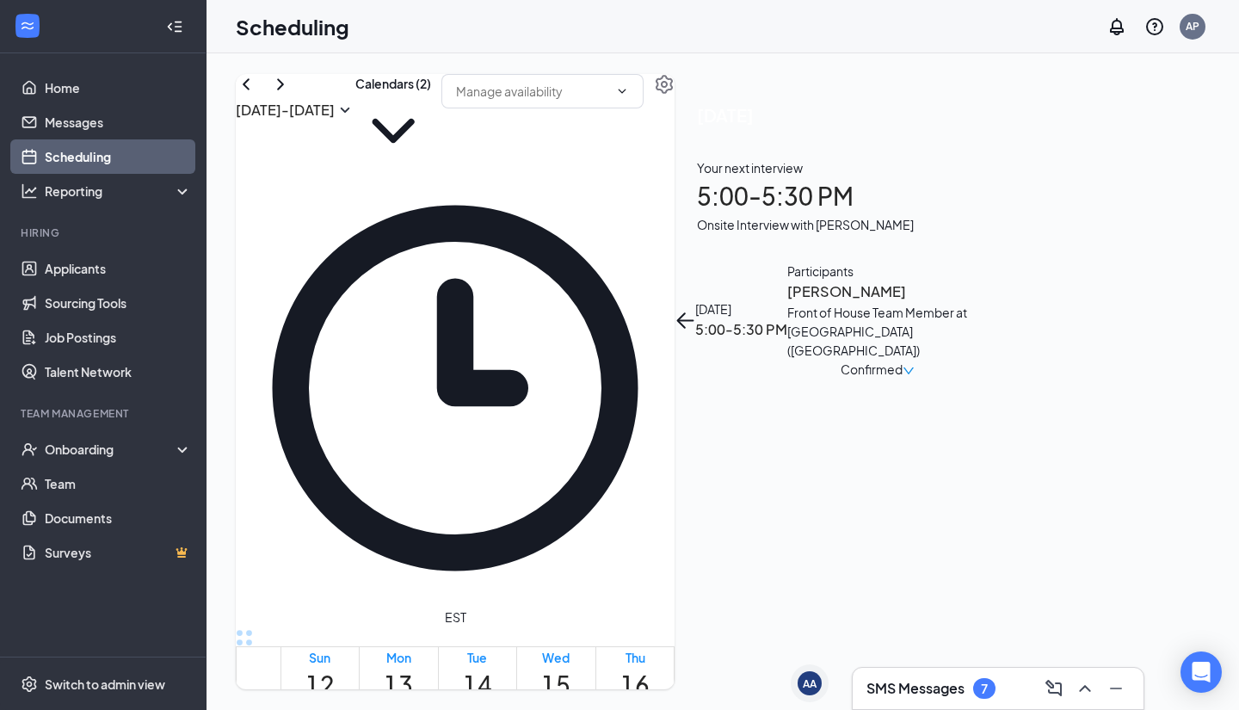
click at [903, 360] on span "Confirmed" at bounding box center [872, 369] width 62 height 19
click at [1136, 266] on span "Request Reschedule" at bounding box center [1077, 267] width 118 height 19
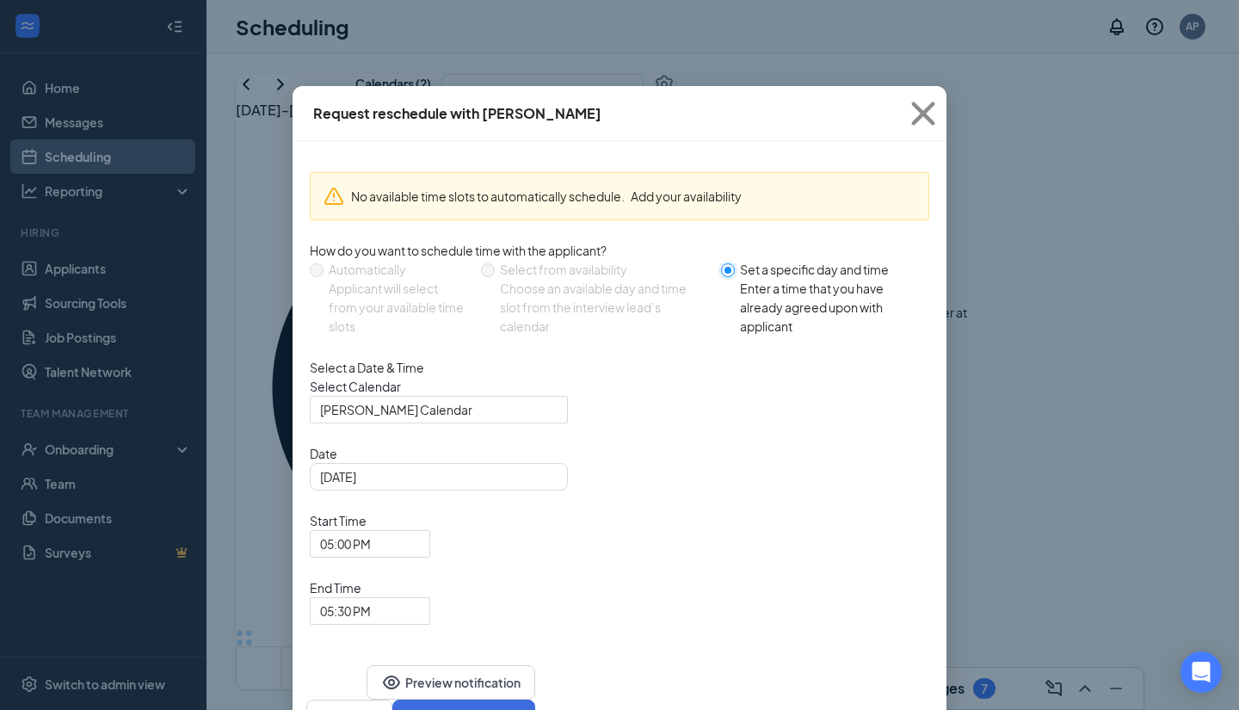
click at [730, 274] on input "Set a specific day and time Enter a time that you have already agreed upon with…" at bounding box center [728, 270] width 14 height 14
click at [704, 187] on button "Add your availability" at bounding box center [686, 196] width 111 height 19
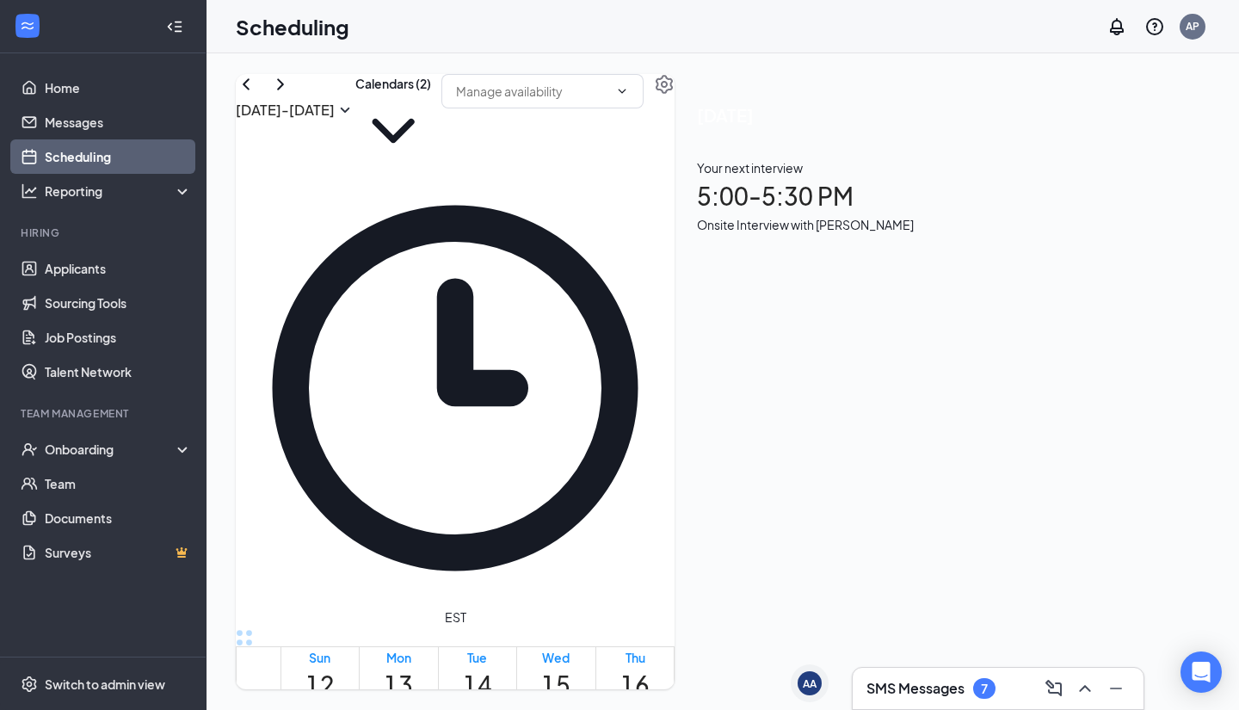
click at [914, 232] on div "Your next interview 5:00 - 5:30 PM Onsite Interview with [PERSON_NAME]" at bounding box center [805, 196] width 217 height 76
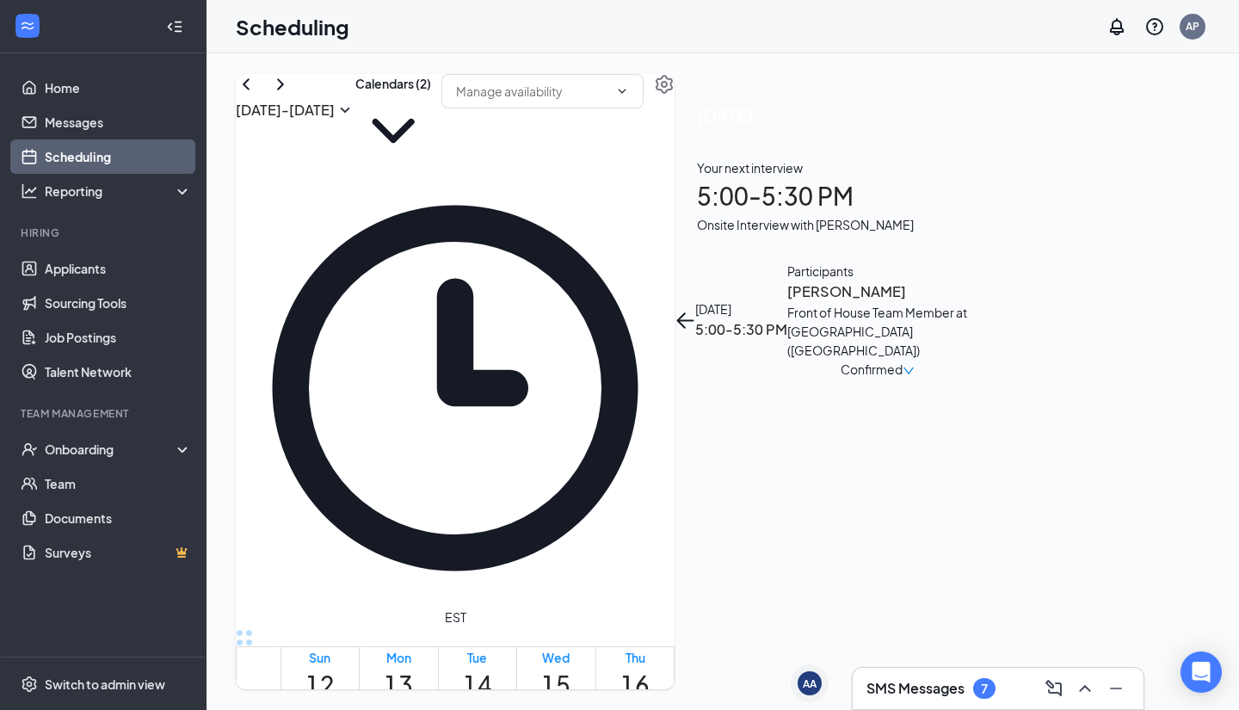
click at [903, 360] on span "Confirmed" at bounding box center [872, 369] width 62 height 19
click at [1136, 262] on span "Request Reschedule" at bounding box center [1077, 267] width 118 height 19
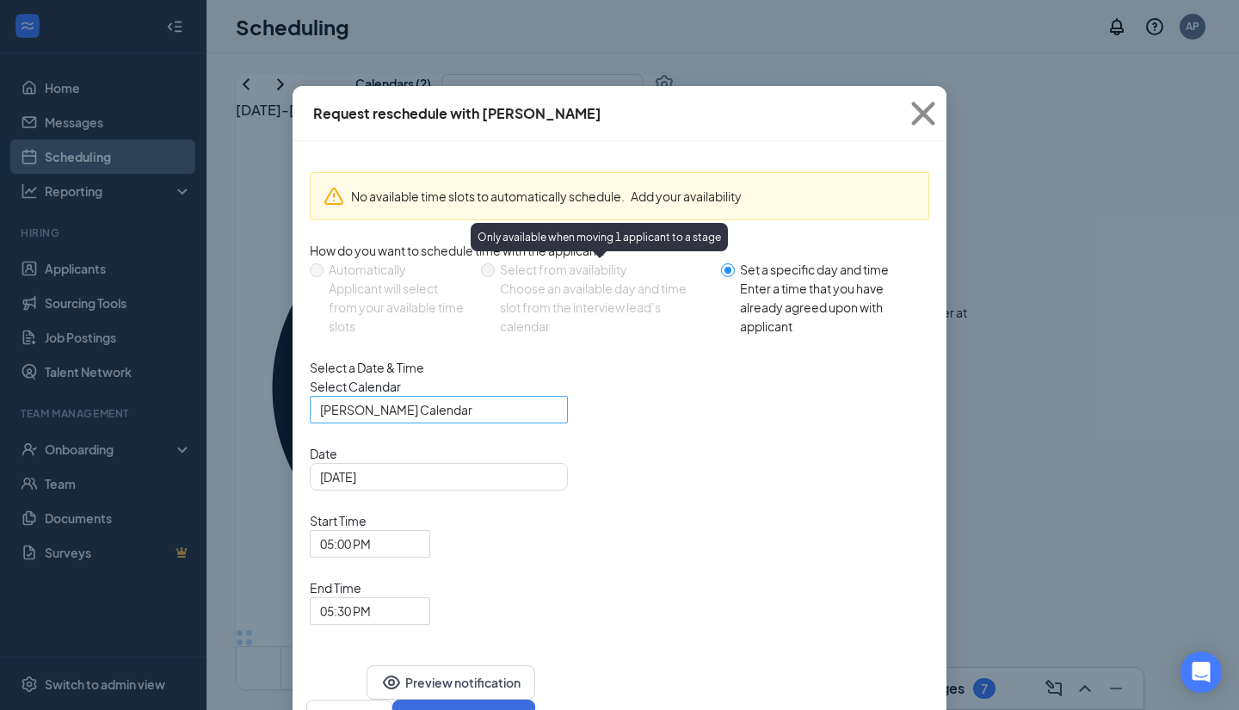
click at [541, 423] on span "[PERSON_NAME] Calendar" at bounding box center [439, 410] width 238 height 26
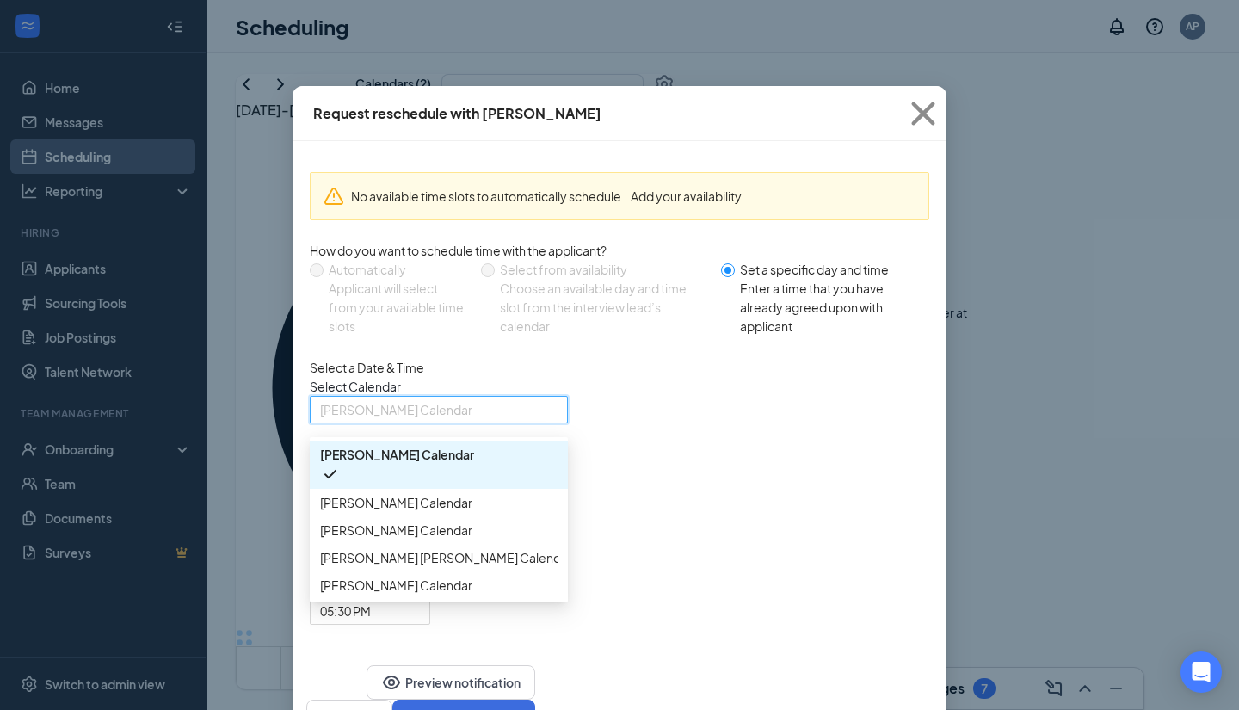
click at [479, 540] on span "[PERSON_NAME] Calendar" at bounding box center [439, 530] width 238 height 19
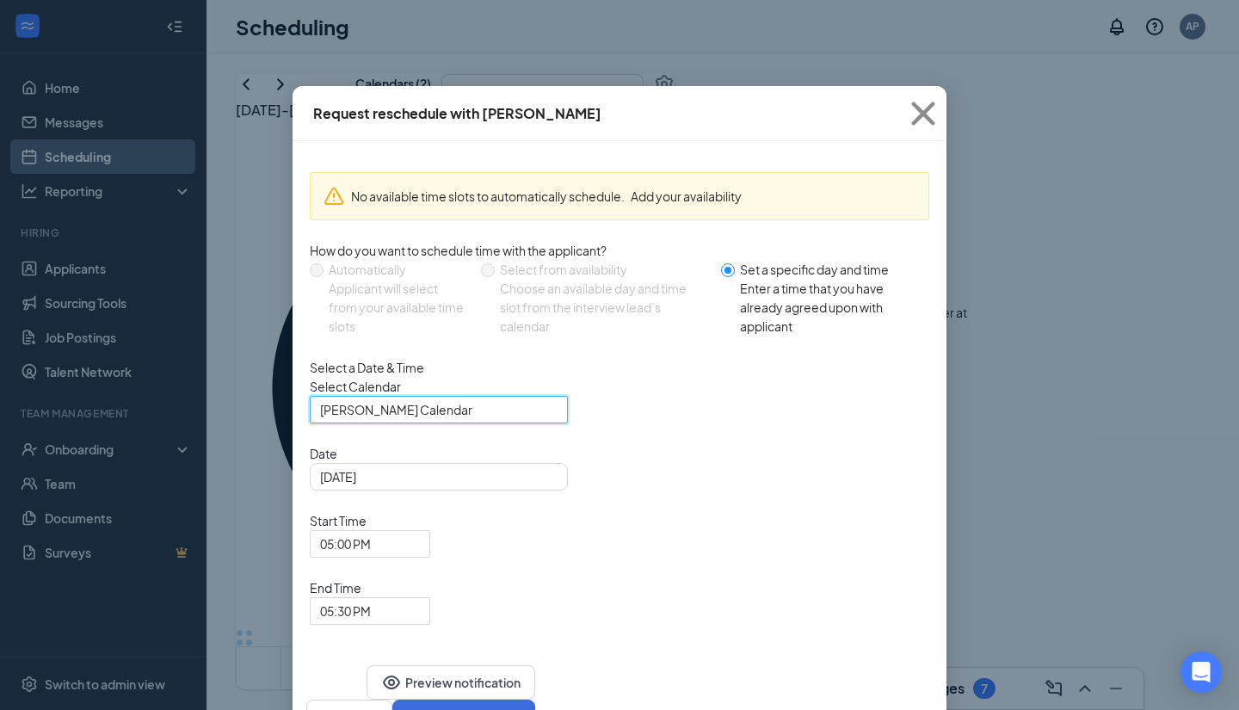
click at [656, 391] on div "Select a Date & Time Select Calendar 203888 [PERSON_NAME] Calendar 155148 20388…" at bounding box center [620, 491] width 620 height 267
click at [392, 700] on button "Cancel" at bounding box center [349, 717] width 86 height 34
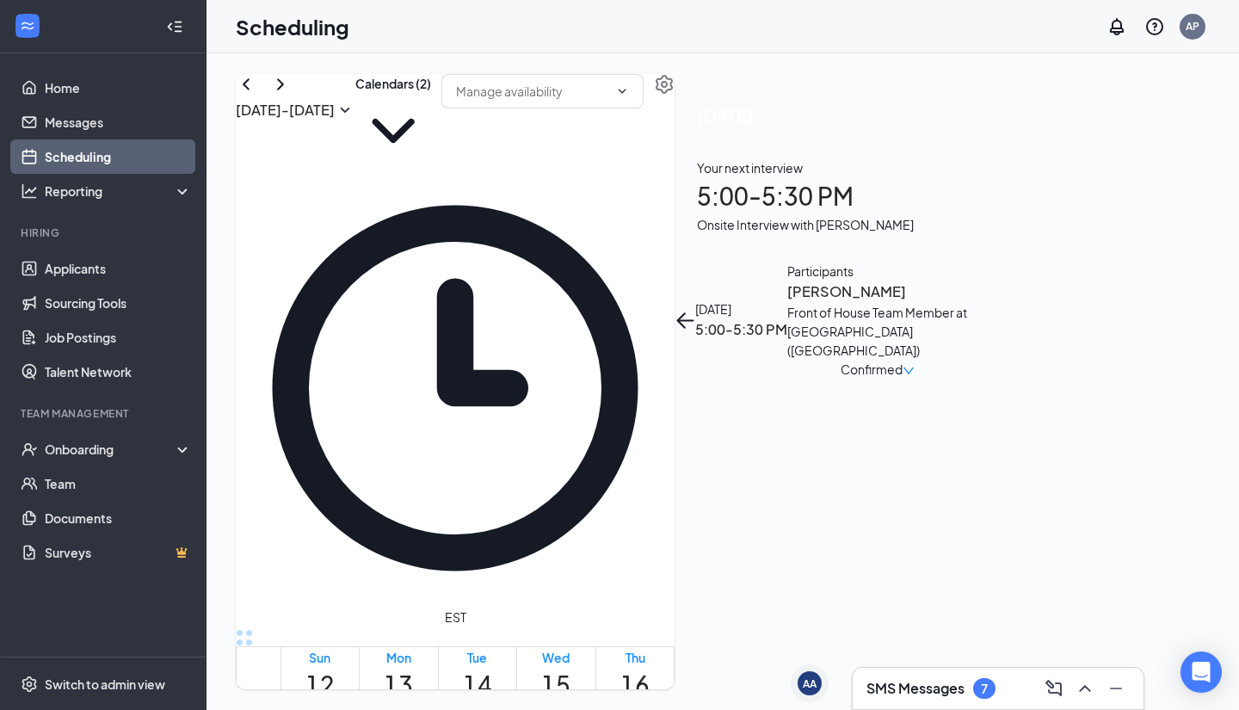
click at [903, 360] on span "Confirmed" at bounding box center [872, 369] width 62 height 19
click at [1082, 259] on span "Request Reschedule" at bounding box center [1077, 267] width 118 height 19
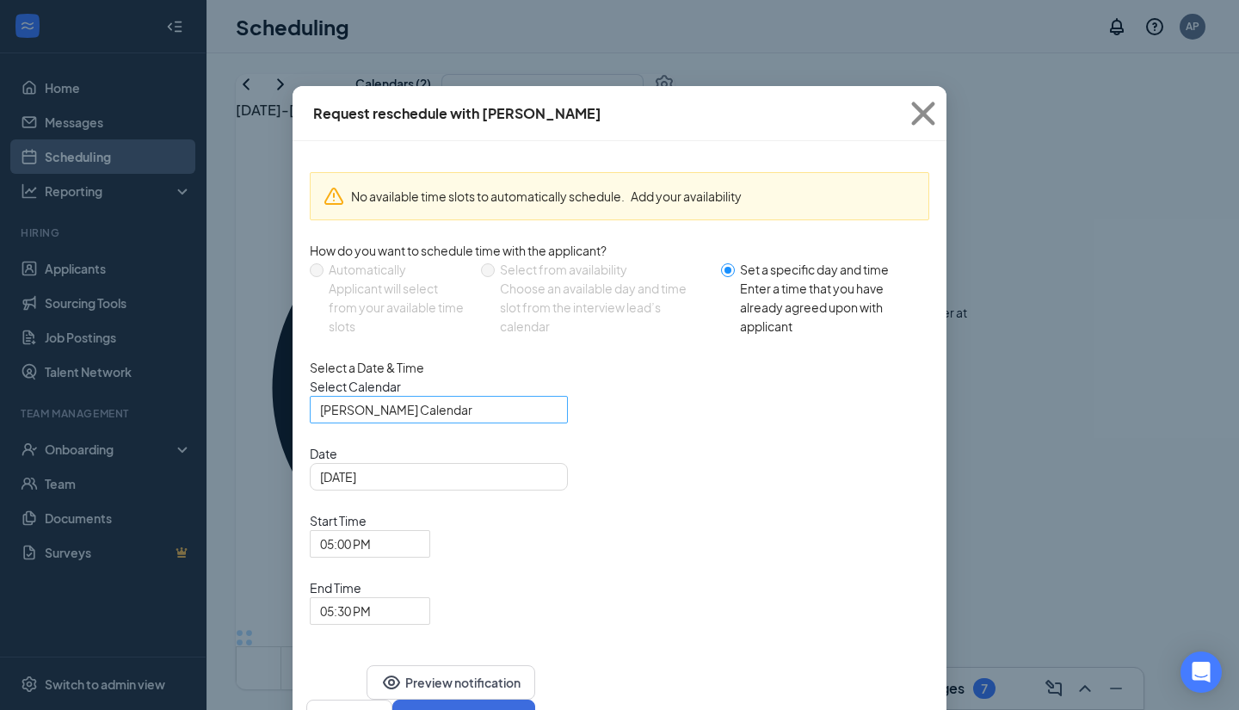
click at [541, 423] on span "[PERSON_NAME] Calendar" at bounding box center [439, 410] width 238 height 26
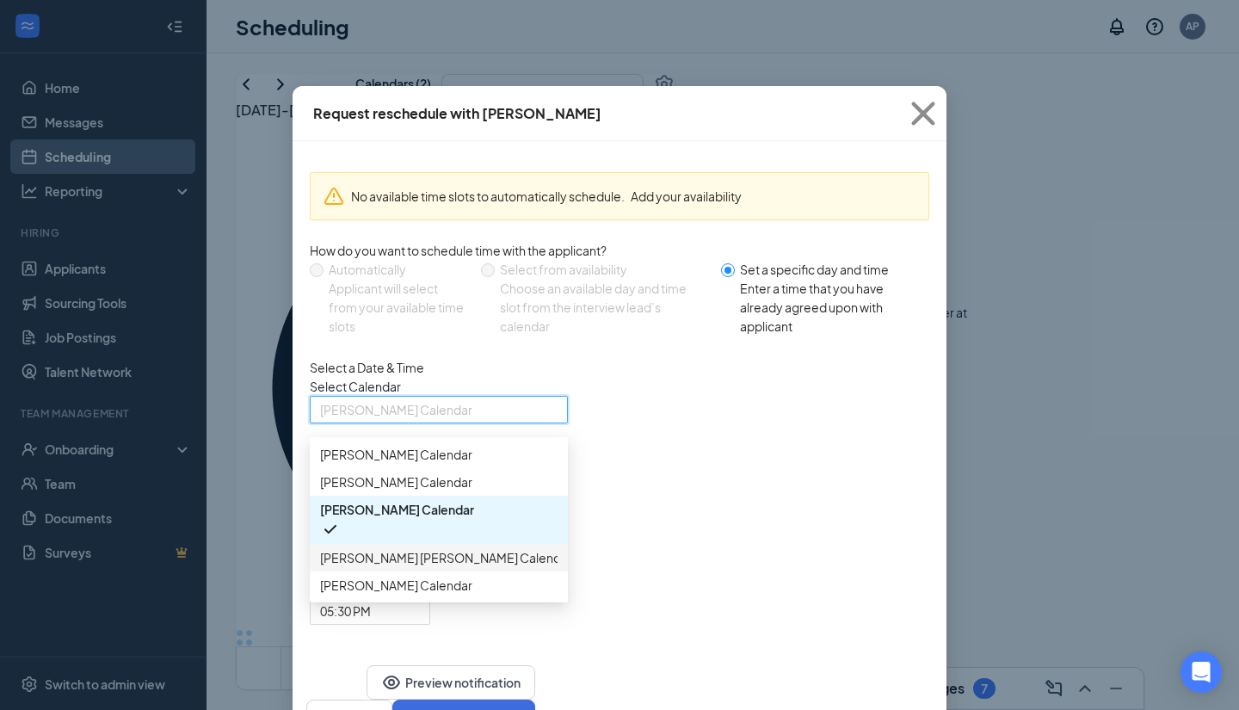
click at [483, 571] on div "[PERSON_NAME] [PERSON_NAME] Calendar" at bounding box center [439, 558] width 258 height 28
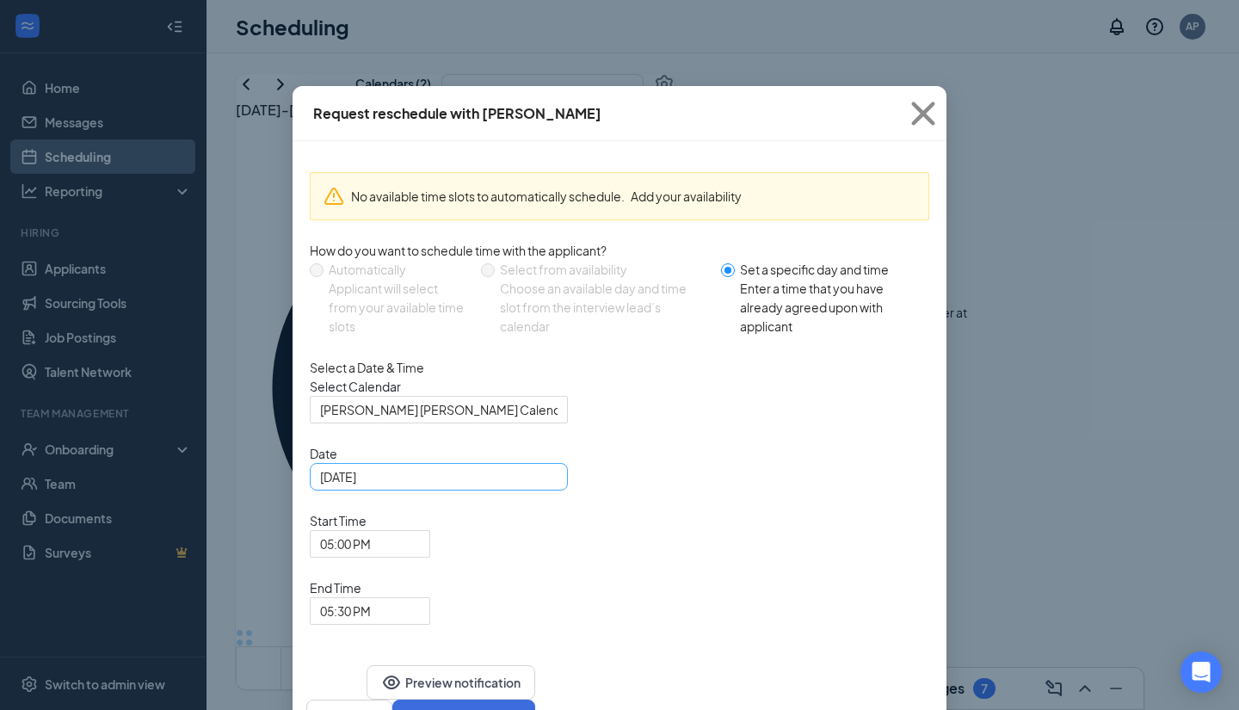
click at [543, 486] on div "[DATE]" at bounding box center [439, 476] width 238 height 19
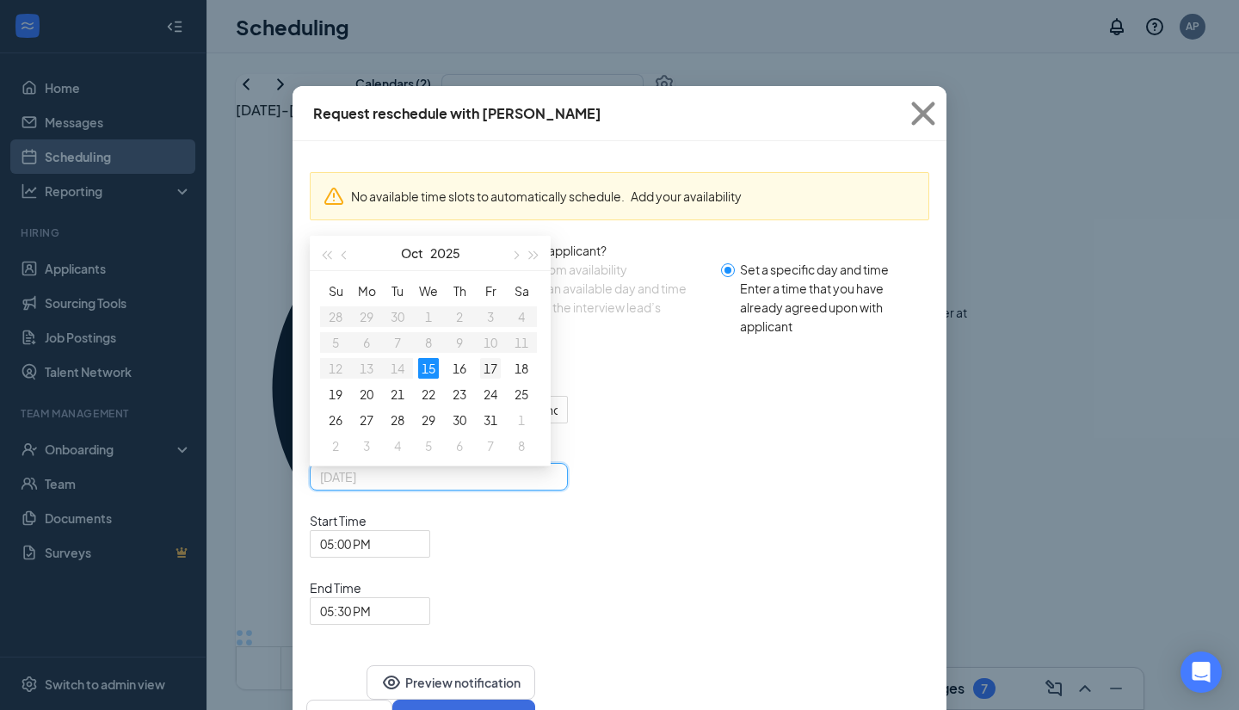
type input "[DATE]"
click at [487, 379] on div "17" at bounding box center [490, 368] width 21 height 21
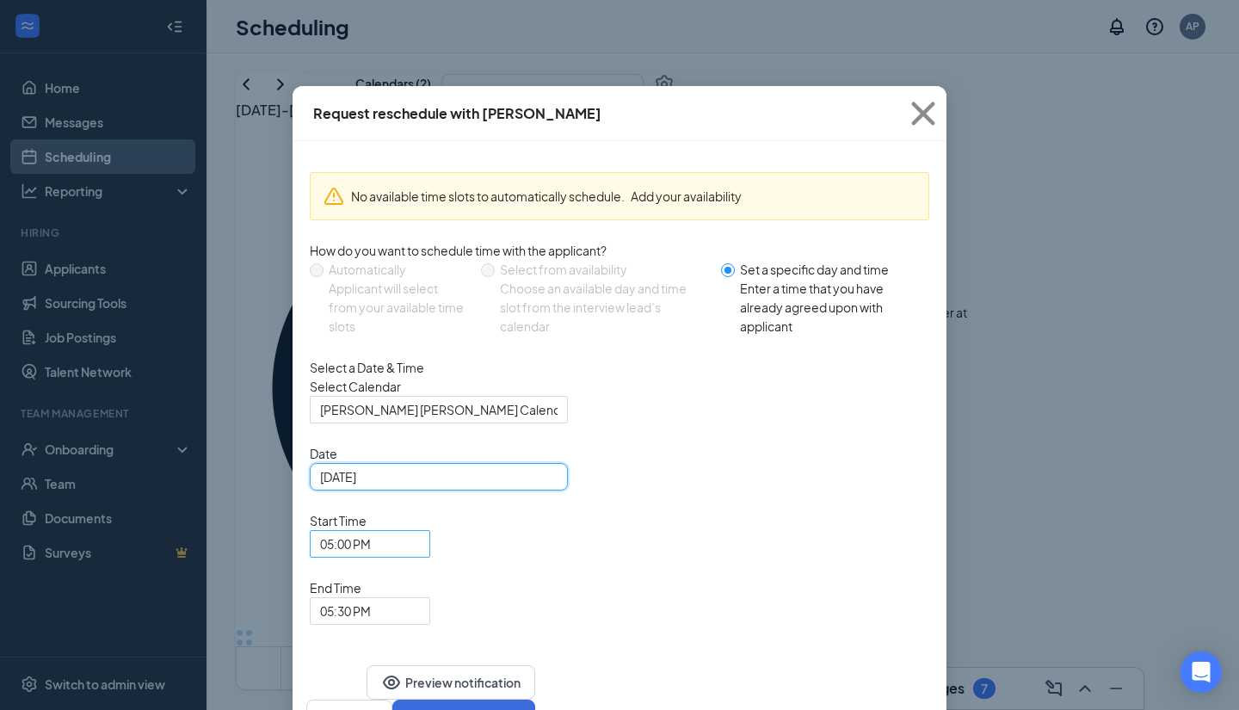
click at [430, 530] on div "05:00 PM" at bounding box center [370, 544] width 120 height 28
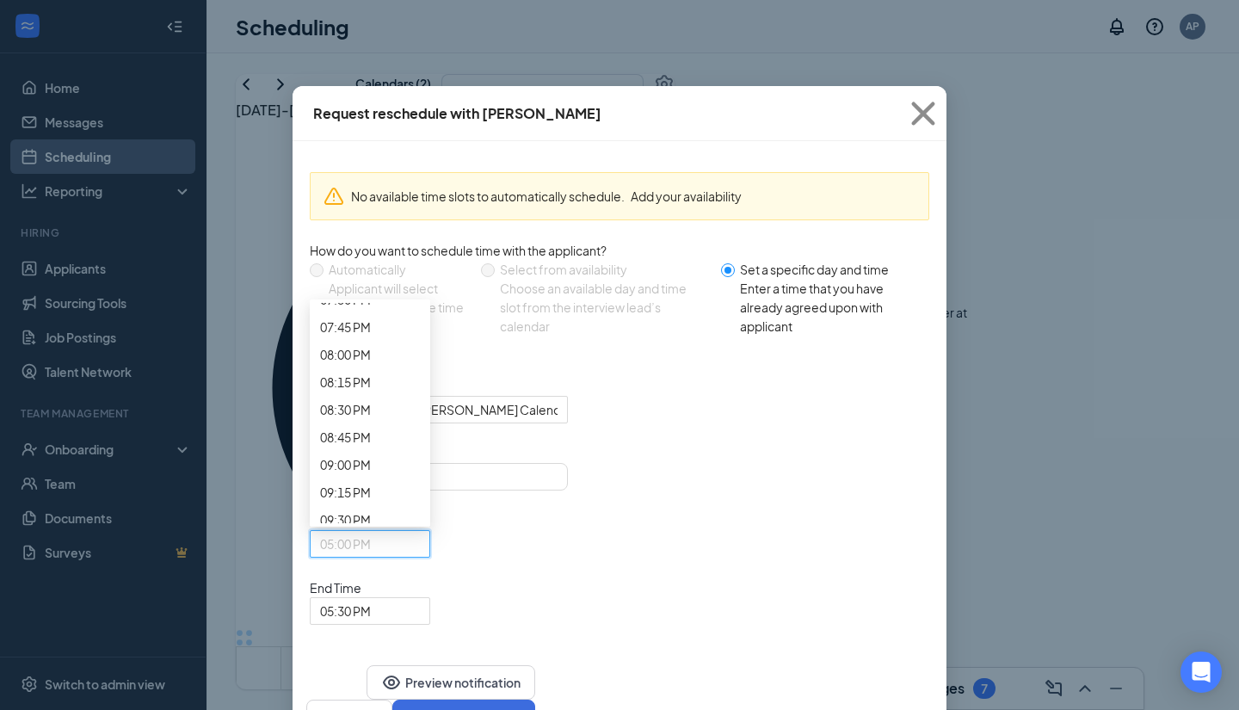
scroll to position [2184, 0]
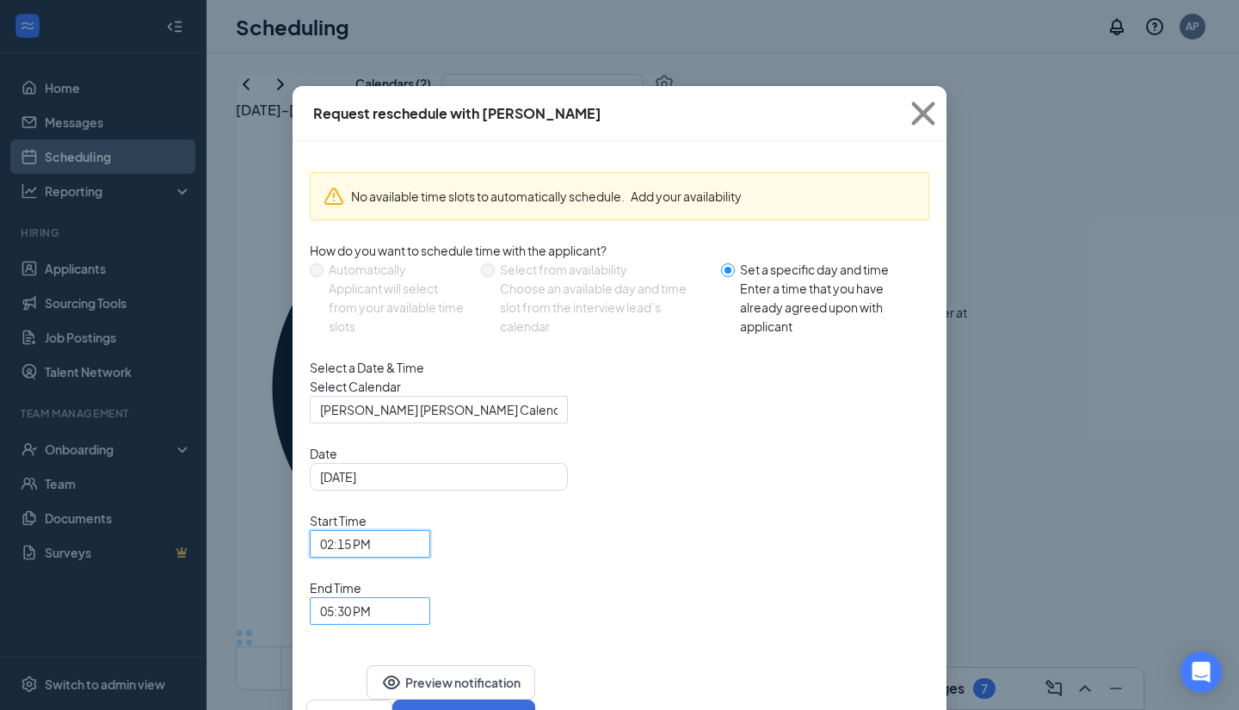
click at [420, 598] on span "05:30 PM" at bounding box center [370, 611] width 100 height 26
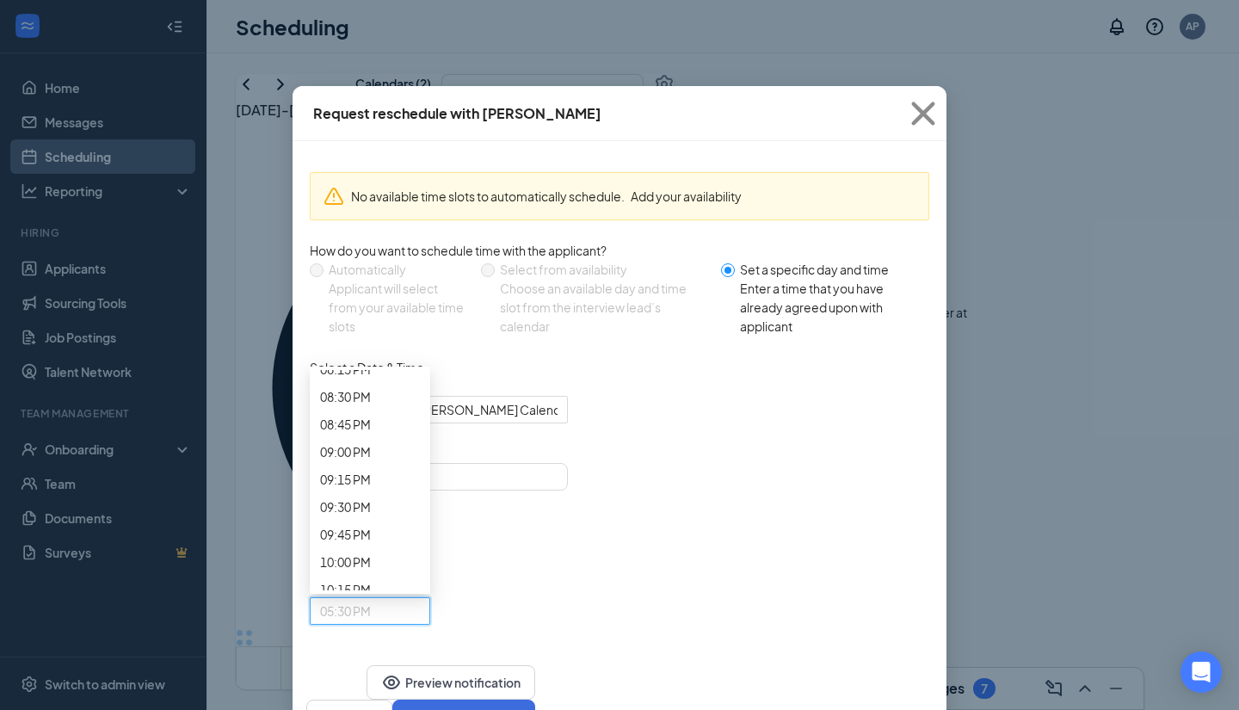
scroll to position [2263, 0]
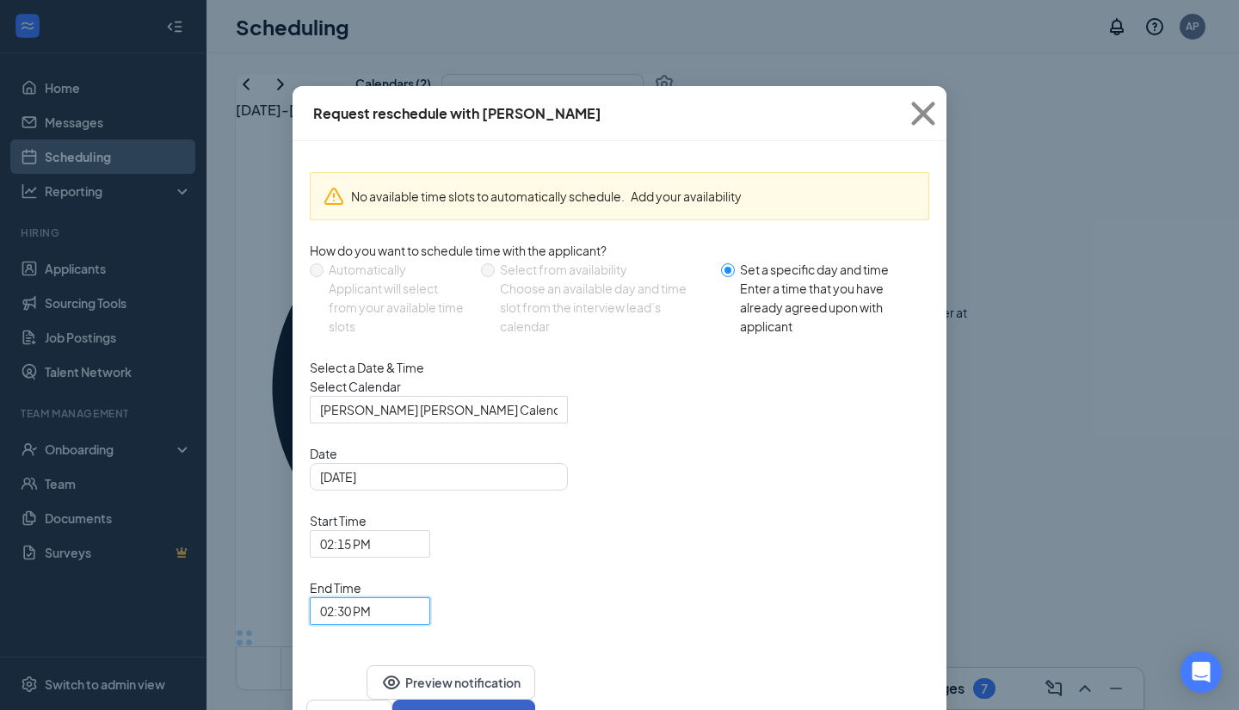
click at [535, 700] on button "Confirm reschedule" at bounding box center [463, 717] width 143 height 34
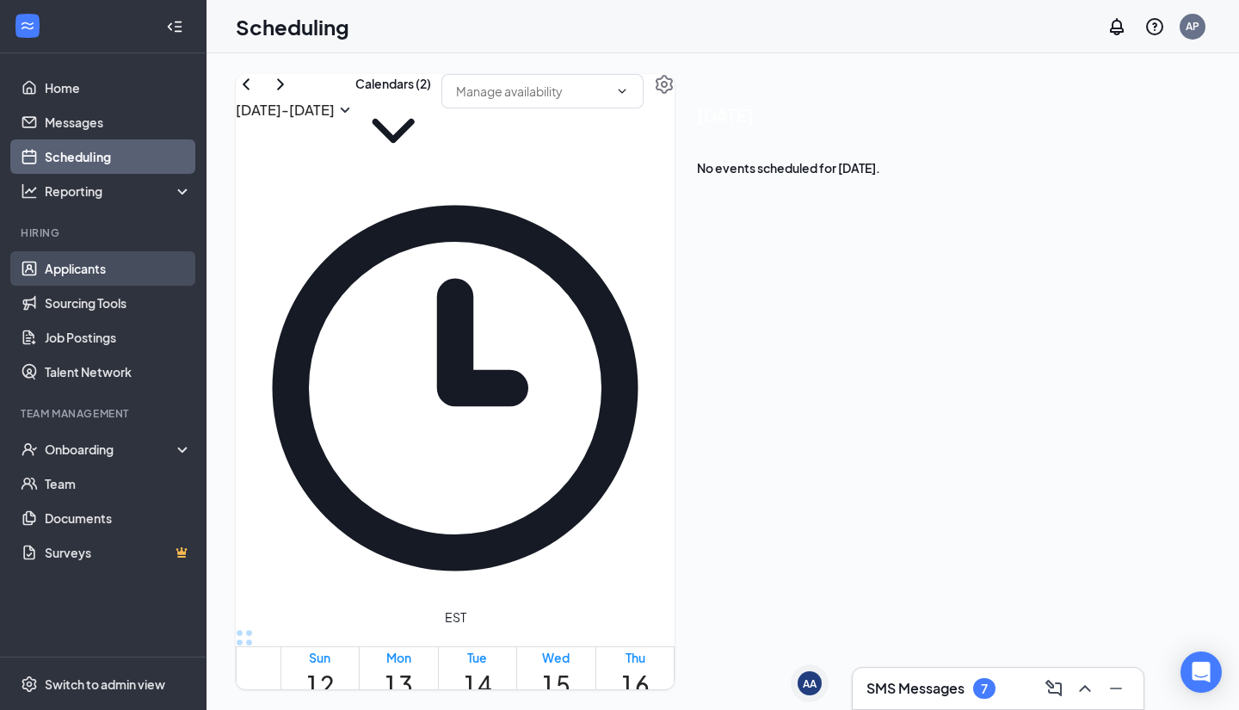
click at [65, 273] on link "Applicants" at bounding box center [118, 268] width 147 height 34
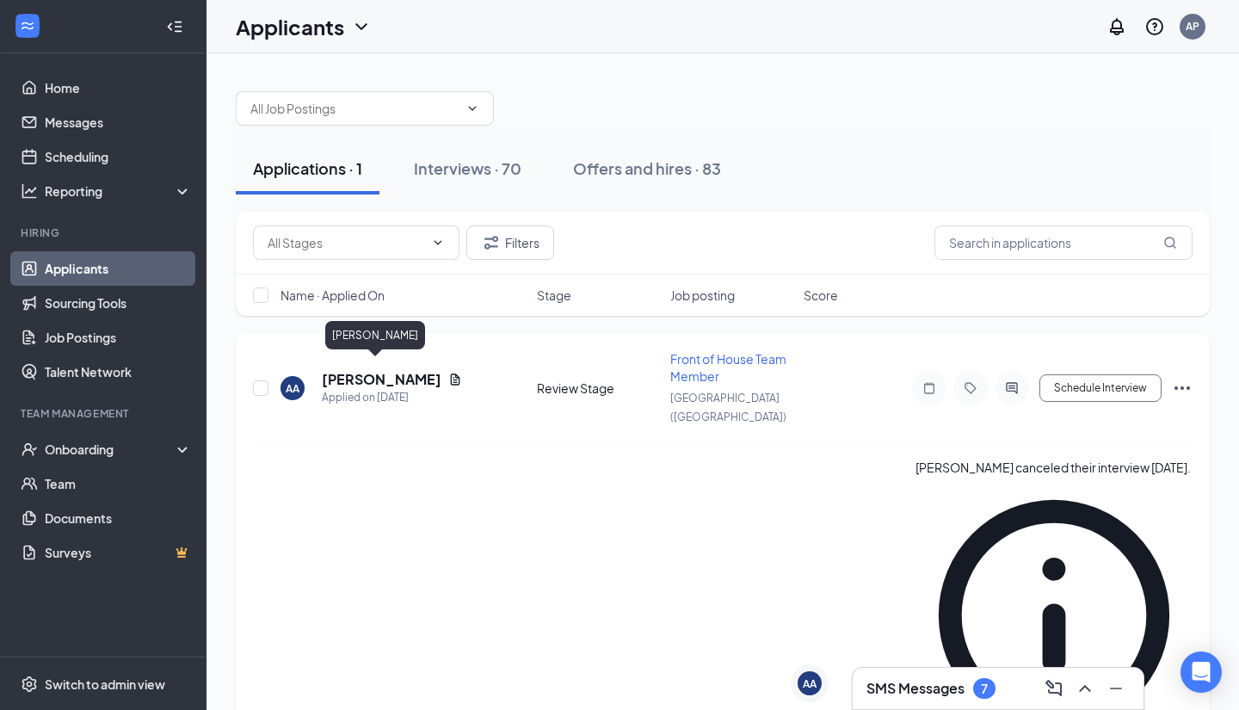
click at [379, 371] on h5 "[PERSON_NAME]" at bounding box center [382, 379] width 120 height 19
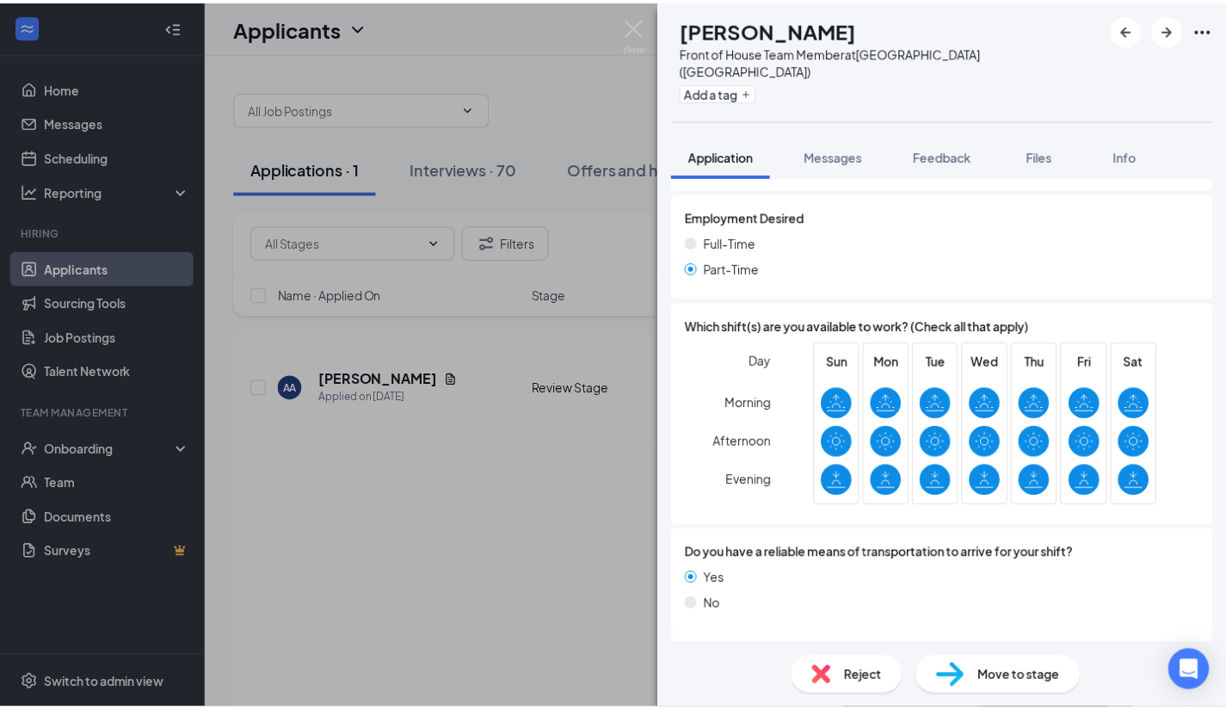
scroll to position [1096, 0]
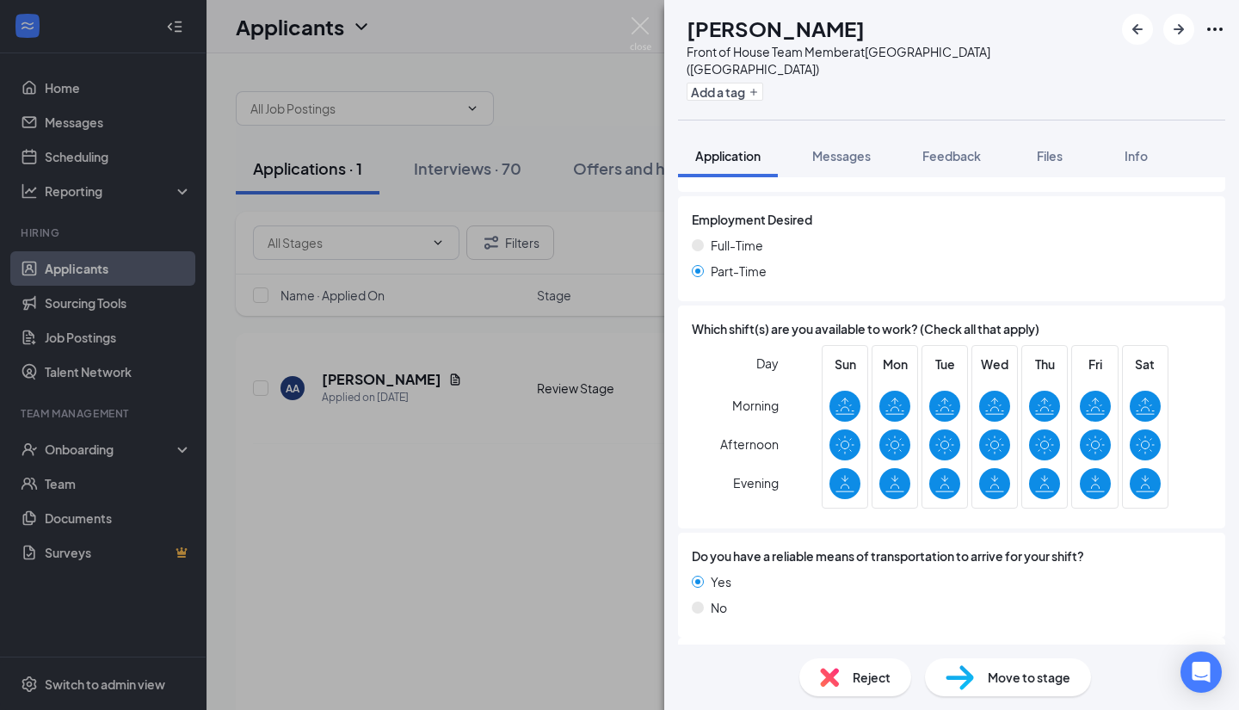
click at [1052, 676] on span "Move to stage" at bounding box center [1029, 677] width 83 height 19
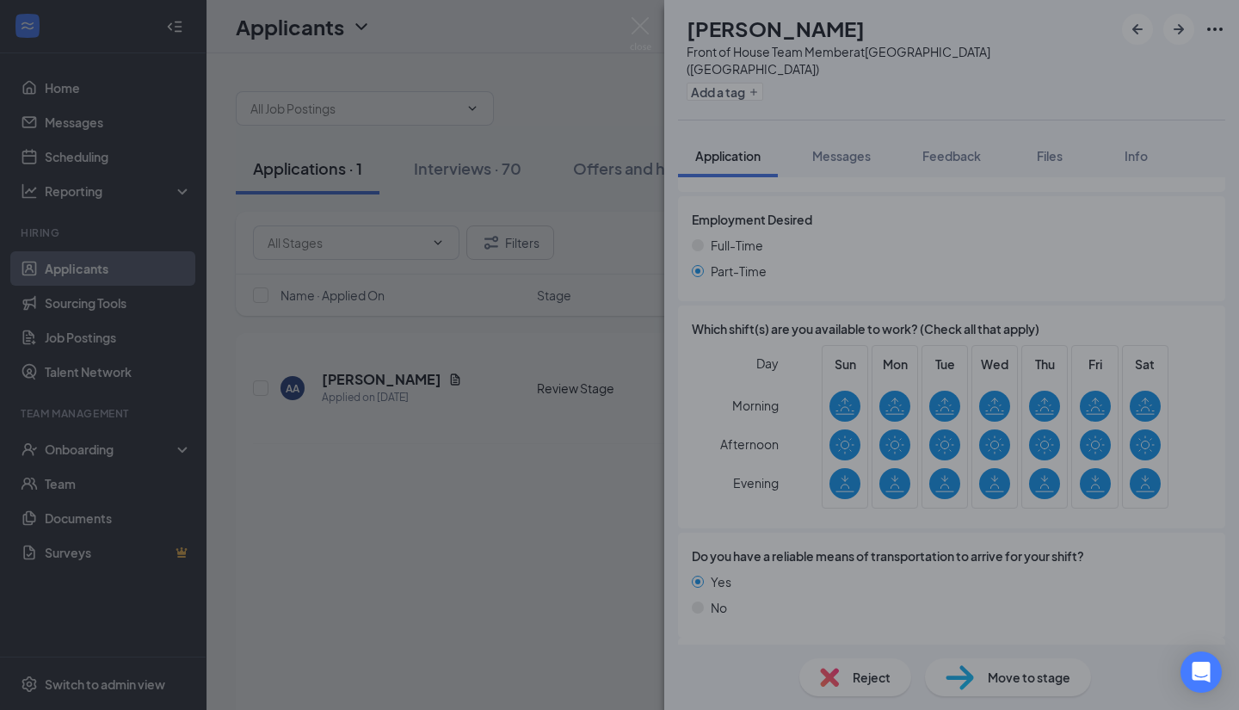
type input "Onsite Interview (next stage)"
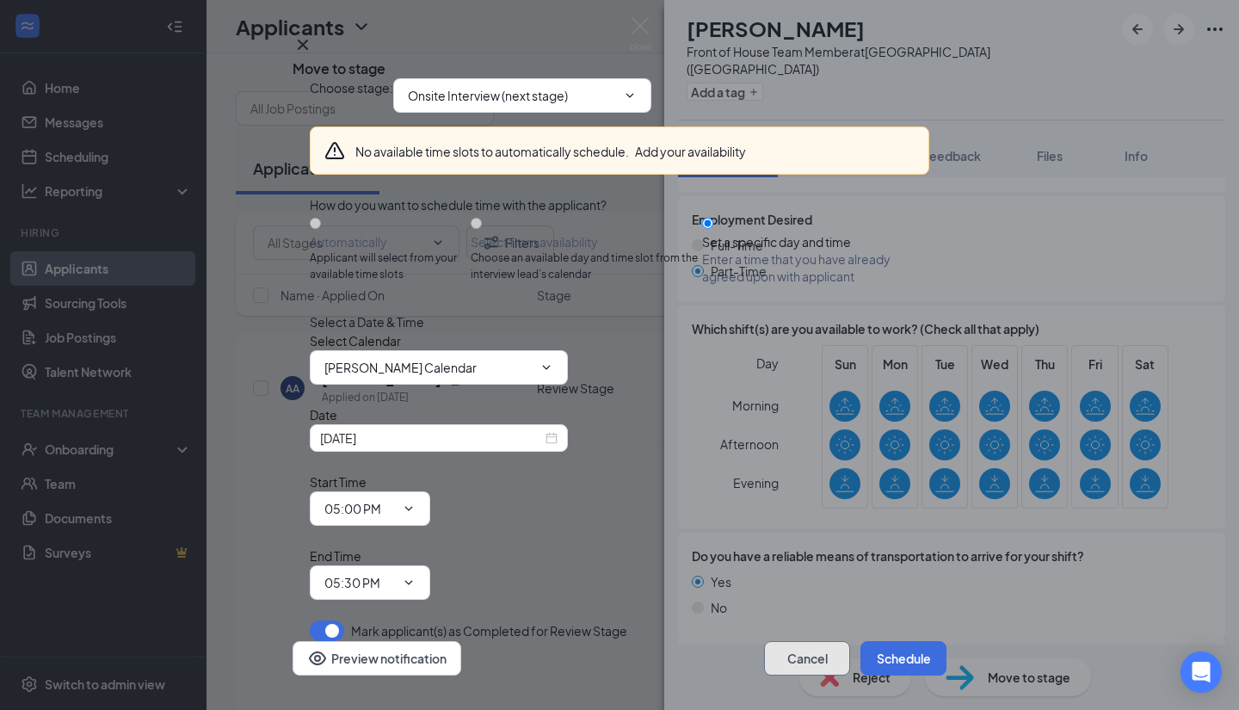
click at [800, 641] on button "Cancel" at bounding box center [807, 658] width 86 height 34
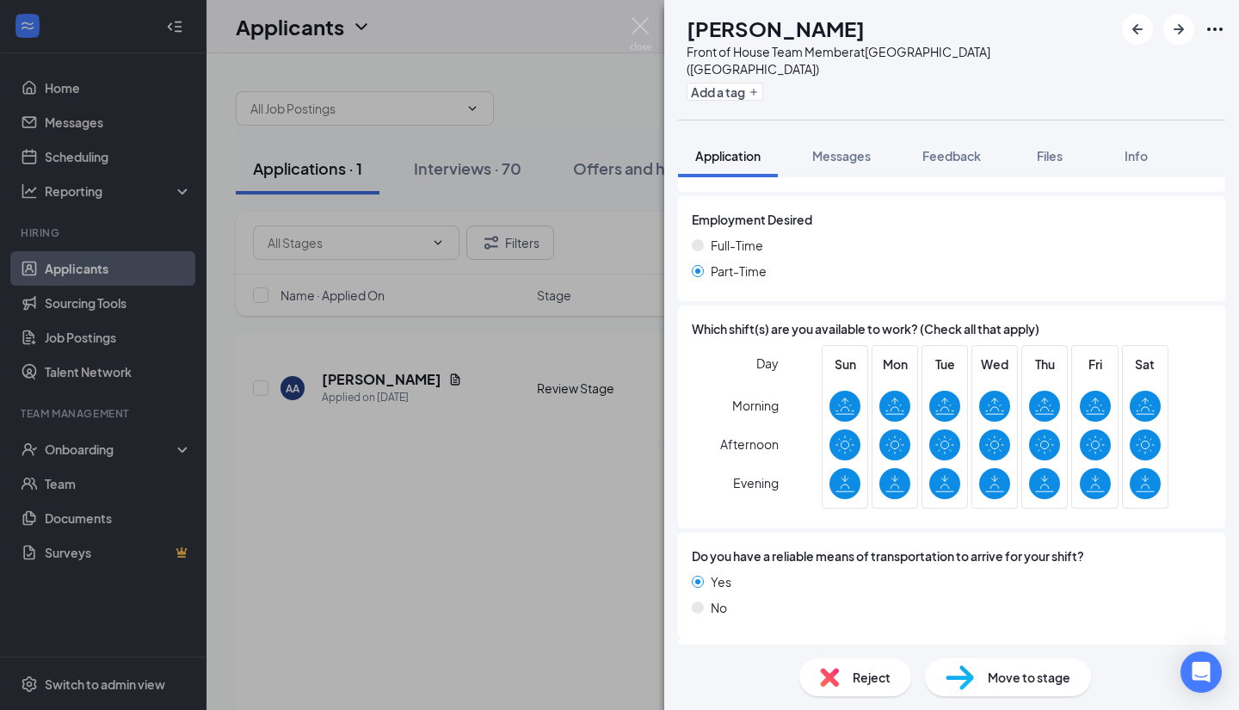
click at [873, 677] on span "Reject" at bounding box center [872, 677] width 38 height 19
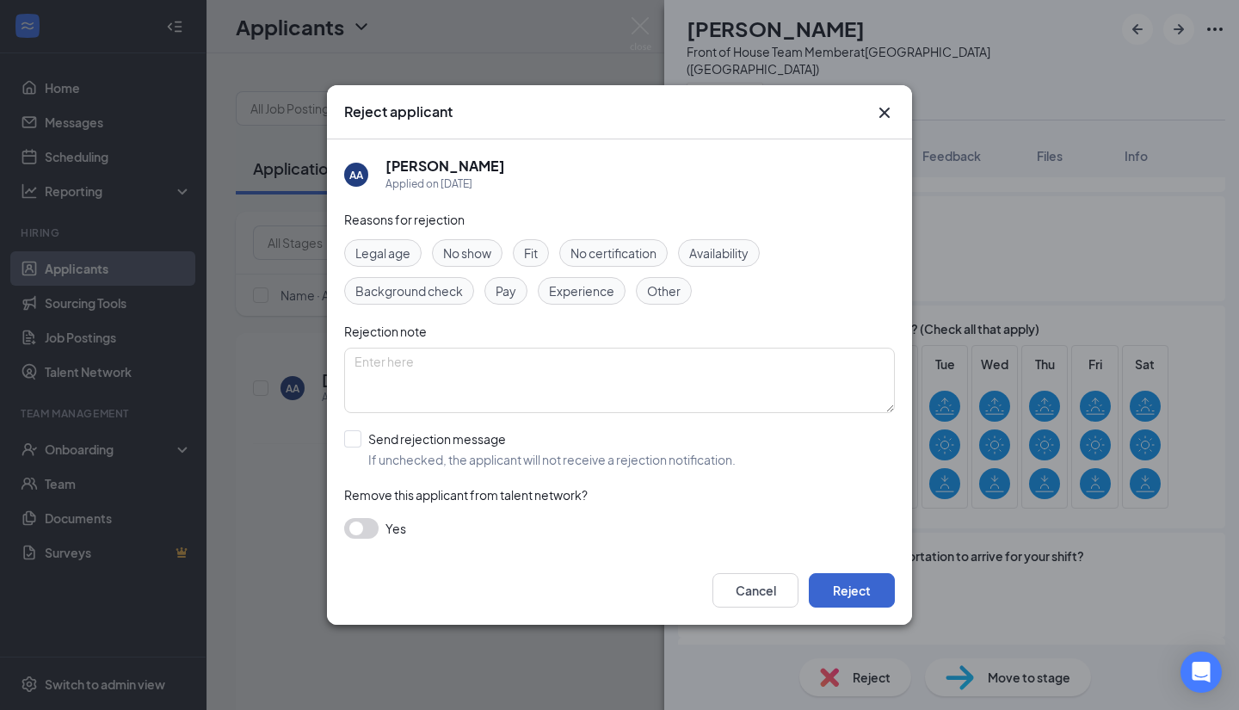
click at [860, 596] on button "Reject" at bounding box center [852, 590] width 86 height 34
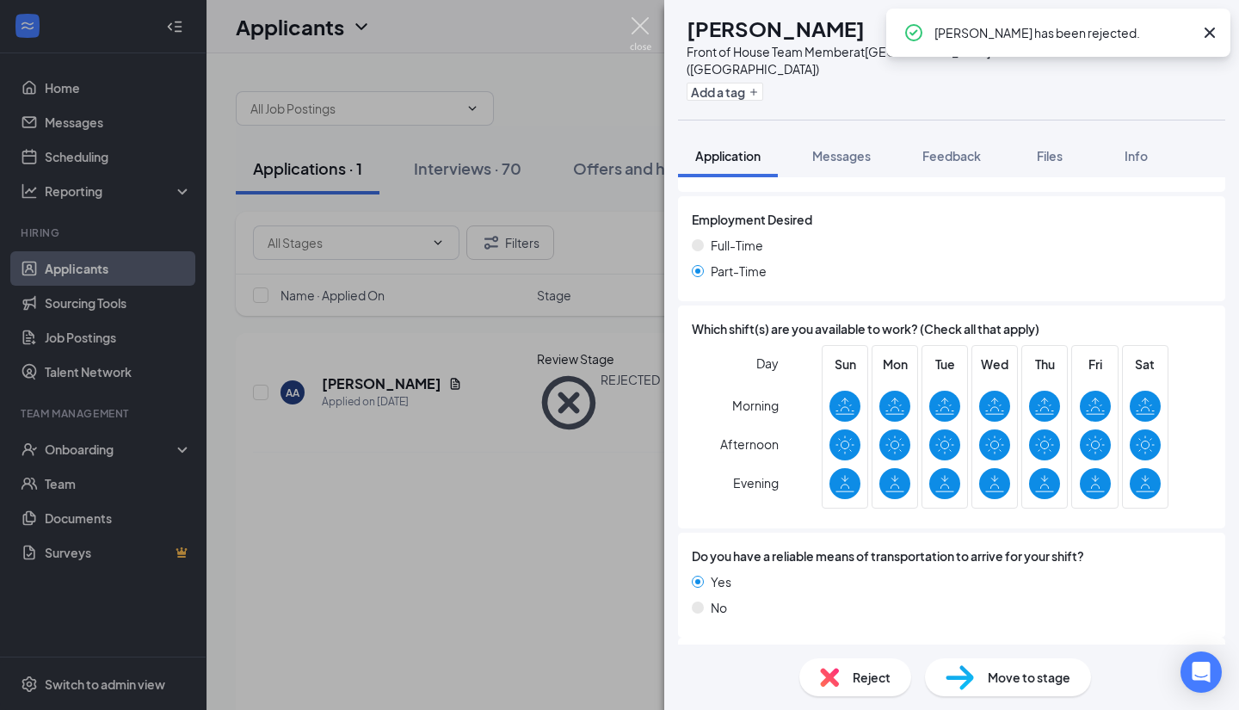
click at [647, 27] on img at bounding box center [641, 34] width 22 height 34
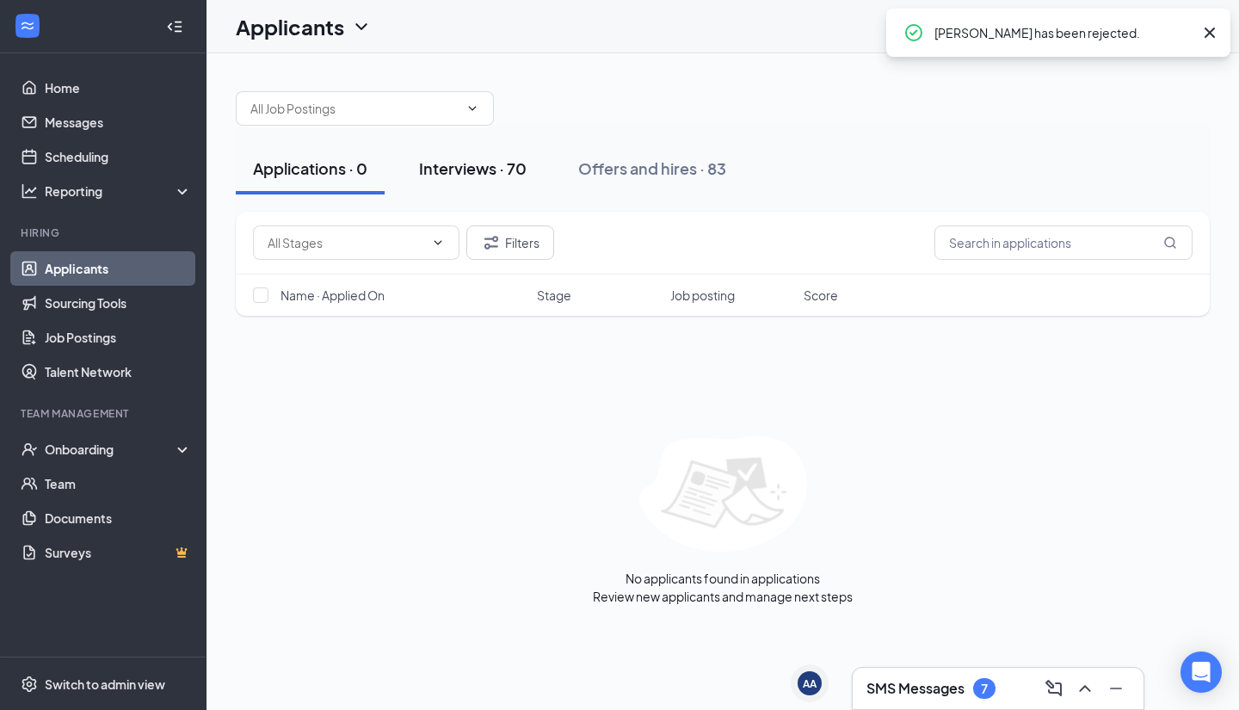
click at [518, 168] on div "Interviews · 70" at bounding box center [473, 168] width 108 height 22
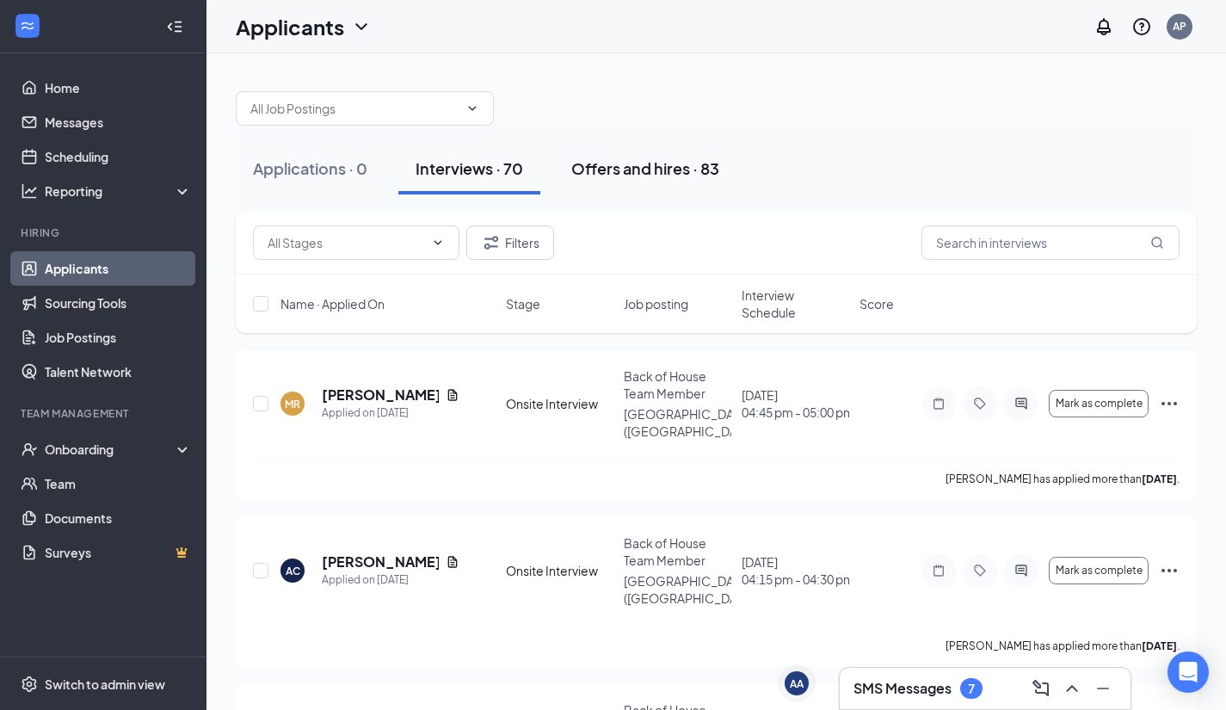
click at [695, 164] on div "Offers and hires · 83" at bounding box center [645, 168] width 148 height 22
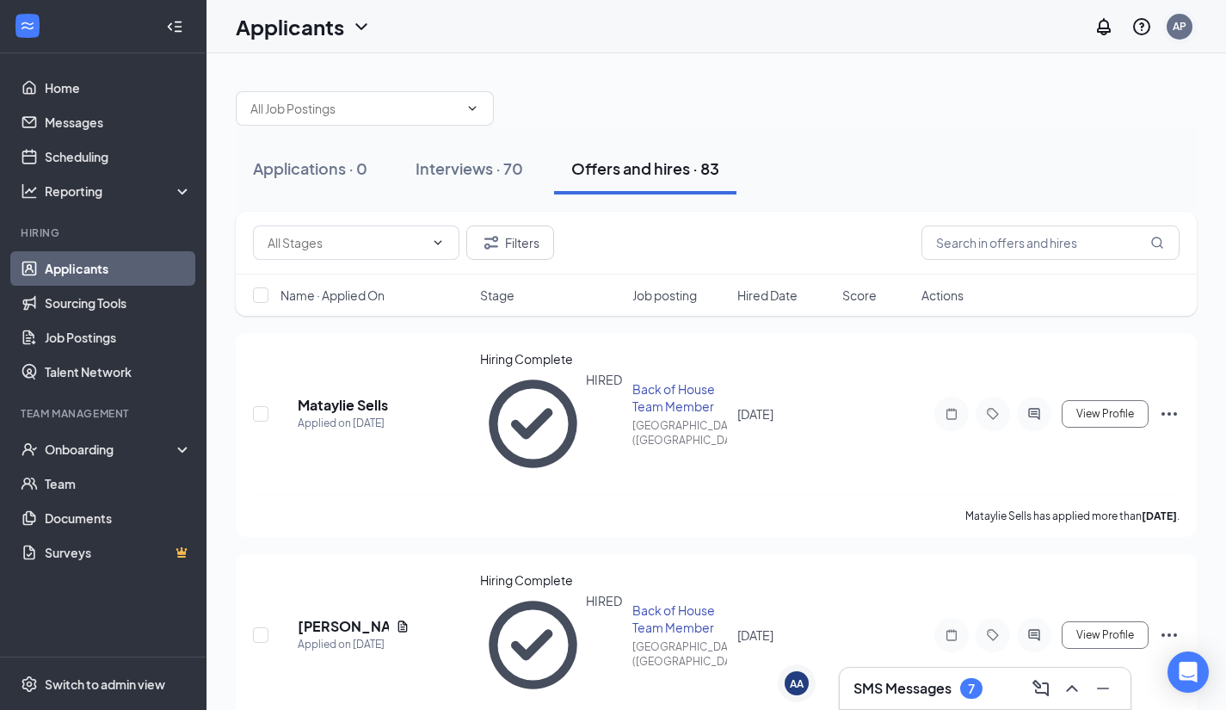
click at [1181, 32] on div "AP" at bounding box center [1180, 26] width 14 height 15
